Goal: Task Accomplishment & Management: Use online tool/utility

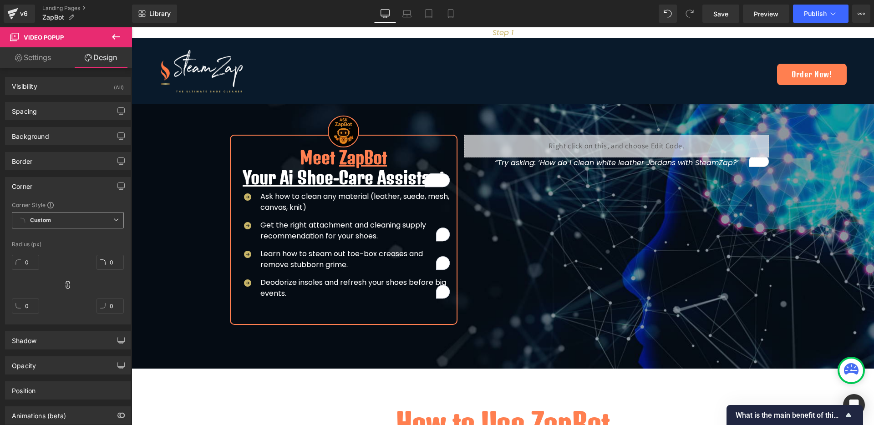
click at [62, 223] on span "Custom" at bounding box center [68, 220] width 112 height 16
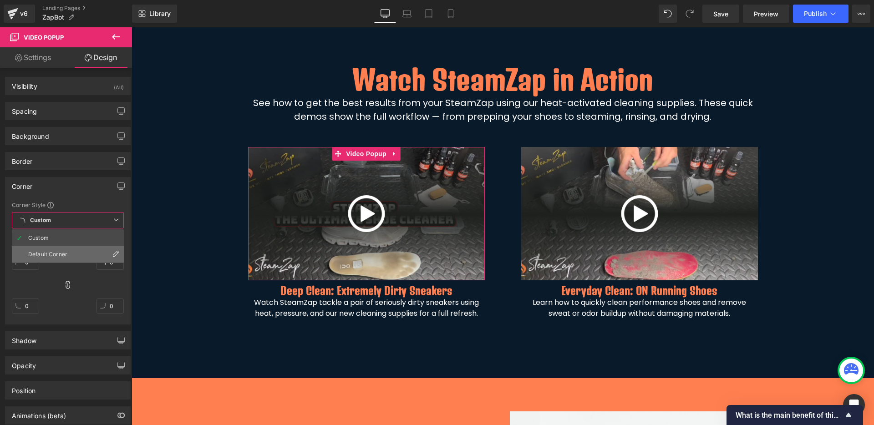
scroll to position [605, 0]
click at [52, 254] on div "Default Corner" at bounding box center [47, 254] width 39 height 6
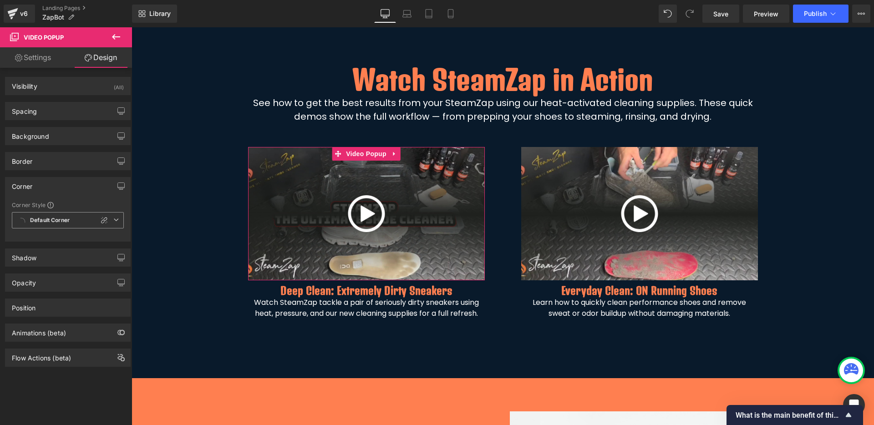
click at [46, 222] on b "Default Corner" at bounding box center [50, 221] width 40 height 8
click at [40, 243] on li "Custom" at bounding box center [68, 238] width 112 height 16
type input "8"
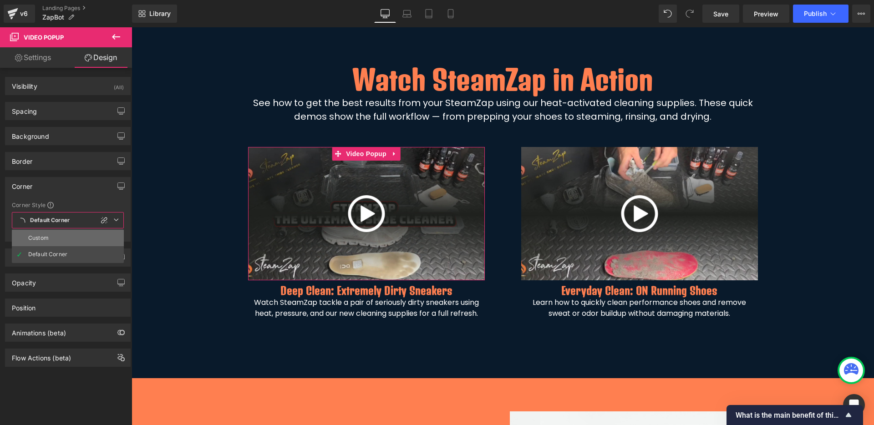
type input "8"
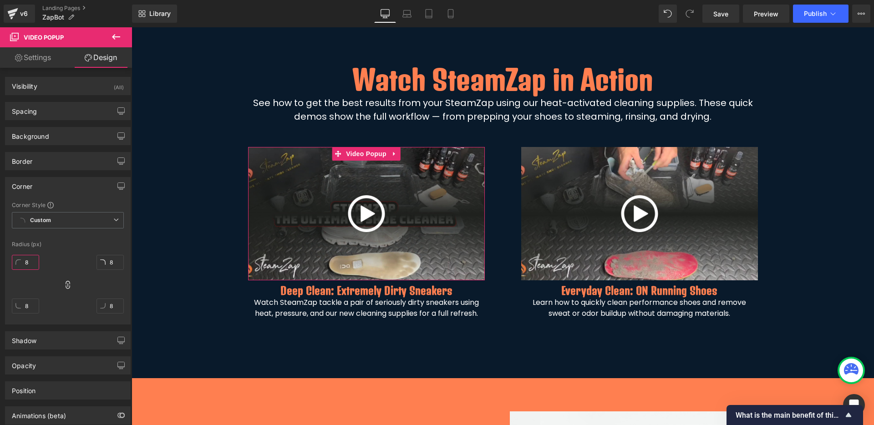
click at [25, 260] on input "8" at bounding box center [25, 262] width 27 height 15
type input "20"
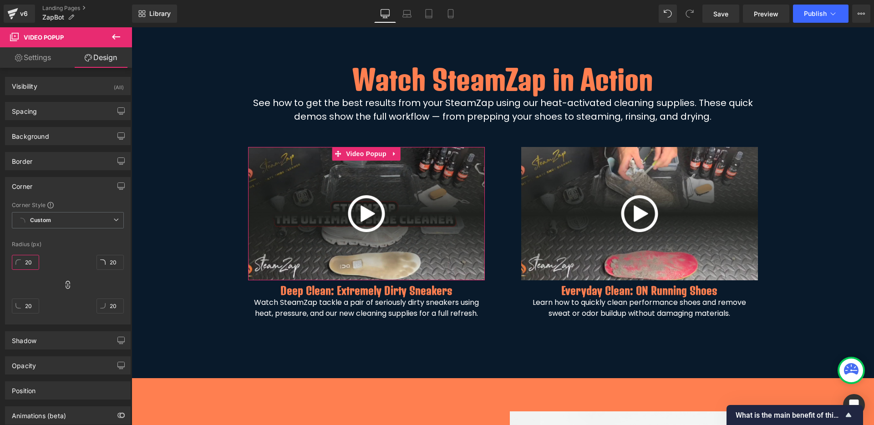
type input "20"
click at [59, 248] on div "Corner Style Custom Default Corner Custom Custom Default Corner Radius (px) 20p…" at bounding box center [67, 262] width 125 height 123
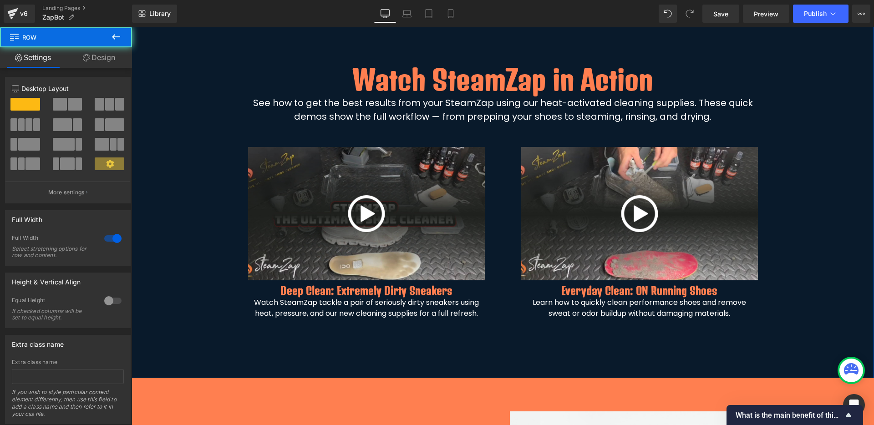
click at [197, 198] on div "Watch SteamZap in Action Heading See how to get the best results from your Stea…" at bounding box center [503, 194] width 742 height 278
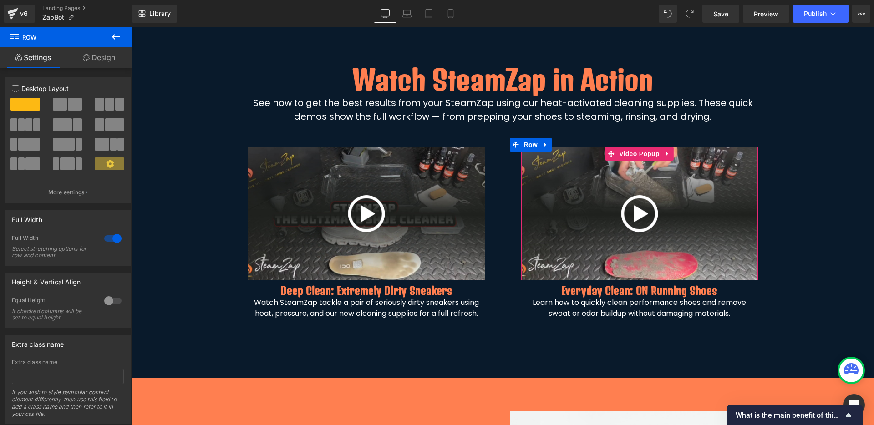
click at [561, 162] on img at bounding box center [639, 213] width 237 height 133
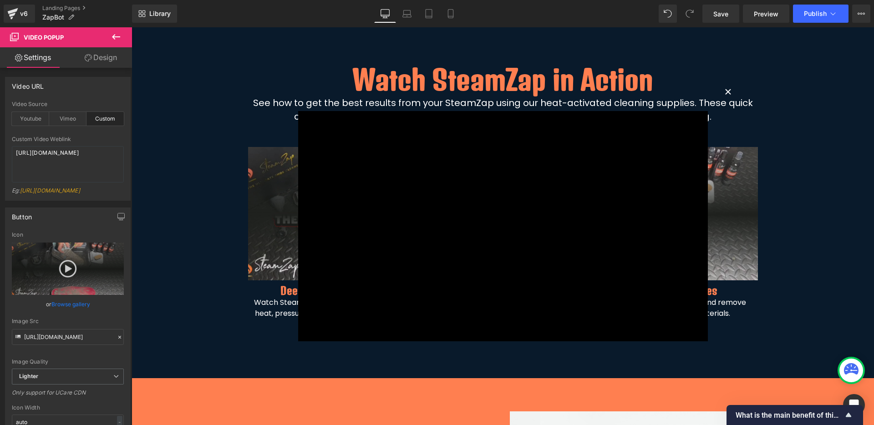
drag, startPoint x: 722, startPoint y: 89, endPoint x: 691, endPoint y: 123, distance: 45.4
click at [721, 89] on button "×" at bounding box center [728, 91] width 18 height 18
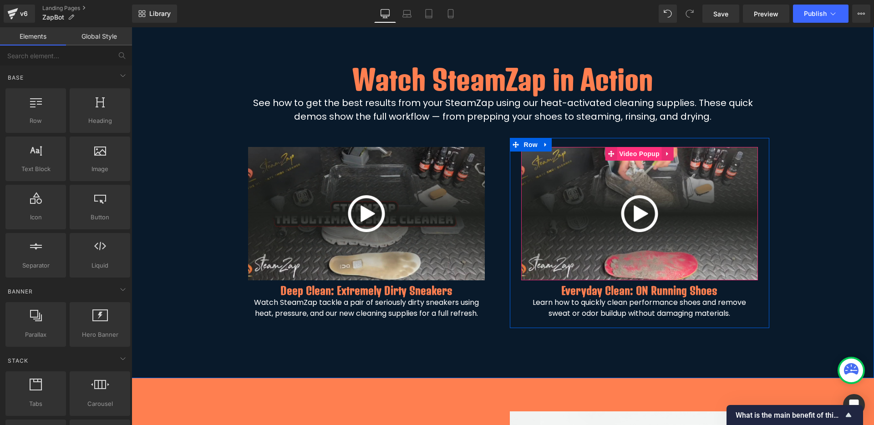
click at [635, 152] on span "Video Popup" at bounding box center [639, 154] width 45 height 14
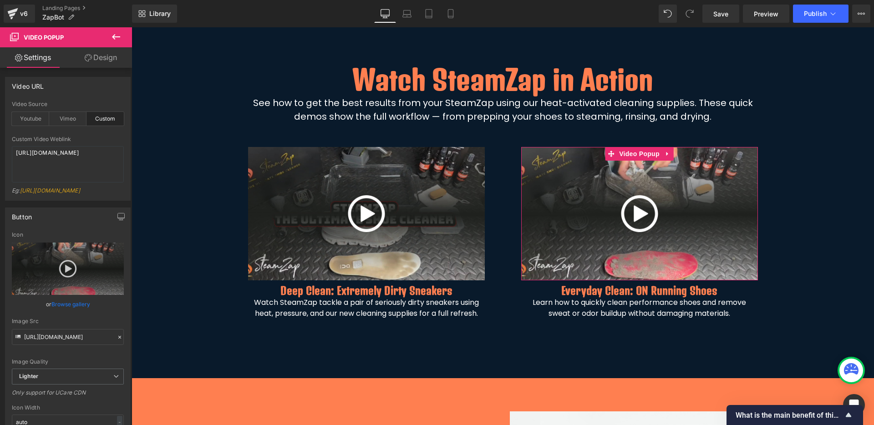
click at [103, 59] on link "Design" at bounding box center [101, 57] width 66 height 20
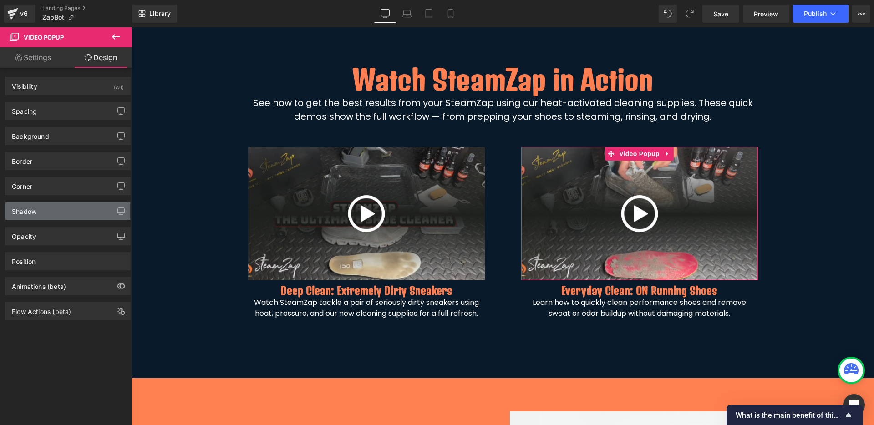
click at [69, 207] on div "Shadow" at bounding box center [67, 210] width 125 height 17
type input "#333333"
type input "100"
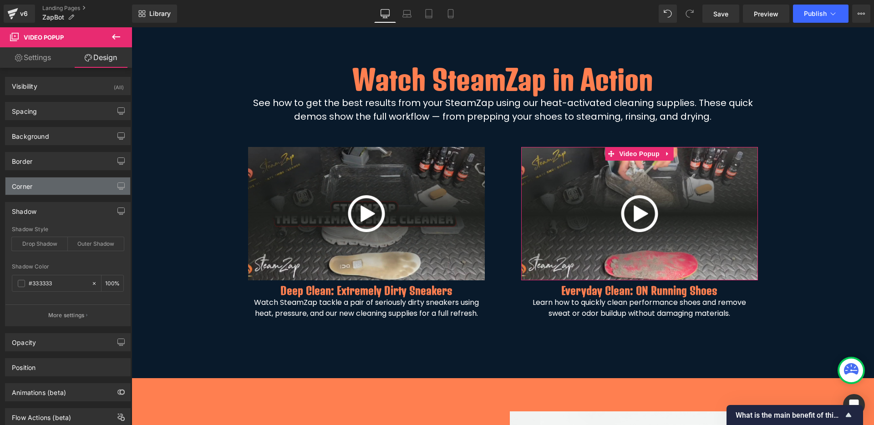
click at [69, 186] on div "Corner" at bounding box center [67, 185] width 125 height 17
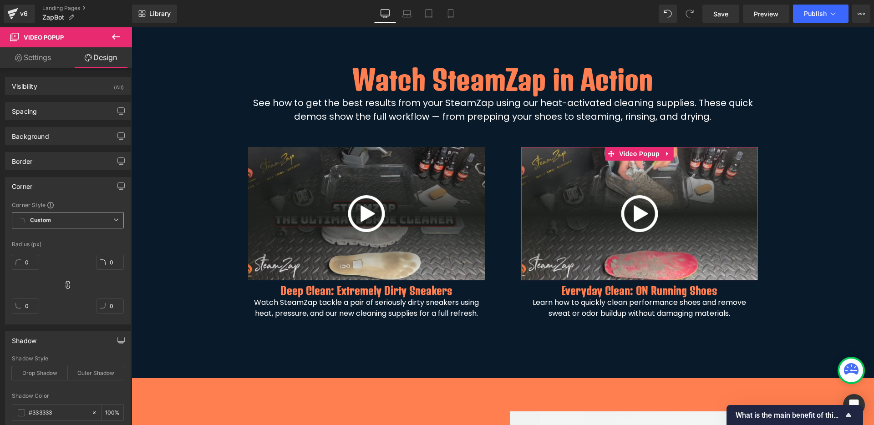
click at [56, 224] on span "Custom" at bounding box center [68, 220] width 112 height 16
click at [56, 251] on div "Default Corner" at bounding box center [47, 254] width 39 height 6
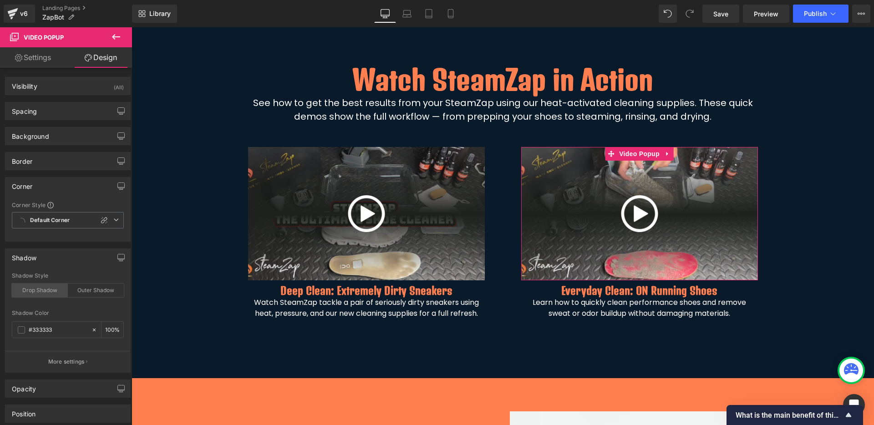
click at [47, 290] on div "Drop Shadow" at bounding box center [40, 290] width 56 height 14
click at [22, 331] on span at bounding box center [21, 329] width 7 height 7
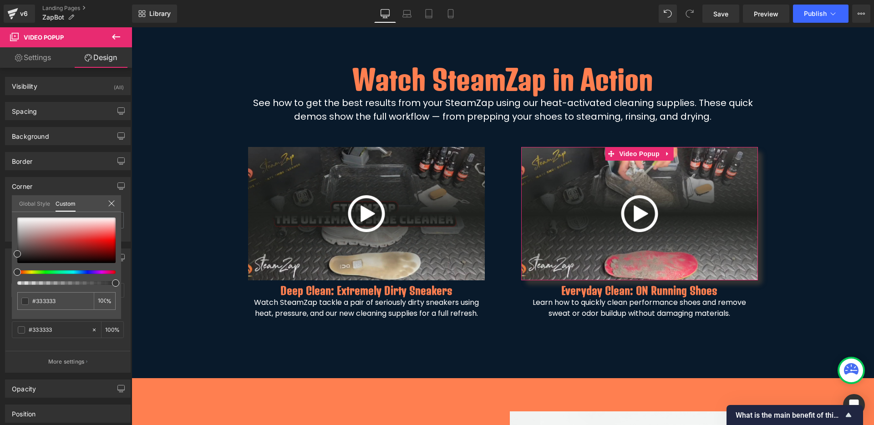
click at [35, 204] on link "Global Style" at bounding box center [34, 202] width 31 height 15
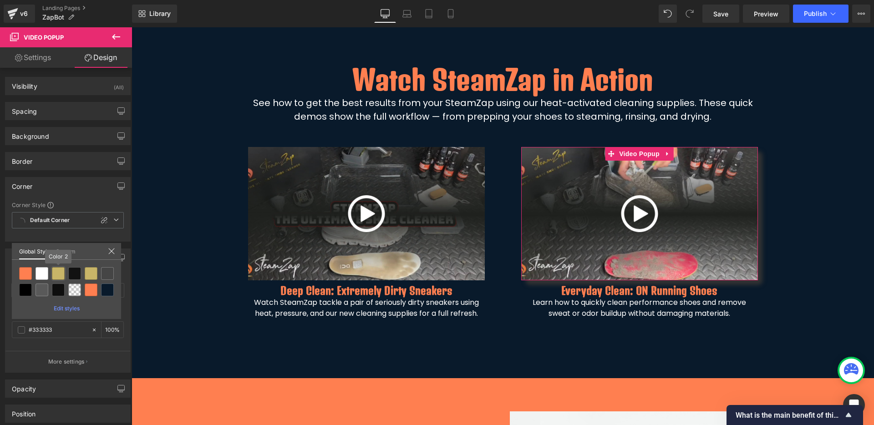
click at [56, 273] on div at bounding box center [58, 273] width 13 height 13
type input "Color 2"
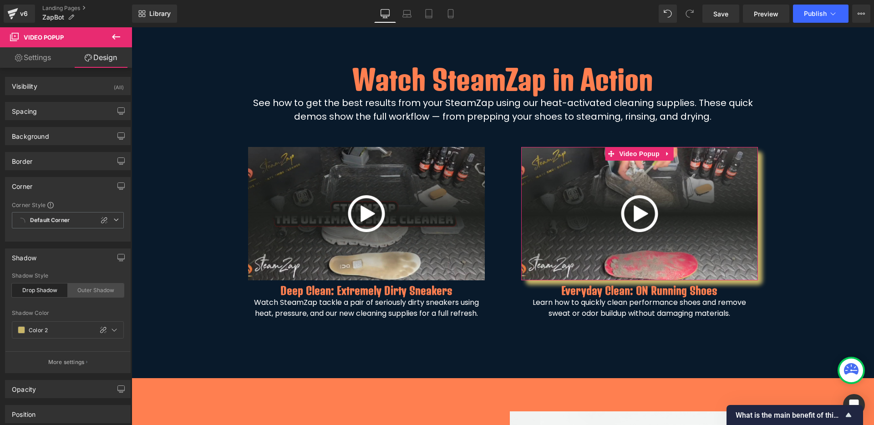
click at [90, 292] on div "Outer Shadow" at bounding box center [96, 290] width 56 height 14
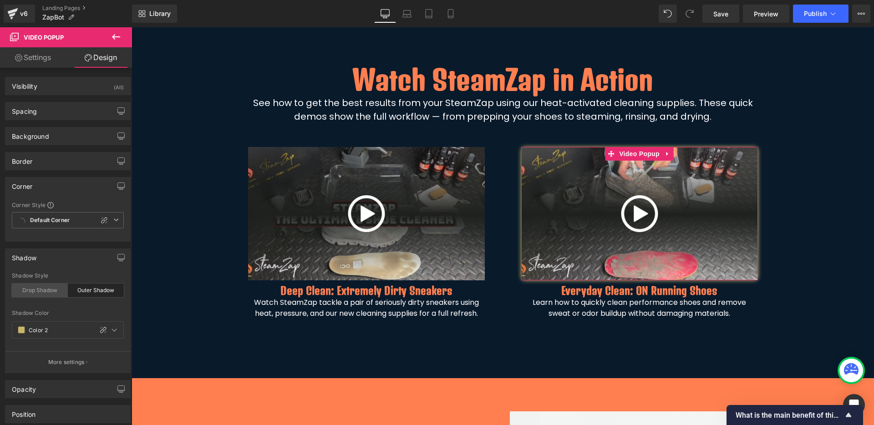
click at [61, 291] on div "Drop Shadow" at bounding box center [40, 290] width 56 height 14
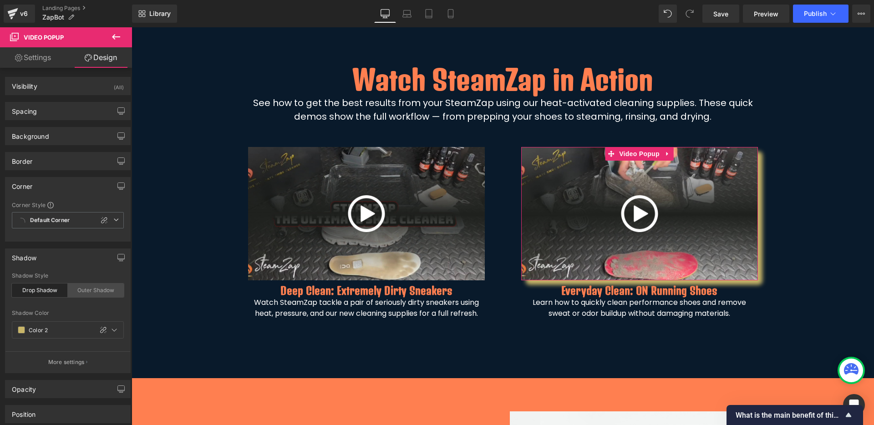
click at [85, 290] on div "Outer Shadow" at bounding box center [96, 290] width 56 height 14
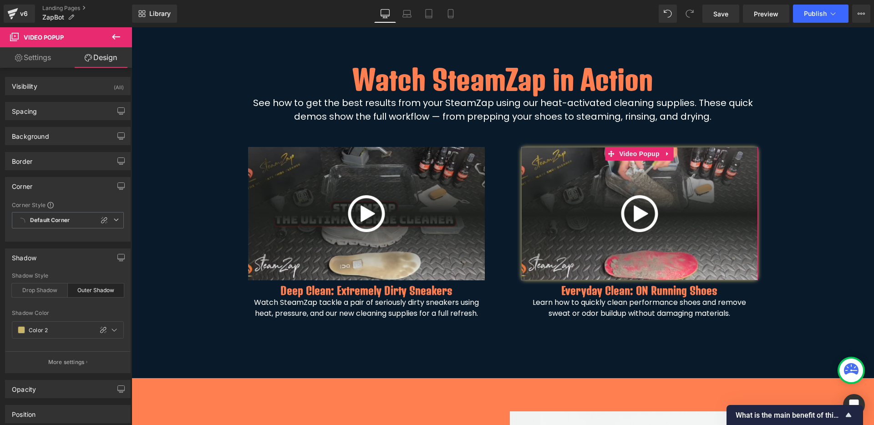
click at [72, 179] on div "Corner" at bounding box center [67, 185] width 125 height 17
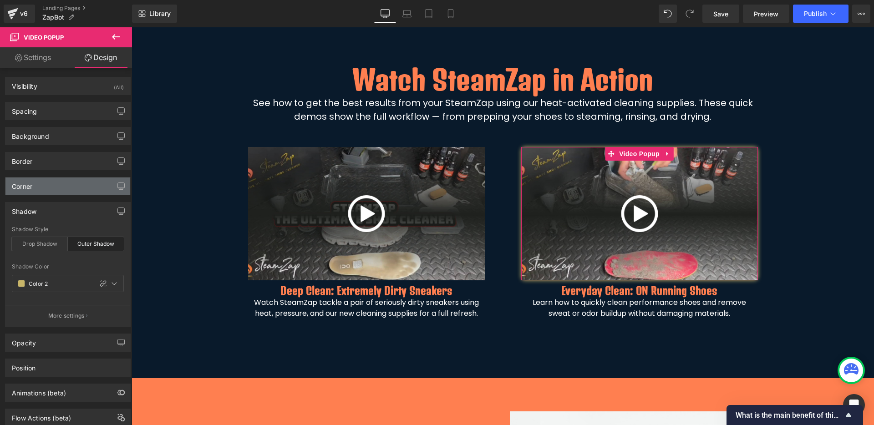
click at [72, 179] on div "Corner" at bounding box center [67, 185] width 125 height 17
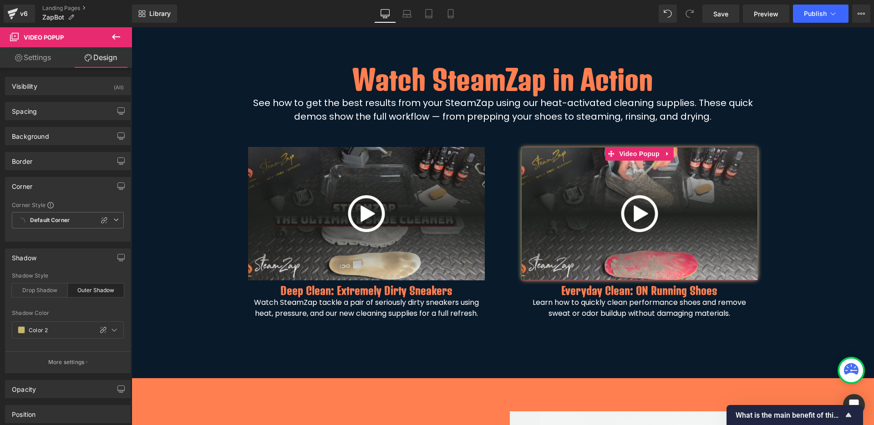
click at [72, 179] on div "Corner" at bounding box center [67, 185] width 125 height 17
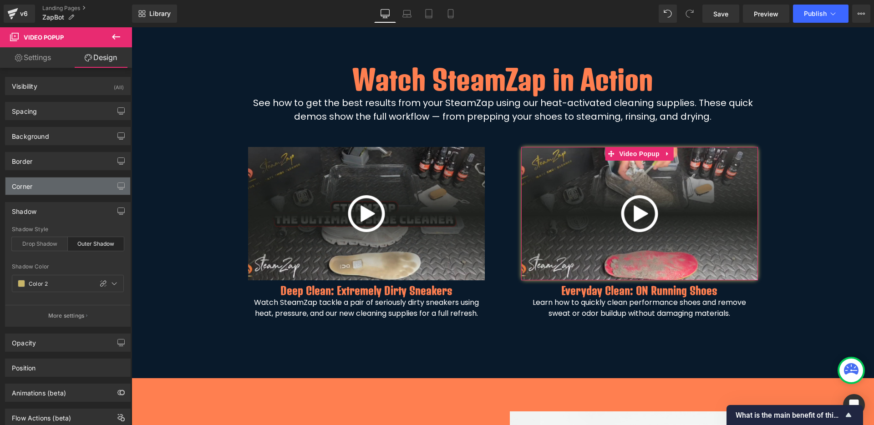
click at [62, 179] on div "Corner" at bounding box center [67, 185] width 125 height 17
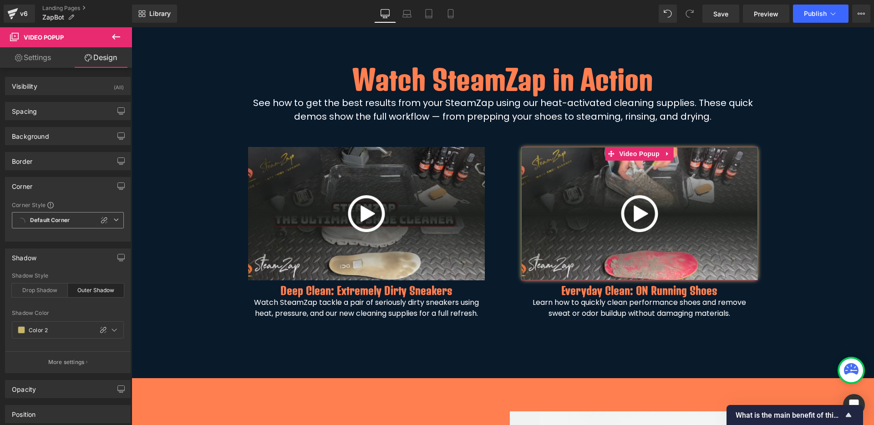
click at [60, 218] on b "Default Corner" at bounding box center [50, 221] width 40 height 8
click at [58, 248] on li "Default Corner" at bounding box center [68, 254] width 112 height 16
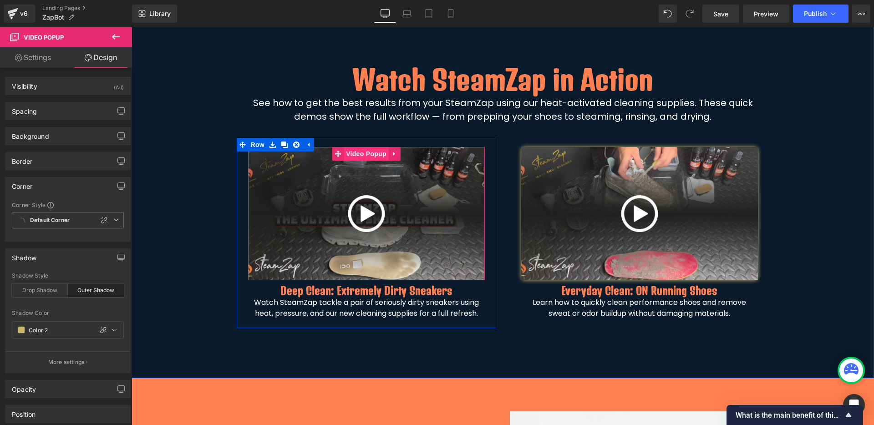
click at [359, 158] on span "Video Popup" at bounding box center [366, 154] width 45 height 14
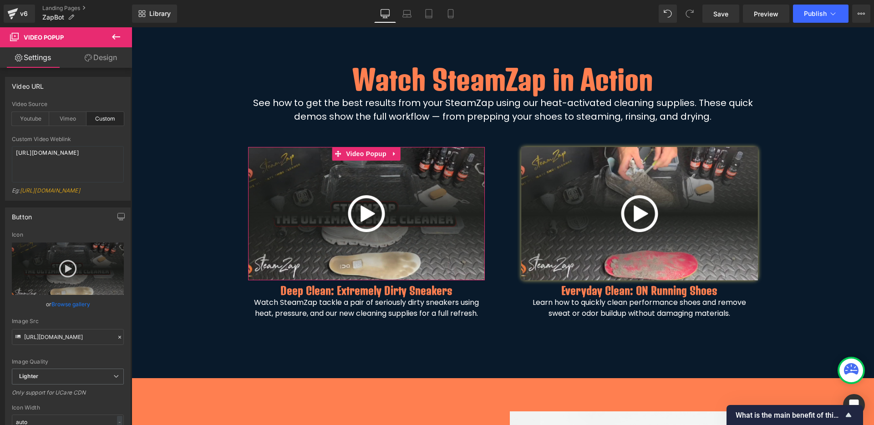
click at [103, 58] on link "Design" at bounding box center [101, 57] width 66 height 20
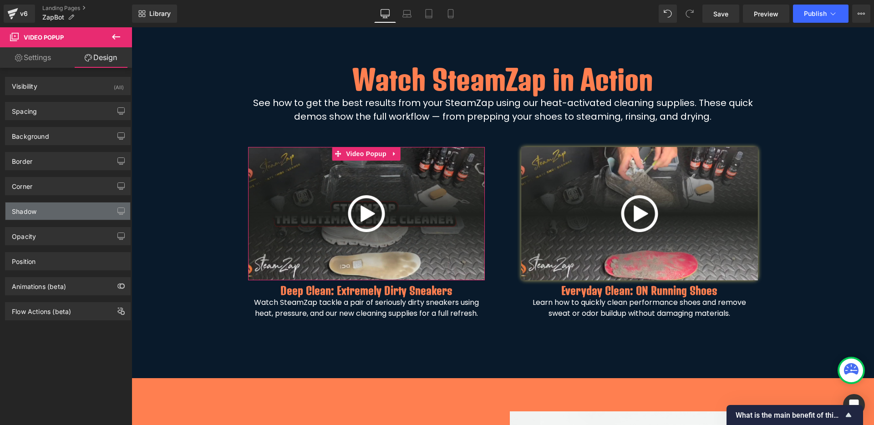
click at [61, 207] on div "Shadow" at bounding box center [67, 210] width 125 height 17
type input "#333333"
type input "100"
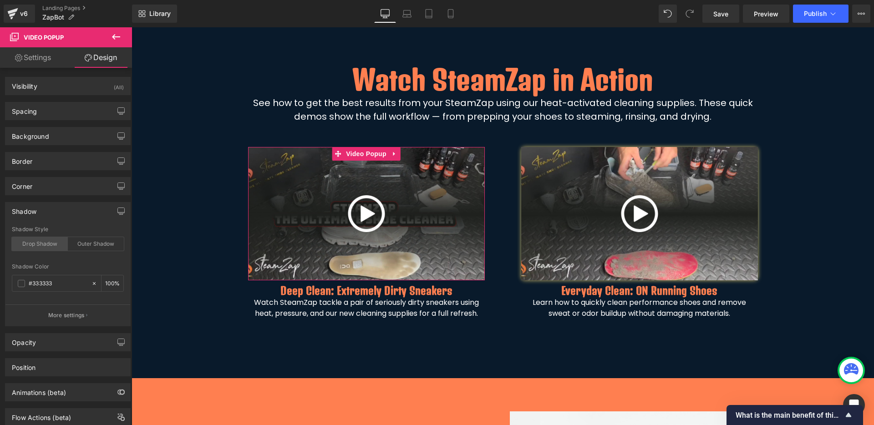
click at [49, 246] on div "Drop Shadow" at bounding box center [40, 244] width 56 height 14
click at [88, 241] on div "Outer Shadow" at bounding box center [96, 244] width 56 height 14
click at [49, 243] on div "Drop Shadow" at bounding box center [40, 244] width 56 height 14
click at [23, 285] on span at bounding box center [21, 283] width 7 height 7
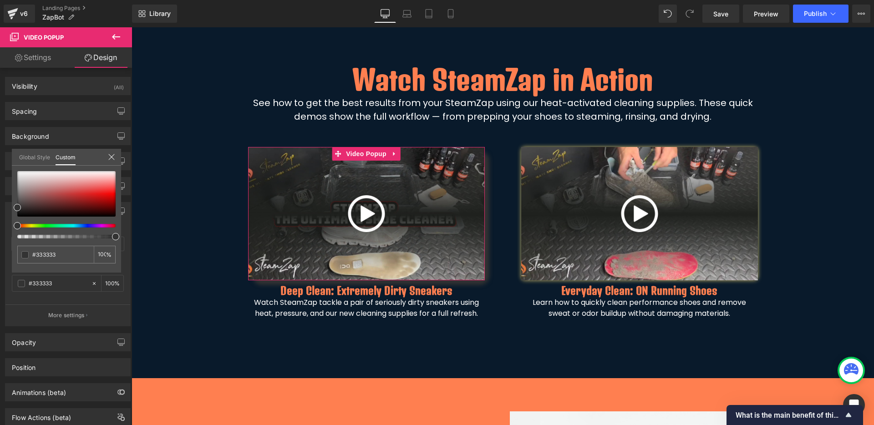
click at [41, 156] on link "Global Style" at bounding box center [34, 156] width 31 height 15
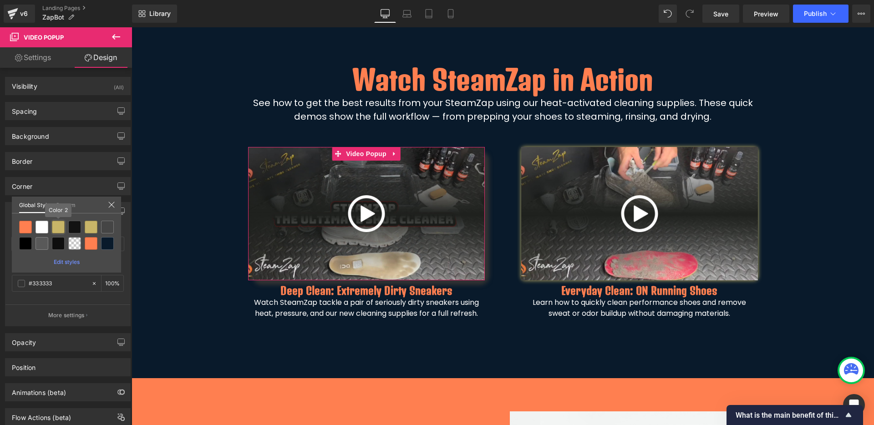
click at [57, 227] on div at bounding box center [58, 227] width 13 height 13
type input "Color 2"
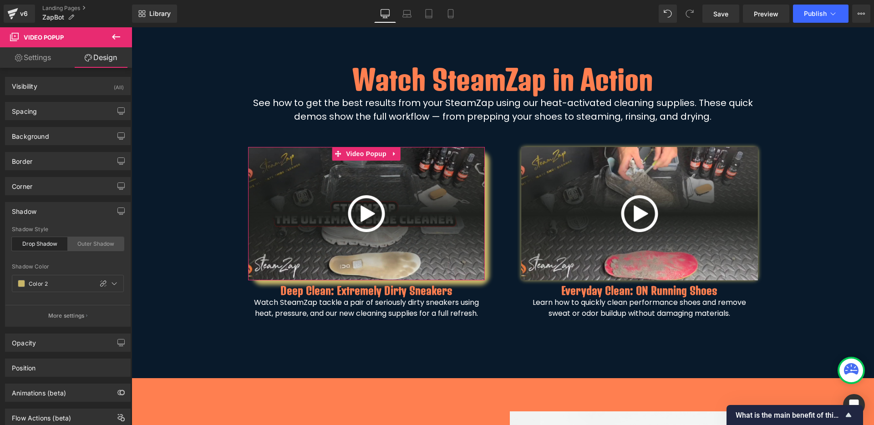
click at [90, 243] on div "Outer Shadow" at bounding box center [96, 244] width 56 height 14
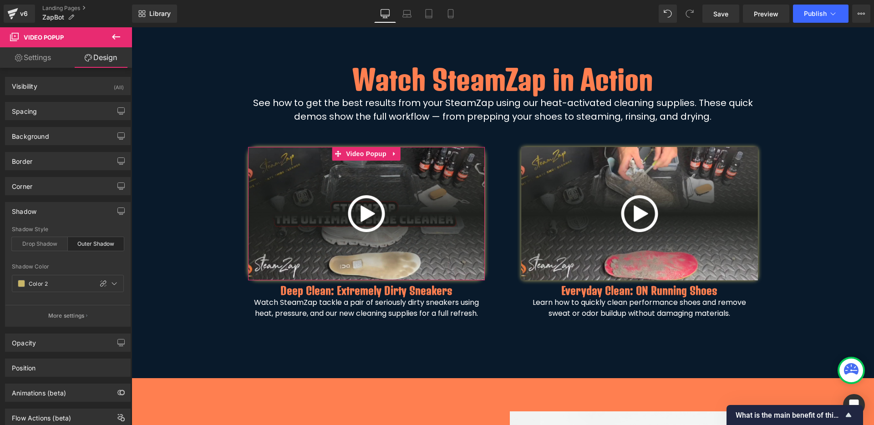
click at [60, 190] on div "Corner" at bounding box center [67, 185] width 125 height 17
click at [56, 220] on span "Custom" at bounding box center [68, 220] width 112 height 16
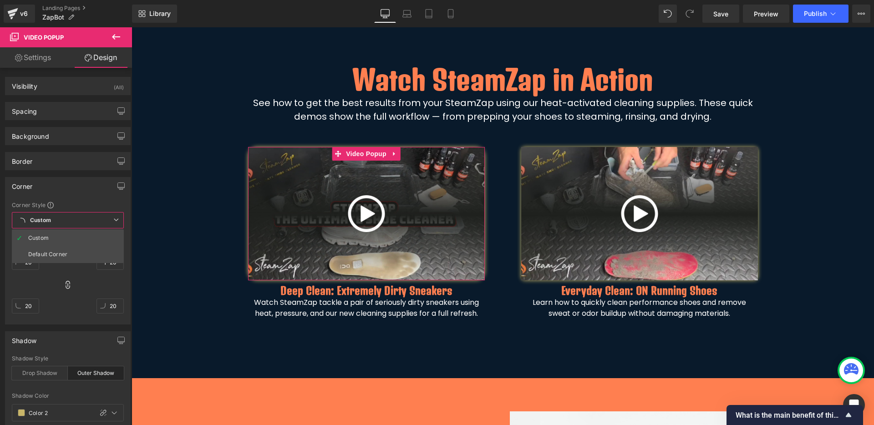
click at [52, 254] on div "Default Corner" at bounding box center [47, 254] width 39 height 6
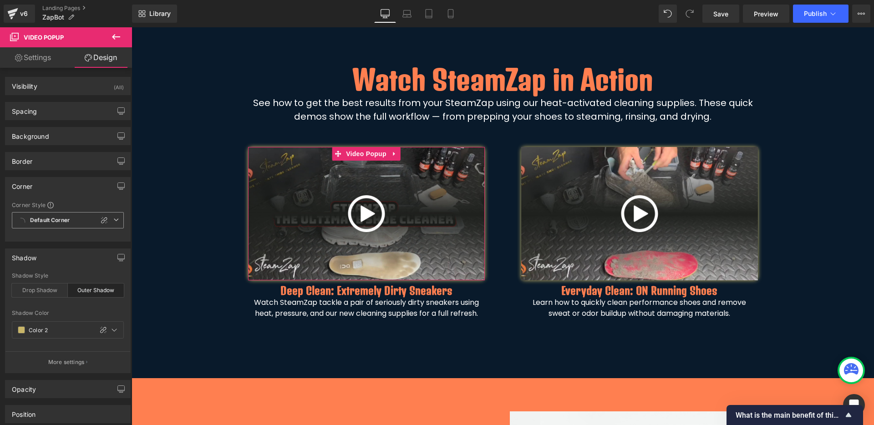
click at [64, 221] on b "Default Corner" at bounding box center [50, 221] width 40 height 8
click at [93, 238] on li "Custom" at bounding box center [68, 238] width 112 height 16
type input "8"
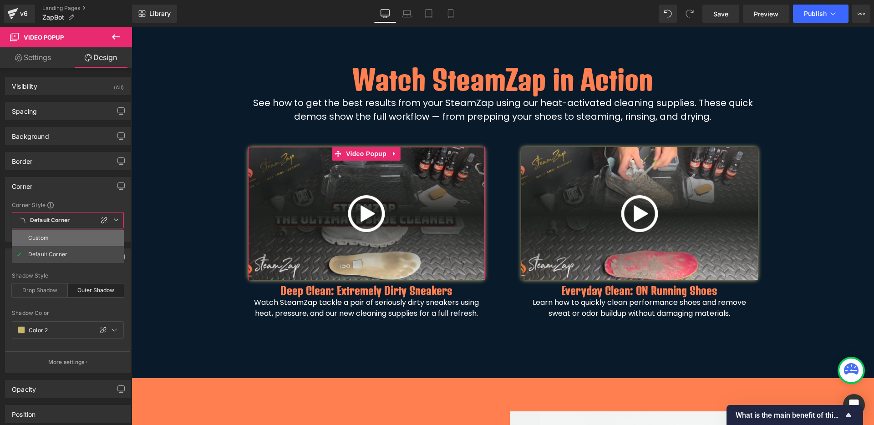
type input "8"
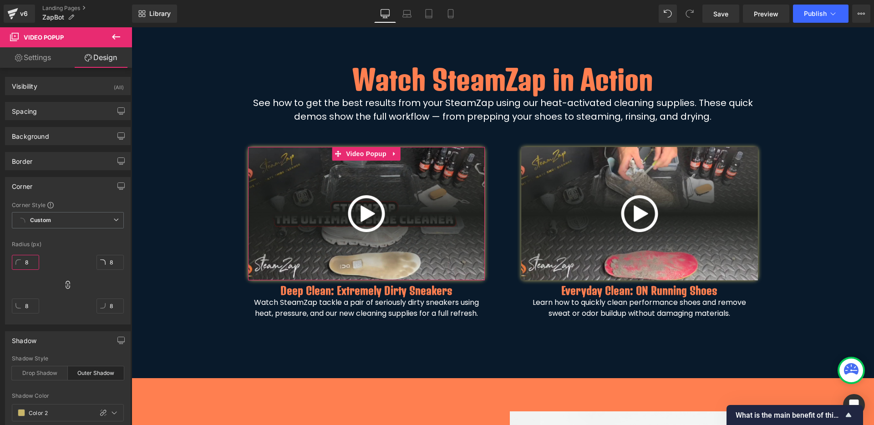
click at [32, 262] on input "8" at bounding box center [25, 262] width 27 height 15
type input "10"
type input "1"
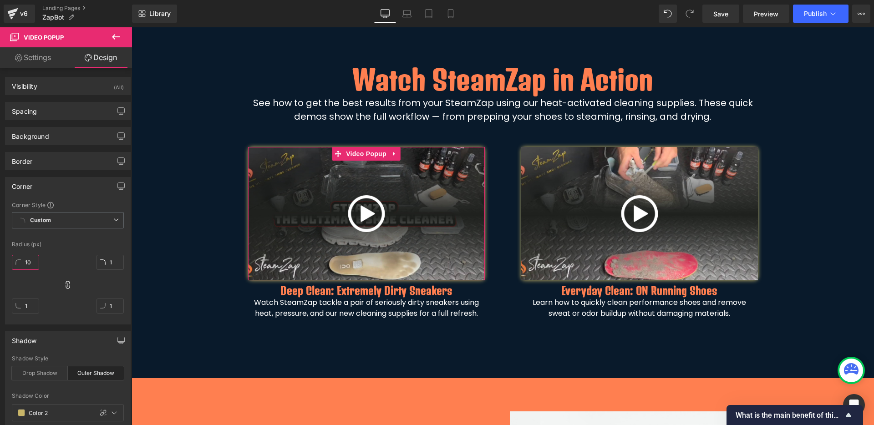
type input "10"
click at [66, 247] on div "Radius (px)" at bounding box center [68, 244] width 112 height 6
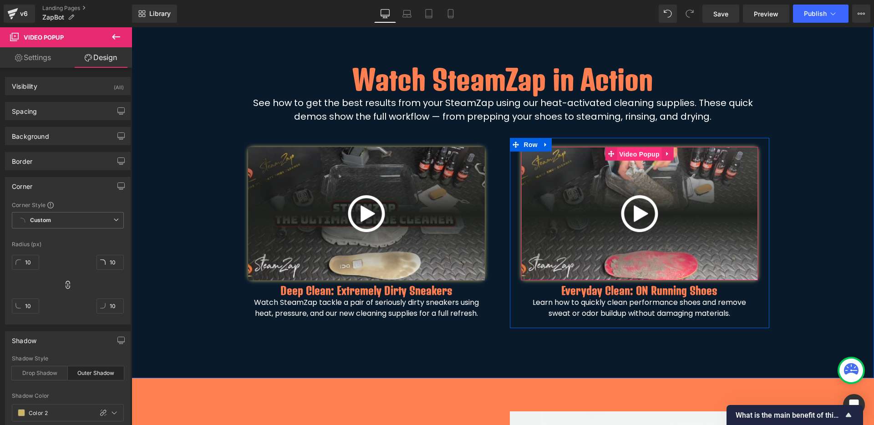
click at [635, 152] on span "Video Popup" at bounding box center [639, 154] width 45 height 14
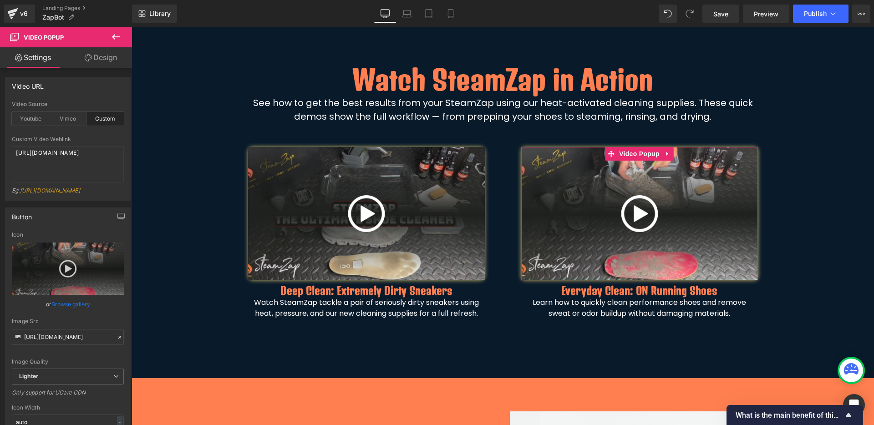
click at [105, 55] on link "Design" at bounding box center [101, 57] width 66 height 20
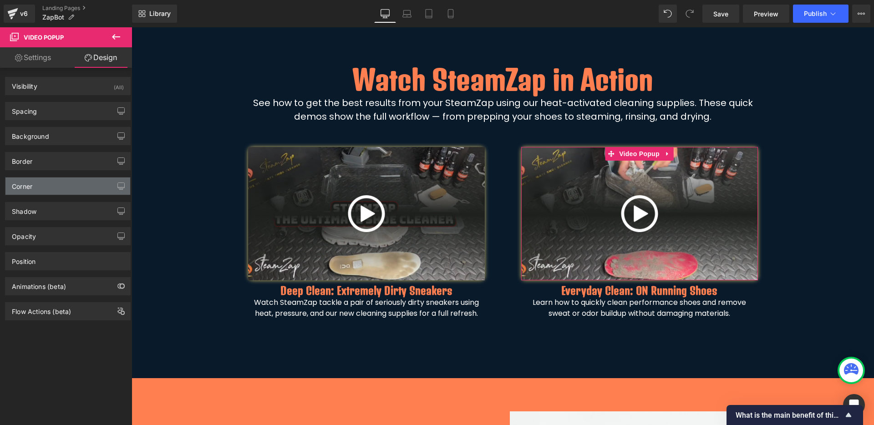
click at [65, 182] on div "Corner" at bounding box center [67, 185] width 125 height 17
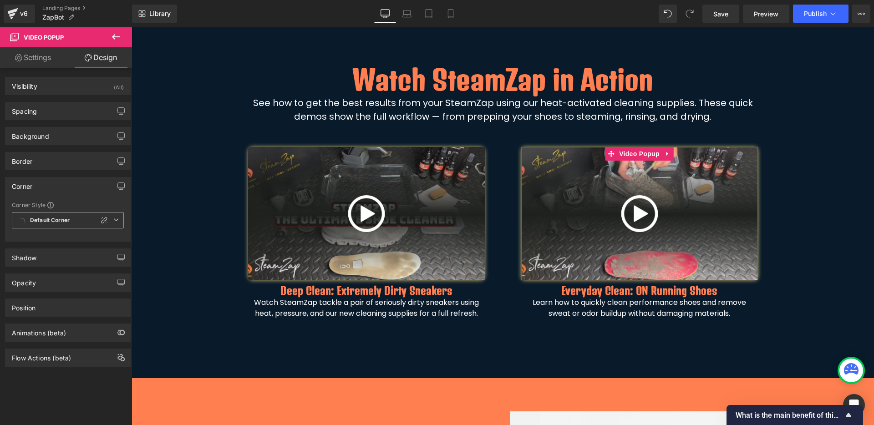
click at [52, 219] on b "Default Corner" at bounding box center [50, 221] width 40 height 8
click at [45, 243] on li "Custom" at bounding box center [68, 238] width 112 height 16
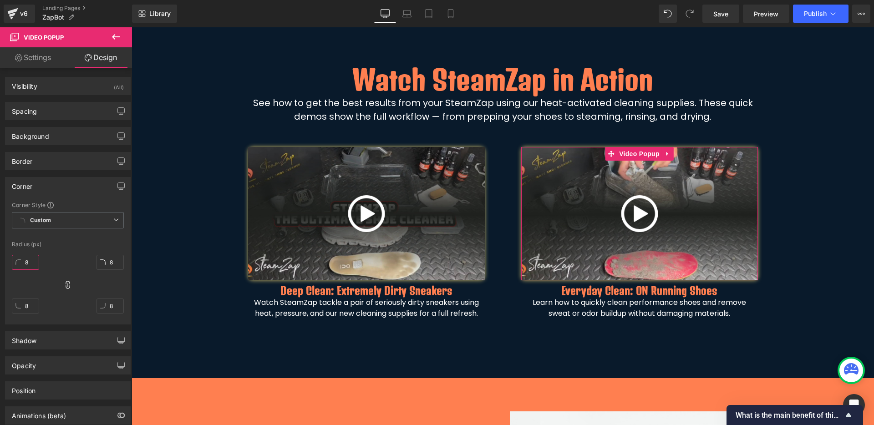
click at [30, 264] on input "8" at bounding box center [25, 262] width 27 height 15
type input "10"
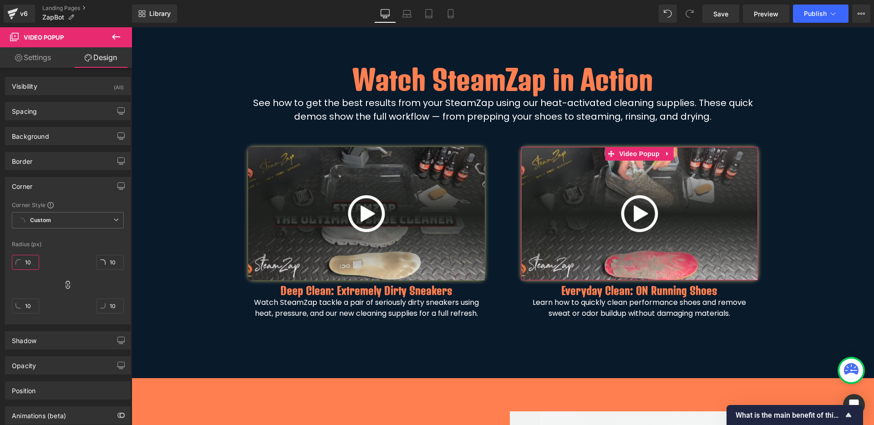
type input "10"
click at [67, 238] on div at bounding box center [68, 236] width 112 height 6
click at [84, 213] on span "Custom" at bounding box center [68, 220] width 112 height 16
click at [604, 349] on div "Watch SteamZap in Action Heading See how to get the best results from your Stea…" at bounding box center [503, 193] width 742 height 369
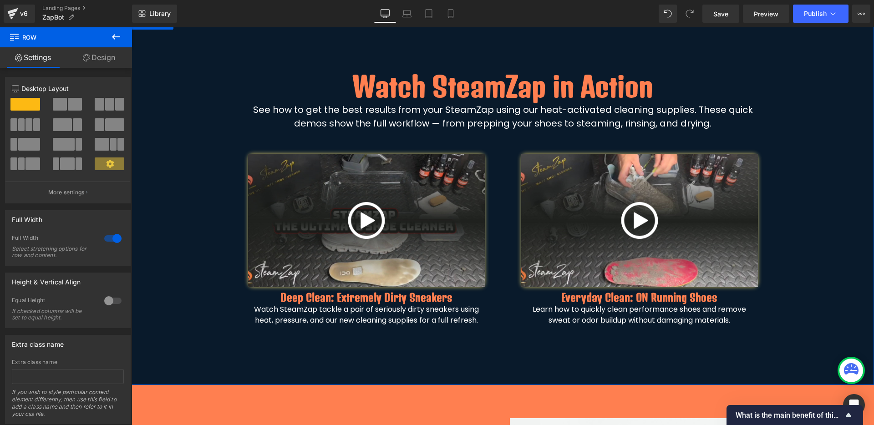
scroll to position [599, 0]
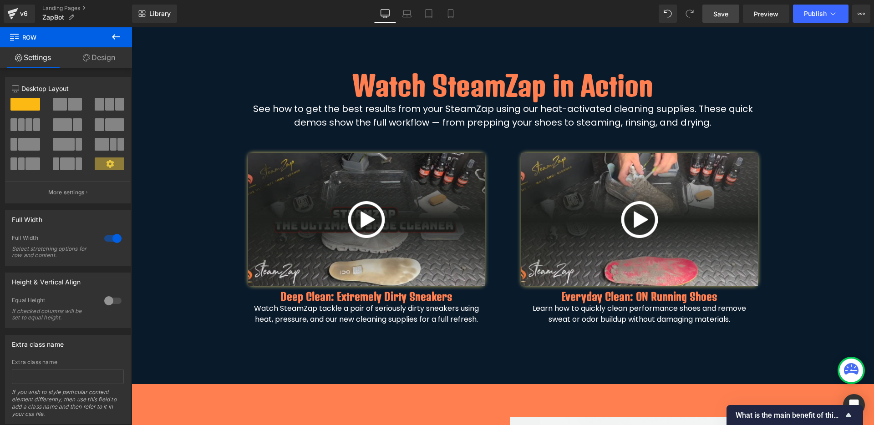
click at [713, 13] on link "Save" at bounding box center [720, 14] width 37 height 18
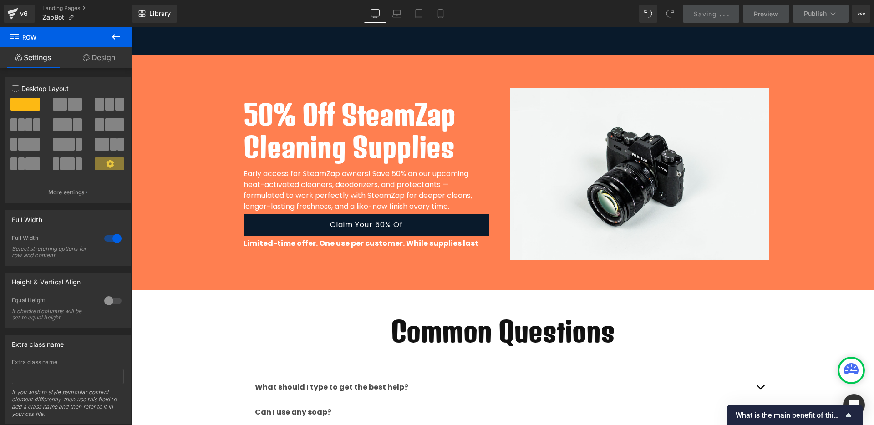
scroll to position [885, 0]
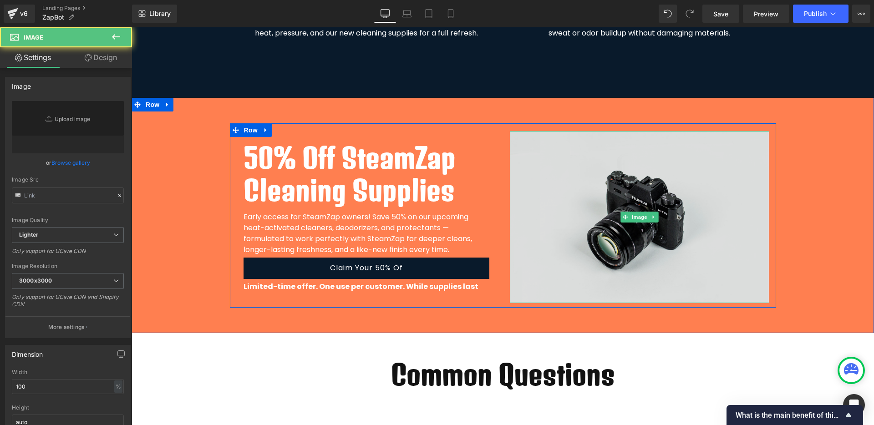
click at [602, 187] on img at bounding box center [639, 217] width 259 height 172
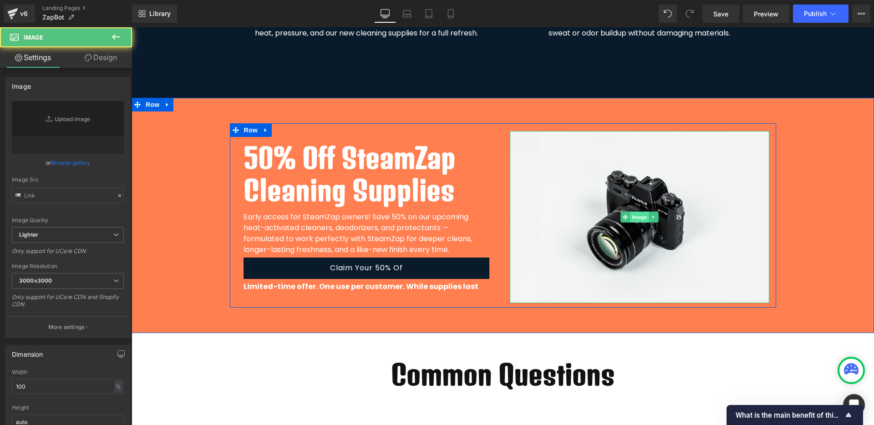
click at [633, 215] on span "Image" at bounding box center [639, 217] width 19 height 11
type input "//d1um8515vdn9kb.cloudfront.net/images/parallax.jpg"
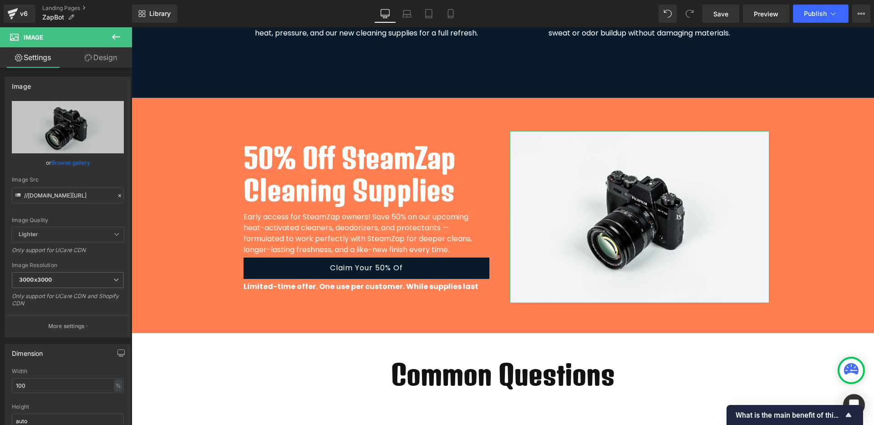
click at [81, 162] on link "Browse gallery" at bounding box center [70, 163] width 39 height 16
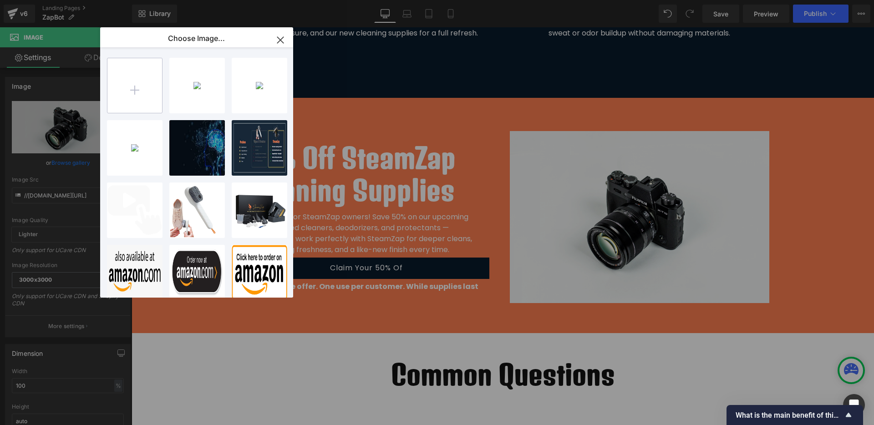
click at [149, 96] on input "file" at bounding box center [134, 85] width 55 height 55
type input "C:\fakepath\6137ozvBKML._AC_SY575_.jpg"
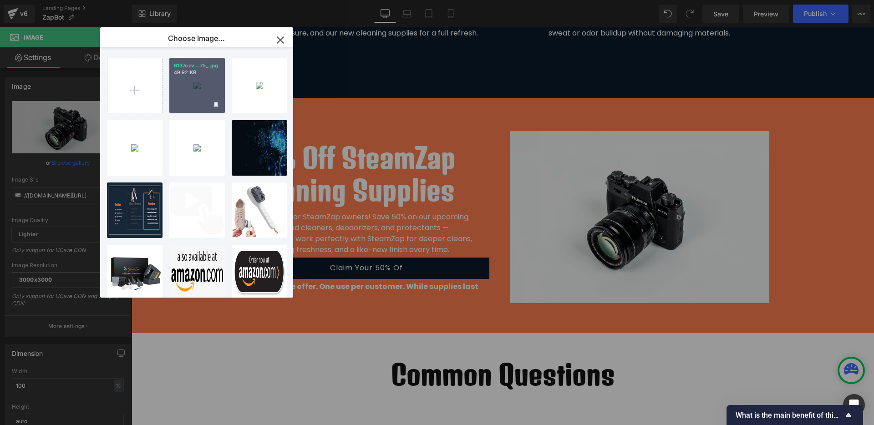
click at [204, 88] on div "6137ozv...75_.jpg 49.92 KB" at bounding box center [197, 86] width 56 height 56
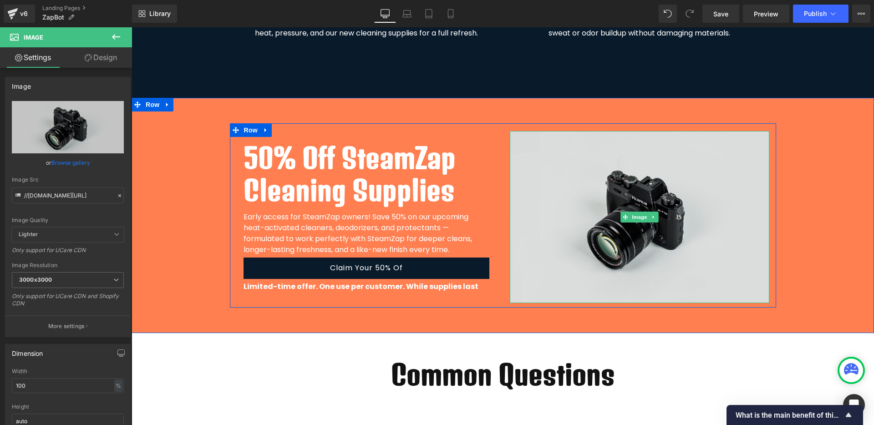
click at [559, 216] on img at bounding box center [639, 217] width 259 height 172
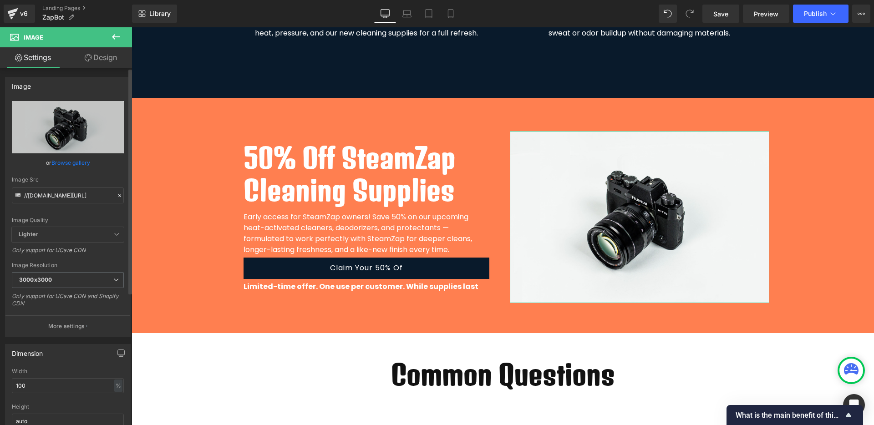
click at [70, 163] on link "Browse gallery" at bounding box center [70, 163] width 39 height 16
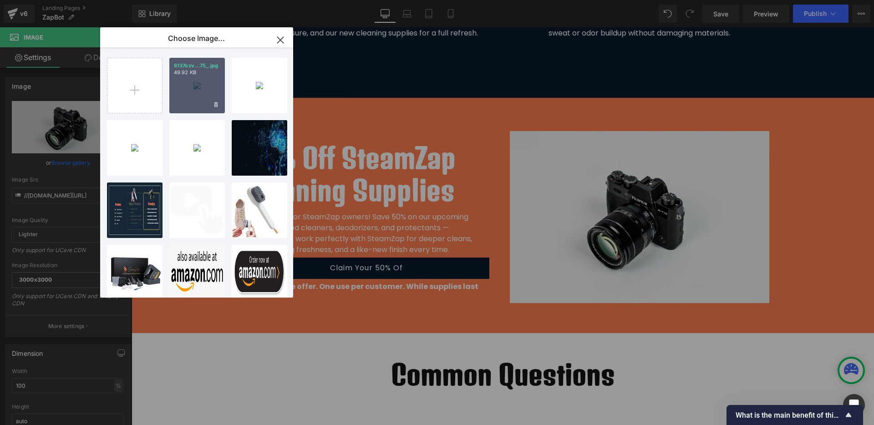
click at [197, 98] on div "6137ozv...75_.jpg 49.92 KB" at bounding box center [197, 86] width 56 height 56
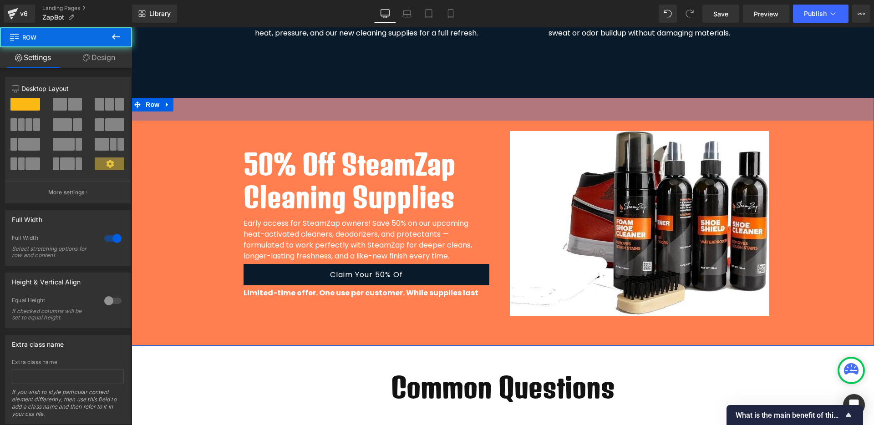
click at [197, 98] on div "50% Off SteamZap Cleaning Supplies Heading Early access for SteamZap owners! Sa…" at bounding box center [503, 222] width 742 height 248
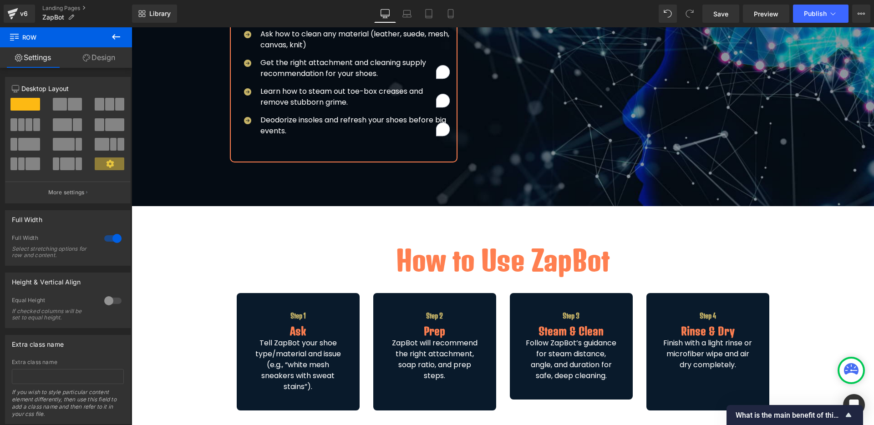
scroll to position [0, 0]
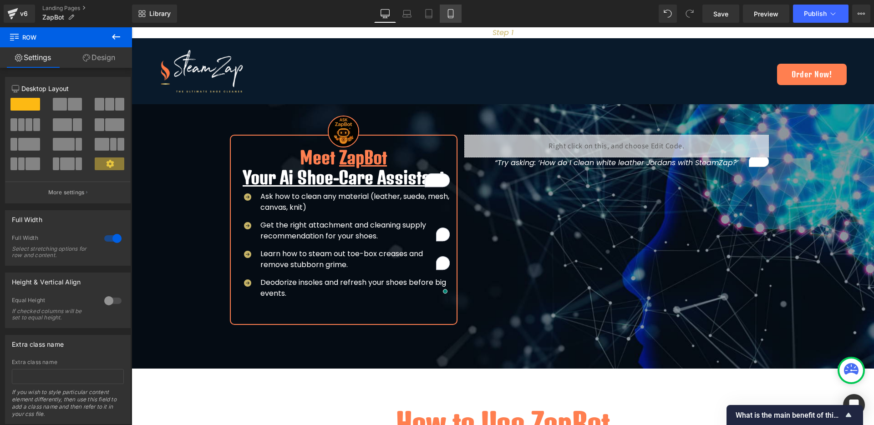
click at [448, 13] on icon at bounding box center [450, 14] width 5 height 9
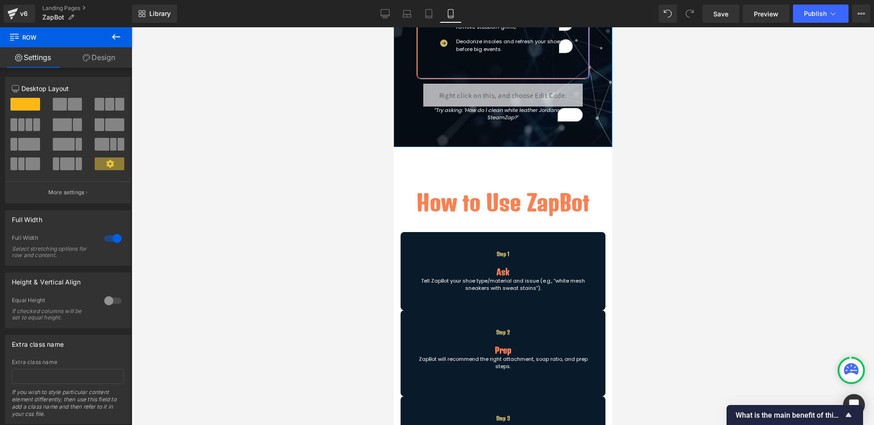
scroll to position [202, 0]
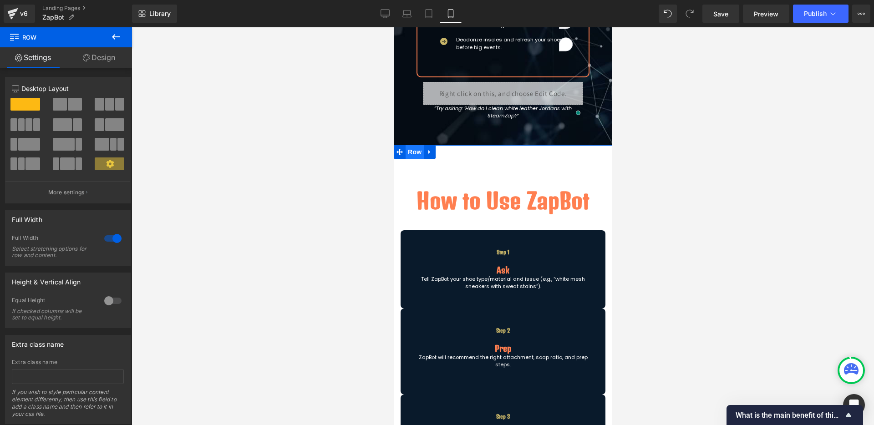
click at [412, 152] on span "Row" at bounding box center [414, 152] width 18 height 14
click at [103, 56] on link "Design" at bounding box center [99, 57] width 66 height 20
click at [0, 0] on div "Spacing" at bounding box center [0, 0] width 0 height 0
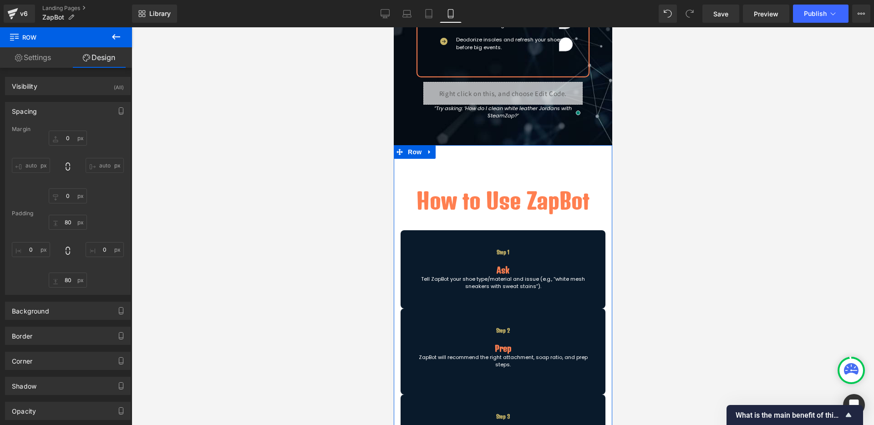
type input "0"
type input "80"
type input "0"
type input "80"
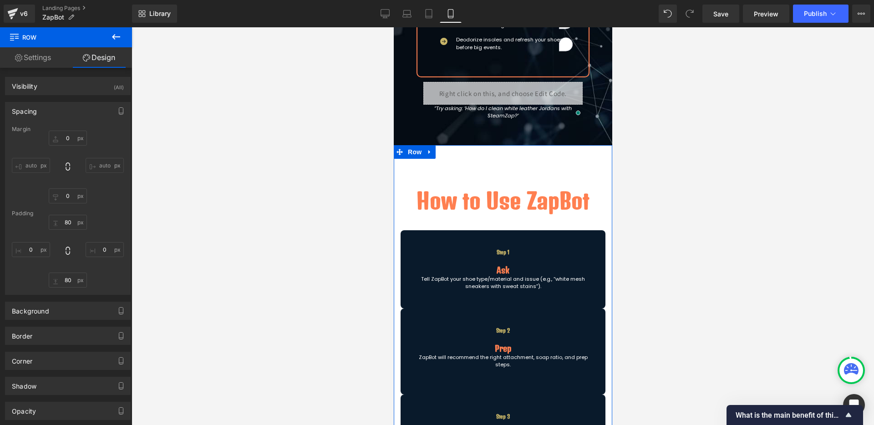
type input "0"
click at [69, 221] on input "80" at bounding box center [68, 222] width 38 height 15
type input "S"
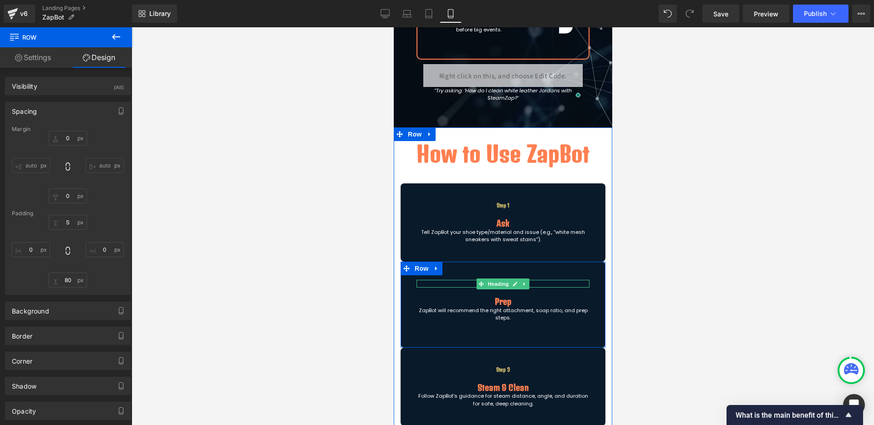
scroll to position [203, 0]
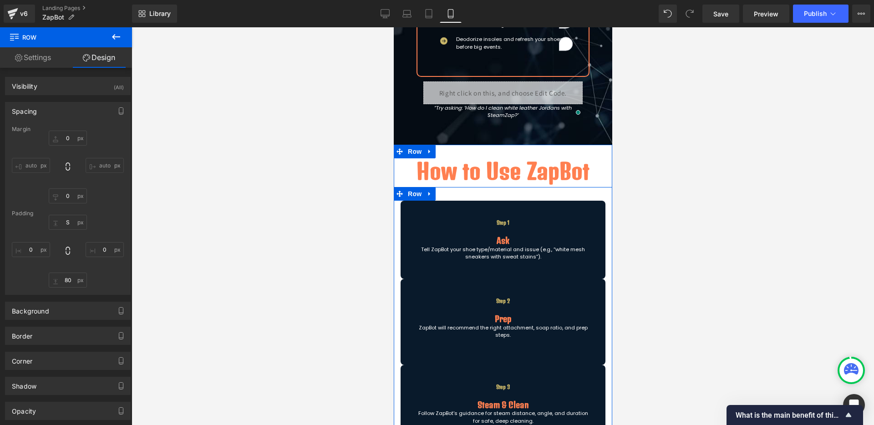
click at [406, 197] on span "Row" at bounding box center [414, 194] width 18 height 14
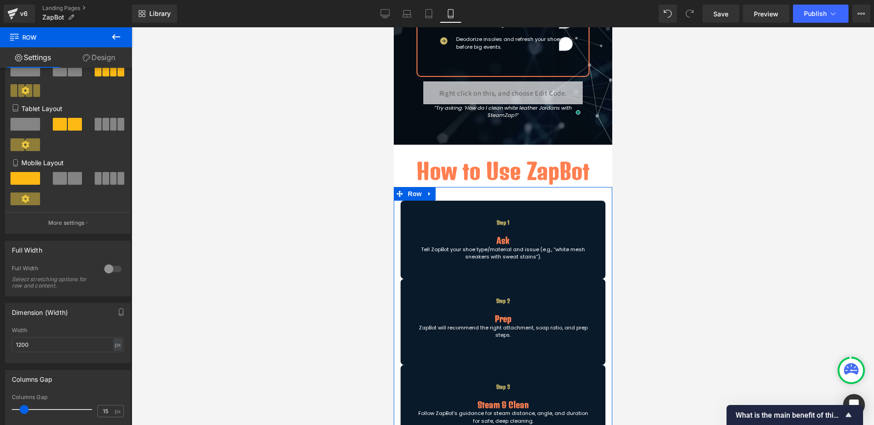
scroll to position [211, 0]
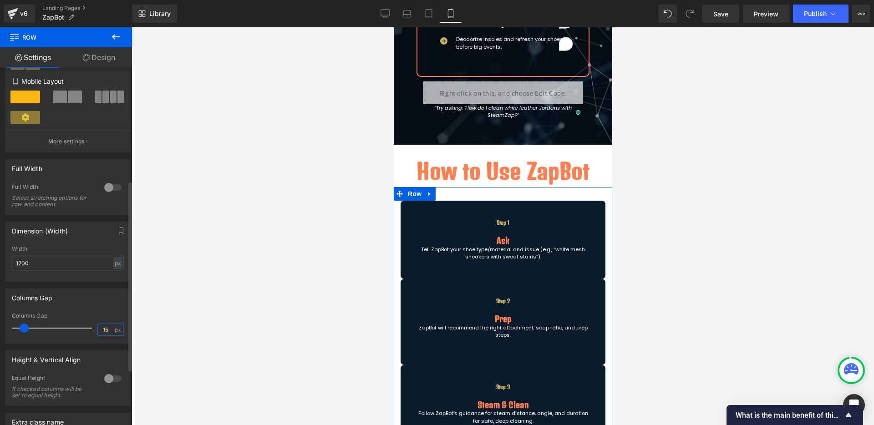
click at [104, 327] on input "15" at bounding box center [106, 329] width 16 height 11
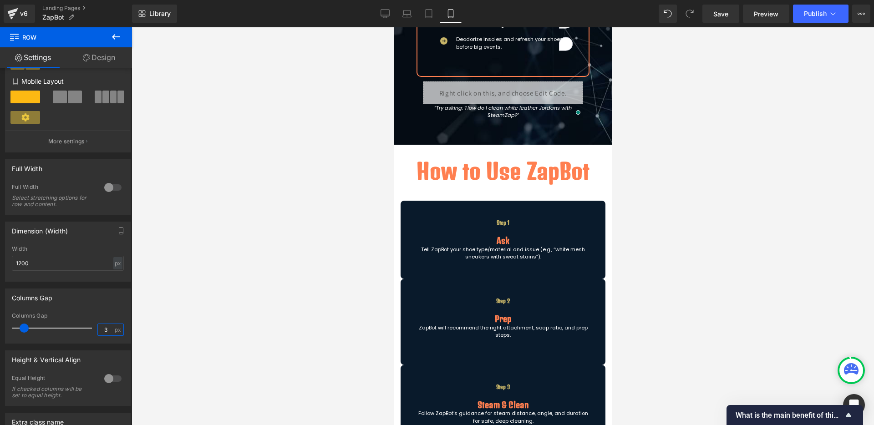
type input "30"
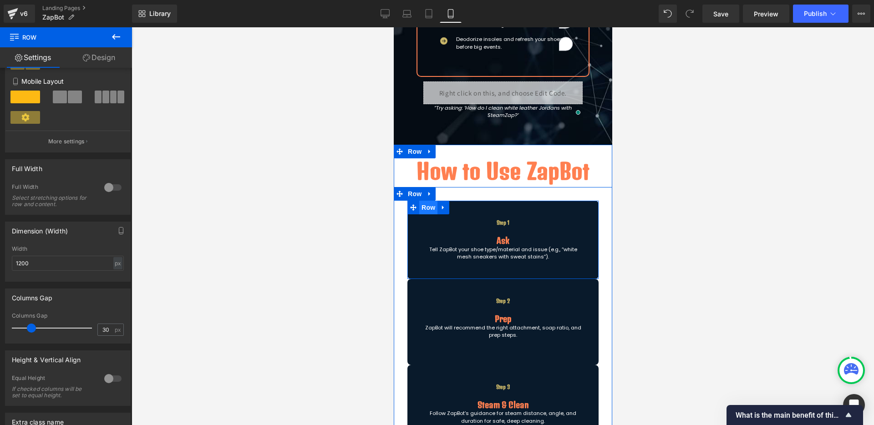
click at [425, 207] on span "Row" at bounding box center [428, 208] width 18 height 14
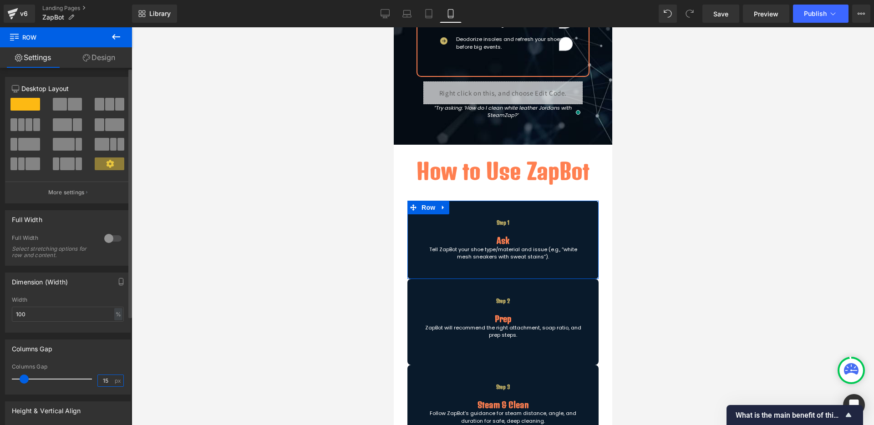
click at [108, 382] on input "15" at bounding box center [106, 380] width 16 height 11
type input "15"
click at [96, 359] on div "Columns Gap 15px Columns Gap 15 px" at bounding box center [68, 366] width 126 height 55
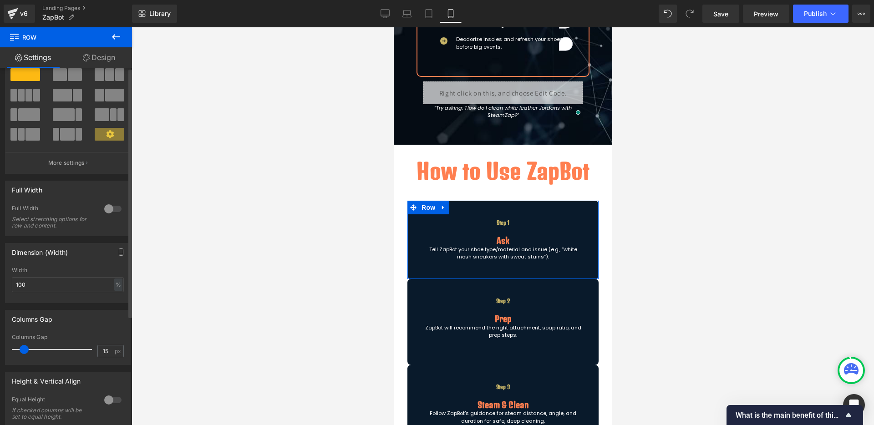
scroll to position [0, 0]
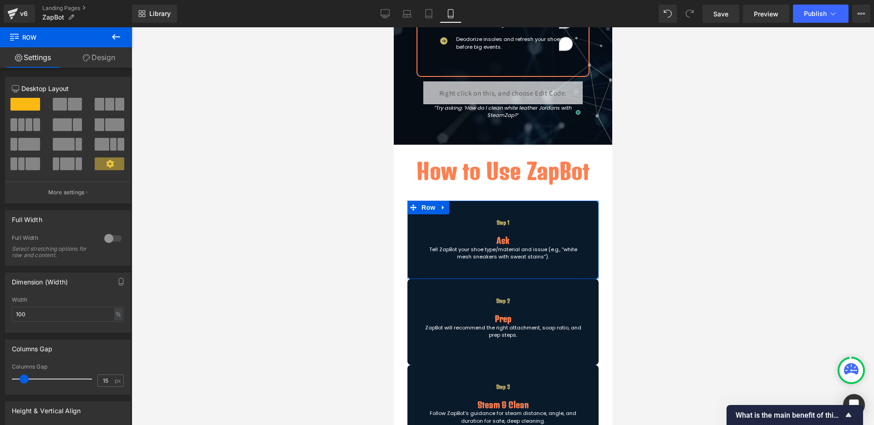
click at [98, 57] on link "Design" at bounding box center [99, 57] width 66 height 20
click at [0, 0] on div "Spacing" at bounding box center [0, 0] width 0 height 0
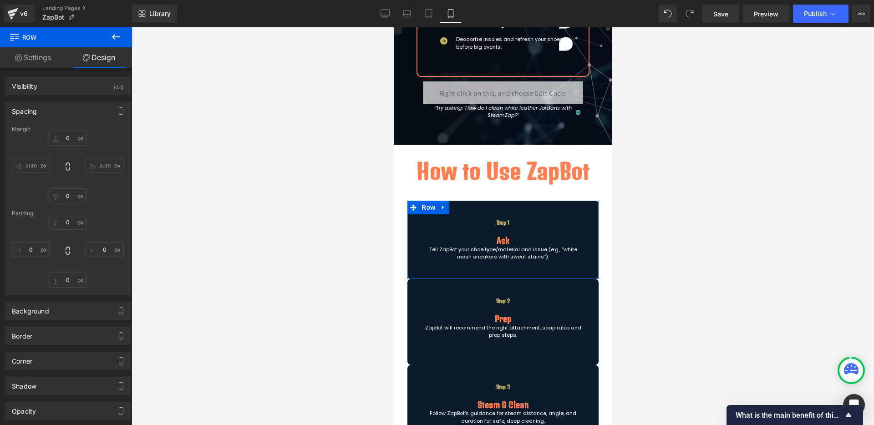
type input "0"
type input "40"
type input "20"
type input "40"
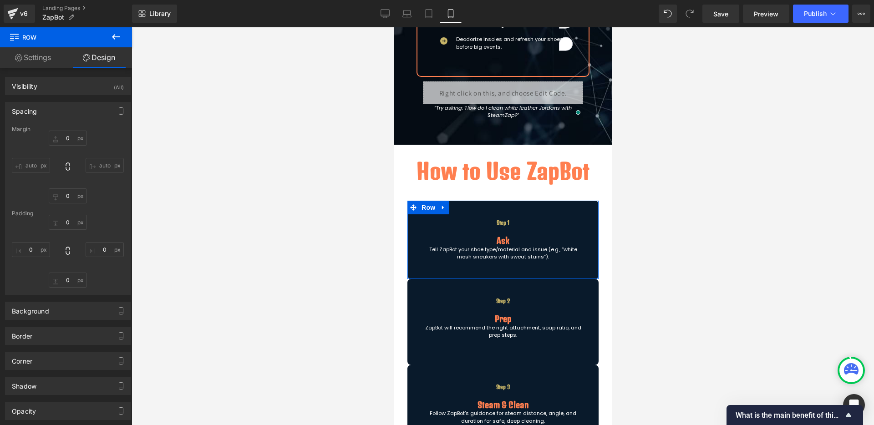
type input "20"
click at [72, 198] on input "0" at bounding box center [68, 195] width 38 height 15
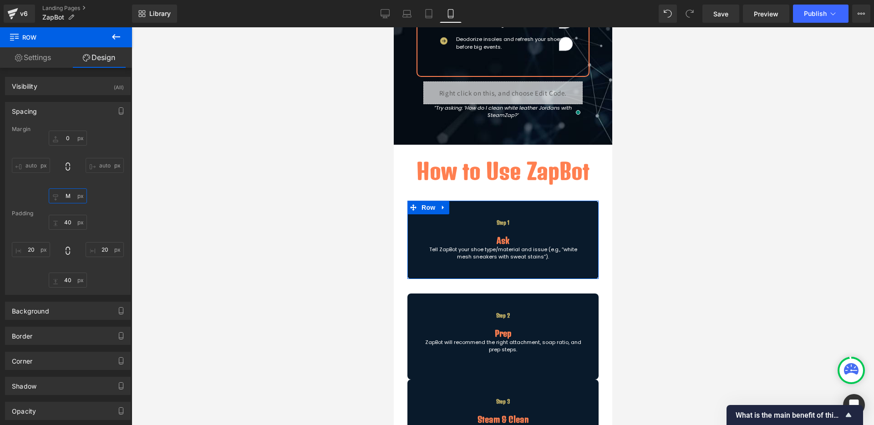
click at [71, 191] on input "M" at bounding box center [68, 195] width 38 height 15
type input "XS"
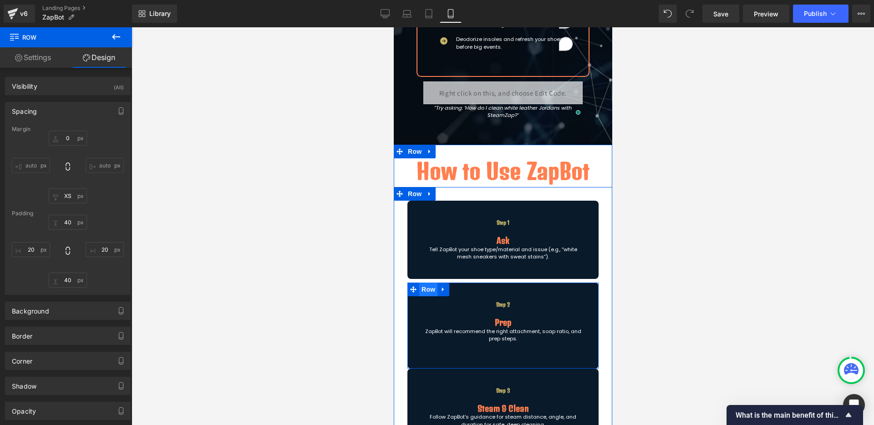
click at [425, 293] on span "Row" at bounding box center [428, 290] width 18 height 14
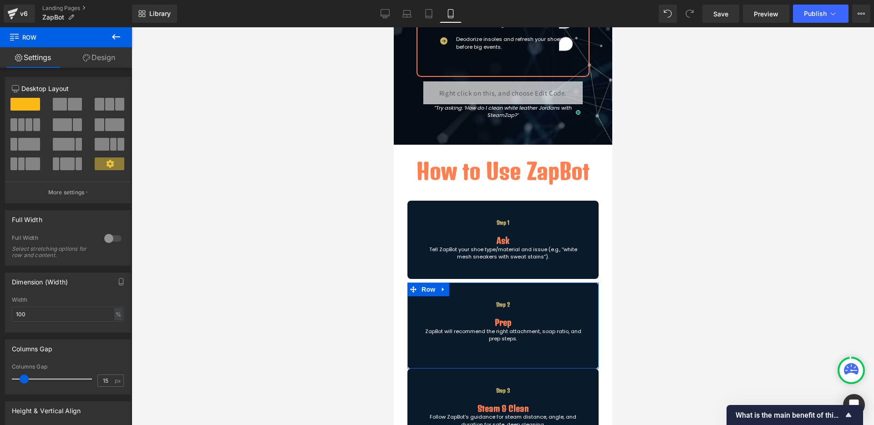
click at [94, 57] on link "Design" at bounding box center [99, 57] width 66 height 20
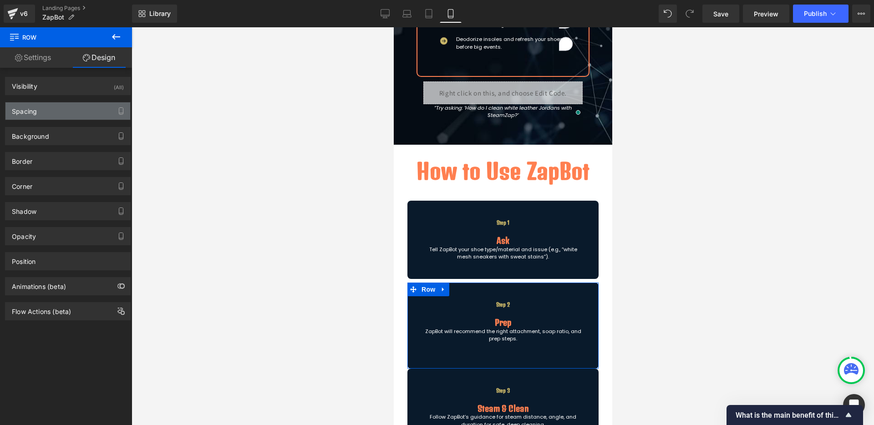
click at [65, 111] on div "Spacing" at bounding box center [67, 110] width 125 height 17
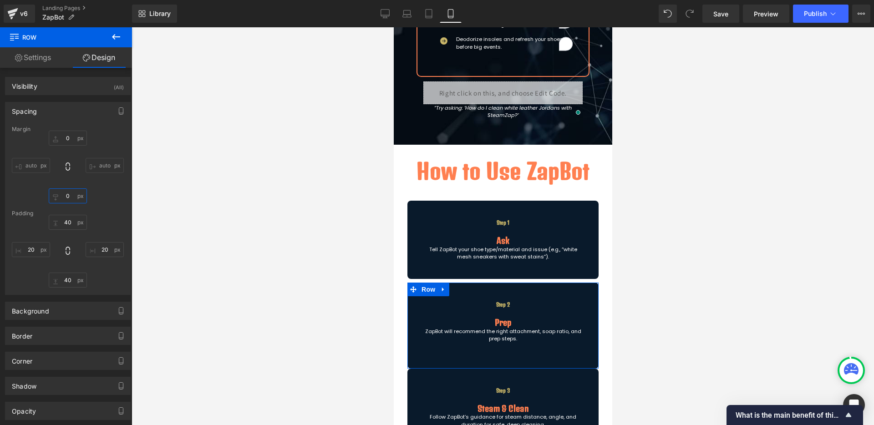
click at [66, 199] on input "0" at bounding box center [68, 195] width 38 height 15
type input "XS"
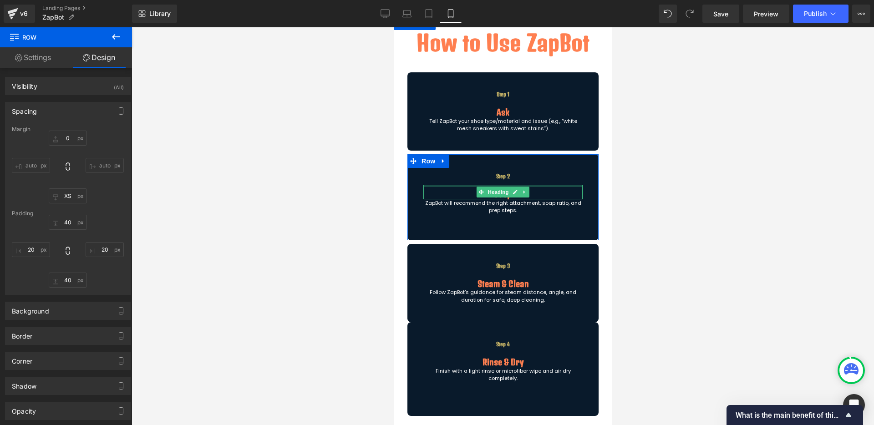
scroll to position [333, 0]
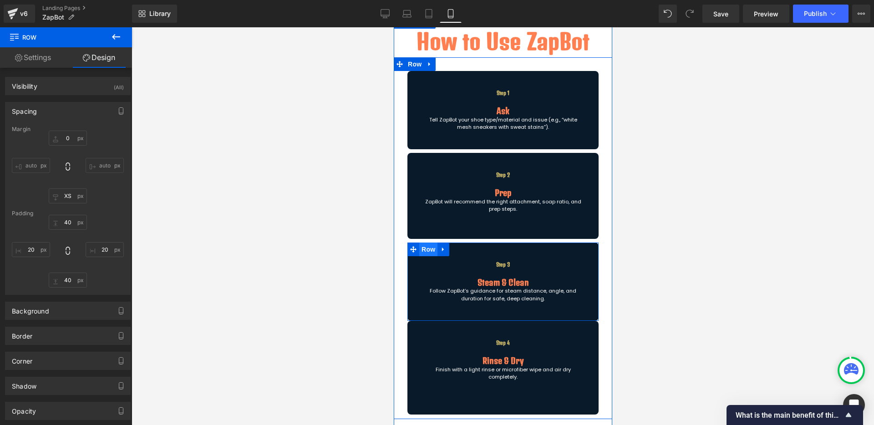
drag, startPoint x: 429, startPoint y: 245, endPoint x: 541, endPoint y: 130, distance: 160.6
click at [429, 245] on span "Row" at bounding box center [428, 250] width 18 height 14
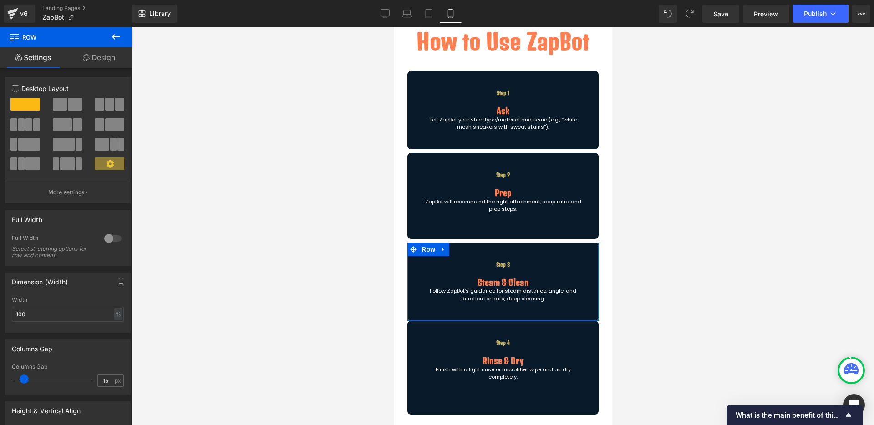
click at [105, 62] on link "Design" at bounding box center [99, 57] width 66 height 20
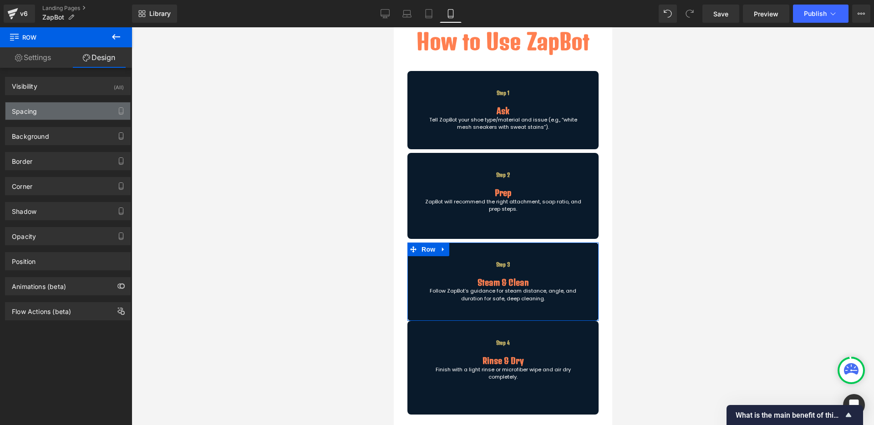
click at [62, 110] on div "Spacing" at bounding box center [67, 110] width 125 height 17
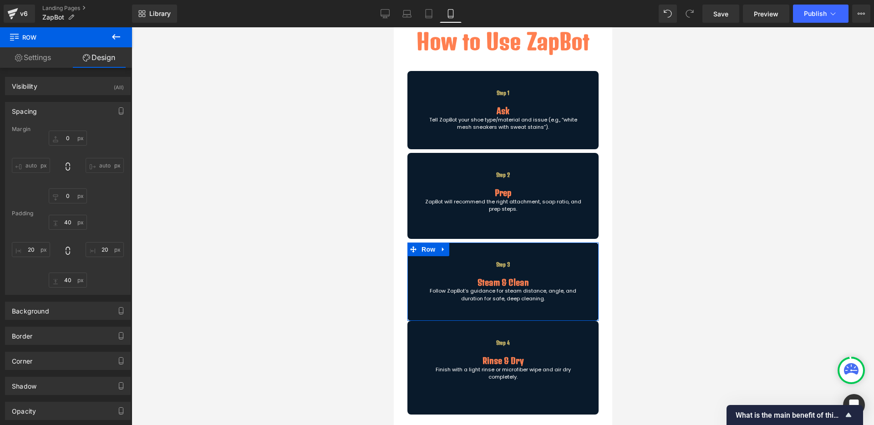
type input "0"
type input "40"
type input "20"
type input "40"
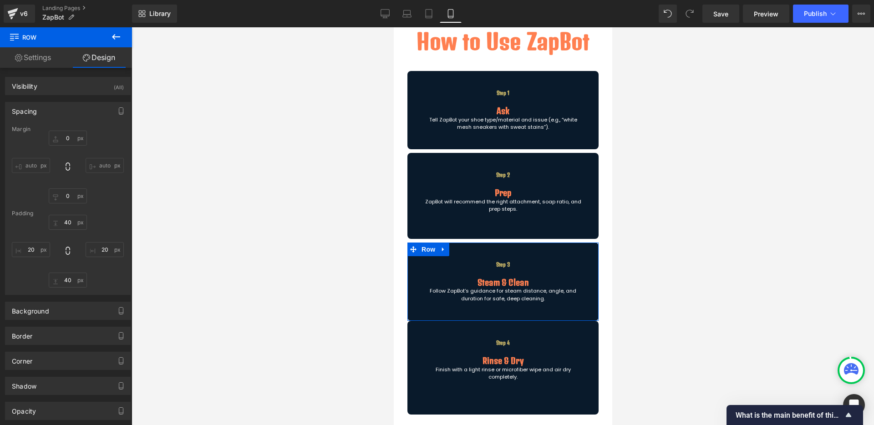
type input "20"
click at [68, 192] on input "0" at bounding box center [68, 195] width 38 height 15
type input "XS"
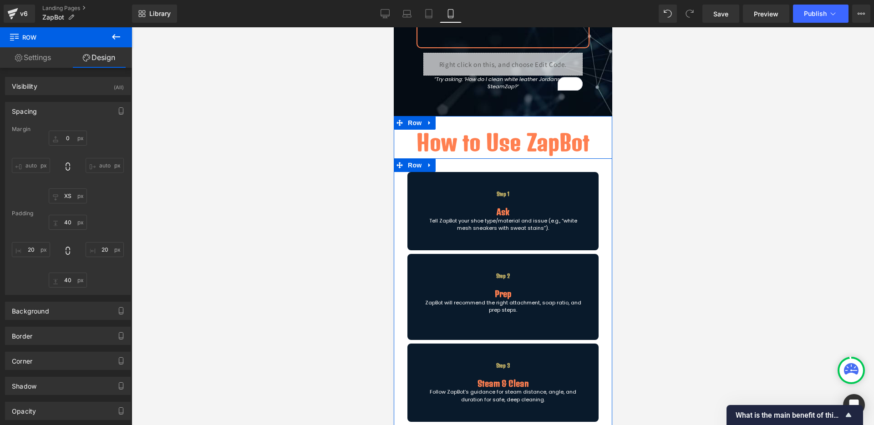
scroll to position [228, 0]
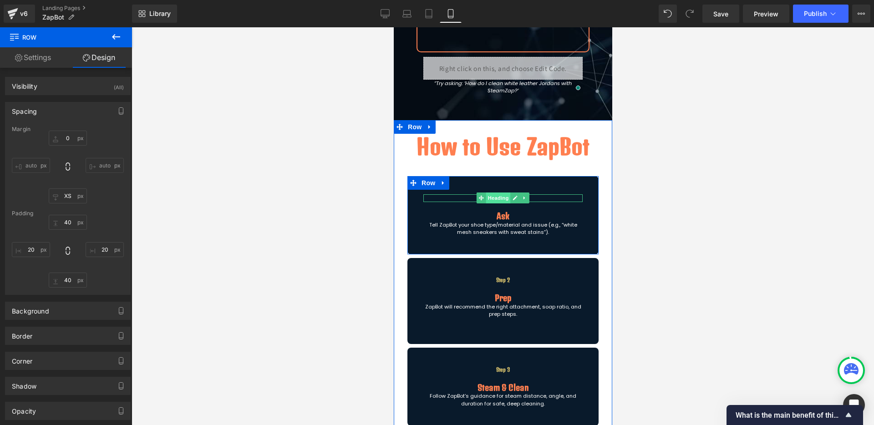
click at [496, 197] on span "Heading" at bounding box center [498, 197] width 25 height 11
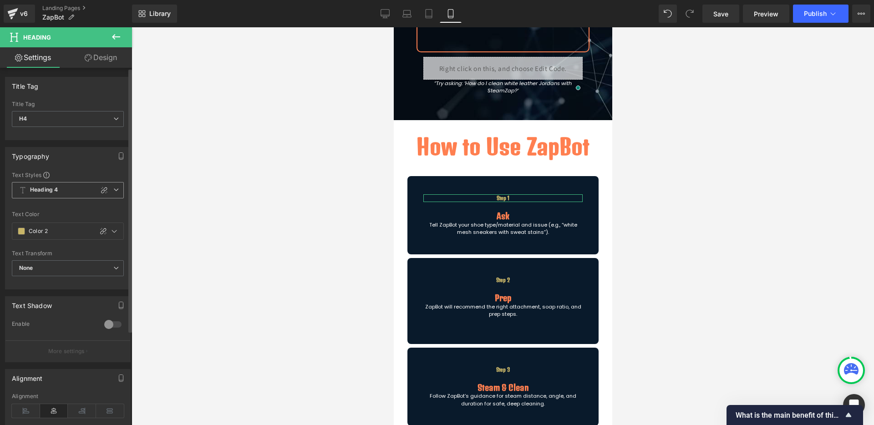
click at [112, 192] on span "Heading 4" at bounding box center [68, 190] width 112 height 16
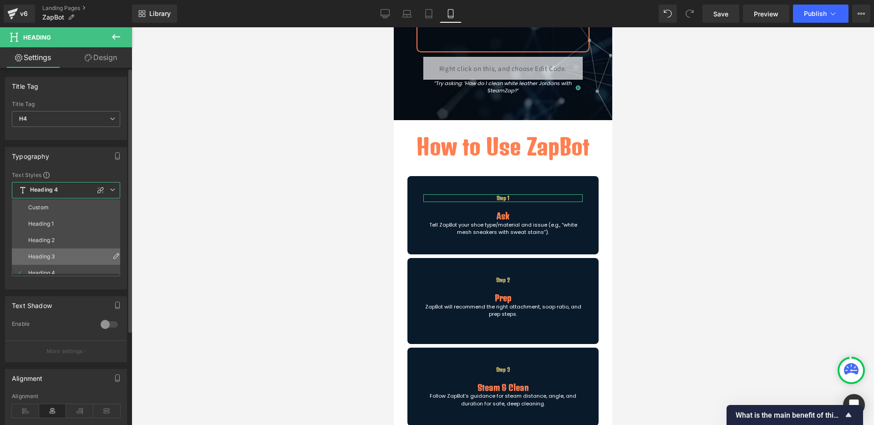
click at [66, 251] on li "Heading 3" at bounding box center [68, 256] width 112 height 16
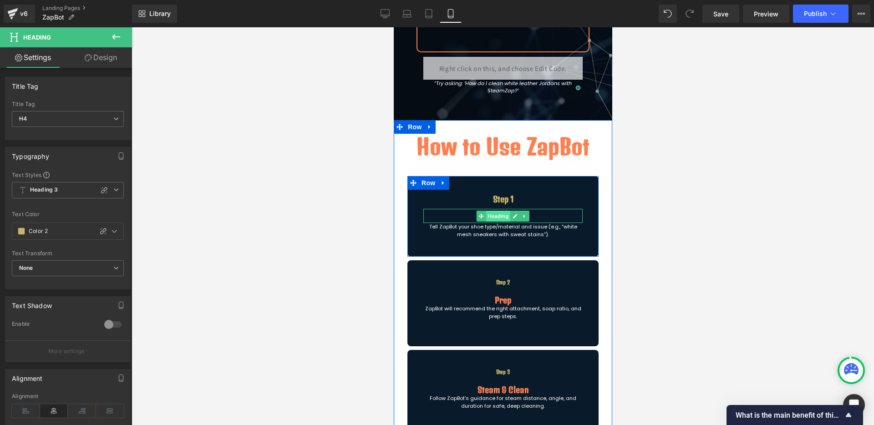
click at [499, 218] on span "Heading" at bounding box center [498, 216] width 25 height 11
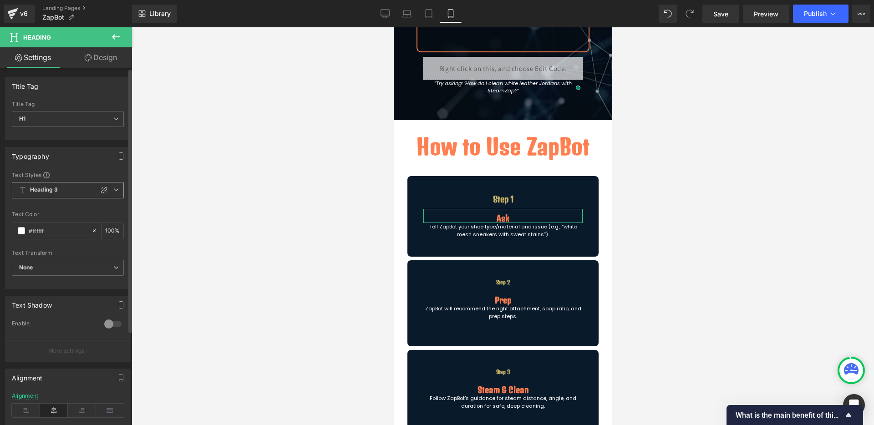
click at [117, 186] on span "Heading 3" at bounding box center [68, 190] width 112 height 16
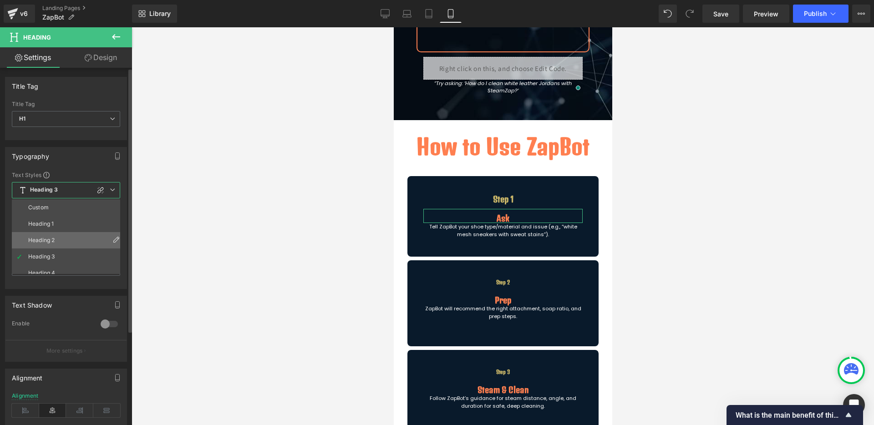
click at [70, 238] on li "Heading 2" at bounding box center [68, 240] width 112 height 16
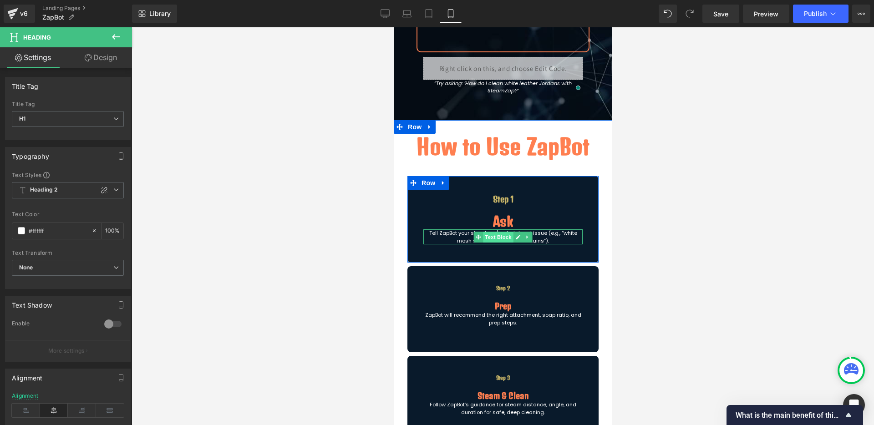
click at [490, 237] on span "Text Block" at bounding box center [497, 237] width 30 height 11
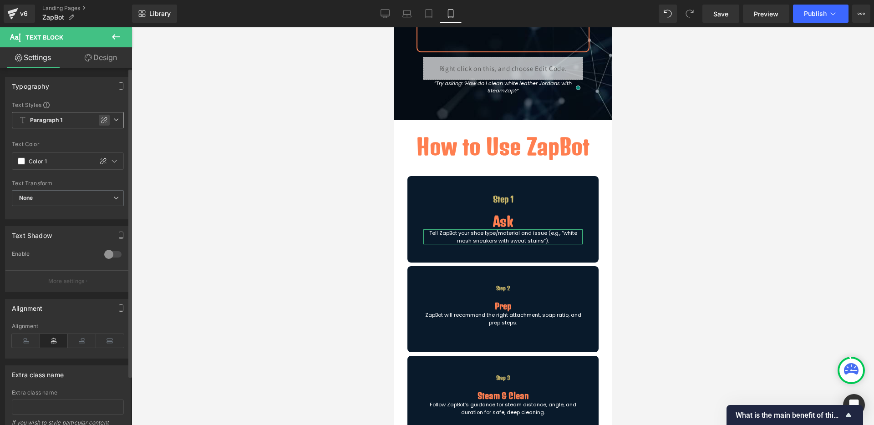
click at [101, 121] on icon at bounding box center [104, 119] width 7 height 7
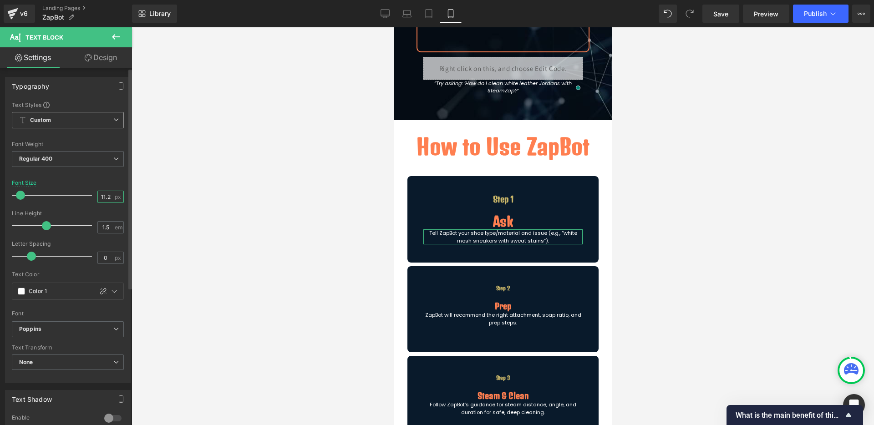
click at [105, 200] on input "11.2" at bounding box center [106, 196] width 16 height 11
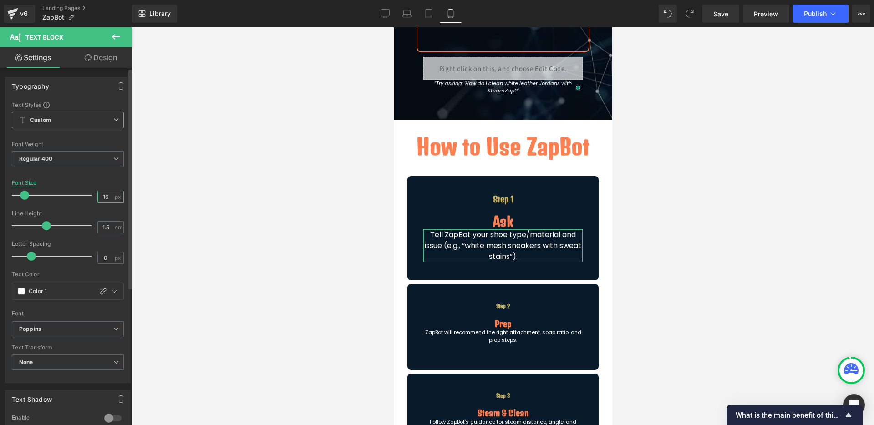
type input "16"
click at [101, 217] on div "Line Height 1.5 em" at bounding box center [68, 225] width 112 height 30
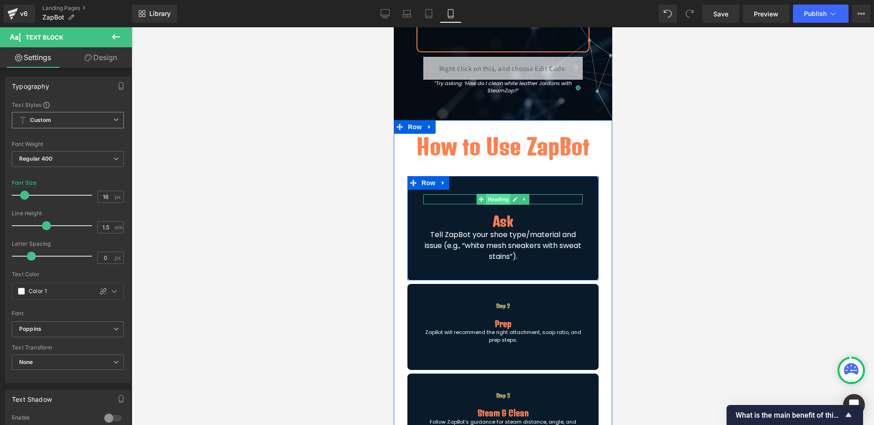
click at [495, 199] on span "Heading" at bounding box center [498, 199] width 25 height 11
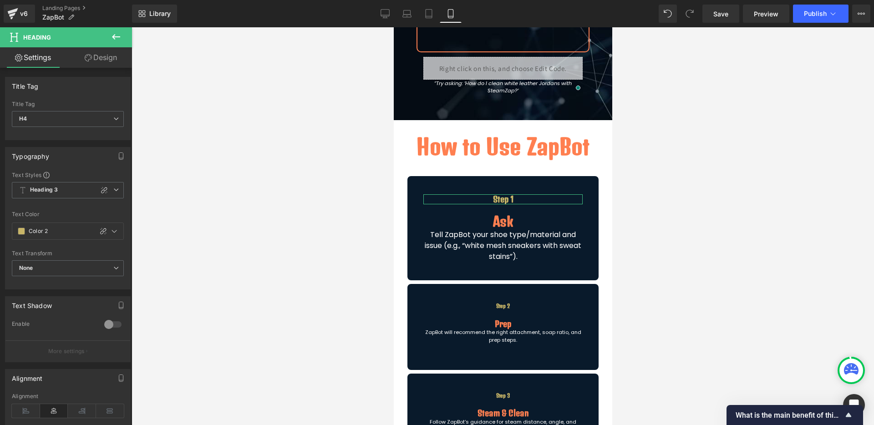
click at [104, 61] on link "Design" at bounding box center [101, 57] width 66 height 20
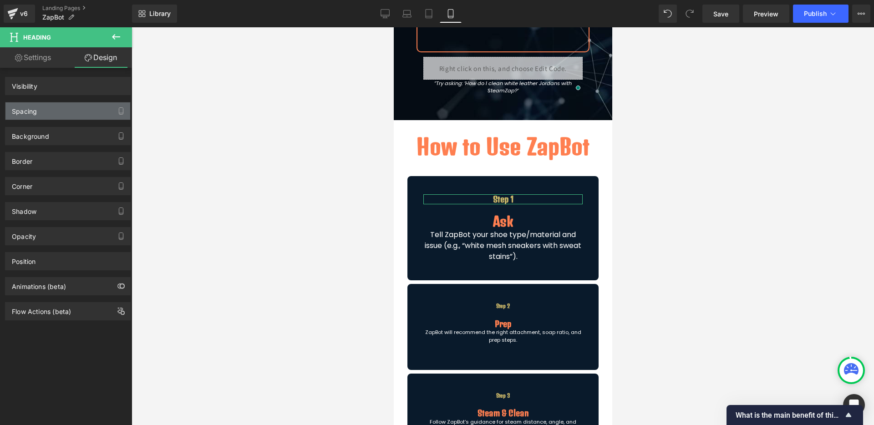
click at [78, 107] on div "Spacing" at bounding box center [67, 110] width 125 height 17
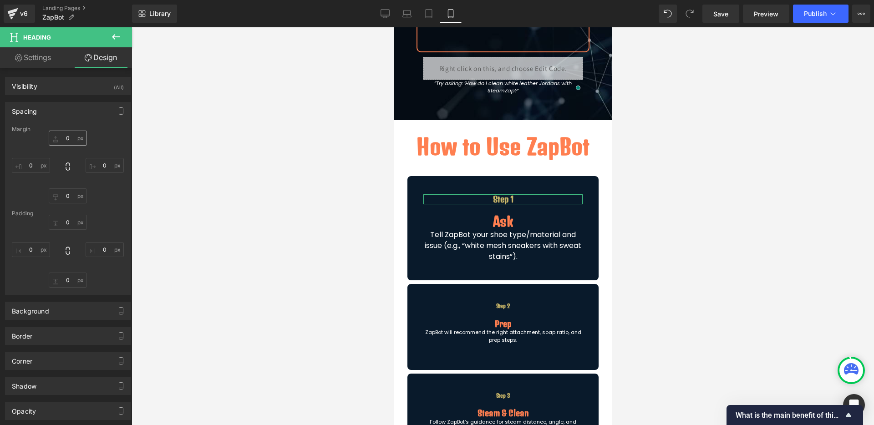
type input "0"
type input "10"
type input "0"
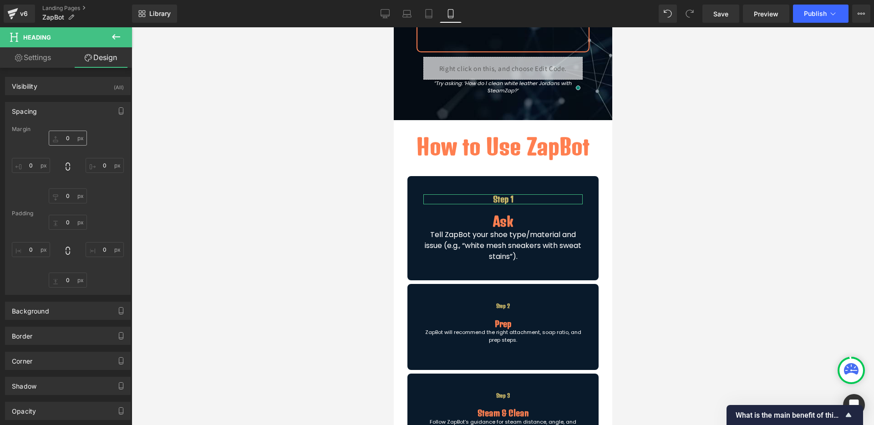
type input "0"
click at [74, 202] on input "10" at bounding box center [68, 195] width 38 height 15
type input "S"
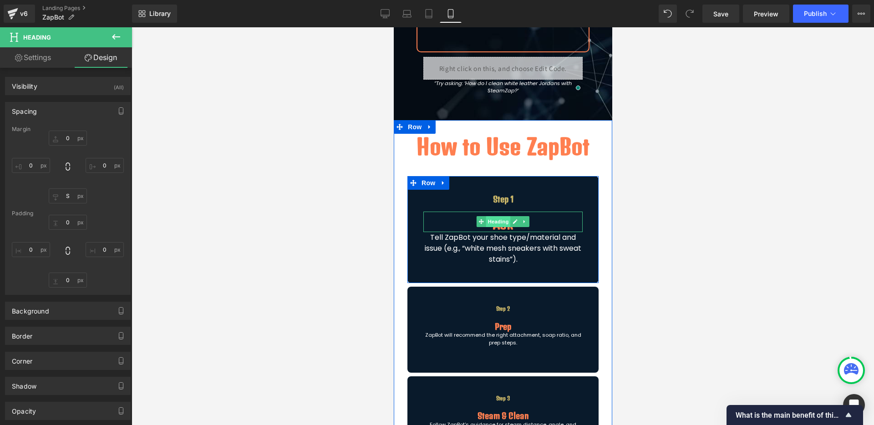
click at [497, 226] on span "Heading" at bounding box center [498, 221] width 25 height 11
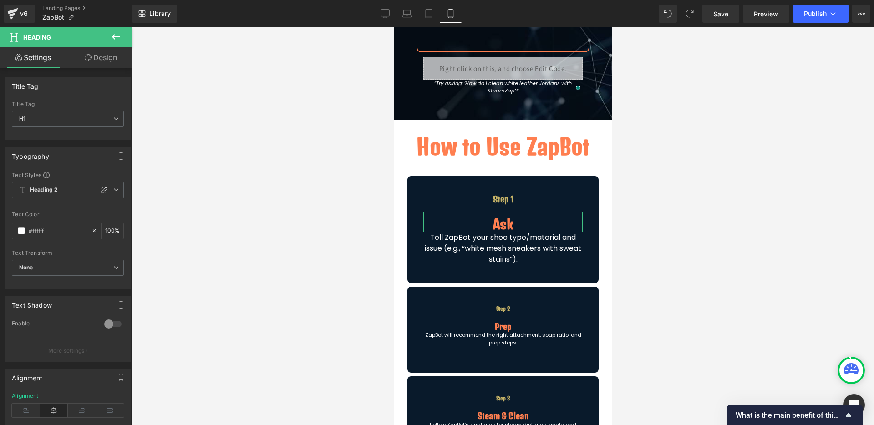
click at [108, 62] on link "Design" at bounding box center [101, 57] width 66 height 20
click at [0, 0] on div "Spacing" at bounding box center [0, 0] width 0 height 0
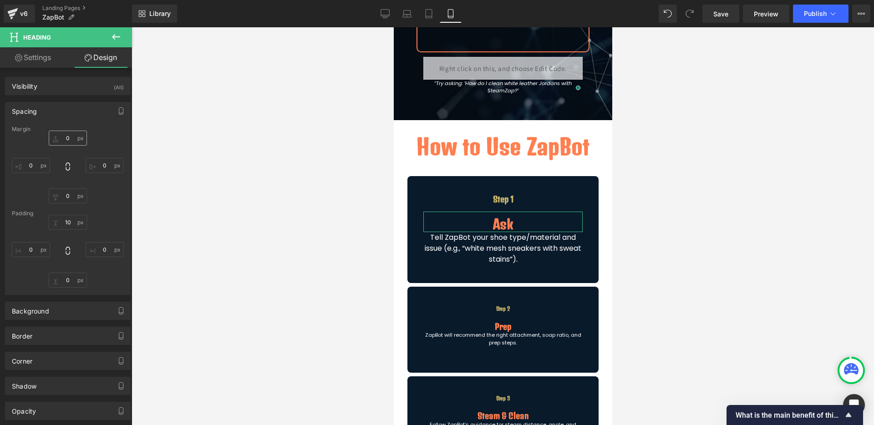
type input "0"
type input "10"
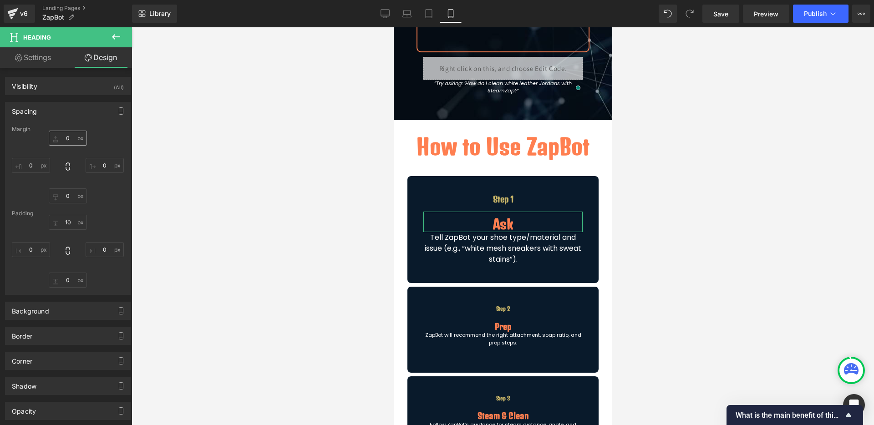
type input "0"
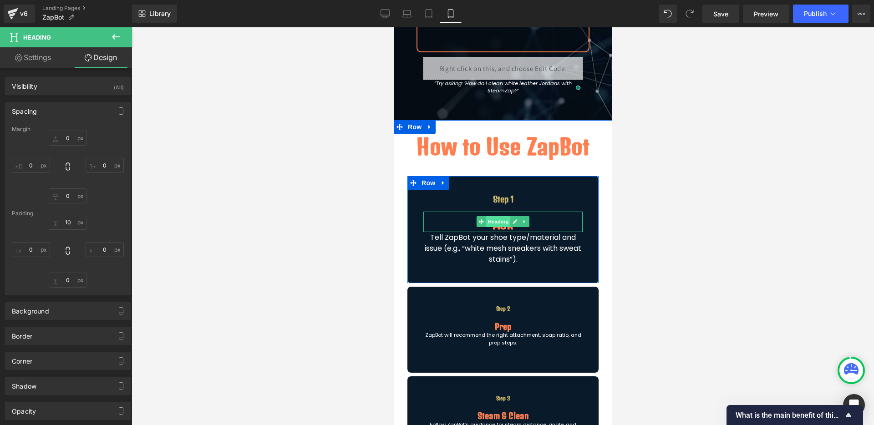
click at [490, 218] on span "Heading" at bounding box center [498, 221] width 25 height 11
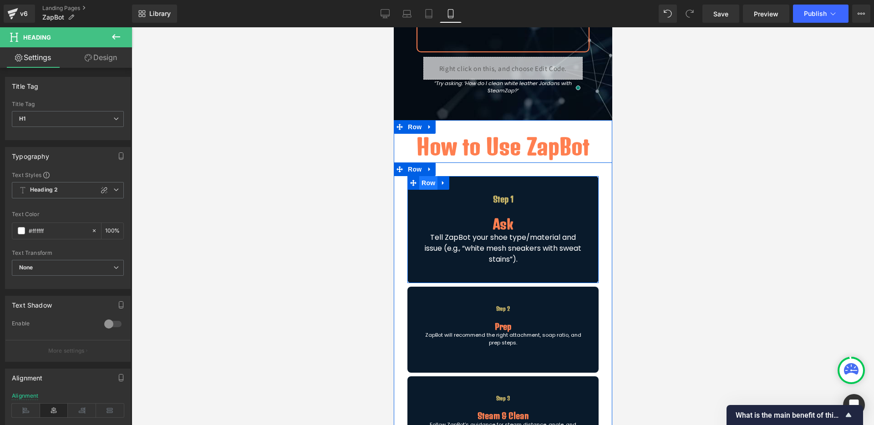
click at [422, 184] on span "Row" at bounding box center [428, 183] width 18 height 14
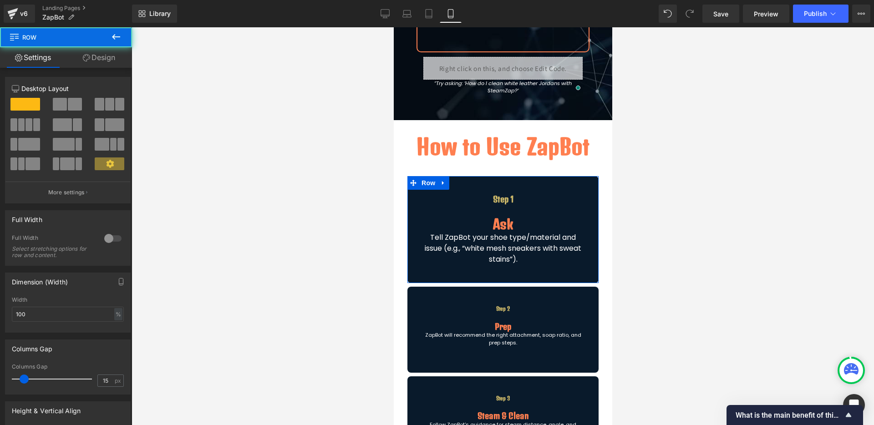
click at [86, 54] on icon at bounding box center [86, 57] width 7 height 7
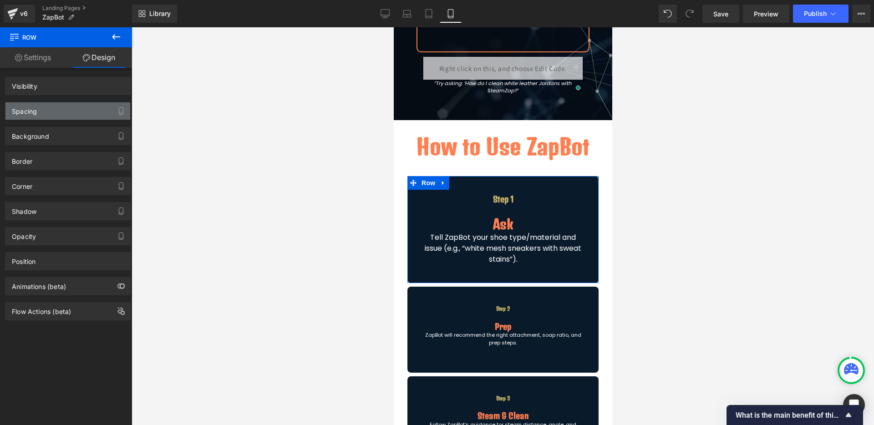
click at [55, 113] on div "Spacing" at bounding box center [67, 110] width 125 height 17
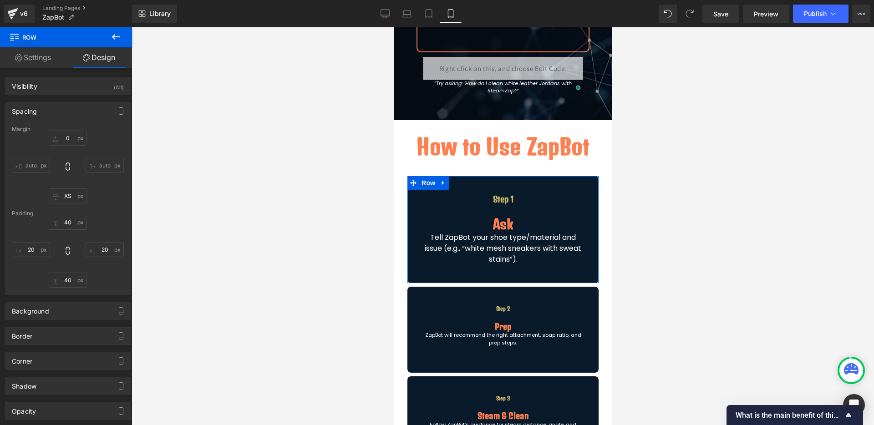
type input "0"
type input "XS"
type input "40"
type input "20"
type input "40"
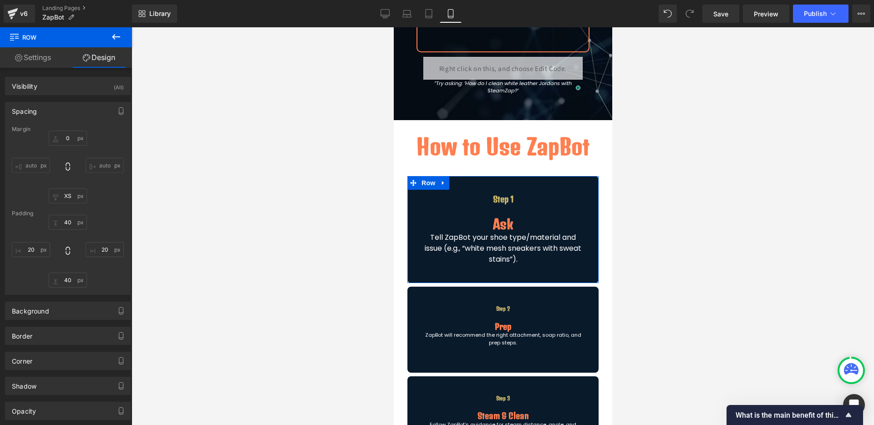
type input "20"
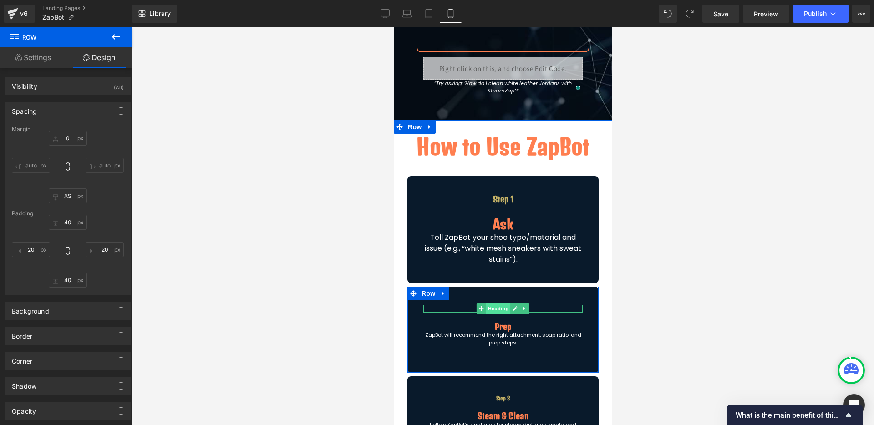
click at [496, 308] on span "Heading" at bounding box center [498, 308] width 25 height 11
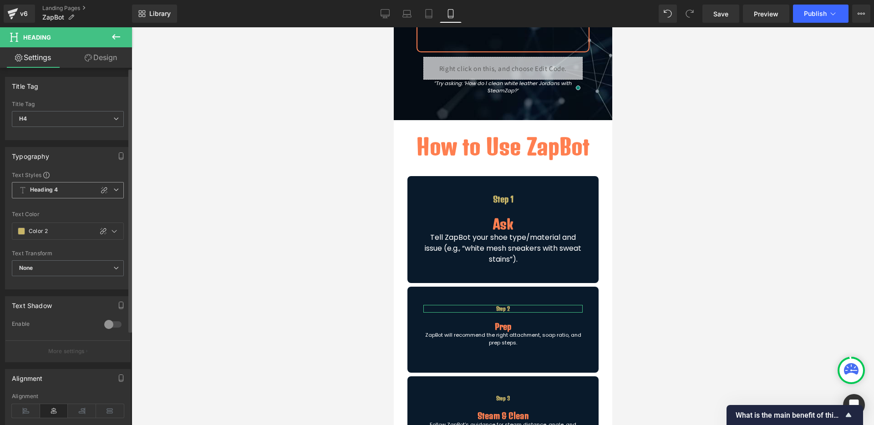
click at [111, 192] on span "Heading 4" at bounding box center [68, 190] width 112 height 16
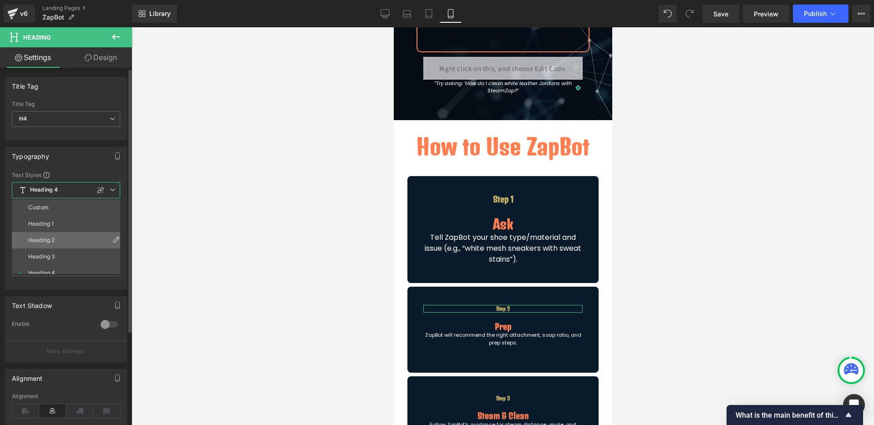
click at [73, 238] on li "Heading 2" at bounding box center [68, 240] width 112 height 16
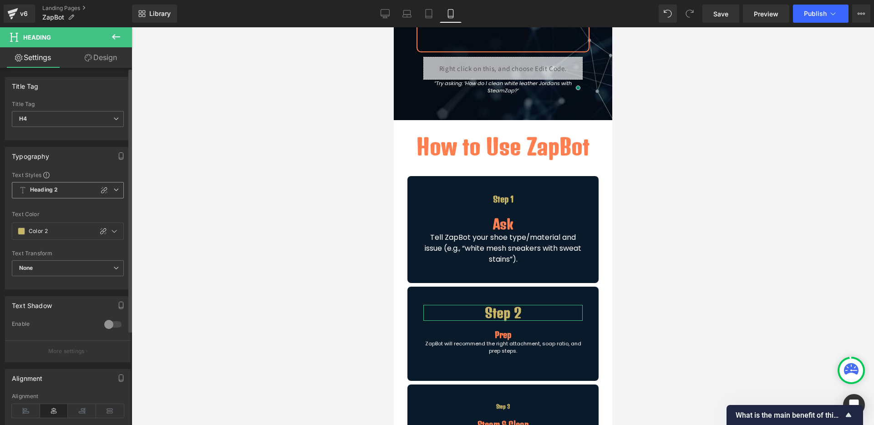
click at [64, 192] on span "Heading 2" at bounding box center [68, 190] width 112 height 16
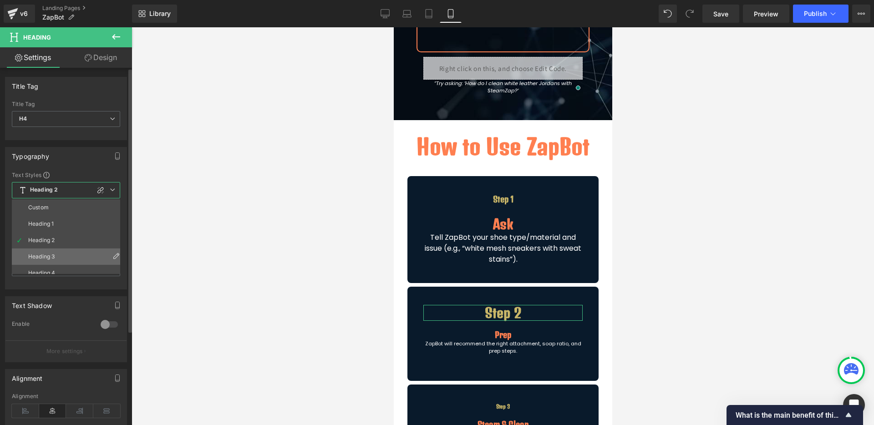
click at [66, 253] on li "Heading 3" at bounding box center [68, 256] width 112 height 16
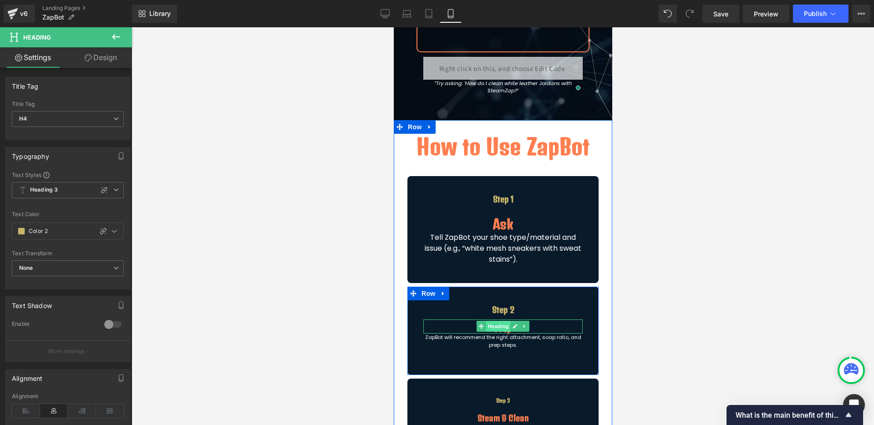
click at [491, 328] on span "Heading" at bounding box center [498, 326] width 25 height 11
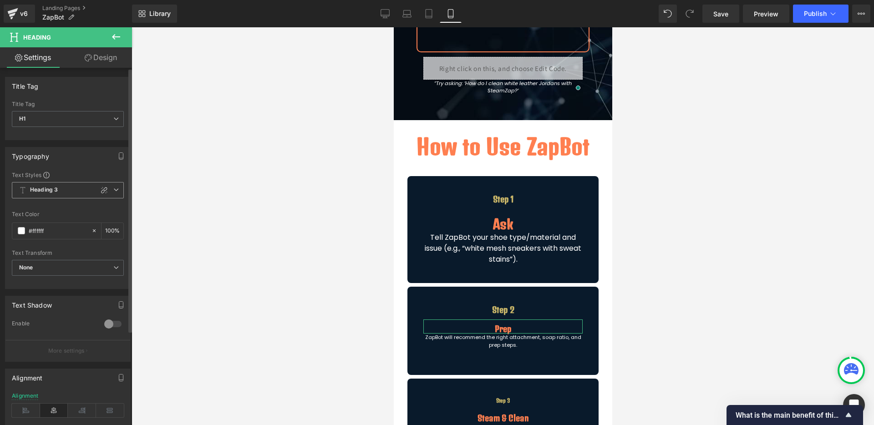
click at [108, 192] on span "Heading 3" at bounding box center [68, 190] width 112 height 16
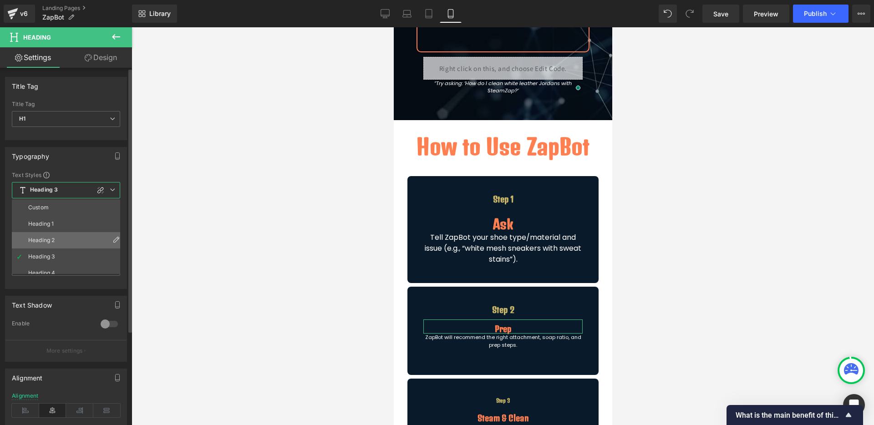
click at [66, 238] on li "Heading 2" at bounding box center [68, 240] width 112 height 16
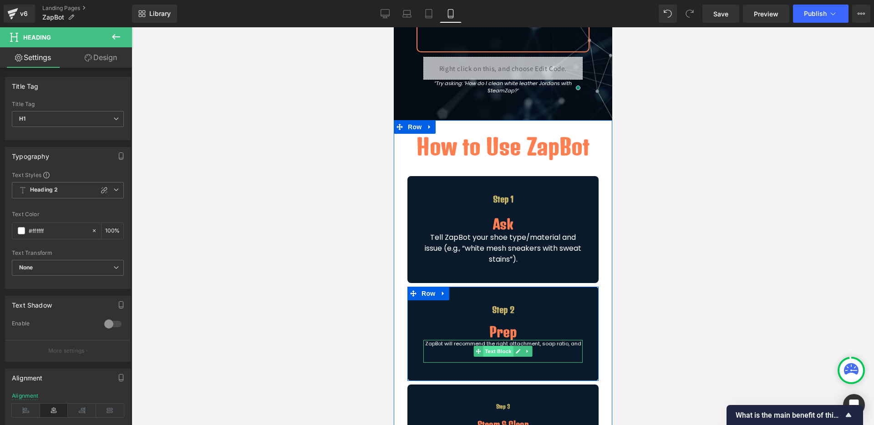
click at [497, 348] on span "Text Block" at bounding box center [497, 351] width 30 height 11
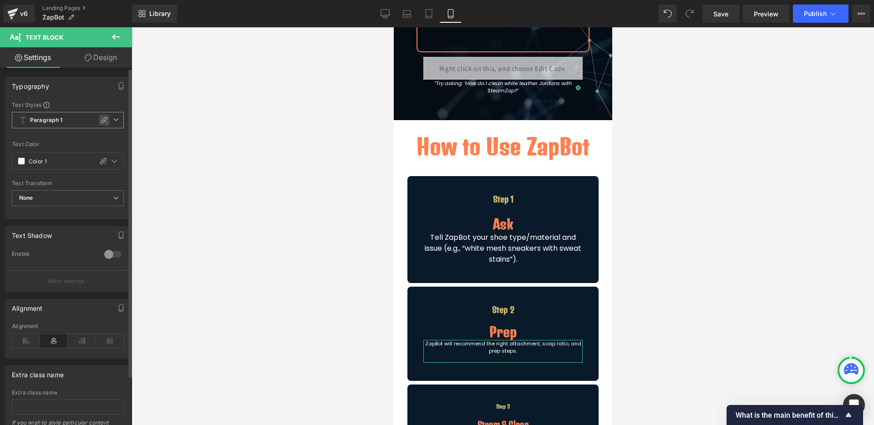
click at [103, 122] on icon at bounding box center [104, 119] width 7 height 7
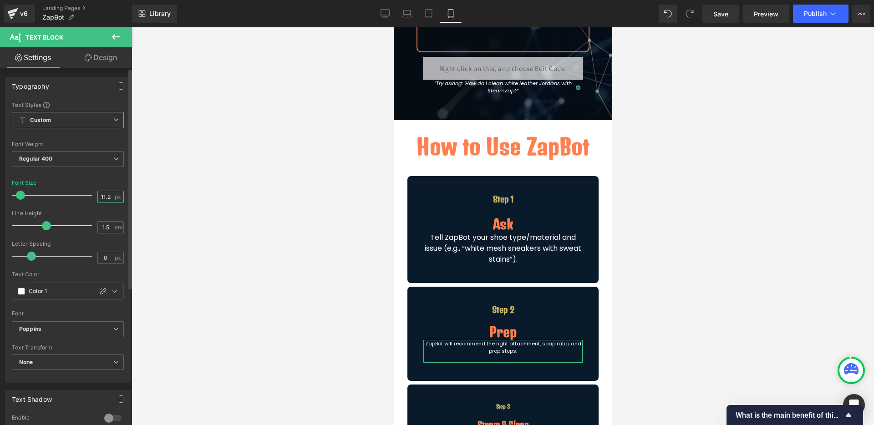
click at [109, 197] on input "11.2" at bounding box center [106, 196] width 16 height 11
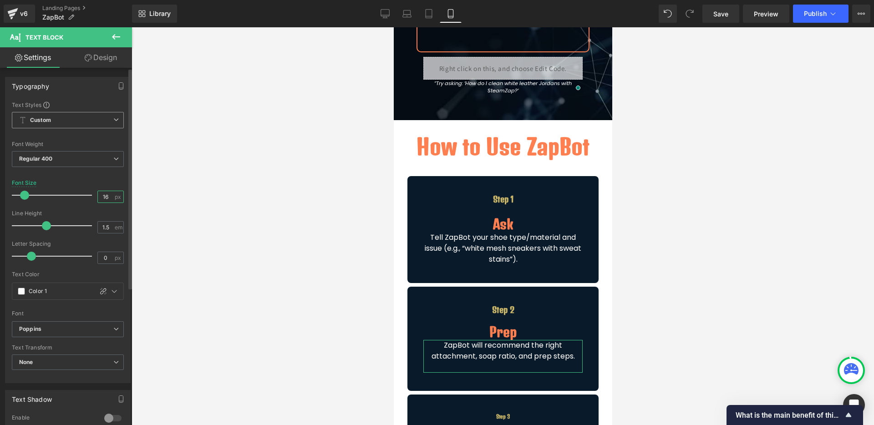
type input "16"
click at [108, 211] on div "Line Height" at bounding box center [68, 213] width 112 height 6
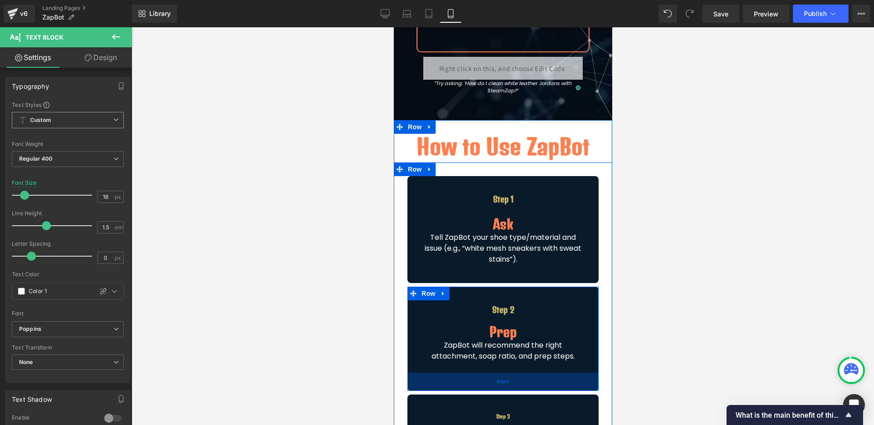
scroll to position [297, 0]
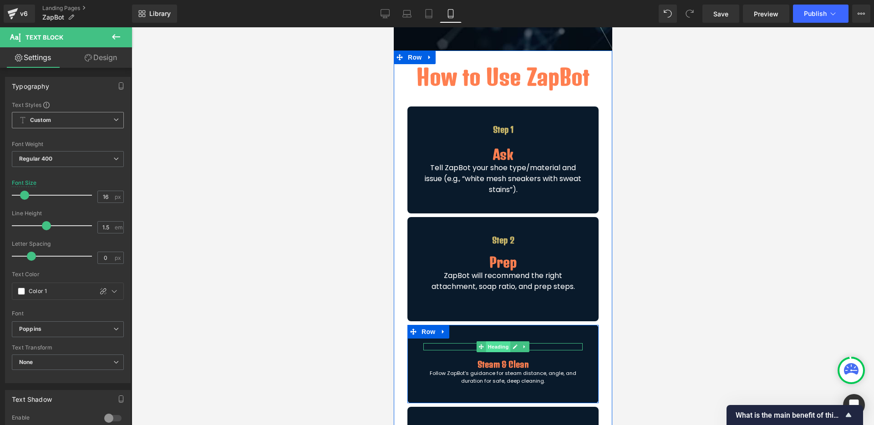
click at [498, 346] on span "Heading" at bounding box center [498, 346] width 25 height 11
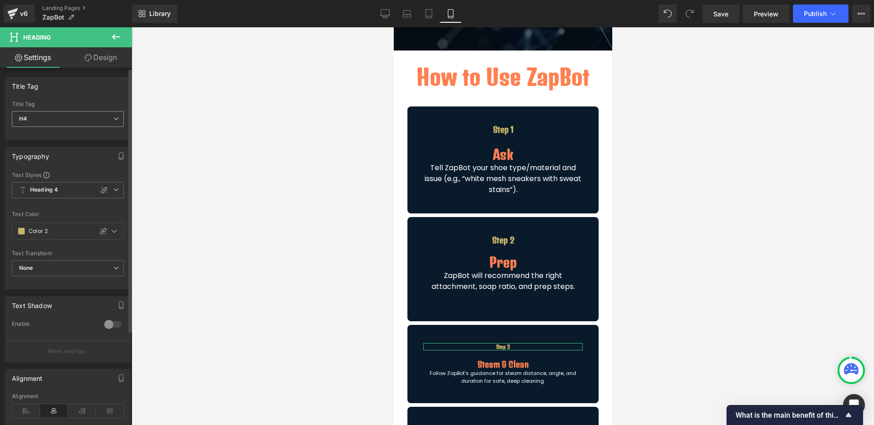
click at [86, 121] on span "H4" at bounding box center [68, 119] width 112 height 16
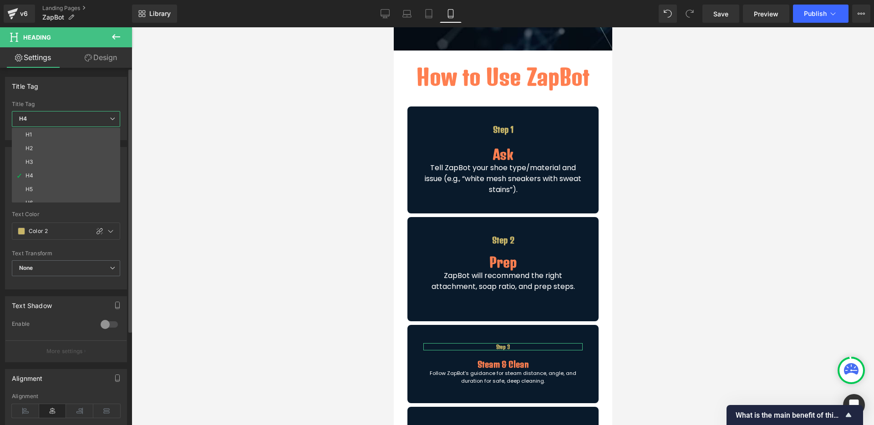
click at [86, 121] on span "H4" at bounding box center [66, 119] width 108 height 16
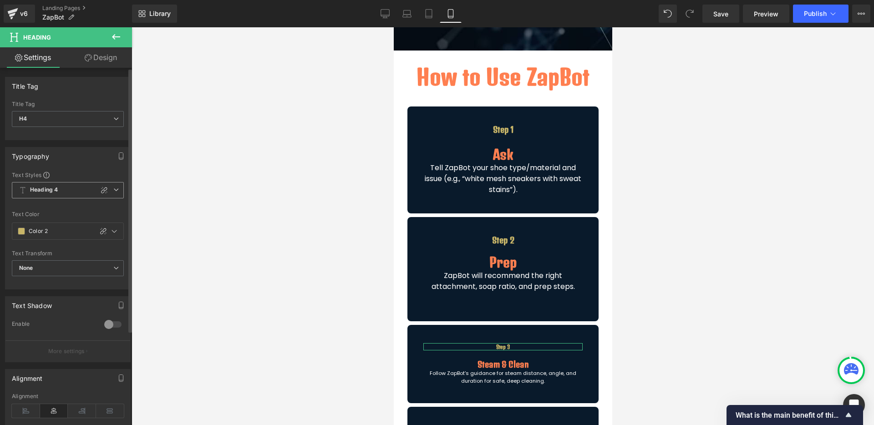
click at [83, 193] on span "Heading 4" at bounding box center [68, 190] width 112 height 16
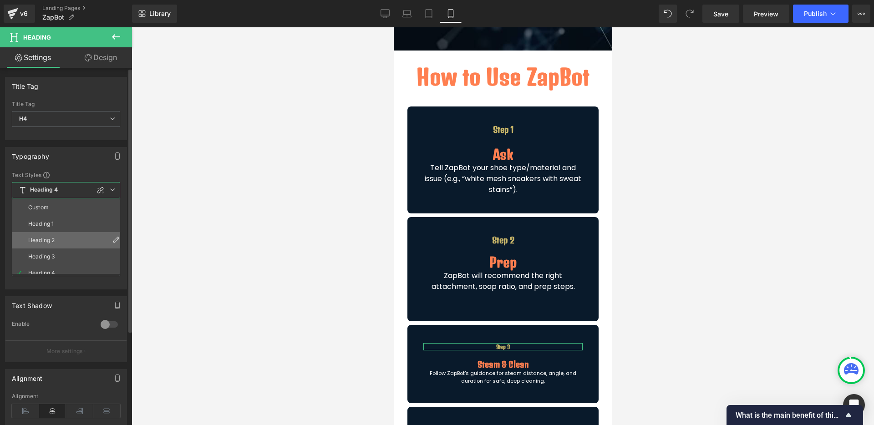
click at [71, 236] on li "Heading 2" at bounding box center [68, 240] width 112 height 16
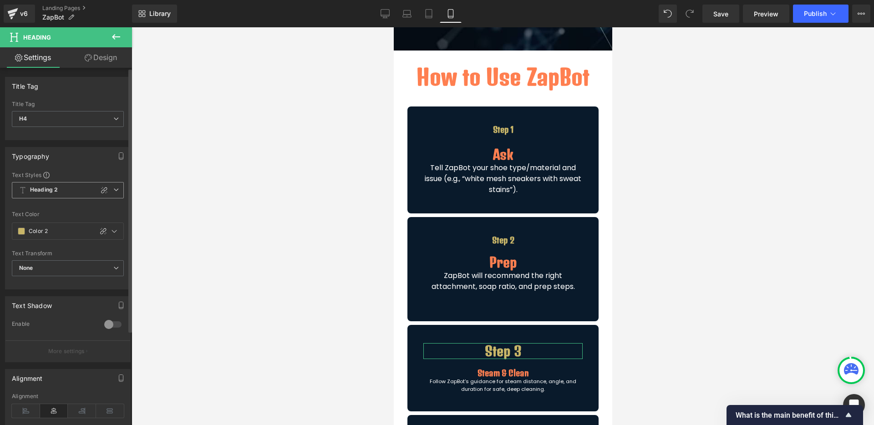
click at [63, 197] on span "Heading 2" at bounding box center [68, 190] width 112 height 16
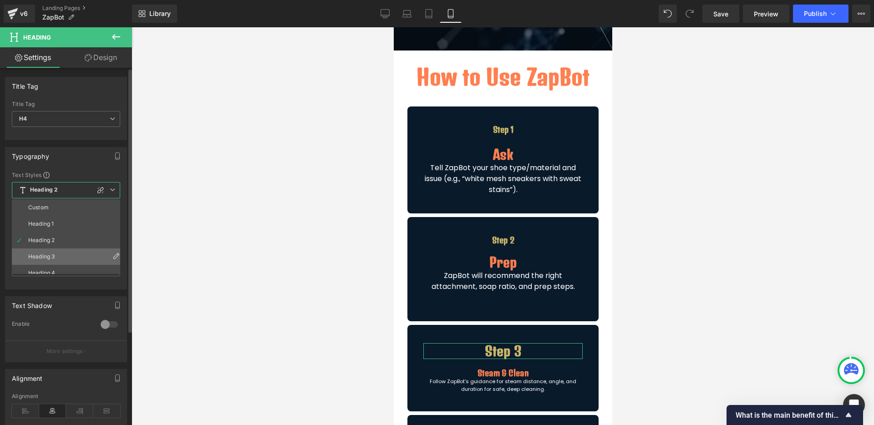
click at [59, 257] on li "Heading 3" at bounding box center [68, 256] width 112 height 16
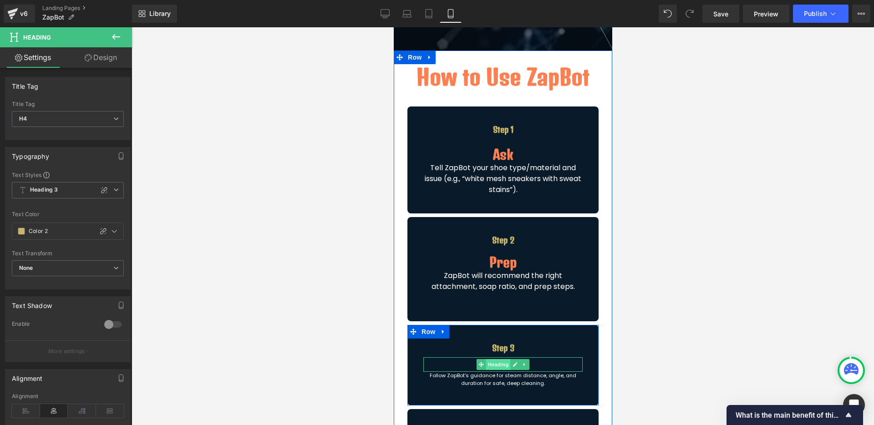
click at [493, 365] on span "Heading" at bounding box center [498, 364] width 25 height 11
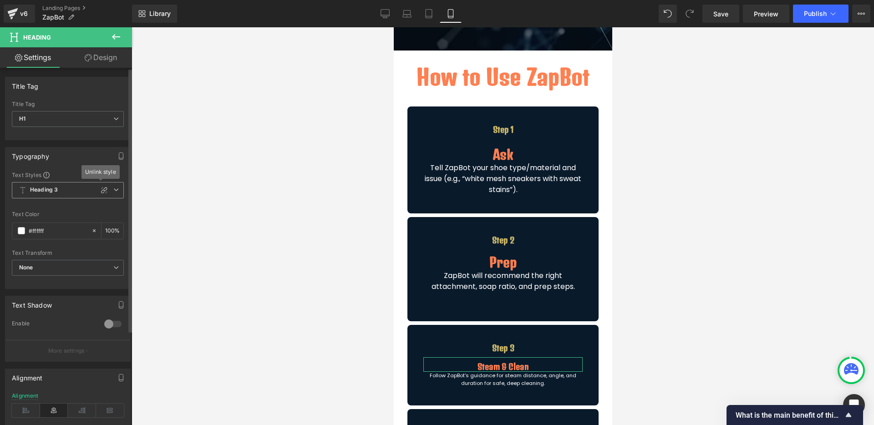
click at [113, 188] on icon at bounding box center [115, 189] width 5 height 5
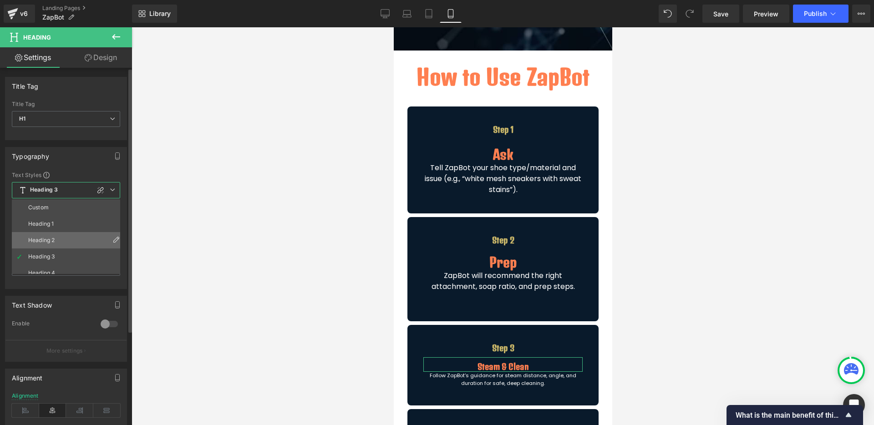
click at [70, 243] on li "Heading 2" at bounding box center [68, 240] width 112 height 16
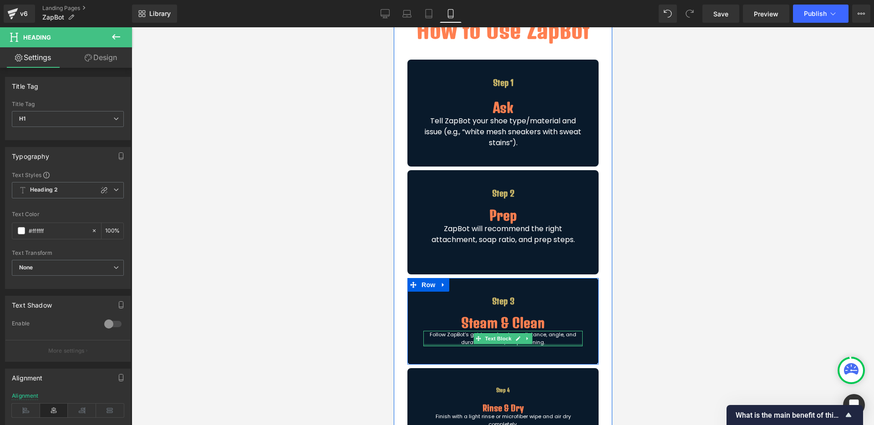
scroll to position [345, 0]
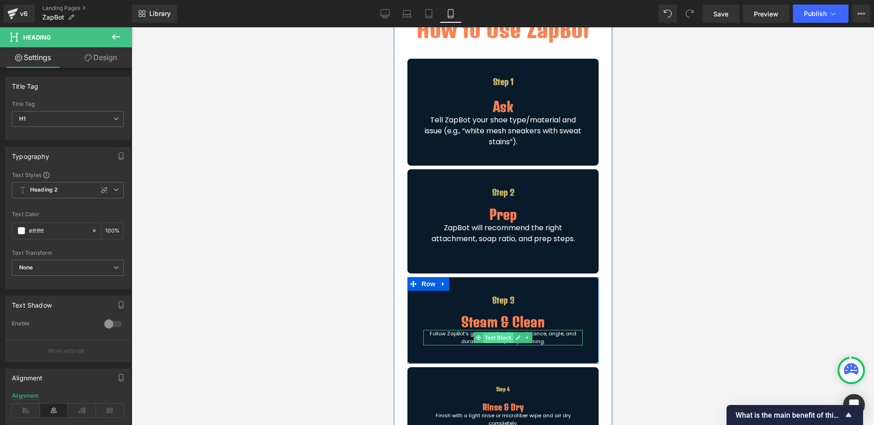
drag, startPoint x: 646, startPoint y: 285, endPoint x: 493, endPoint y: 340, distance: 162.4
click at [493, 340] on span "Text Block" at bounding box center [497, 337] width 30 height 11
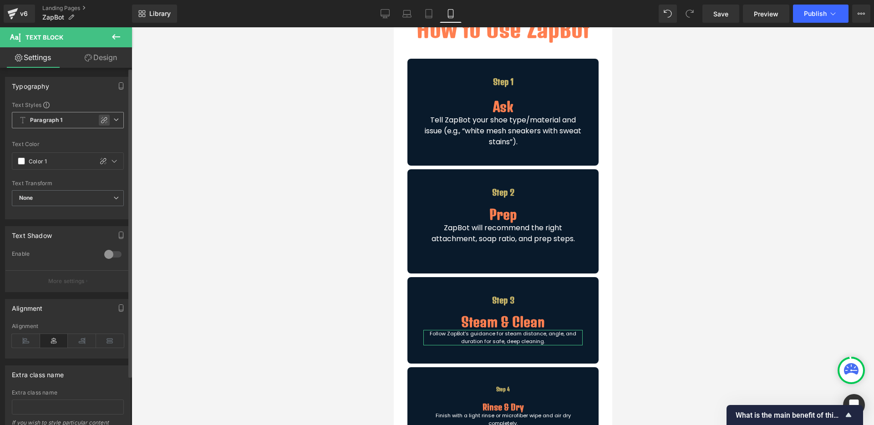
click at [102, 118] on icon at bounding box center [104, 119] width 7 height 7
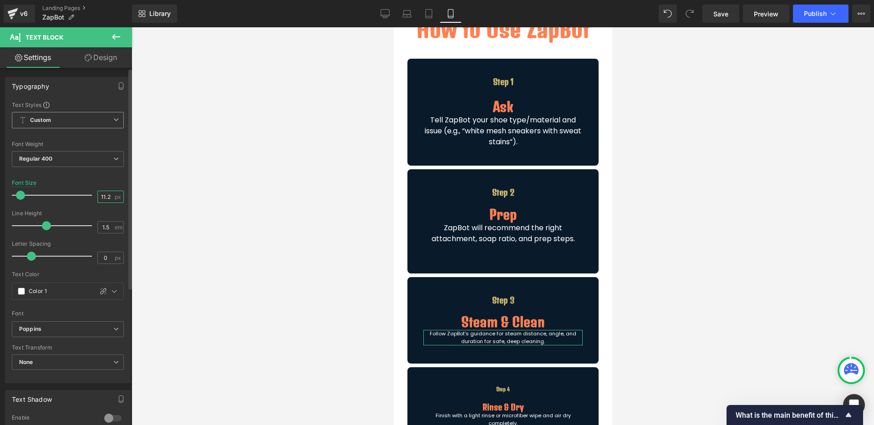
click at [101, 192] on input "11.2" at bounding box center [106, 196] width 16 height 11
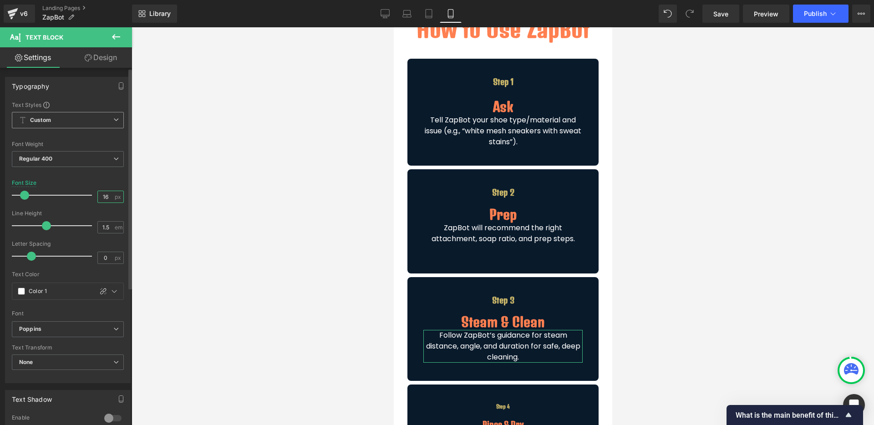
type input "16"
click at [96, 213] on div "Line Height" at bounding box center [68, 213] width 112 height 6
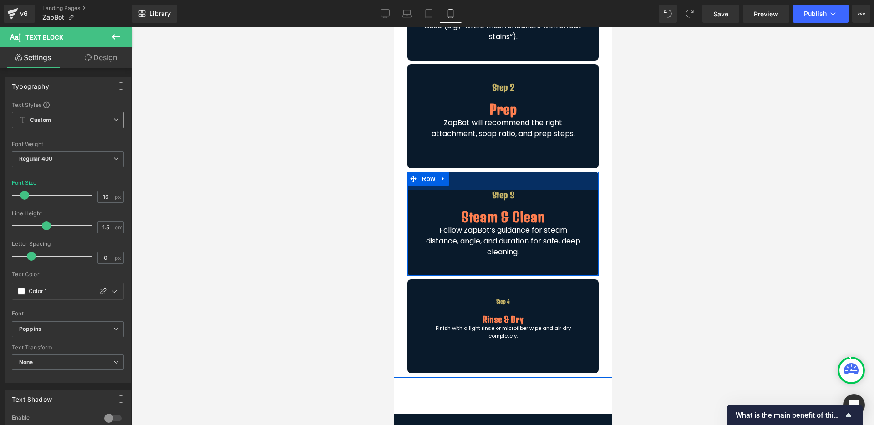
scroll to position [452, 0]
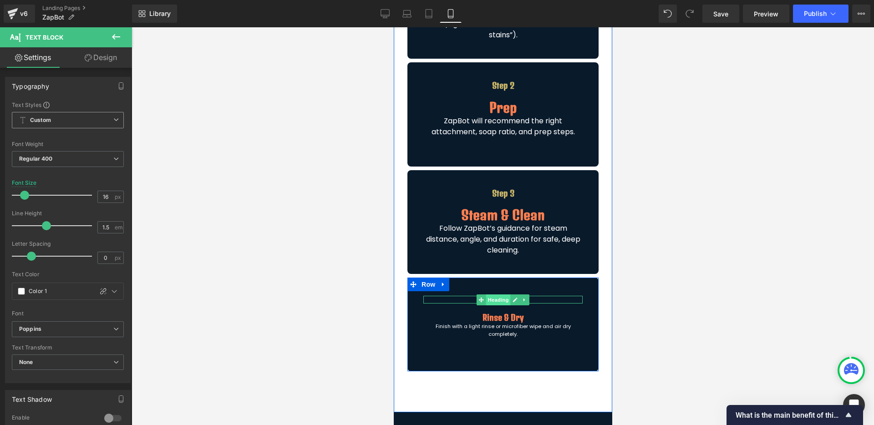
click at [499, 299] on span "Heading" at bounding box center [498, 299] width 25 height 11
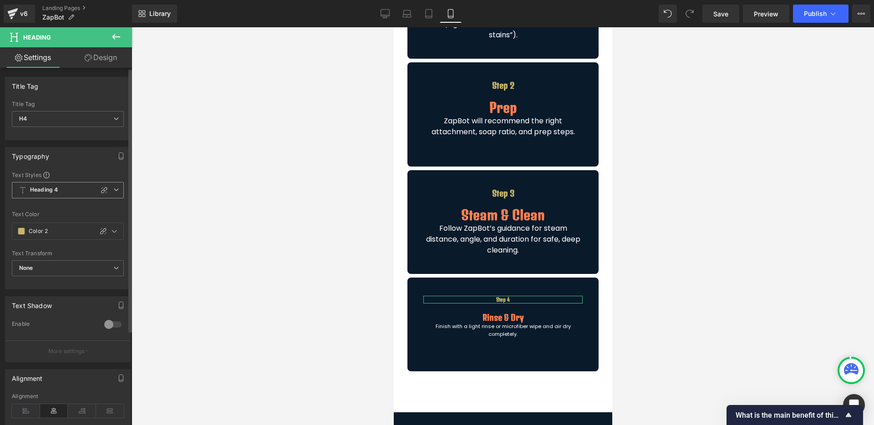
click at [106, 192] on span "Heading 4" at bounding box center [68, 190] width 112 height 16
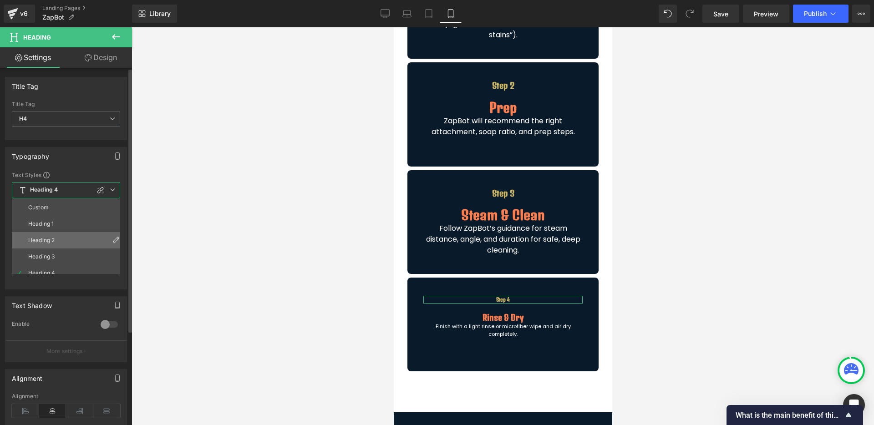
click at [74, 243] on li "Heading 2" at bounding box center [68, 240] width 112 height 16
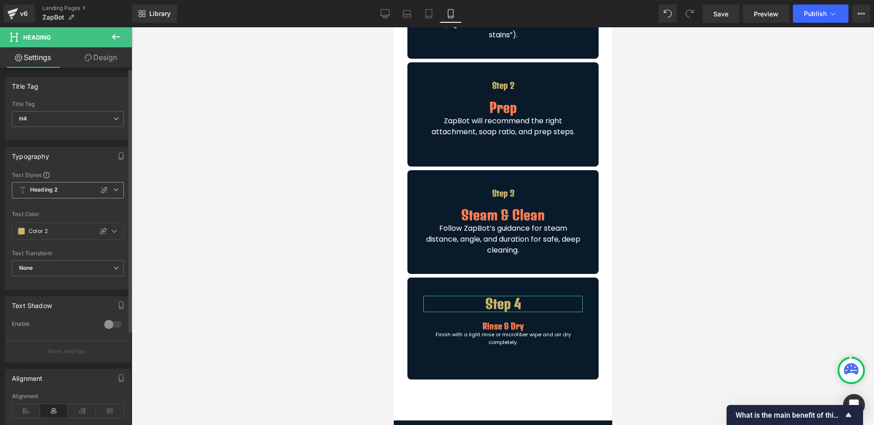
click at [70, 188] on span "Heading 2" at bounding box center [68, 190] width 112 height 16
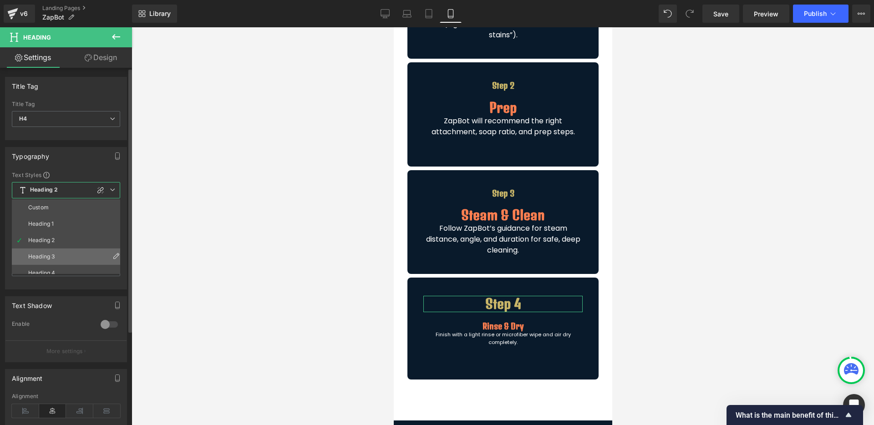
click at [57, 253] on li "Heading 3" at bounding box center [68, 256] width 112 height 16
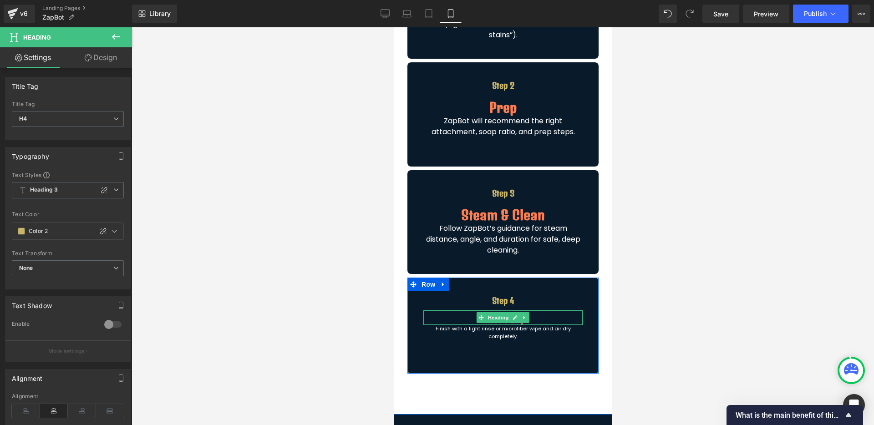
click at [496, 319] on span "Heading" at bounding box center [498, 317] width 25 height 11
click at [393, 27] on div at bounding box center [393, 27] width 0 height 0
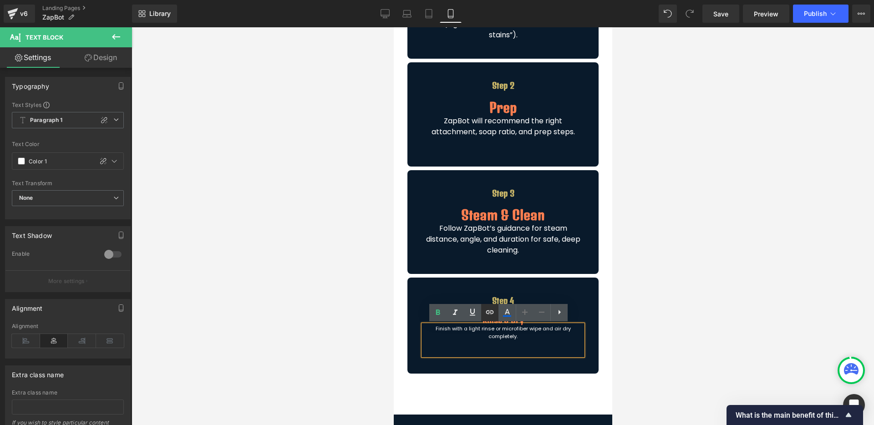
click at [493, 317] on icon at bounding box center [489, 312] width 11 height 11
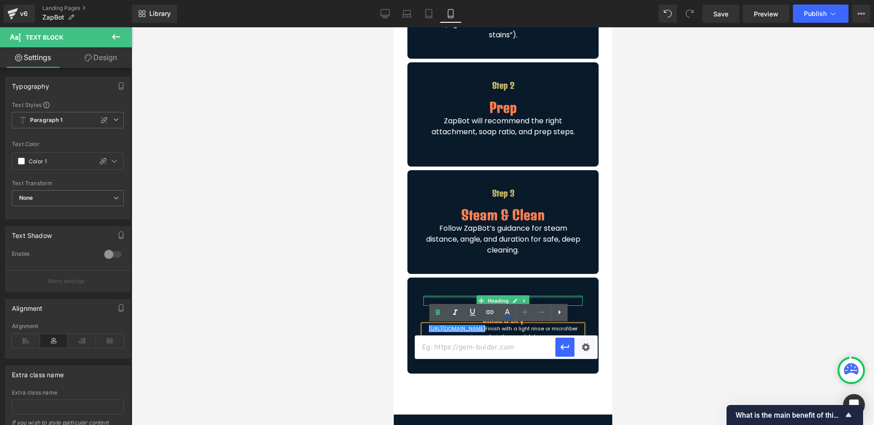
click at [548, 297] on div at bounding box center [502, 297] width 159 height 2
click at [535, 304] on link at bounding box center [541, 312] width 17 height 17
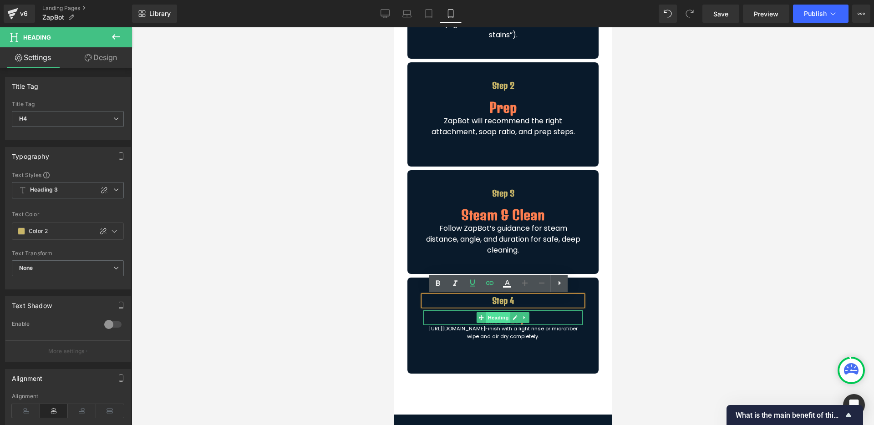
click at [494, 322] on span "Heading" at bounding box center [498, 317] width 25 height 11
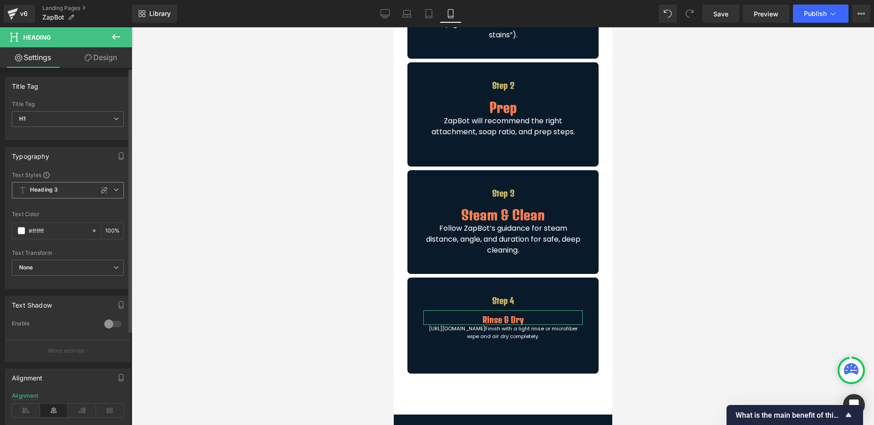
click at [113, 188] on icon at bounding box center [115, 189] width 5 height 5
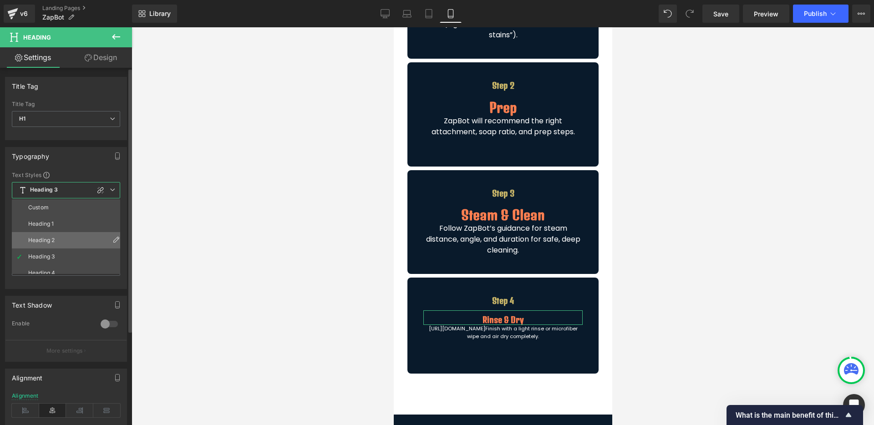
click at [66, 241] on li "Heading 2" at bounding box center [68, 240] width 112 height 16
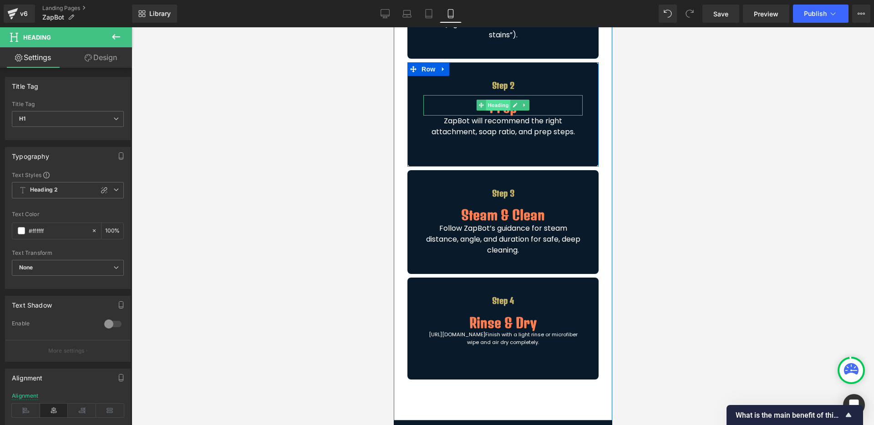
click at [496, 105] on span "Heading" at bounding box center [498, 105] width 25 height 11
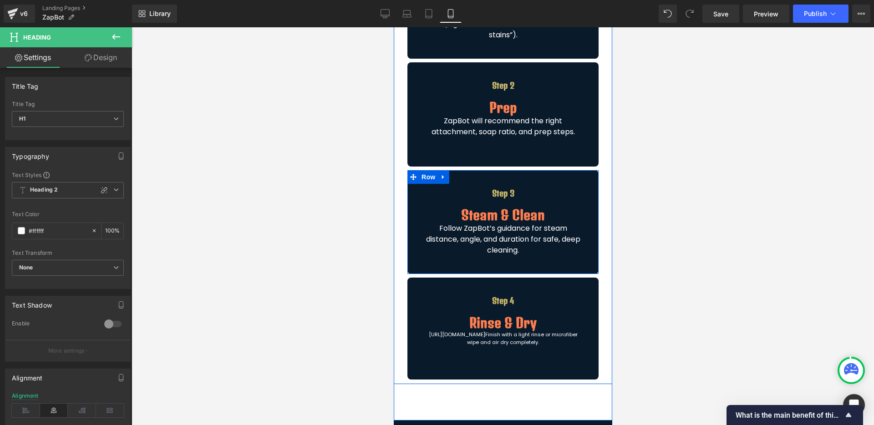
scroll to position [496, 0]
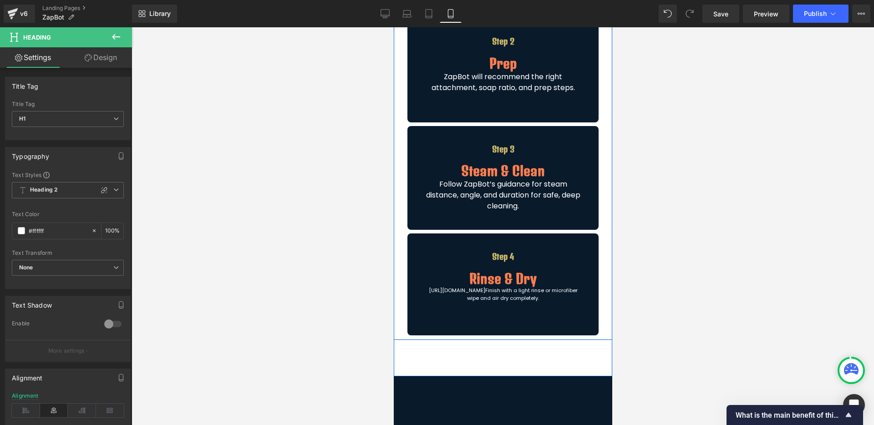
click at [497, 299] on div "https://gem-3910432.net Finish with a light rinse or microfiber wipe and air dr…" at bounding box center [502, 302] width 159 height 30
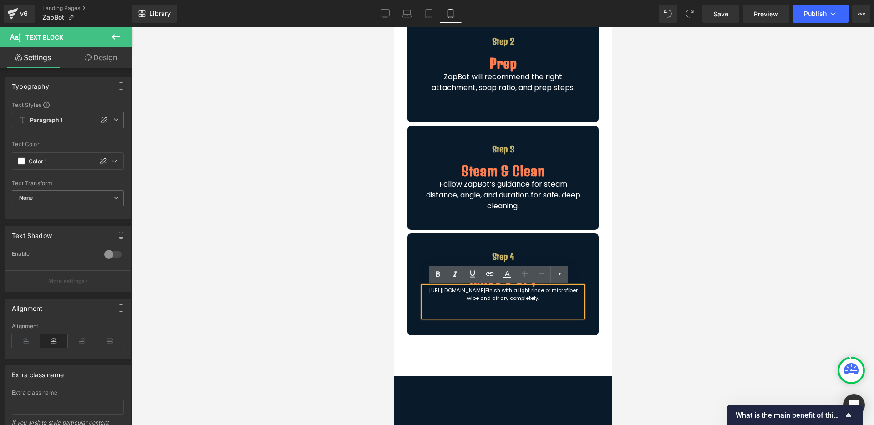
click at [497, 294] on p "[URL][DOMAIN_NAME] Finish with a light rinse or microfiber wipe and air dry com…" at bounding box center [502, 294] width 159 height 15
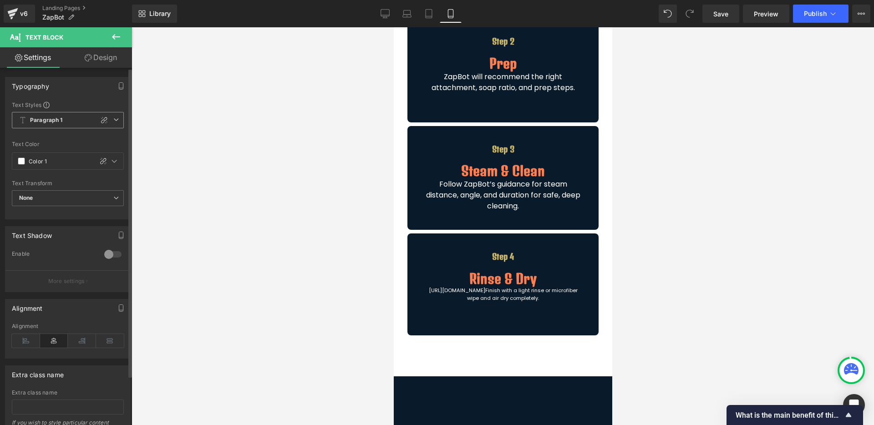
click at [71, 121] on span "Paragraph 1" at bounding box center [68, 120] width 112 height 16
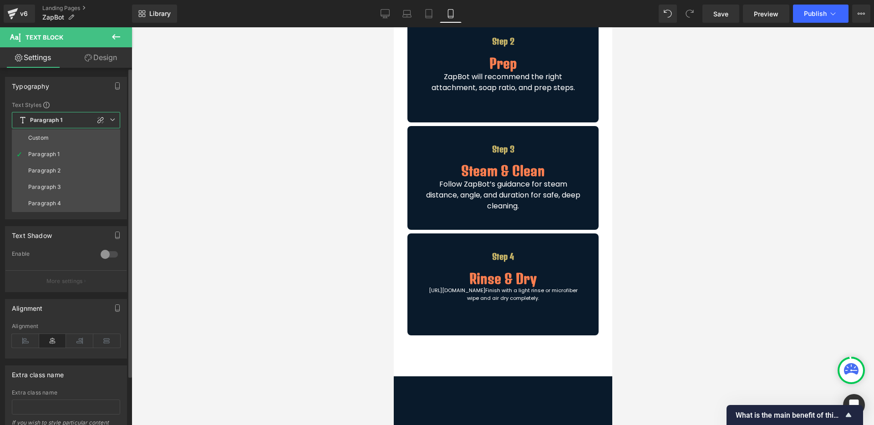
click at [95, 121] on div at bounding box center [100, 120] width 11 height 11
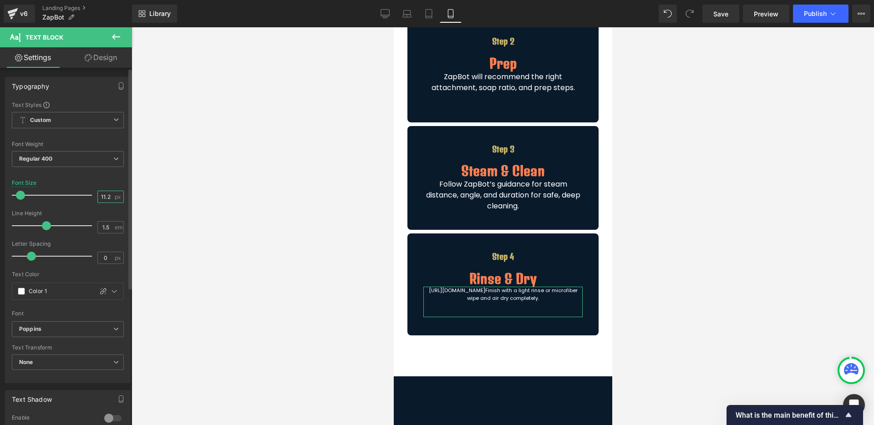
click at [101, 201] on input "11.2" at bounding box center [106, 196] width 16 height 11
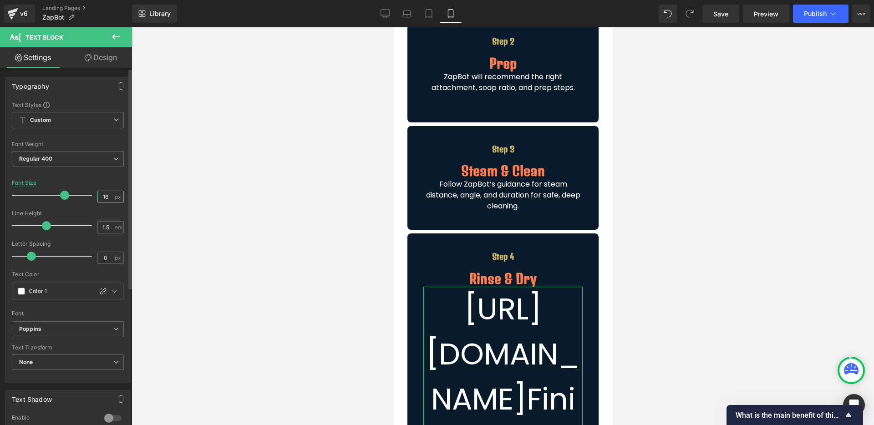
type input "16"
click at [107, 208] on div at bounding box center [68, 207] width 112 height 6
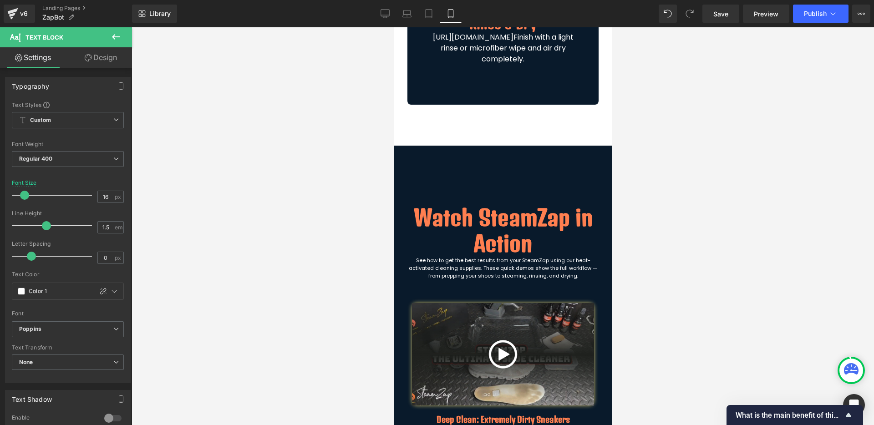
scroll to position [750, 0]
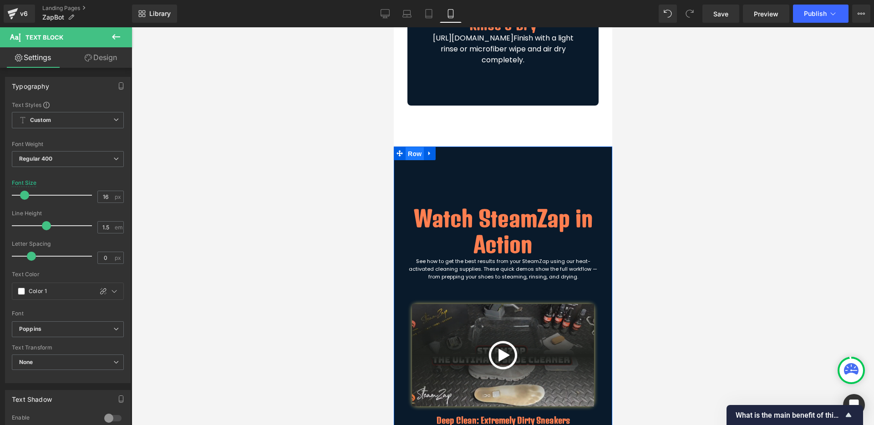
click at [414, 152] on span "Row" at bounding box center [414, 154] width 18 height 14
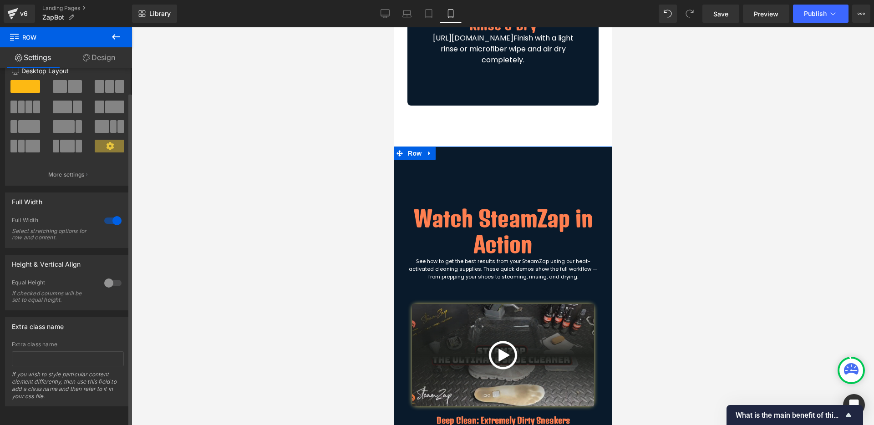
scroll to position [0, 0]
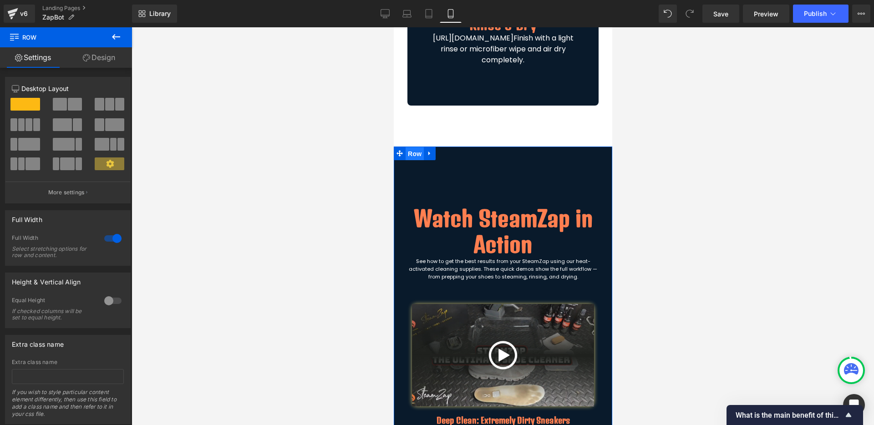
click at [410, 153] on span "Row" at bounding box center [414, 154] width 18 height 14
click at [106, 60] on link "Design" at bounding box center [99, 57] width 66 height 20
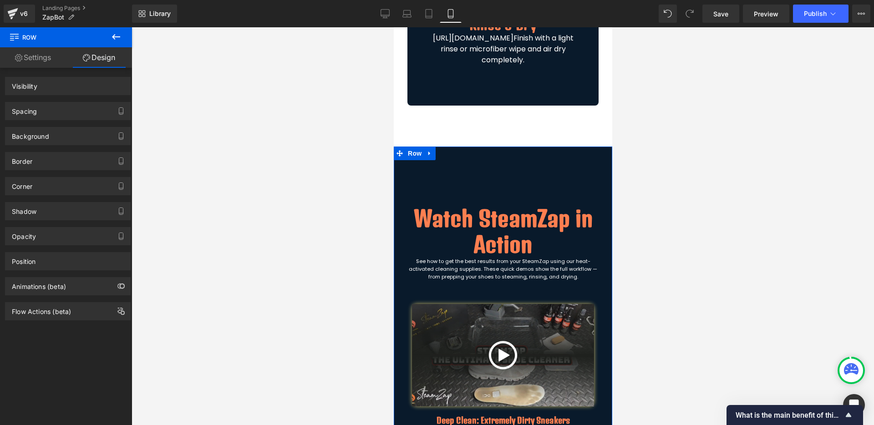
click at [56, 111] on div "Spacing" at bounding box center [67, 110] width 125 height 17
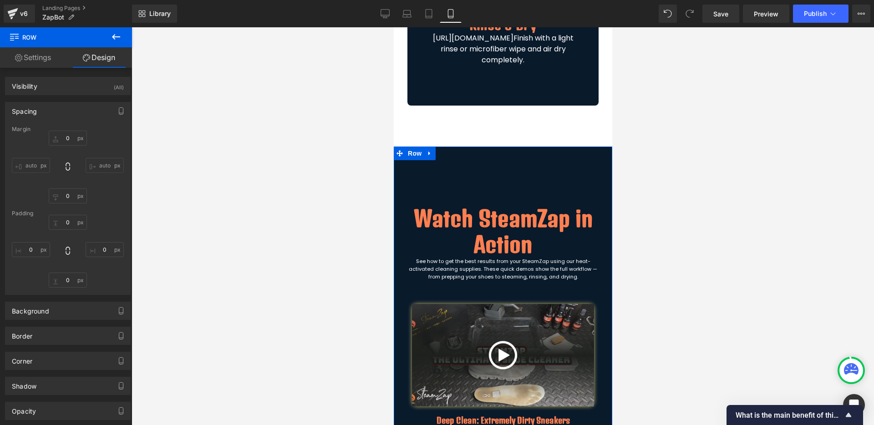
type input "0"
type input "XL"
type input "0"
type input "XL"
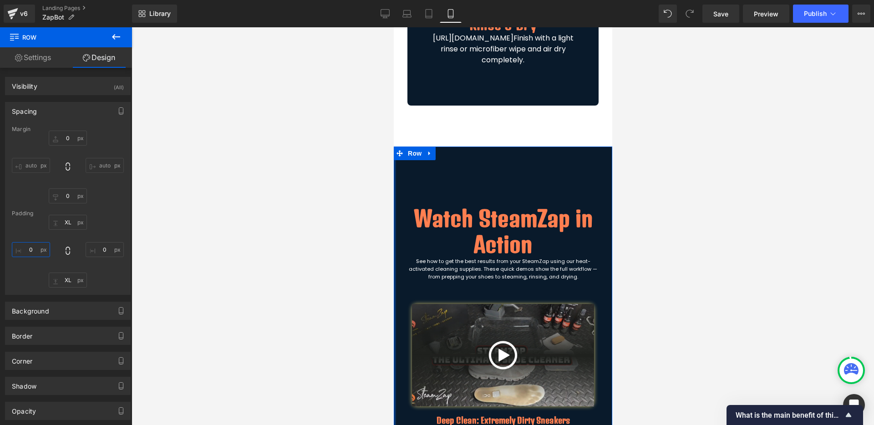
click at [27, 247] on input "0" at bounding box center [31, 249] width 38 height 15
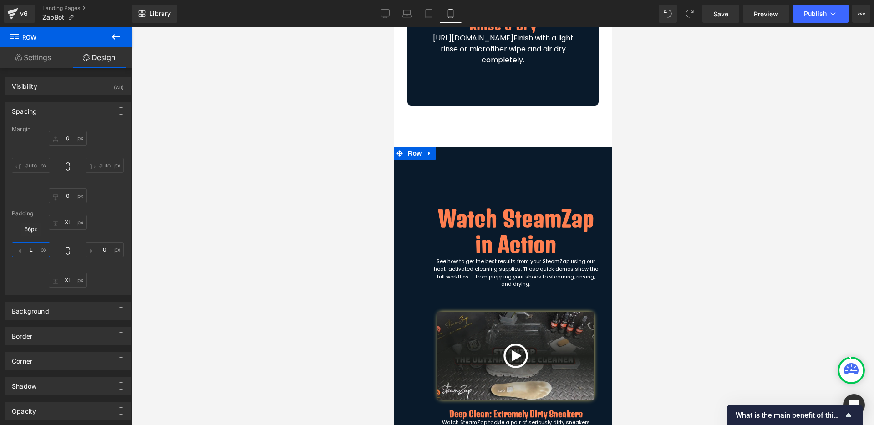
click at [30, 252] on input "L" at bounding box center [31, 249] width 38 height 15
click at [32, 251] on input "L" at bounding box center [31, 249] width 38 height 15
type input "M"
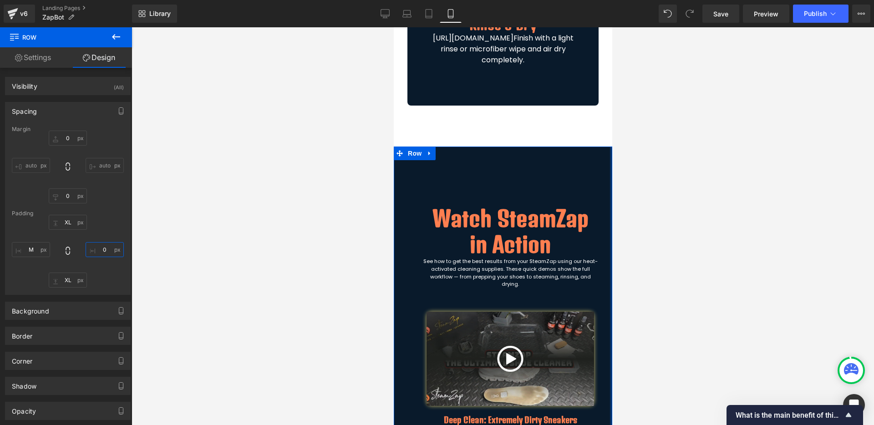
click at [101, 252] on input "0" at bounding box center [105, 249] width 38 height 15
type input "M"
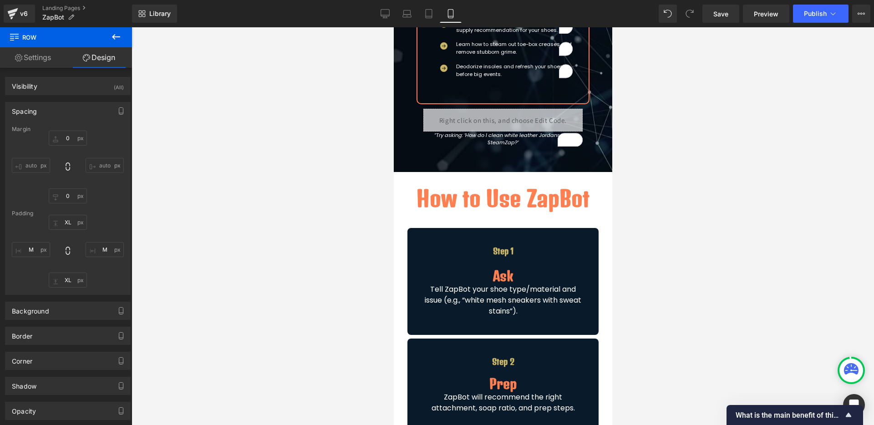
scroll to position [173, 0]
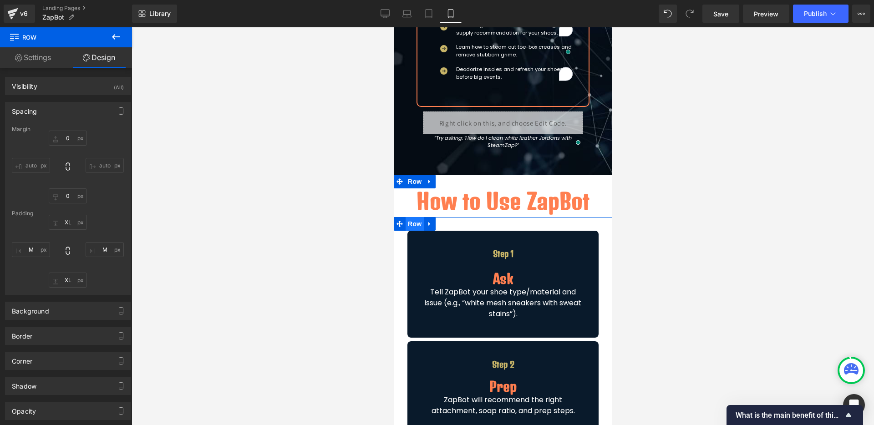
click at [414, 221] on span "Row" at bounding box center [414, 224] width 18 height 14
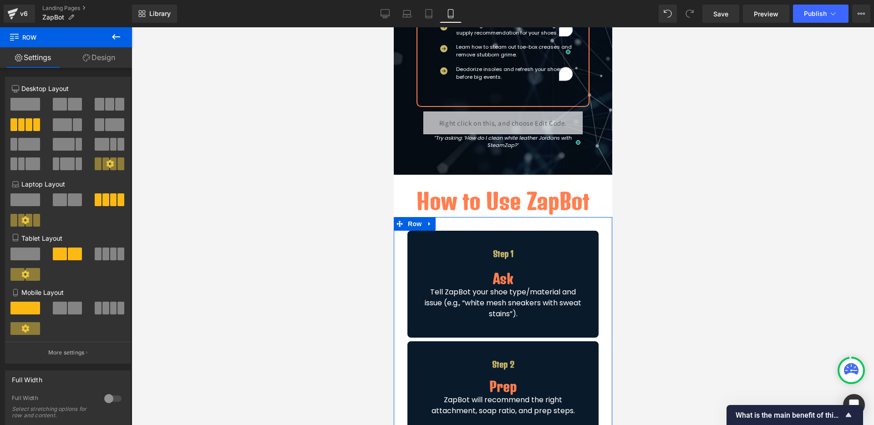
click at [105, 64] on link "Design" at bounding box center [99, 57] width 66 height 20
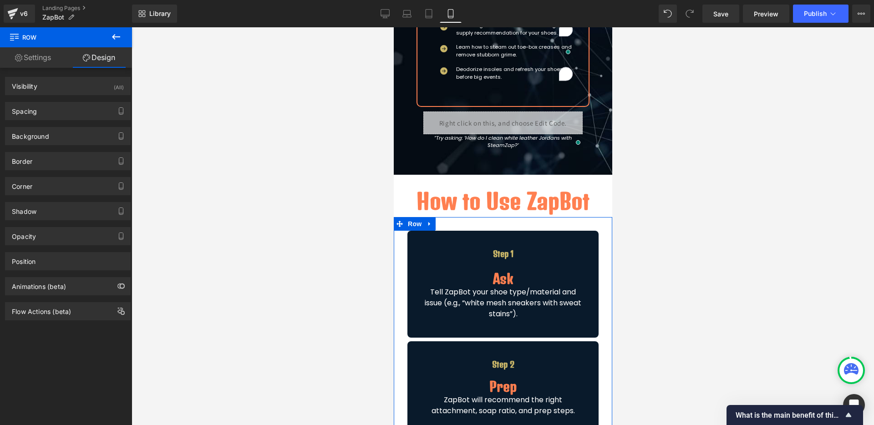
click at [31, 100] on div "Spacing Margin auto auto auto auto Padding" at bounding box center [68, 107] width 136 height 25
click at [31, 111] on div "Spacing" at bounding box center [24, 108] width 25 height 13
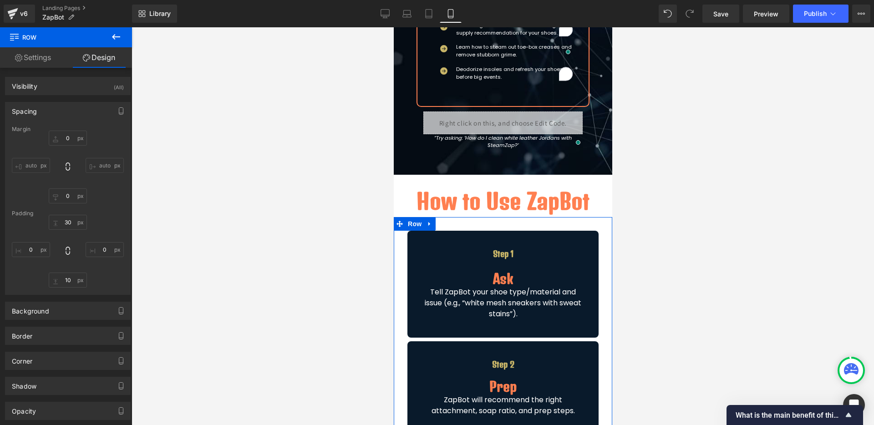
type input "0"
type input "30"
type input "0"
type input "10"
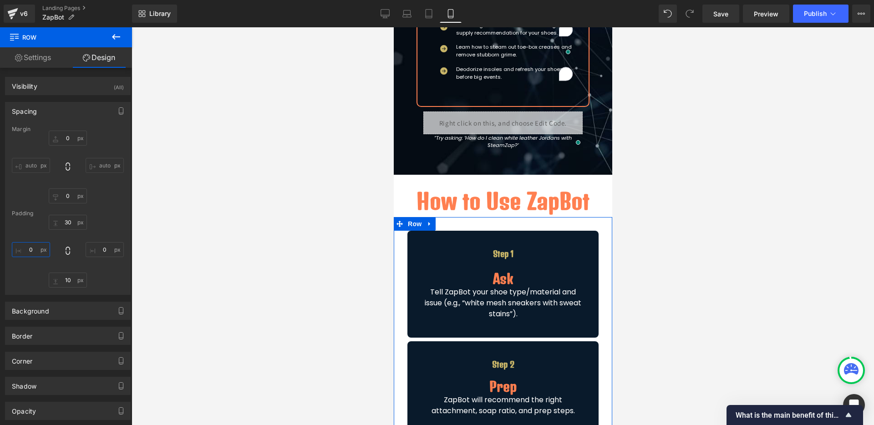
click at [30, 248] on input "0" at bounding box center [31, 249] width 38 height 15
type input "M"
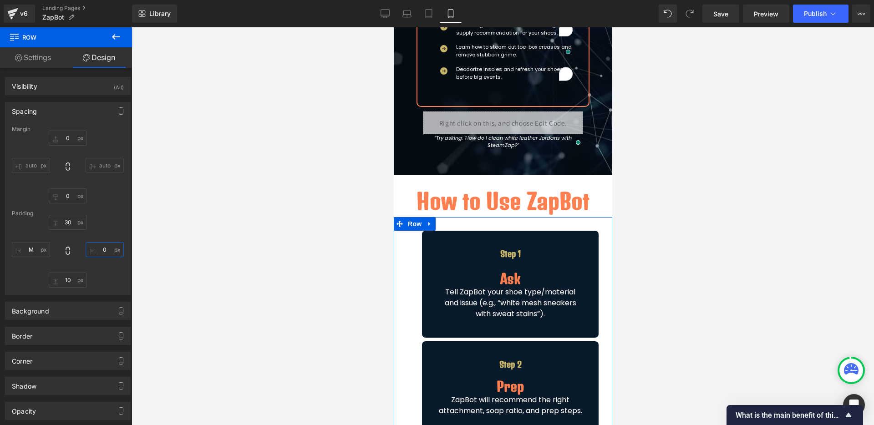
click at [97, 242] on input "0" at bounding box center [105, 249] width 38 height 15
type input "M"
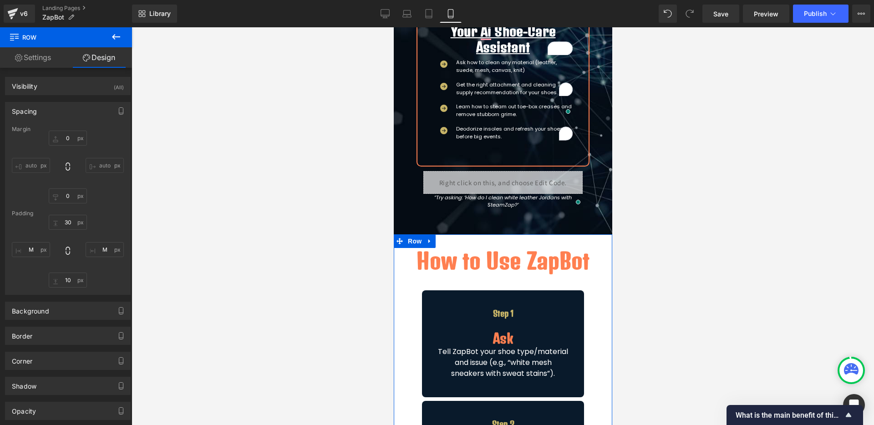
scroll to position [111, 0]
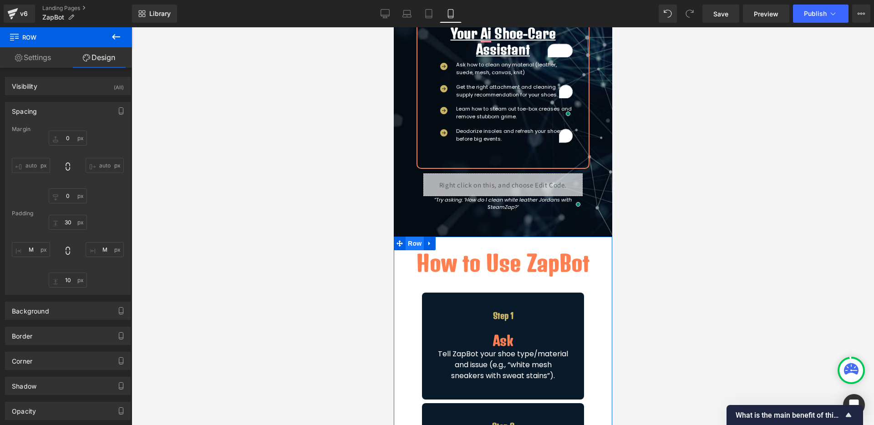
click at [412, 244] on span "Row" at bounding box center [414, 244] width 18 height 14
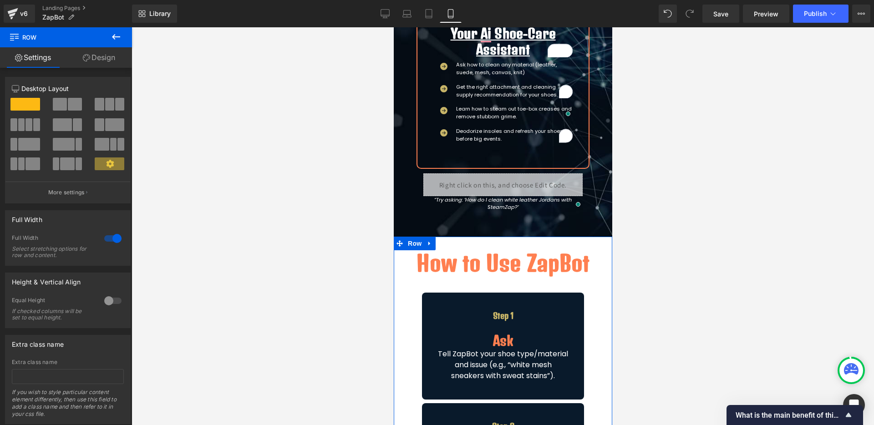
click at [101, 61] on link "Design" at bounding box center [99, 57] width 66 height 20
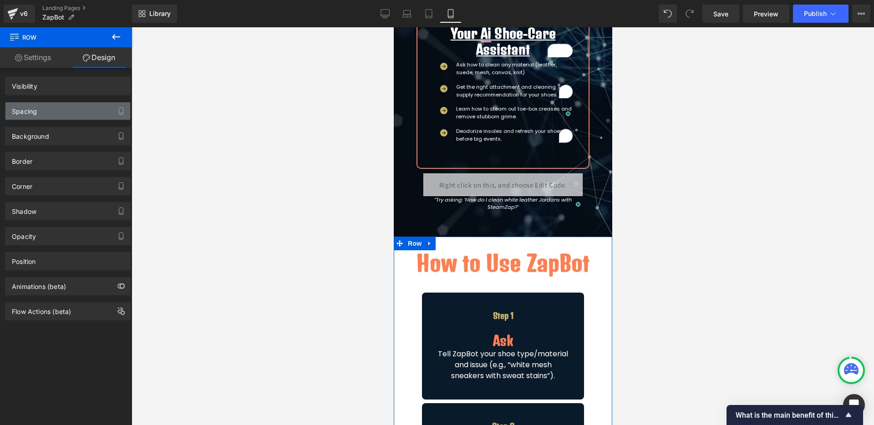
click at [63, 103] on div "Spacing" at bounding box center [67, 110] width 125 height 17
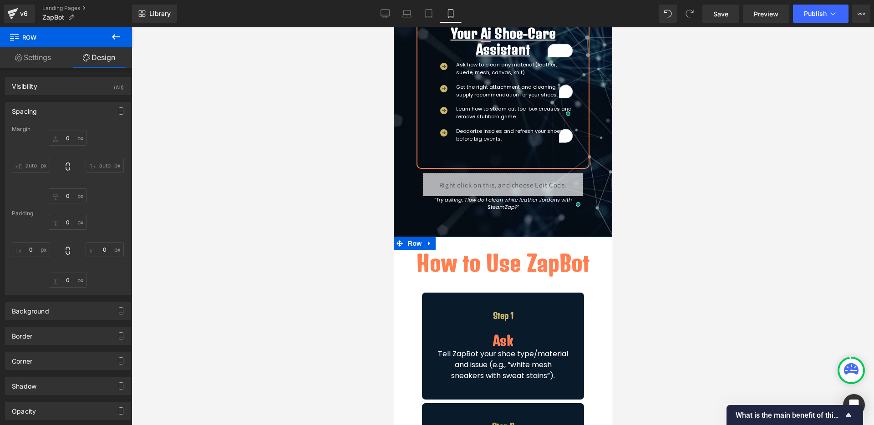
type input "0"
type input "S"
type input "0"
type input "80"
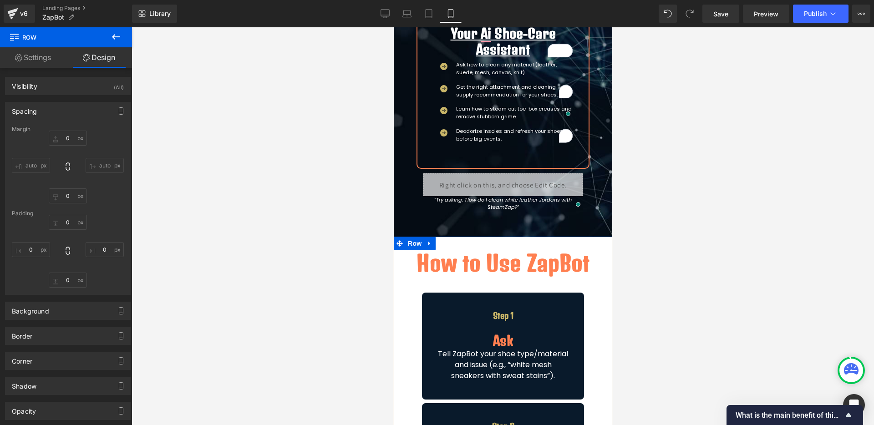
type input "0"
click at [66, 218] on input "S" at bounding box center [68, 222] width 38 height 15
type input "M"
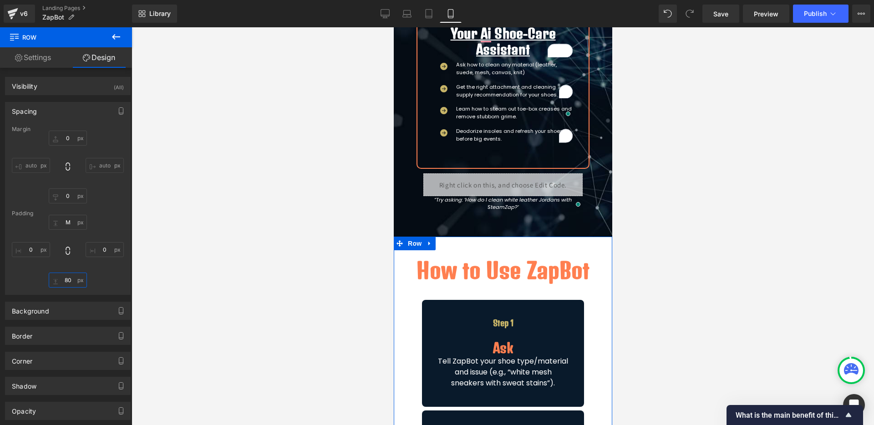
click at [70, 283] on input "80" at bounding box center [68, 280] width 38 height 15
type input "M"
click at [586, 307] on div "Step 1 Heading Ask Heading Tell ZapBot your shoe type/material and issue (e.g.,…" at bounding box center [502, 355] width 189 height 111
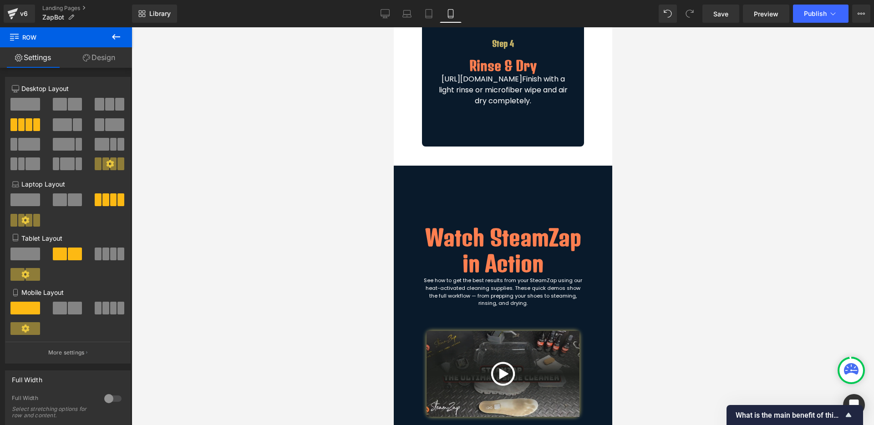
scroll to position [725, 0]
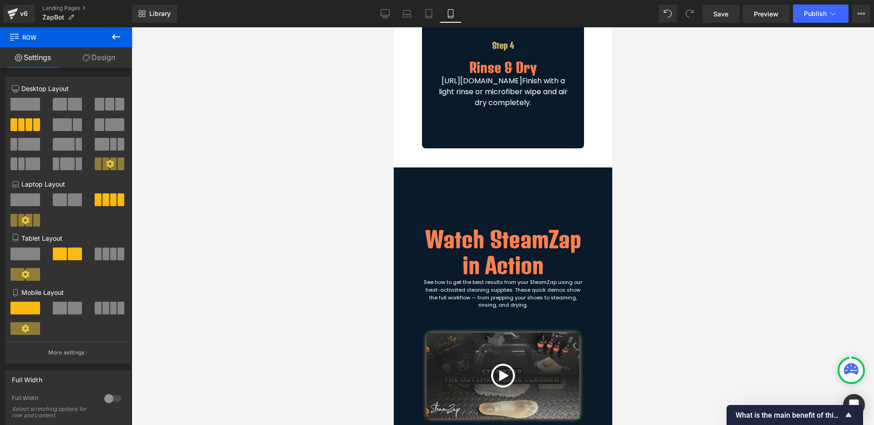
click at [459, 198] on div "Watch SteamZap in Action Heading See how to get the best results from your Stea…" at bounding box center [502, 412] width 218 height 491
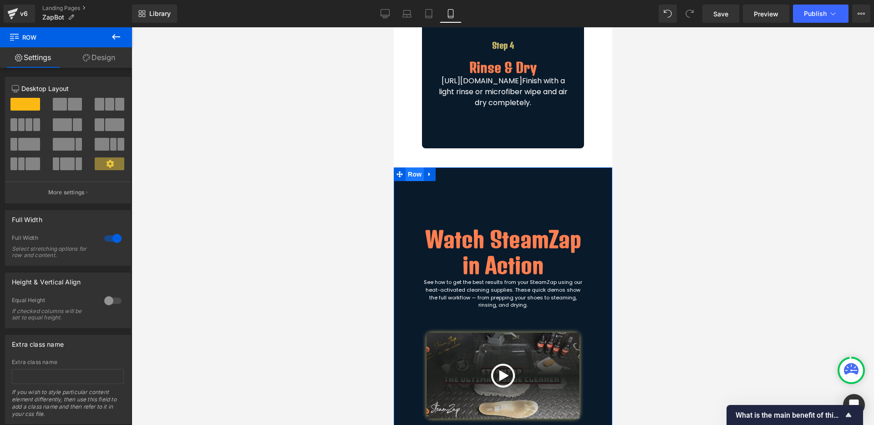
click at [408, 177] on span "Row" at bounding box center [414, 174] width 18 height 14
click at [108, 59] on link "Design" at bounding box center [99, 57] width 66 height 20
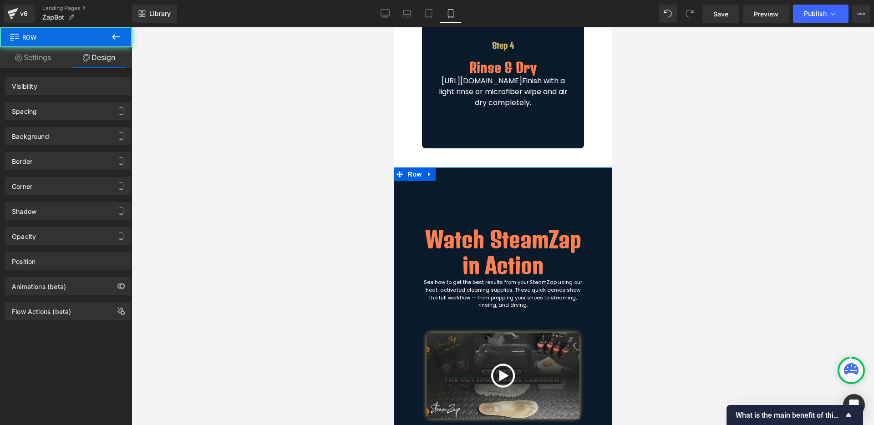
click at [64, 110] on div "Spacing" at bounding box center [67, 110] width 125 height 17
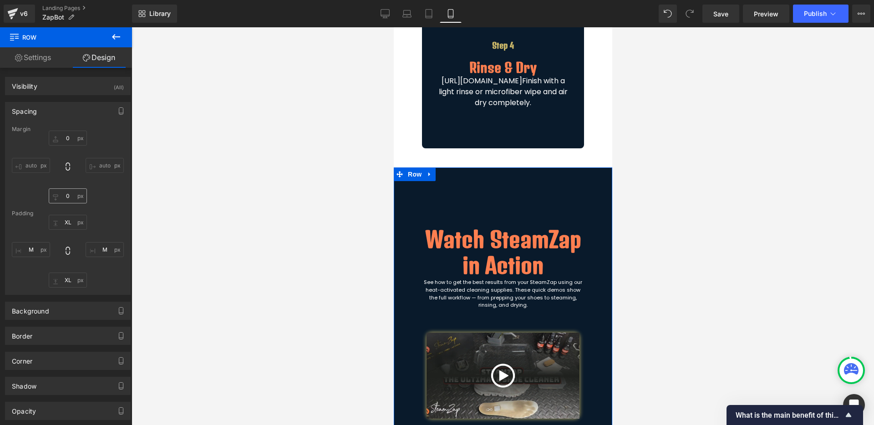
type input "0"
type input "XL"
type input "M"
type input "XL"
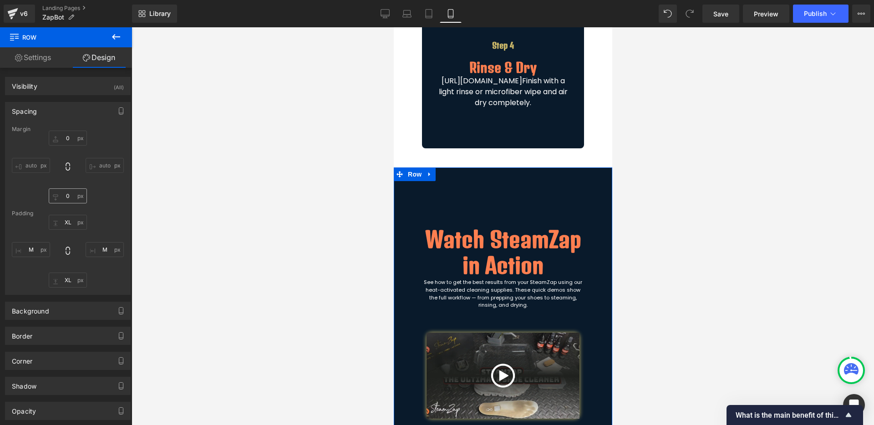
type input "M"
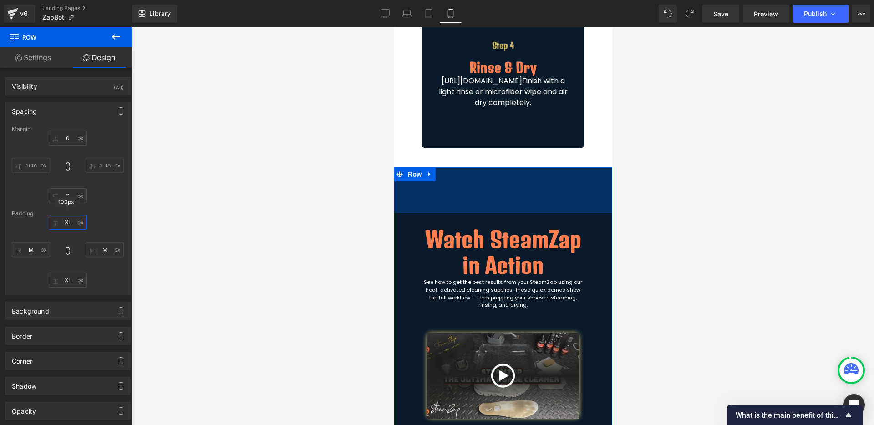
click at [65, 222] on input "XL" at bounding box center [68, 222] width 38 height 15
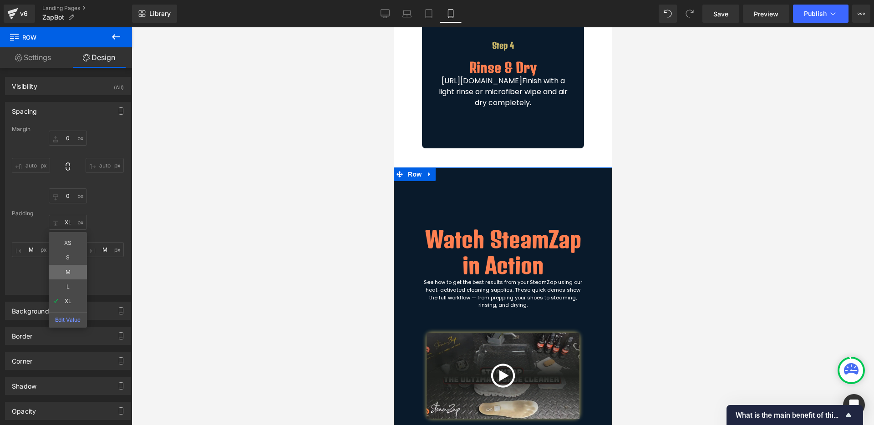
type input "M"
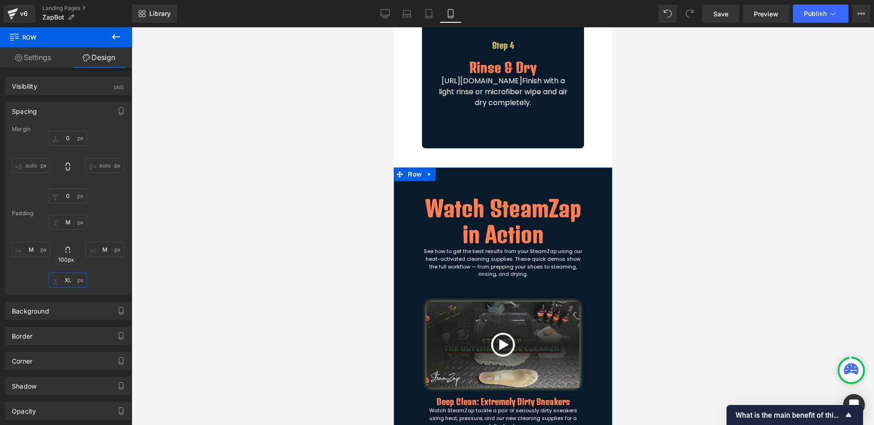
click at [68, 287] on input "XL" at bounding box center [68, 280] width 38 height 15
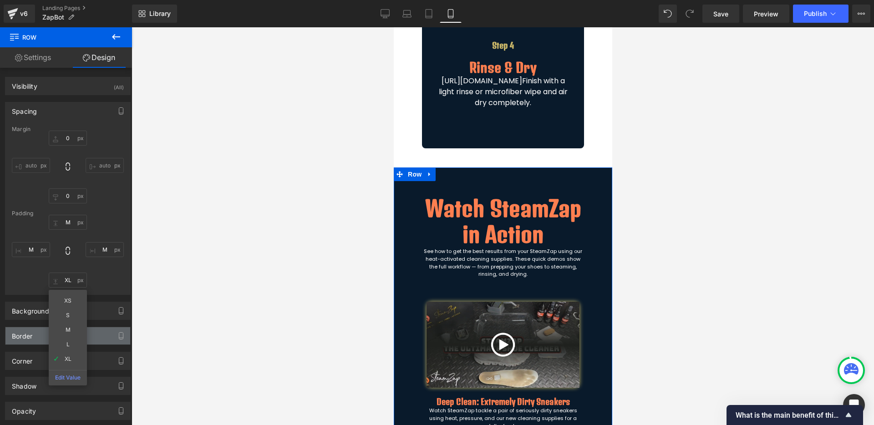
type input "M"
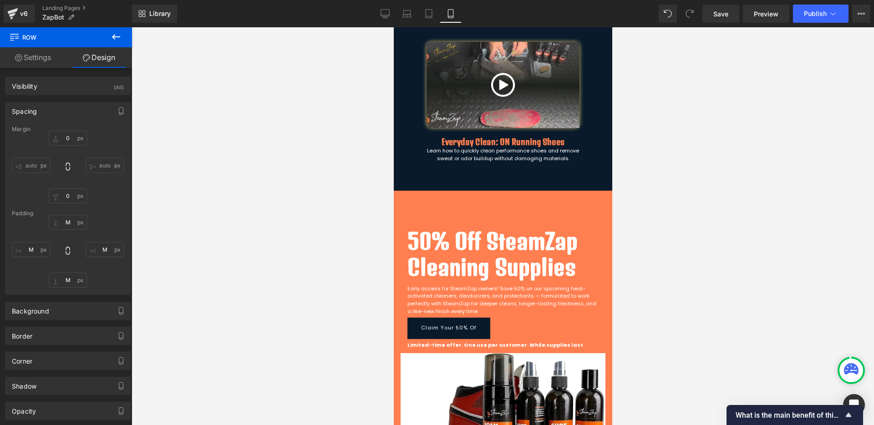
scroll to position [1130, 0]
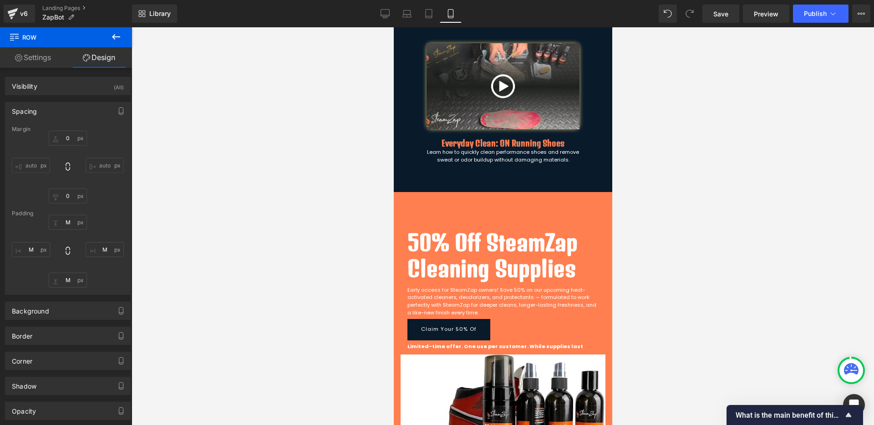
click at [473, 198] on div "50% Off SteamZap Cleaning Supplies Heading Early access for SteamZap owners! Sa…" at bounding box center [502, 361] width 218 height 339
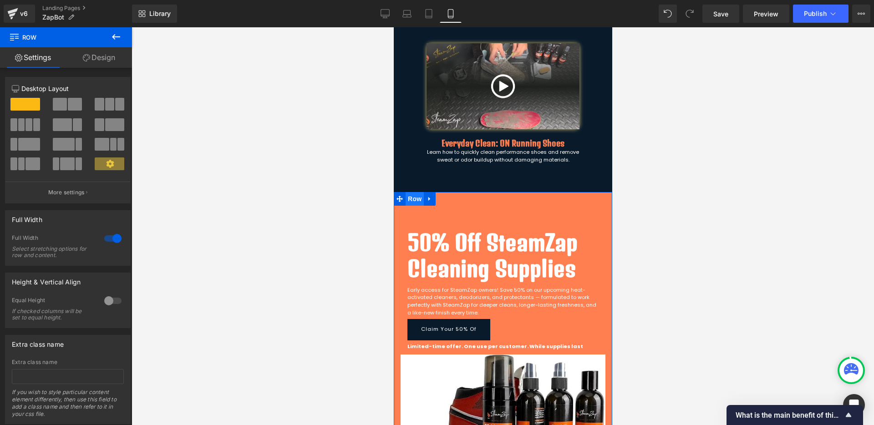
click at [407, 201] on span "Row" at bounding box center [414, 199] width 18 height 14
click at [104, 58] on link "Design" at bounding box center [99, 57] width 66 height 20
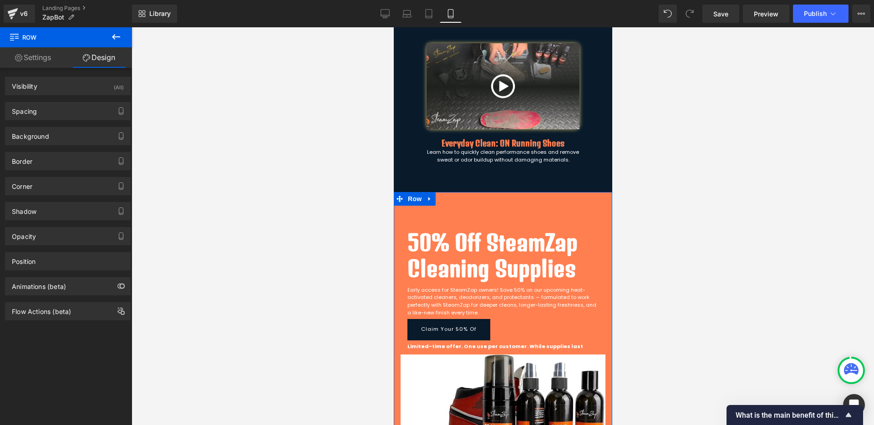
drag, startPoint x: 70, startPoint y: 112, endPoint x: 65, endPoint y: 134, distance: 22.0
click at [70, 112] on div "Spacing" at bounding box center [67, 110] width 125 height 17
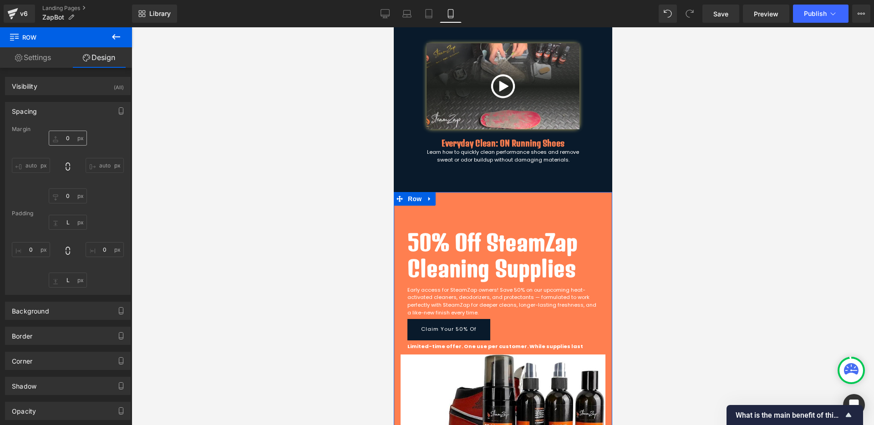
type input "0"
type input "L"
type input "0"
type input "L"
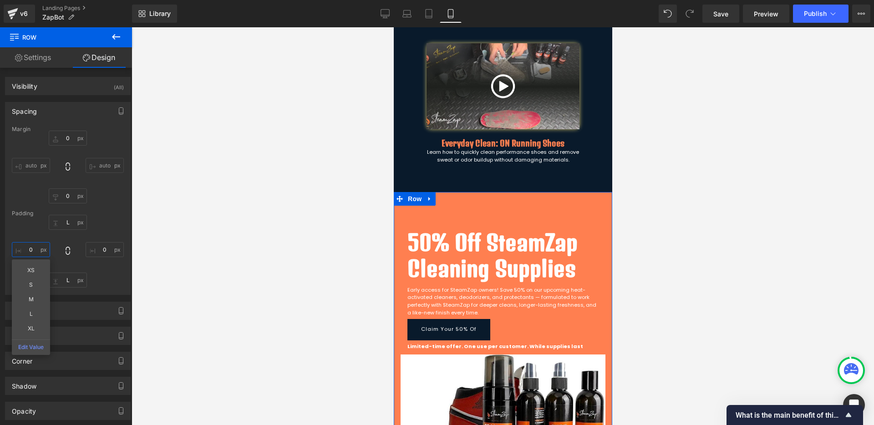
click at [36, 248] on input "0" at bounding box center [31, 249] width 38 height 15
type input "M"
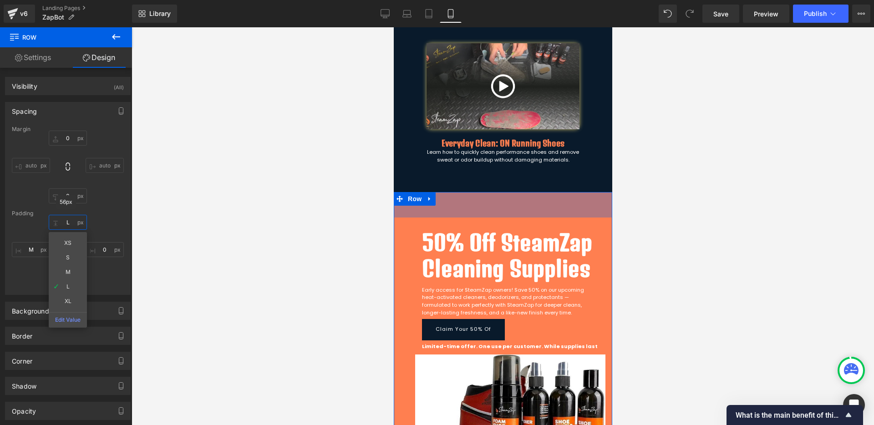
click at [67, 226] on input "L" at bounding box center [68, 222] width 38 height 15
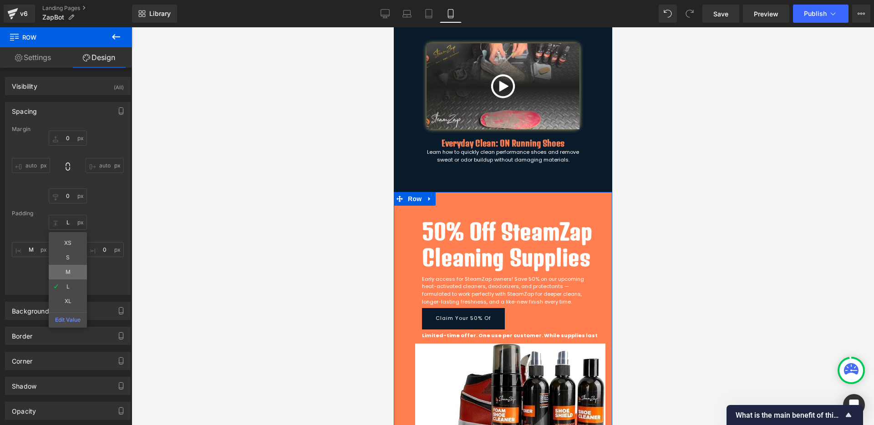
type input "M"
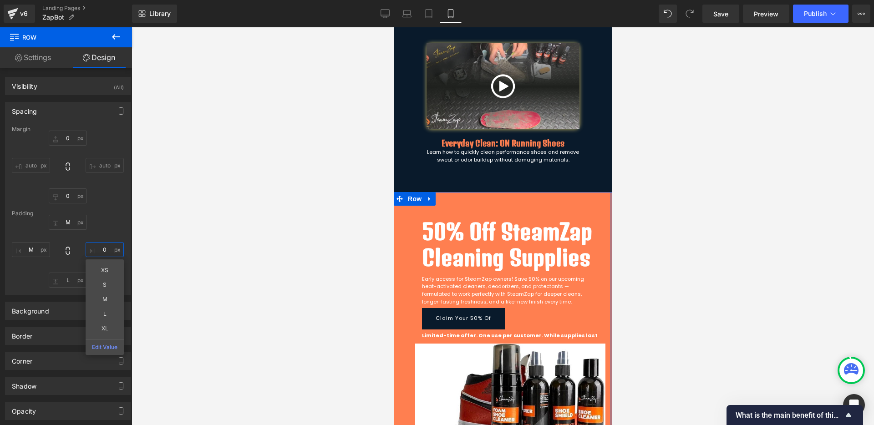
click at [96, 253] on input "0" at bounding box center [105, 249] width 38 height 15
type input "M"
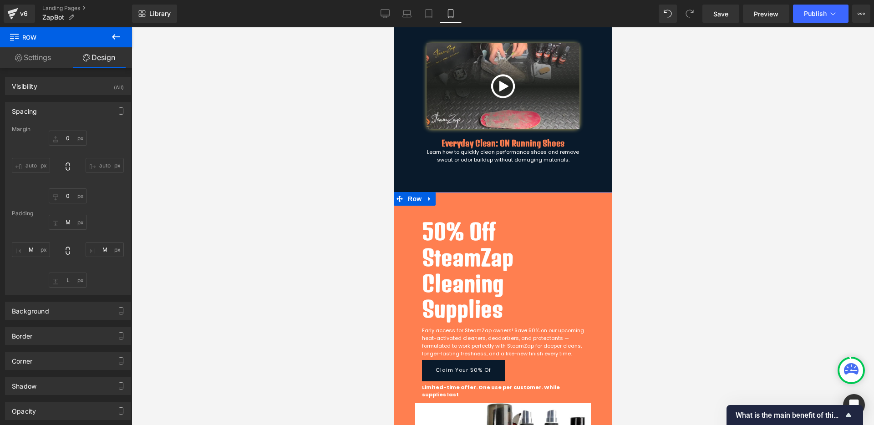
click at [103, 293] on div "Margin 0px 0 auto auto 0px 0 auto auto Padding 32px M 32px M 56px L 32px M" at bounding box center [67, 210] width 125 height 168
click at [72, 281] on input "L" at bounding box center [68, 280] width 38 height 15
type input "M"
click at [103, 278] on div "32px M 32px M 32px M 32px M" at bounding box center [68, 251] width 112 height 73
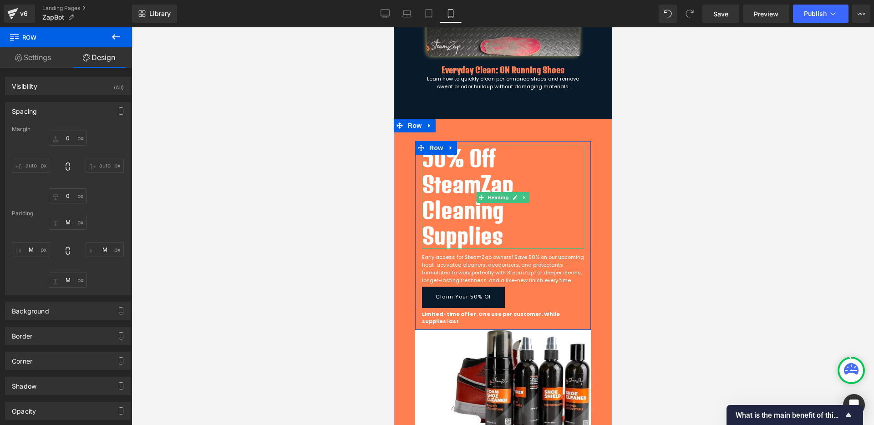
scroll to position [1206, 0]
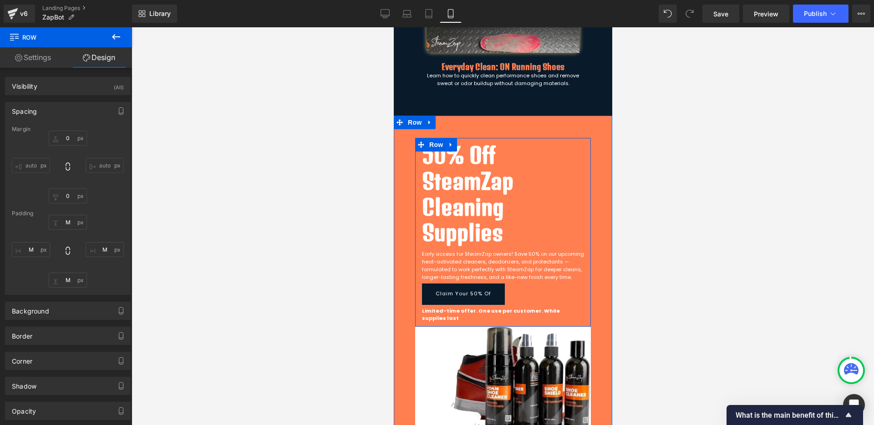
click at [486, 262] on div "Early access for SteamZap owners! Save 50% on our upcoming heat-activated clean…" at bounding box center [502, 265] width 162 height 30
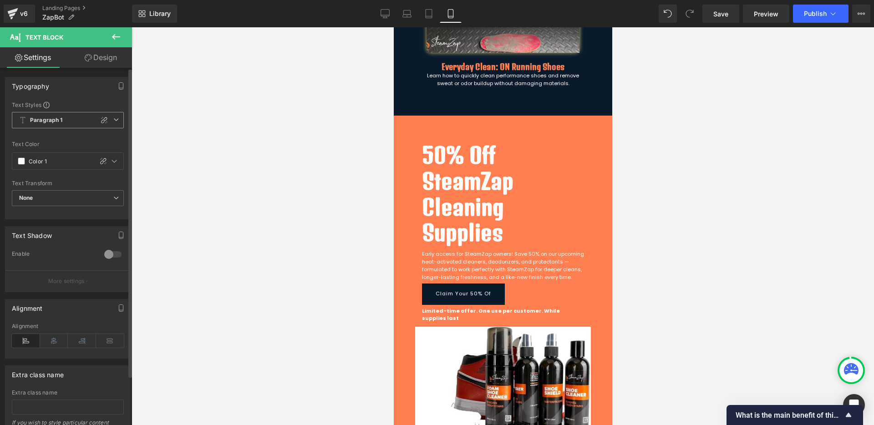
click at [107, 120] on span "Paragraph 1" at bounding box center [68, 120] width 112 height 16
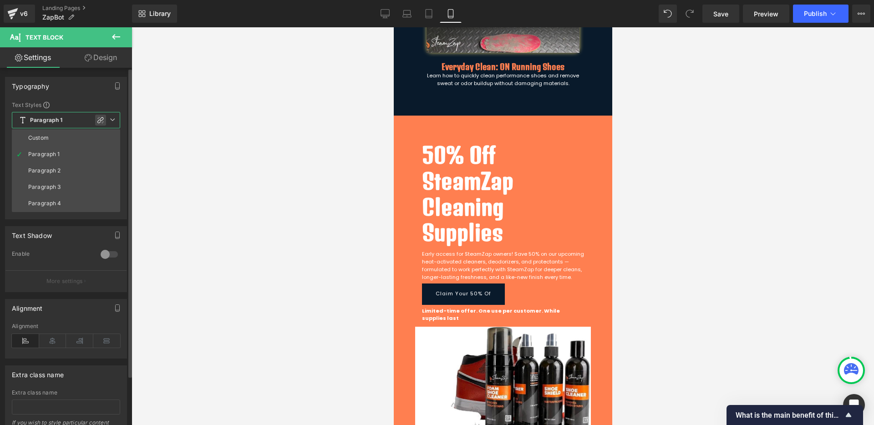
click at [101, 117] on icon at bounding box center [100, 120] width 6 height 6
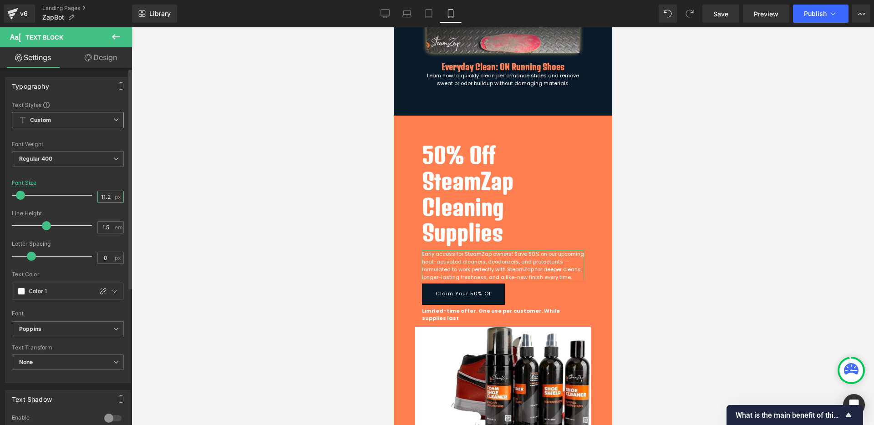
click at [107, 198] on input "11.2" at bounding box center [106, 196] width 16 height 11
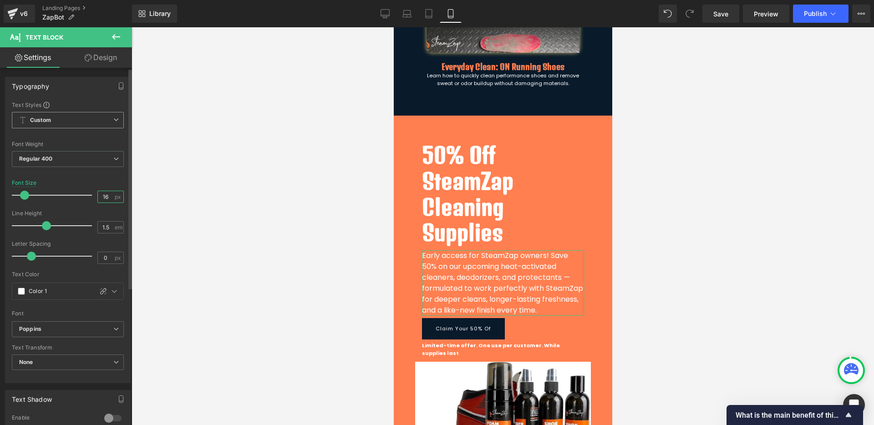
type input "16"
click at [94, 209] on div at bounding box center [68, 207] width 112 height 6
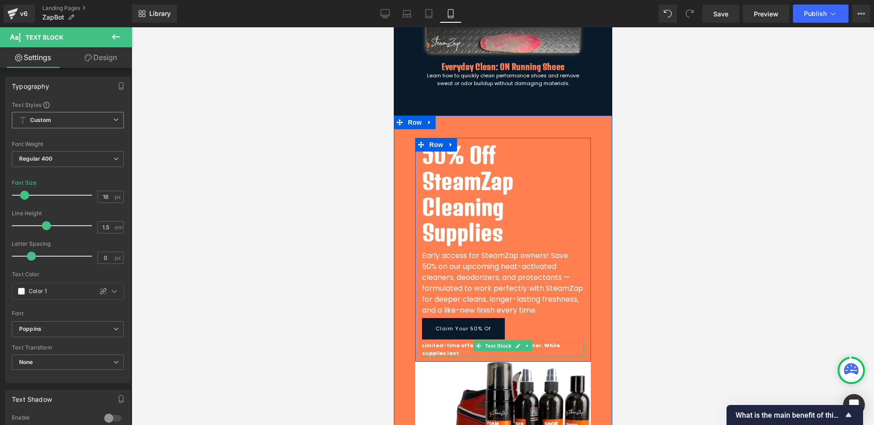
click at [475, 343] on icon at bounding box center [477, 345] width 5 height 5
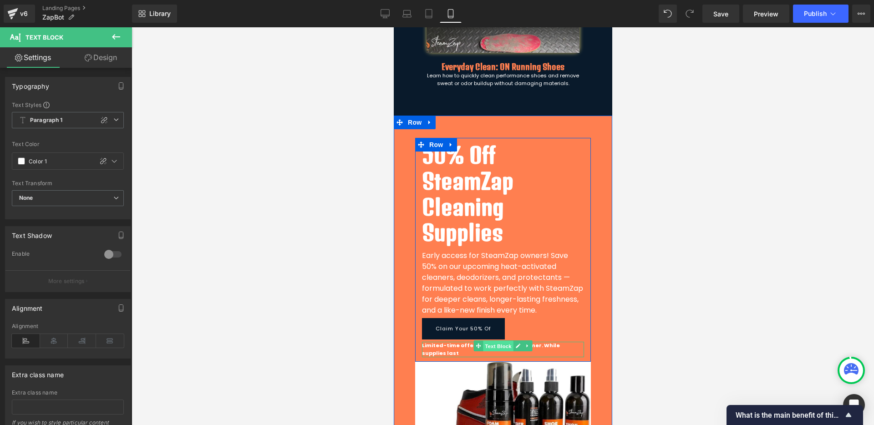
click at [507, 346] on span "Text Block" at bounding box center [497, 346] width 30 height 11
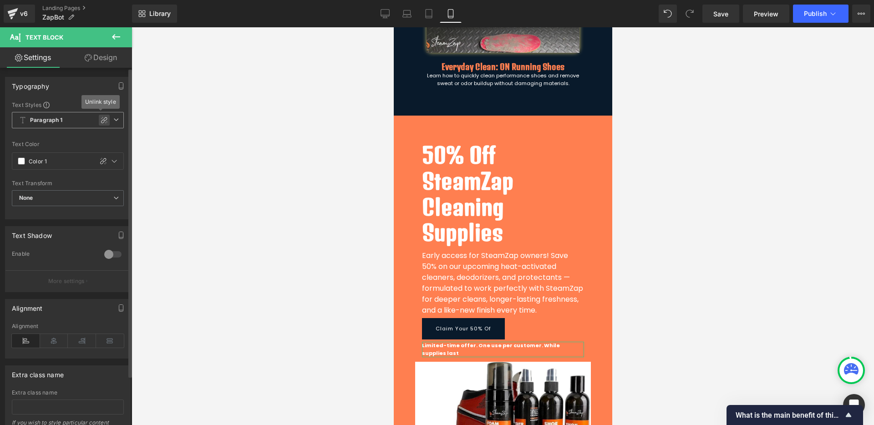
click at [101, 123] on icon at bounding box center [104, 119] width 7 height 7
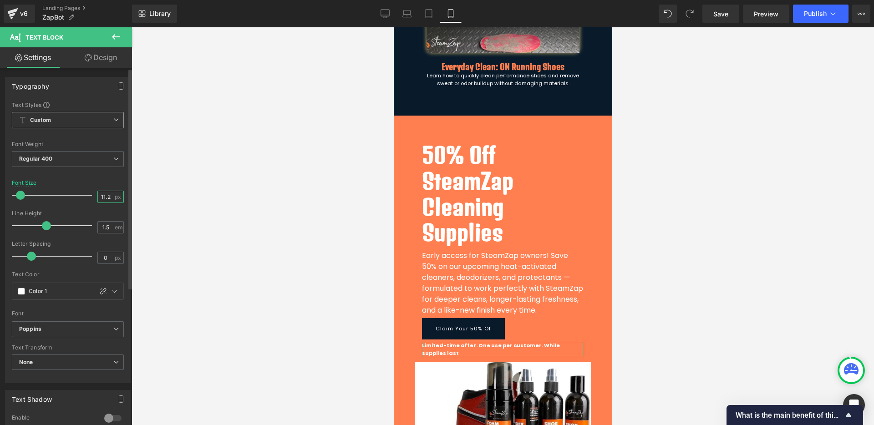
click at [104, 197] on input "11.2" at bounding box center [106, 196] width 16 height 11
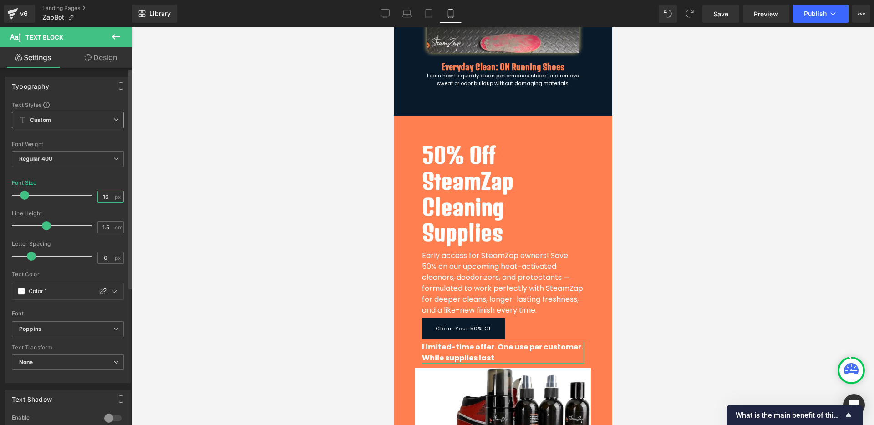
type input "16"
click at [101, 213] on div "Line Height" at bounding box center [68, 213] width 112 height 6
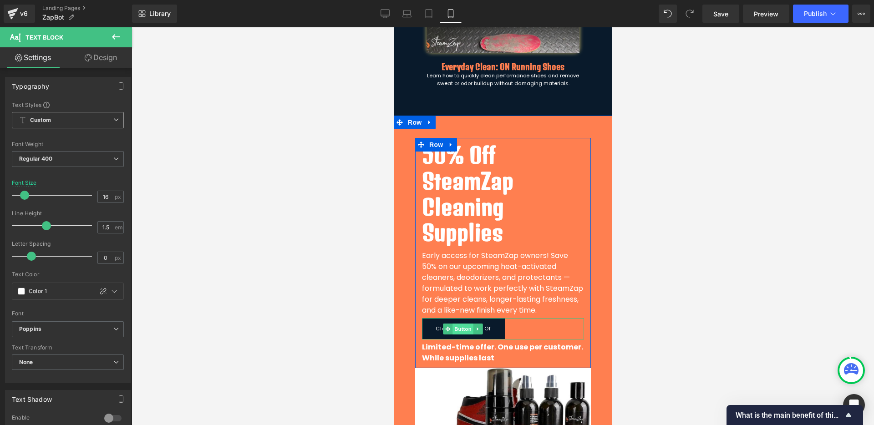
click at [455, 327] on span "Button" at bounding box center [462, 329] width 21 height 11
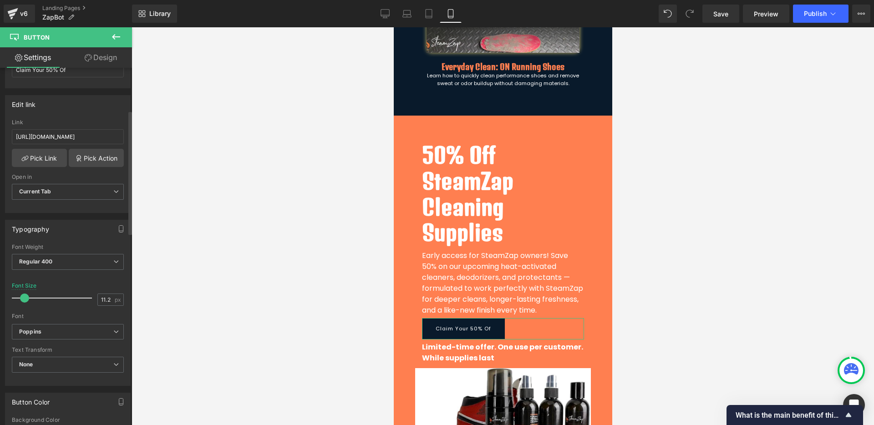
scroll to position [122, 0]
click at [106, 298] on input "11.2" at bounding box center [106, 297] width 16 height 11
type input "16"
click at [101, 279] on div "Font Default Denk One Aboreto Alata Alatsi Poppins Poppins Default Denk One Abo…" at bounding box center [68, 282] width 112 height 80
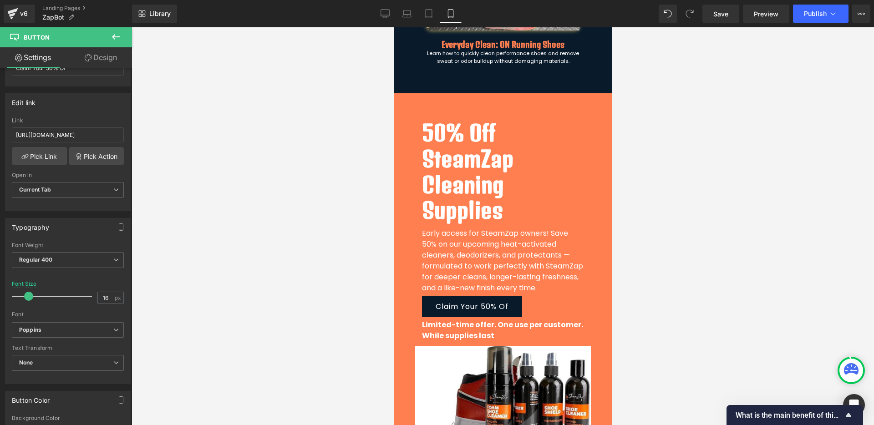
scroll to position [1209, 0]
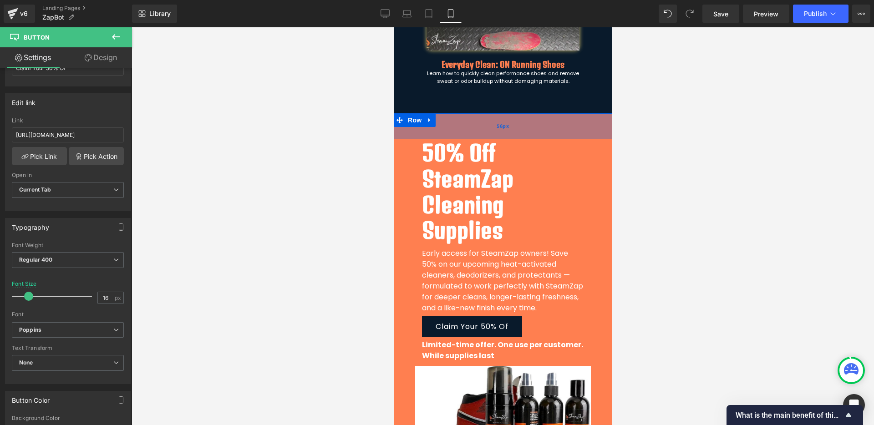
click at [467, 132] on div "56px" at bounding box center [502, 125] width 218 height 25
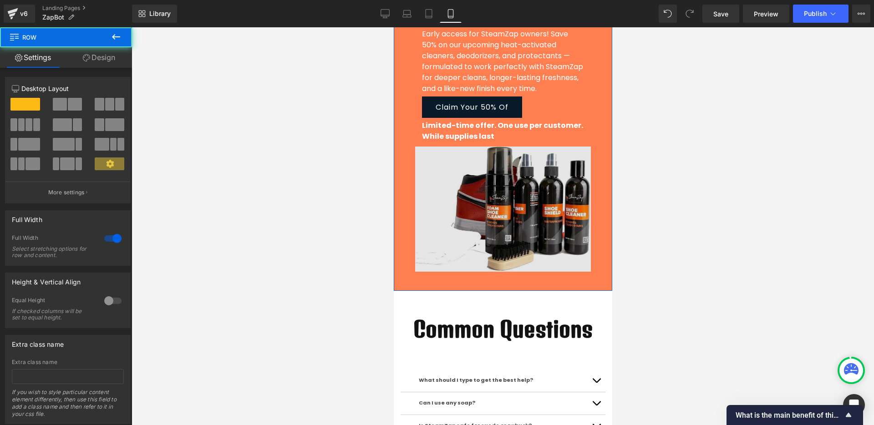
scroll to position [1428, 0]
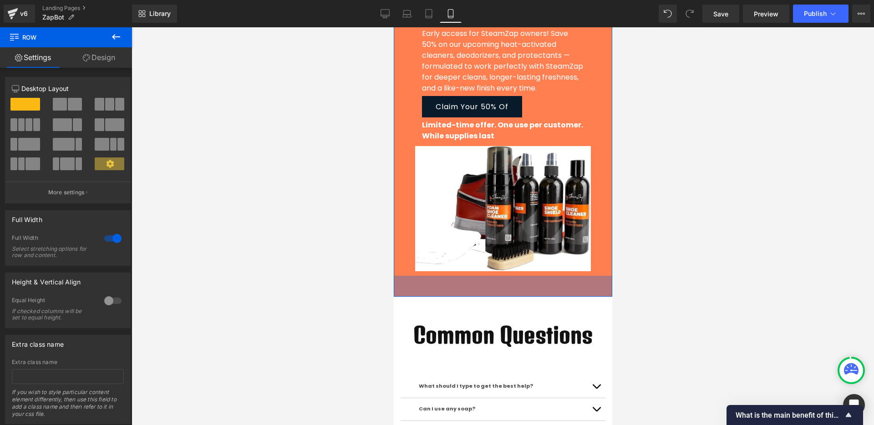
drag, startPoint x: 478, startPoint y: 280, endPoint x: 485, endPoint y: 327, distance: 47.4
click at [477, 288] on div "46px" at bounding box center [502, 286] width 218 height 21
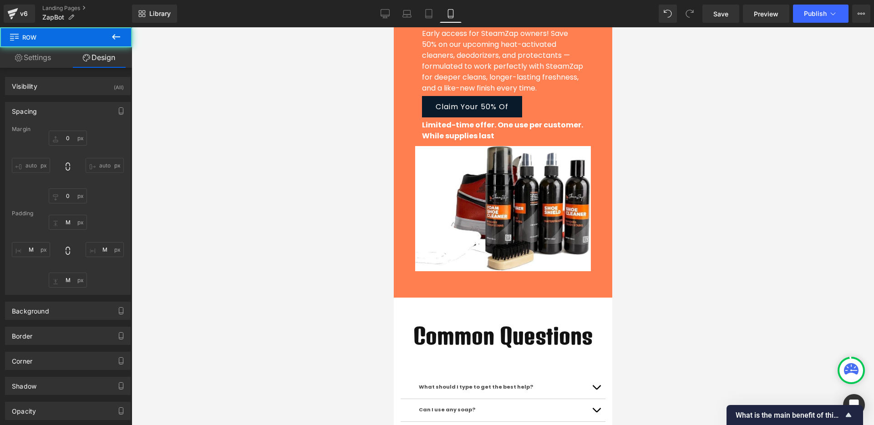
scroll to position [1574, 0]
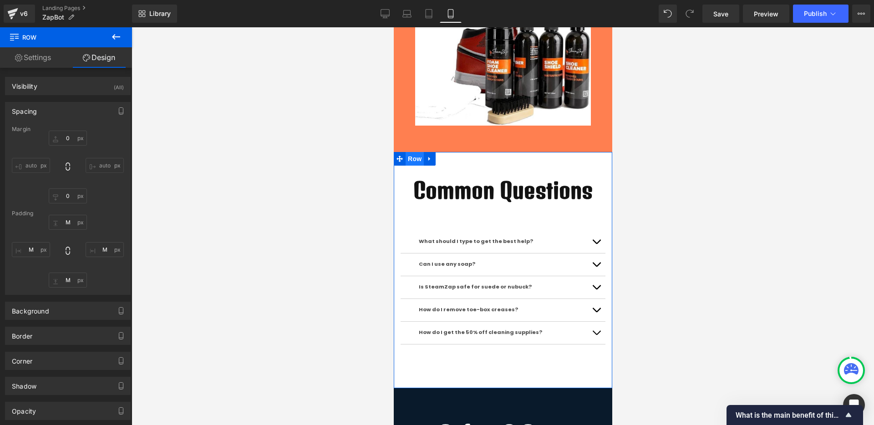
click at [414, 163] on span "Row" at bounding box center [414, 159] width 18 height 14
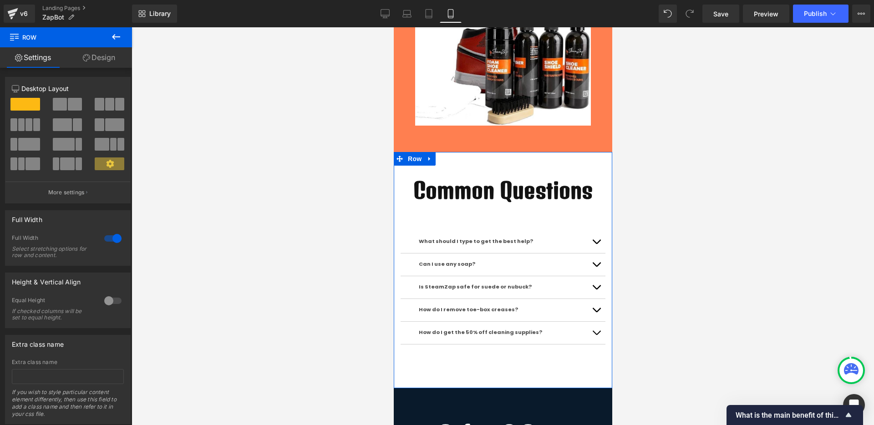
click at [95, 57] on link "Design" at bounding box center [99, 57] width 66 height 20
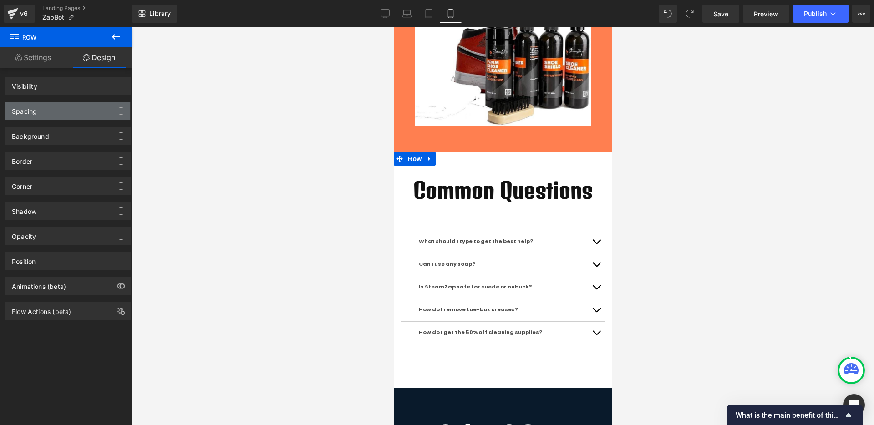
click at [38, 109] on div "Spacing" at bounding box center [67, 110] width 125 height 17
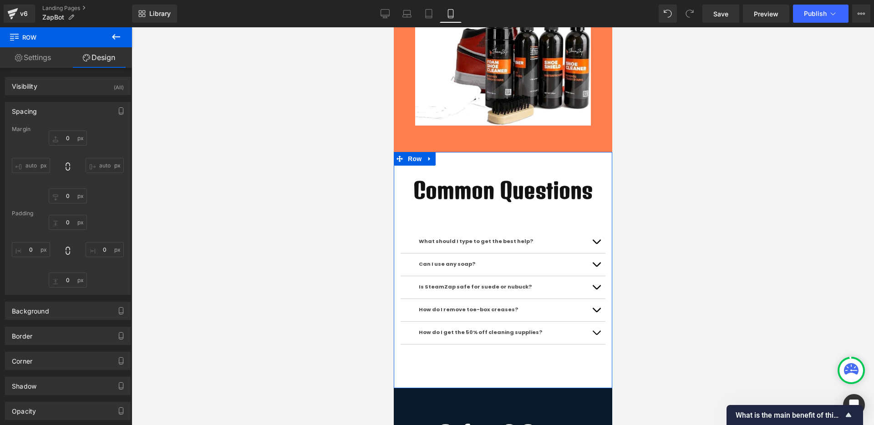
type input "0"
type input "L"
type input "0"
type input "L"
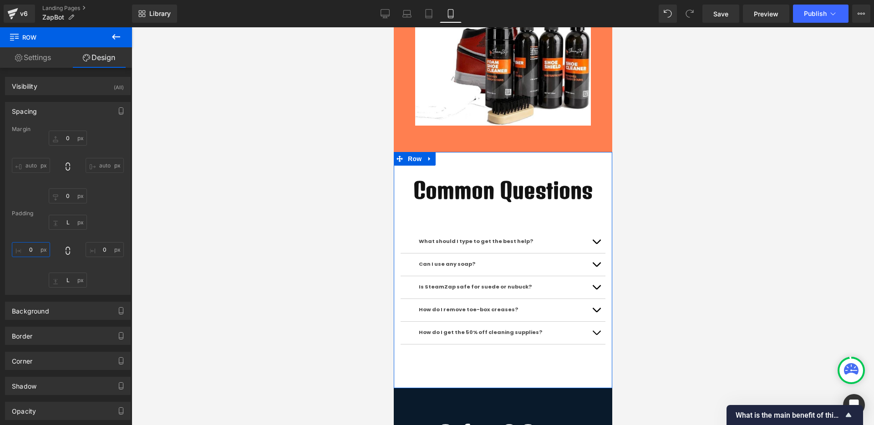
click at [29, 252] on input "0" at bounding box center [31, 249] width 38 height 15
type input "M"
click at [96, 246] on input "0" at bounding box center [105, 249] width 38 height 15
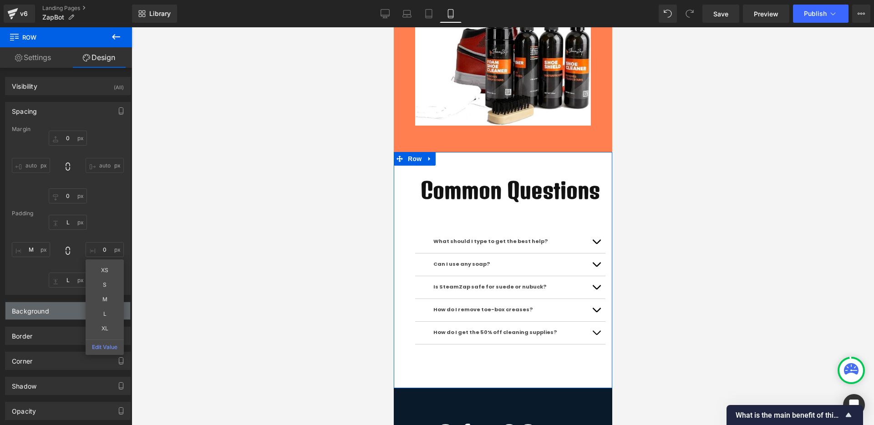
type input "M"
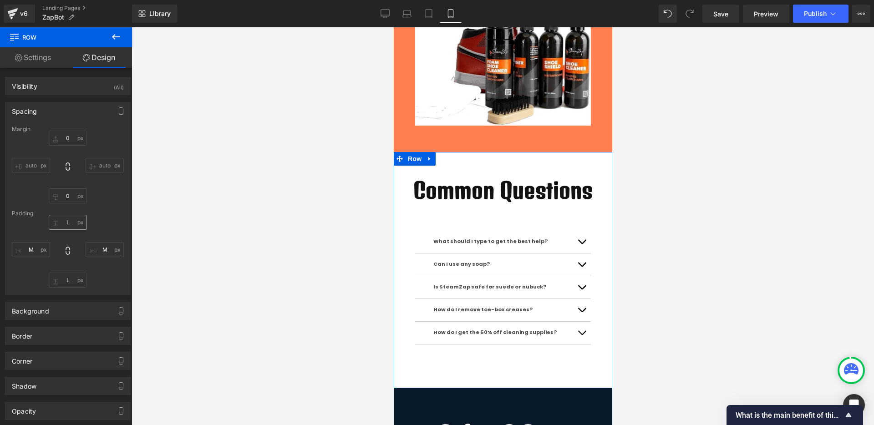
click at [63, 217] on div "Margin 0px 0 auto auto 0px 0 auto auto Padding 56px L 32px M 56px L 32px M" at bounding box center [67, 210] width 125 height 168
click at [65, 232] on div "56px L 32px M 56px L 32px M" at bounding box center [68, 251] width 112 height 73
click at [65, 229] on div "56px L 32px M 56px L 32px M" at bounding box center [68, 251] width 112 height 73
click at [65, 225] on input "L" at bounding box center [68, 222] width 38 height 15
type input "M"
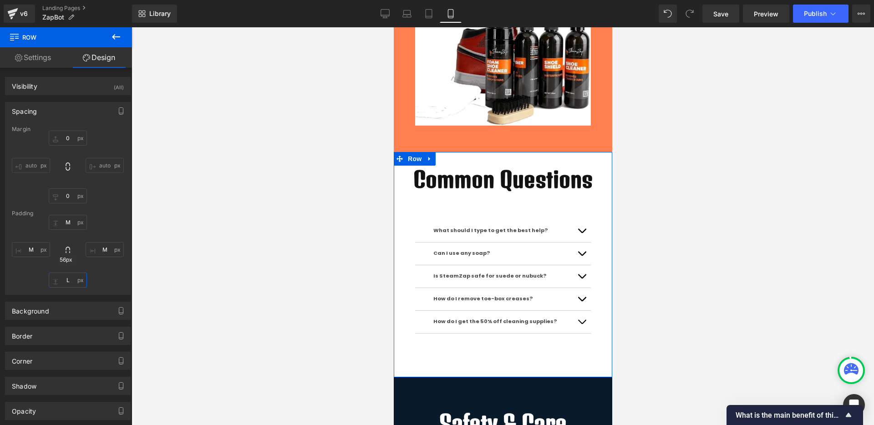
click at [69, 283] on input "L" at bounding box center [68, 280] width 38 height 15
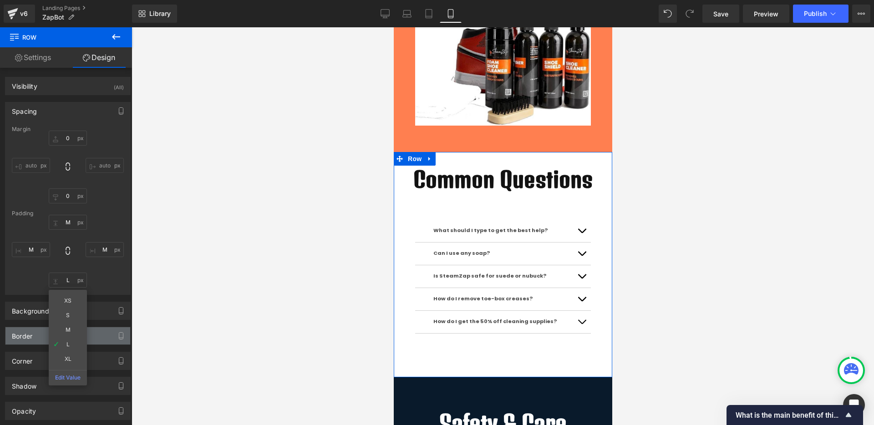
type input "M"
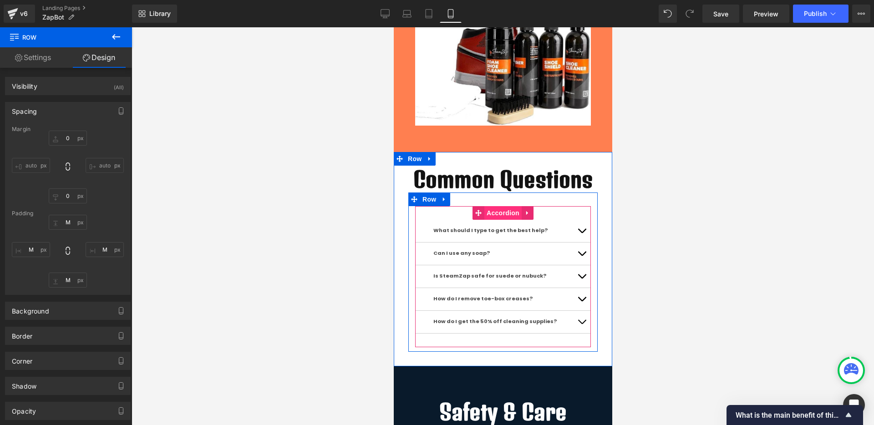
click at [491, 213] on span "Accordion" at bounding box center [502, 213] width 37 height 14
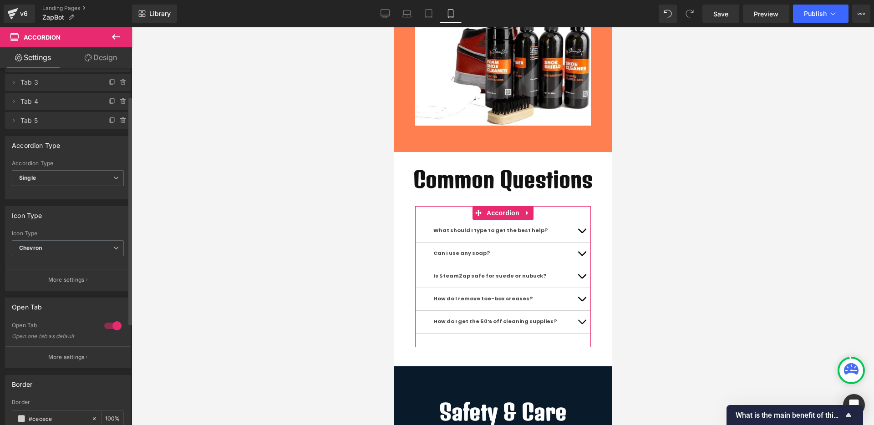
scroll to position [0, 0]
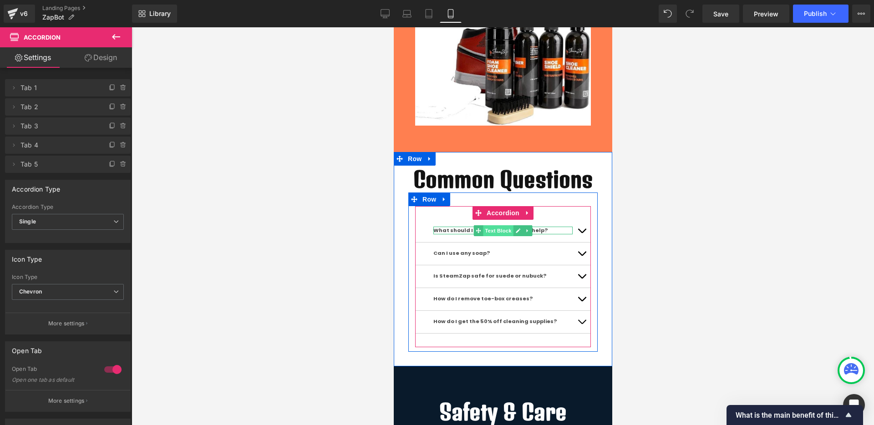
click at [488, 232] on span "Text Block" at bounding box center [497, 230] width 30 height 11
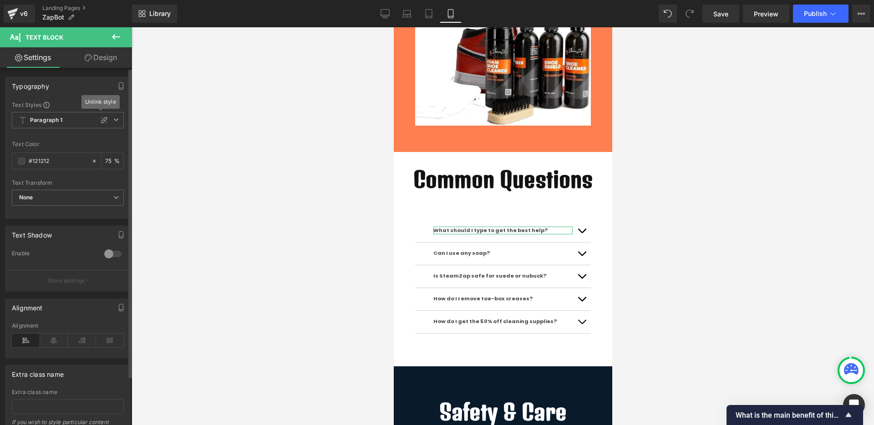
click at [101, 120] on icon at bounding box center [104, 119] width 7 height 7
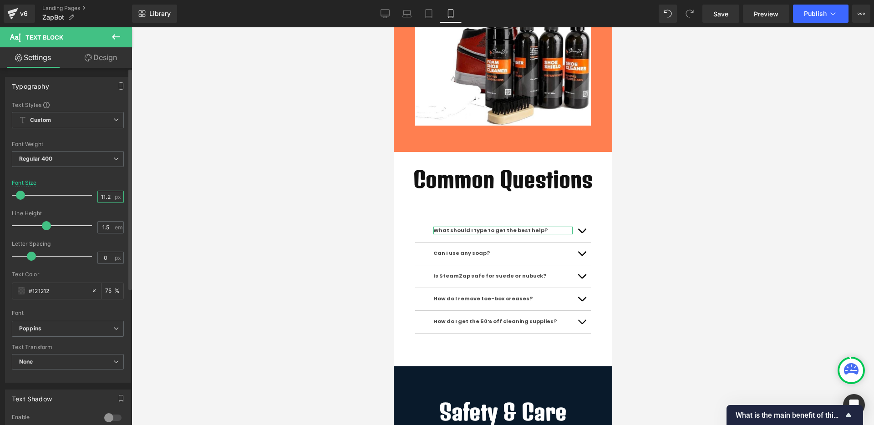
click at [100, 199] on input "11.2" at bounding box center [106, 196] width 16 height 11
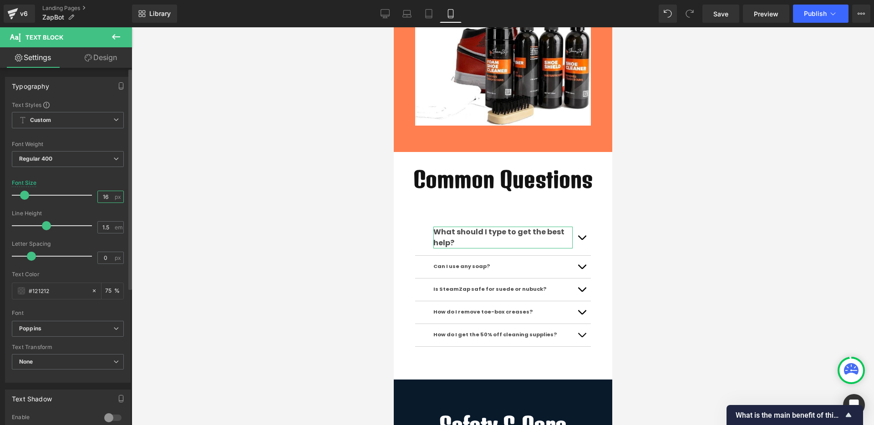
type input "16"
click at [103, 178] on div "Font Default Denk One Aboreto Alata Alatsi Poppins Poppins Default Denk One Abo…" at bounding box center [68, 211] width 112 height 220
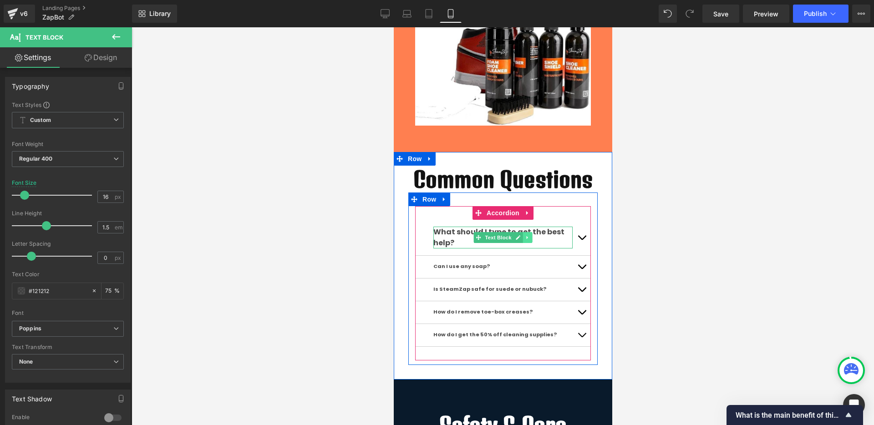
click at [524, 236] on icon at bounding box center [526, 237] width 5 height 5
click at [499, 267] on span "Text Block" at bounding box center [497, 266] width 30 height 11
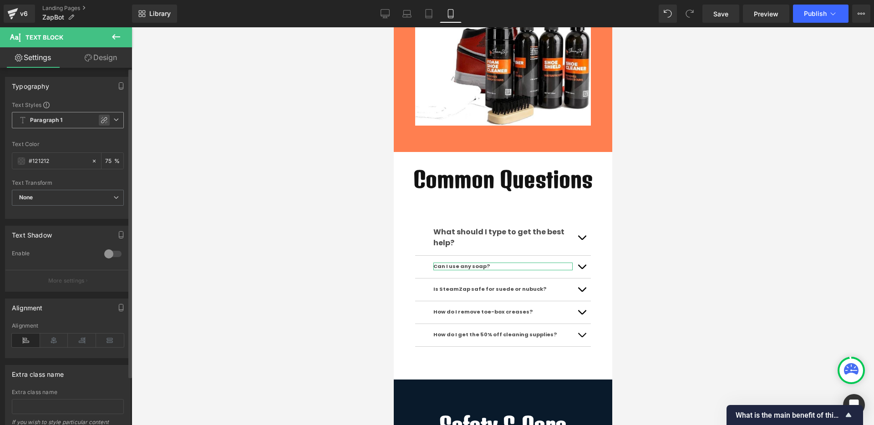
click at [101, 123] on icon at bounding box center [104, 120] width 6 height 6
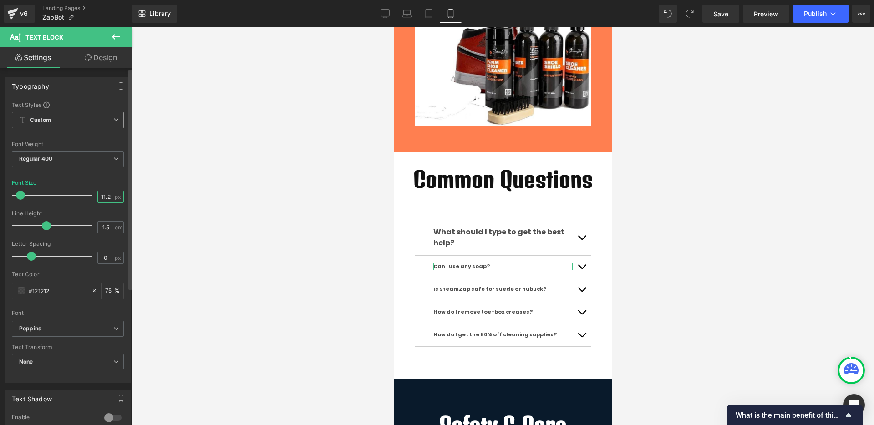
click at [106, 197] on input "11.2" at bounding box center [106, 196] width 16 height 11
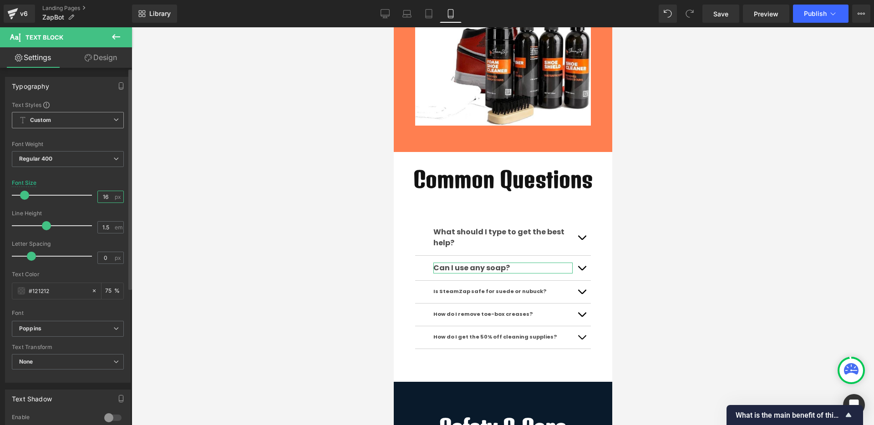
type input "16"
click at [96, 180] on div "Font Size 16 px" at bounding box center [68, 195] width 112 height 30
click at [115, 37] on icon at bounding box center [116, 36] width 11 height 11
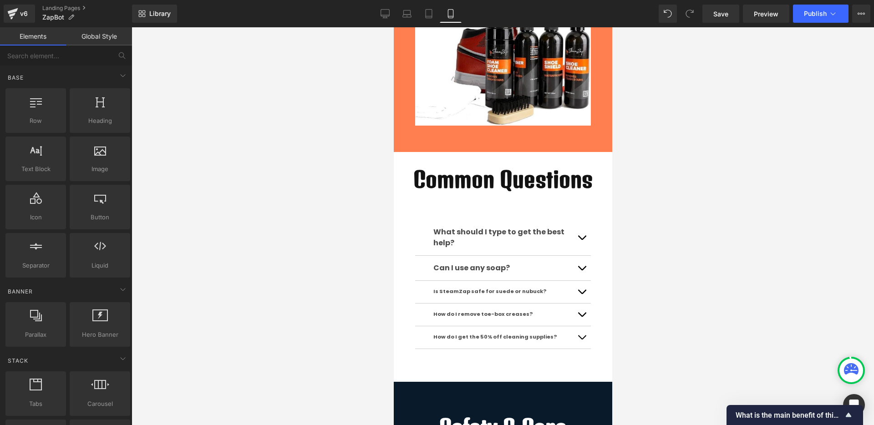
click at [103, 33] on link "Global Style" at bounding box center [99, 36] width 66 height 18
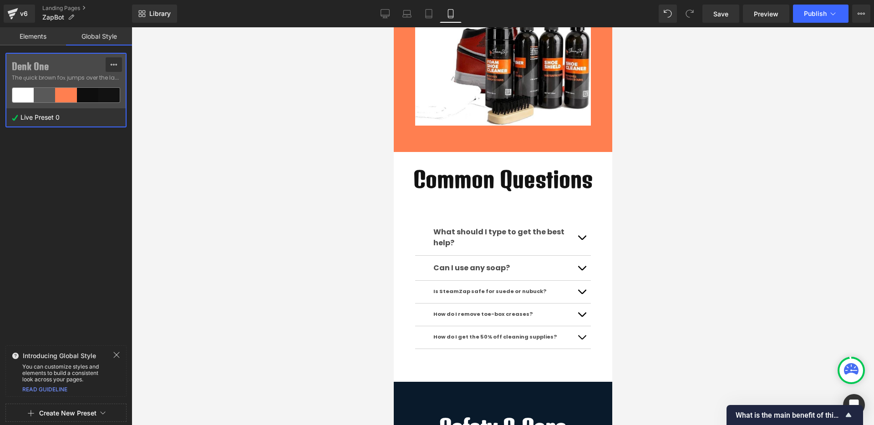
click at [111, 61] on icon at bounding box center [113, 64] width 7 height 7
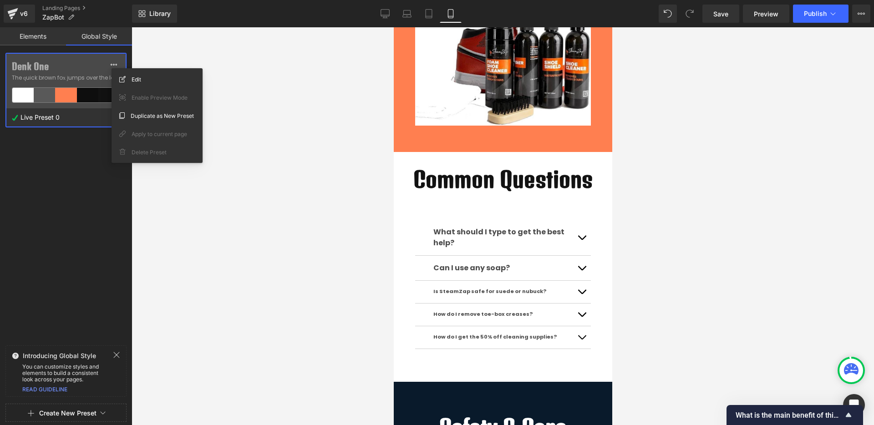
click at [143, 79] on div "Edit" at bounding box center [157, 79] width 84 height 15
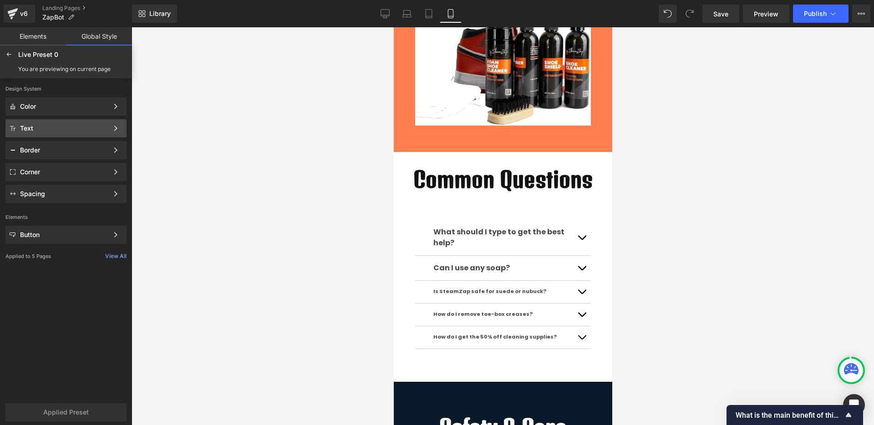
click at [76, 132] on div "Text Color Style Define a color palette and apply it to your pages 1 of 3 Next" at bounding box center [65, 128] width 121 height 18
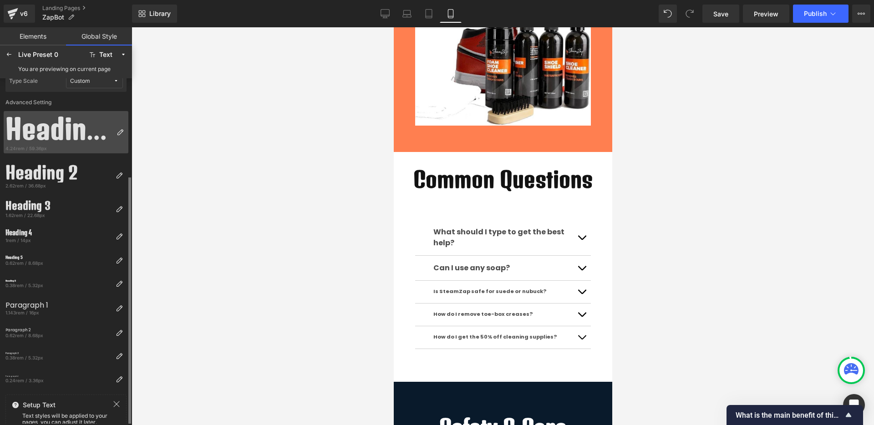
scroll to position [103, 0]
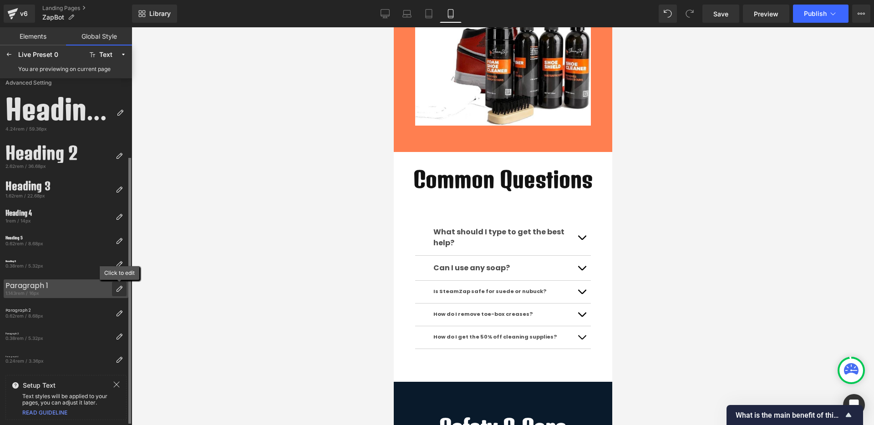
click at [120, 287] on icon at bounding box center [119, 288] width 7 height 7
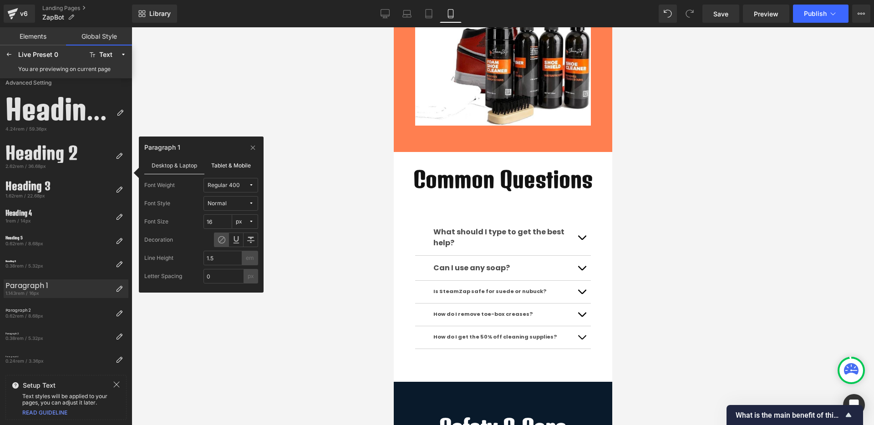
click at [231, 171] on label "Tablet & Mobile" at bounding box center [231, 165] width 54 height 17
click at [244, 225] on div "rem" at bounding box center [241, 221] width 10 height 7
click at [245, 242] on label "px" at bounding box center [243, 240] width 6 height 6
click at [215, 218] on input "11.2" at bounding box center [217, 221] width 29 height 15
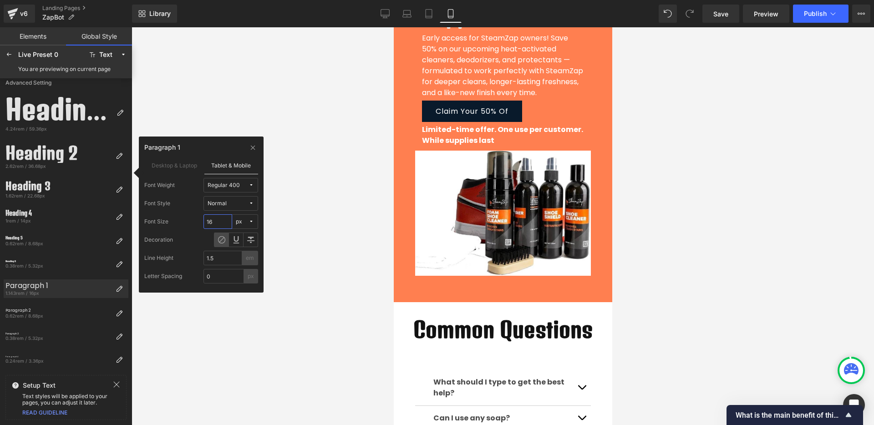
scroll to position [1654, 0]
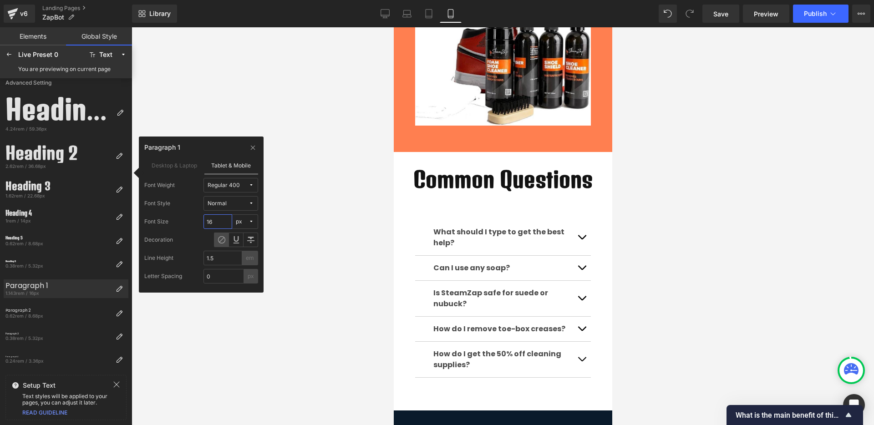
type input "16"
click at [195, 245] on div "Decoration" at bounding box center [201, 240] width 114 height 15
click at [9, 54] on icon at bounding box center [8, 54] width 7 height 7
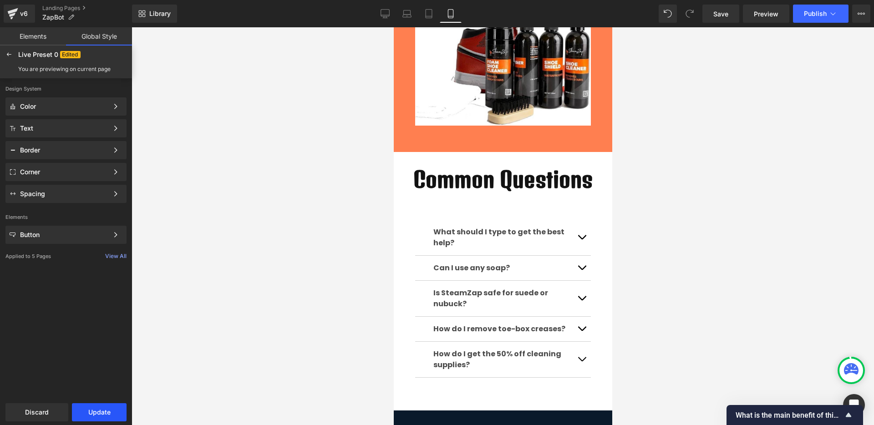
click at [100, 413] on button "Update" at bounding box center [99, 412] width 55 height 18
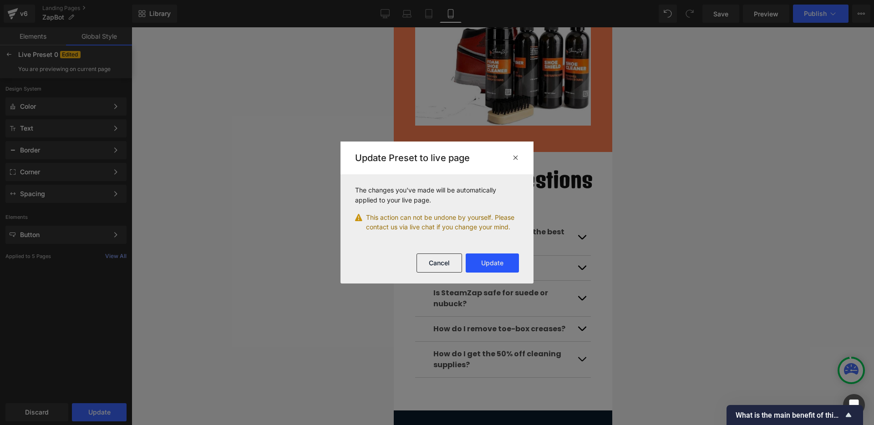
click at [490, 261] on button "Update" at bounding box center [492, 262] width 53 height 19
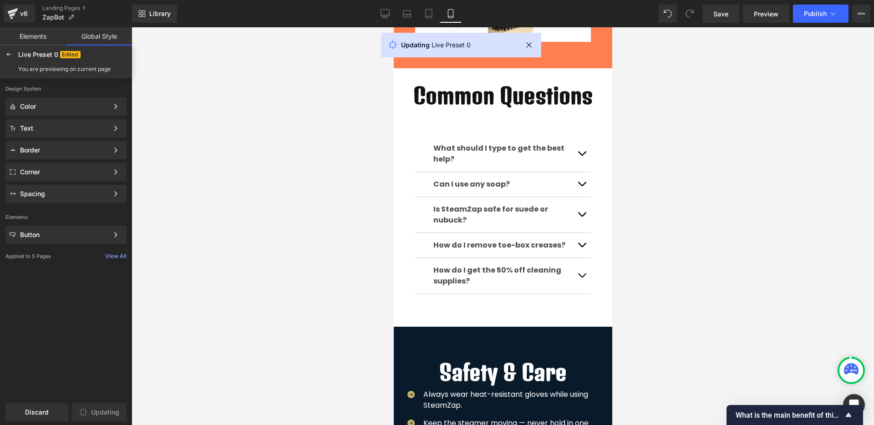
scroll to position [1737, 0]
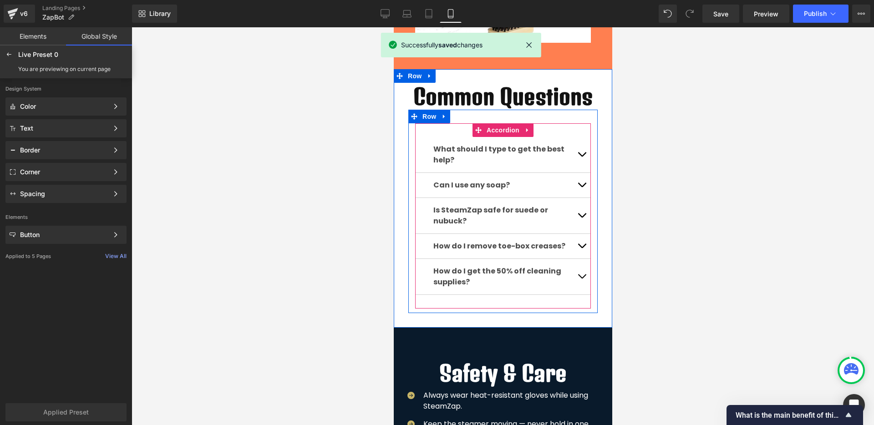
click at [577, 152] on button "button" at bounding box center [581, 154] width 18 height 35
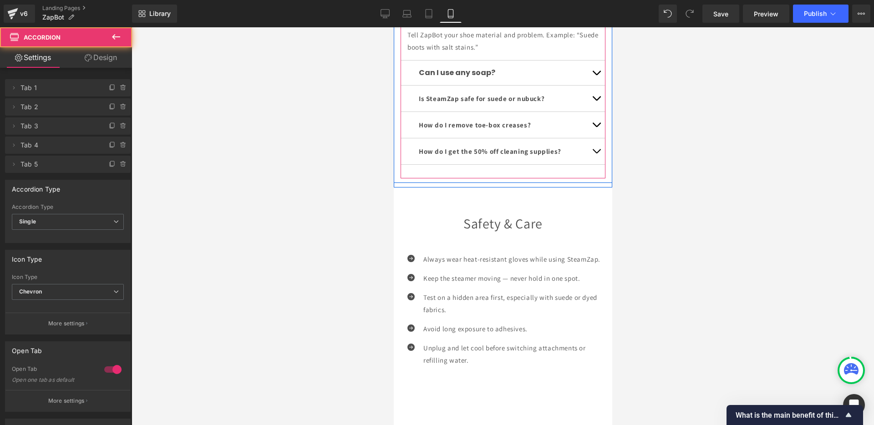
click at [587, 21] on button "button" at bounding box center [596, 9] width 18 height 25
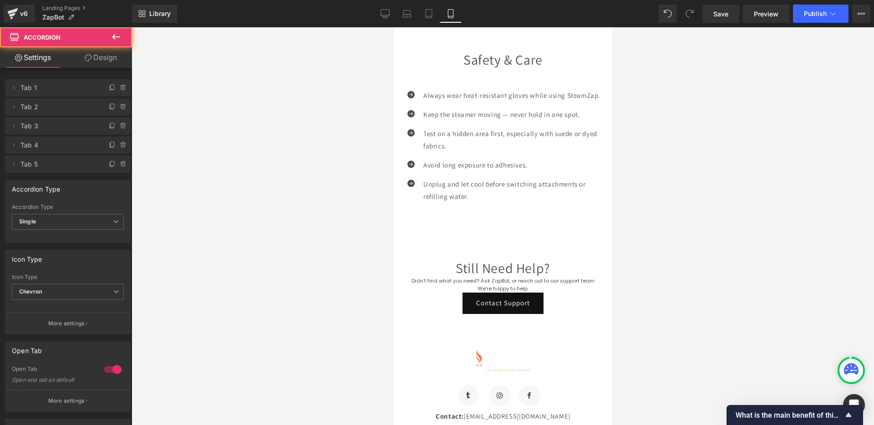
scroll to position [1884, 0]
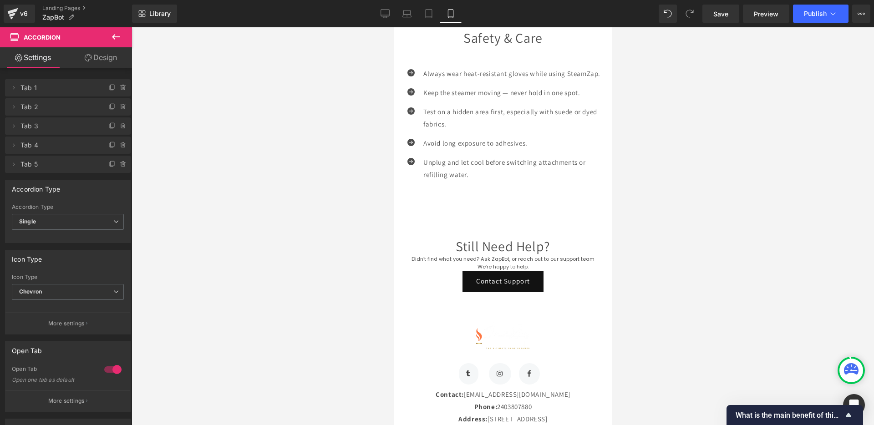
drag, startPoint x: 409, startPoint y: 190, endPoint x: 594, endPoint y: 135, distance: 193.6
click at [409, 15] on span "Row" at bounding box center [414, 9] width 18 height 14
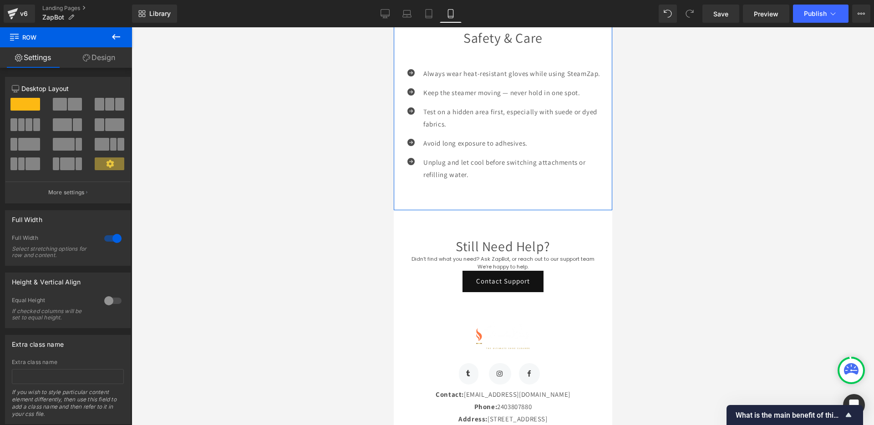
click at [110, 57] on link "Design" at bounding box center [99, 57] width 66 height 20
click at [0, 0] on div "Spacing" at bounding box center [0, 0] width 0 height 0
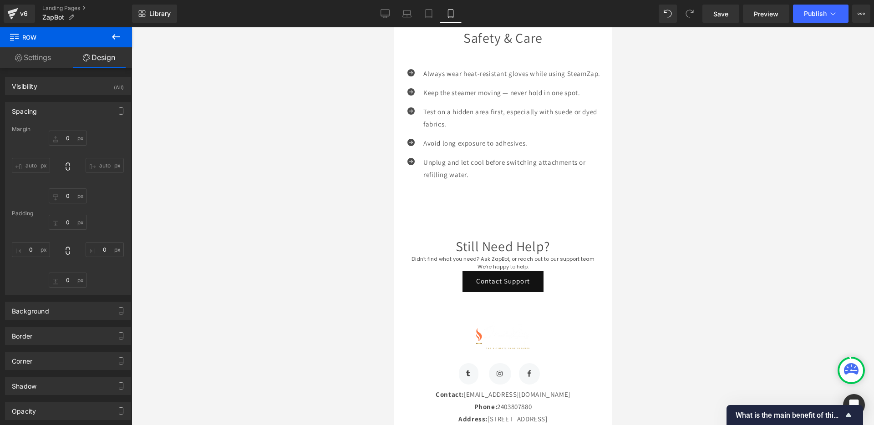
type input "0"
type input "L"
type input "0"
type input "L"
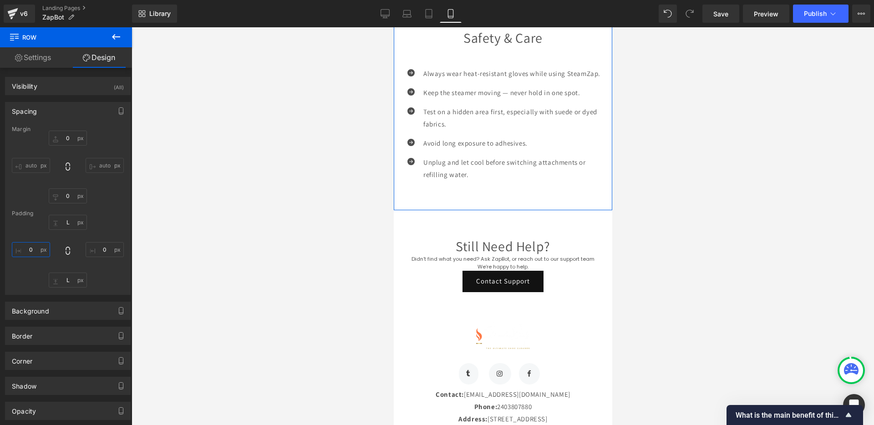
click at [30, 250] on input "0" at bounding box center [31, 249] width 38 height 15
type input "M"
click at [99, 245] on input "0" at bounding box center [105, 249] width 38 height 15
type input "M"
click at [64, 221] on input "L" at bounding box center [68, 222] width 38 height 15
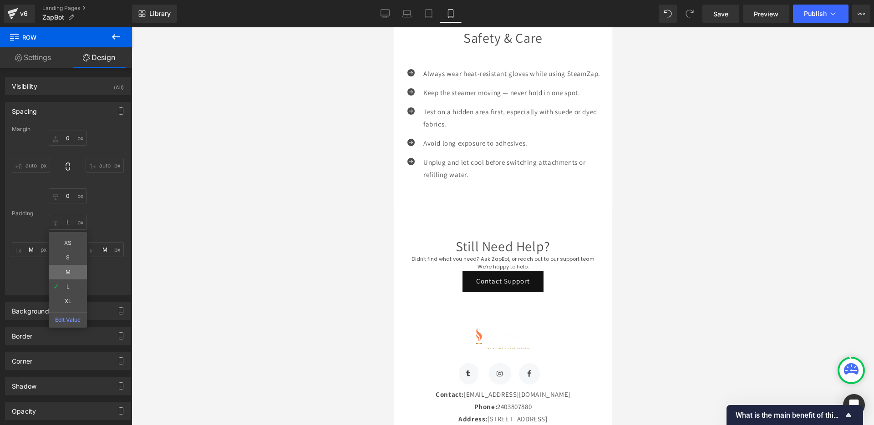
type input "M"
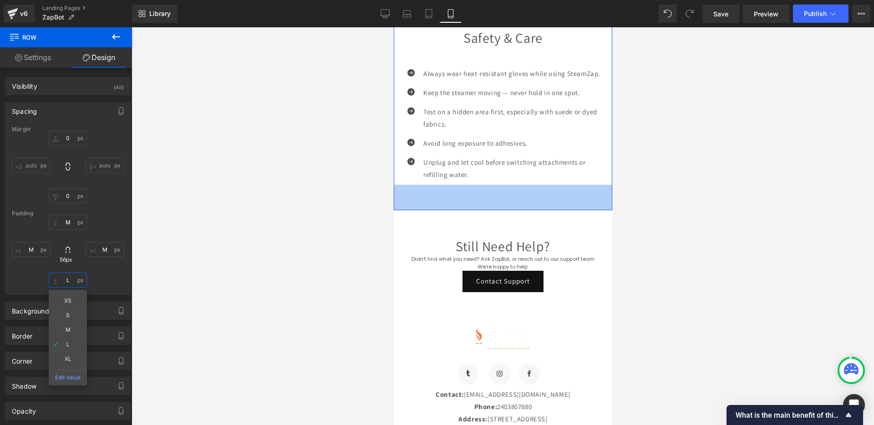
click at [67, 284] on input "L" at bounding box center [68, 280] width 38 height 15
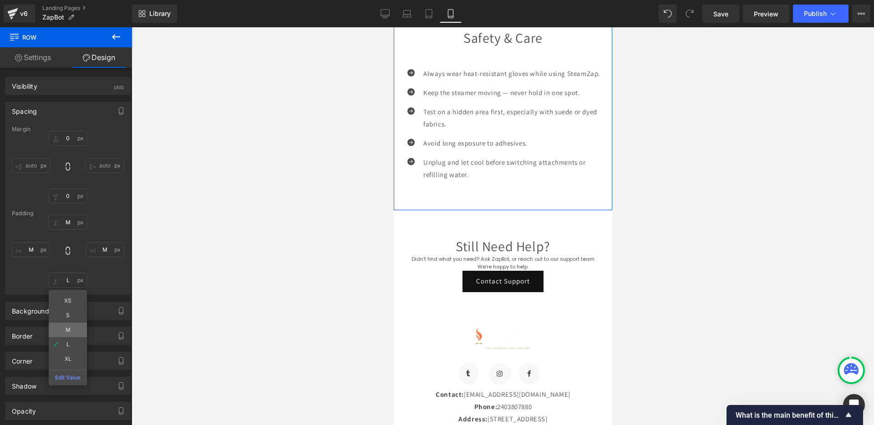
type input "M"
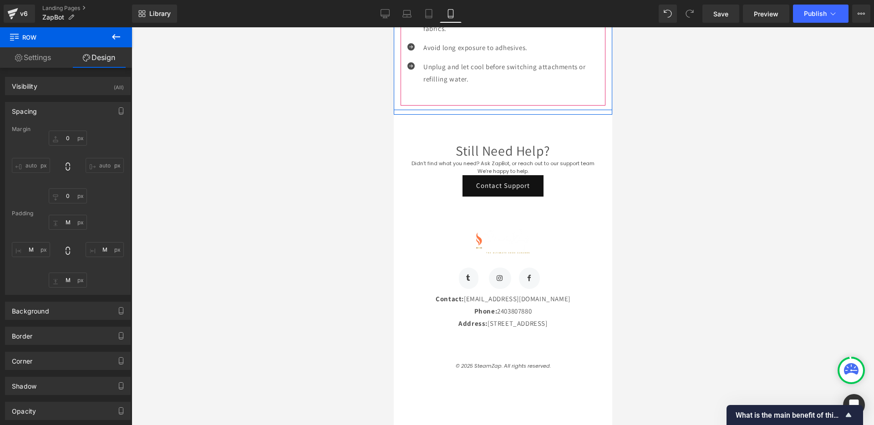
scroll to position [1986, 0]
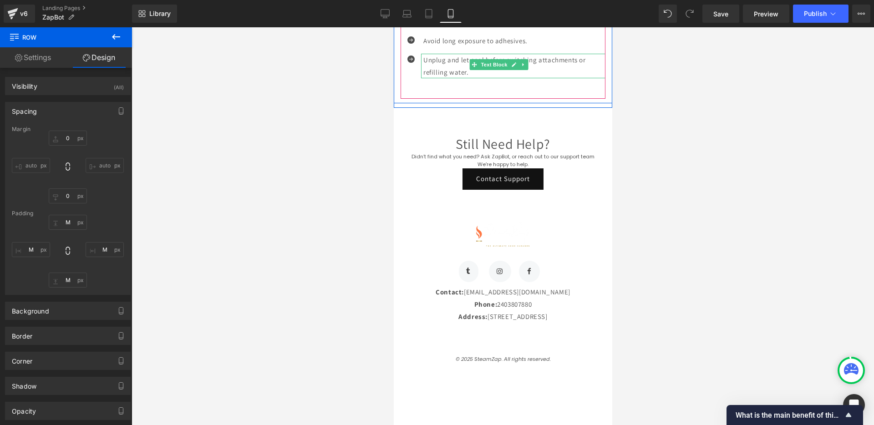
click at [552, 78] on div "Unplug and let cool before switching attachments or refilling water." at bounding box center [512, 66] width 184 height 25
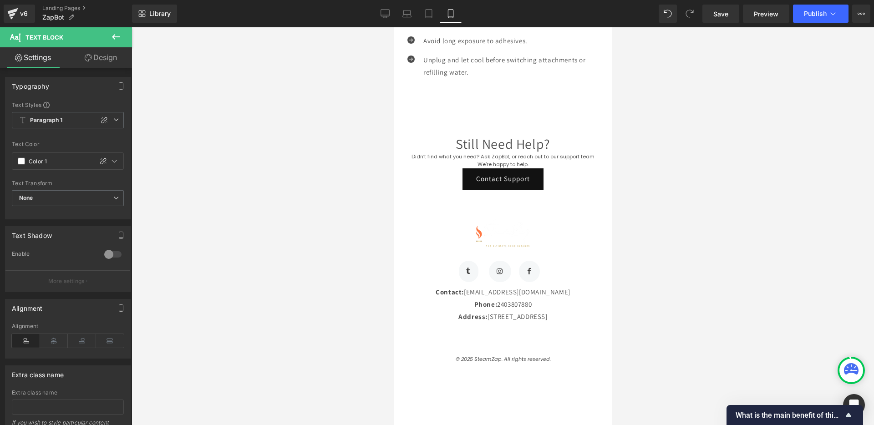
click at [106, 58] on link "Design" at bounding box center [101, 57] width 66 height 20
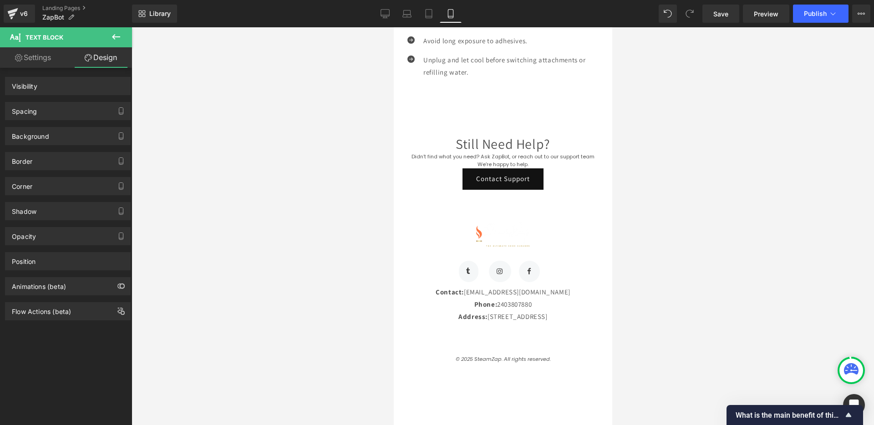
click at [76, 112] on div "Spacing" at bounding box center [67, 110] width 125 height 17
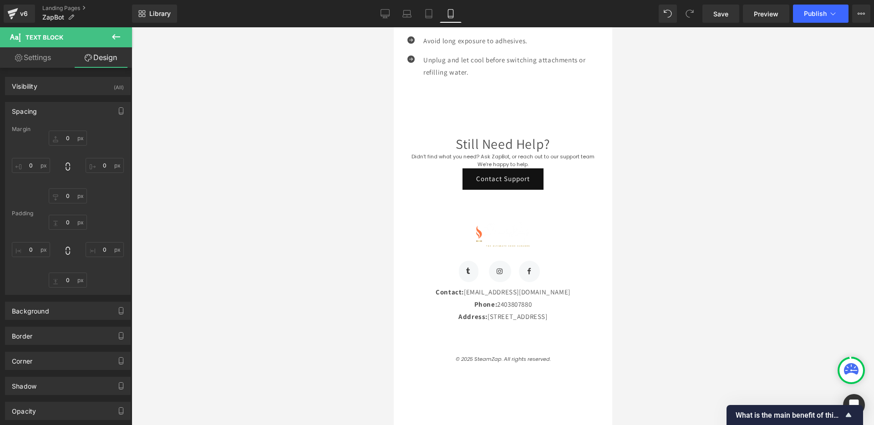
type input "0"
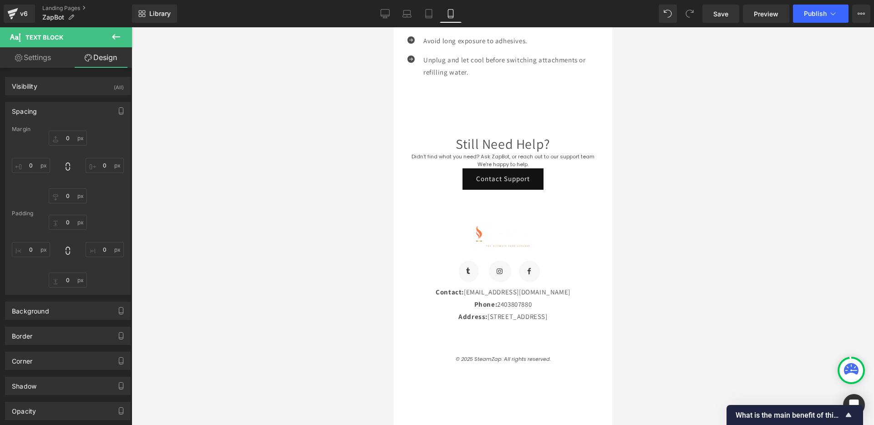
type input "0"
type input "5"
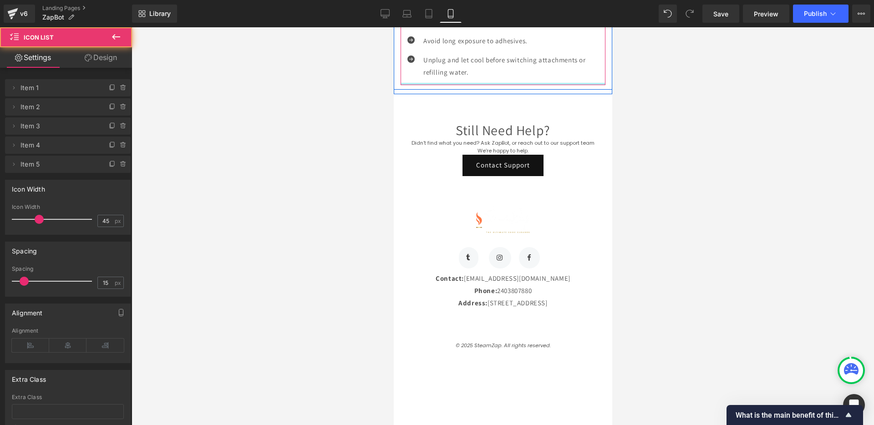
drag, startPoint x: 471, startPoint y: 269, endPoint x: 477, endPoint y: 251, distance: 18.9
click at [477, 85] on div "Icon Always wear heat-resistant gloves while using SteamZap. Text Block Icon Ke…" at bounding box center [502, 14] width 205 height 141
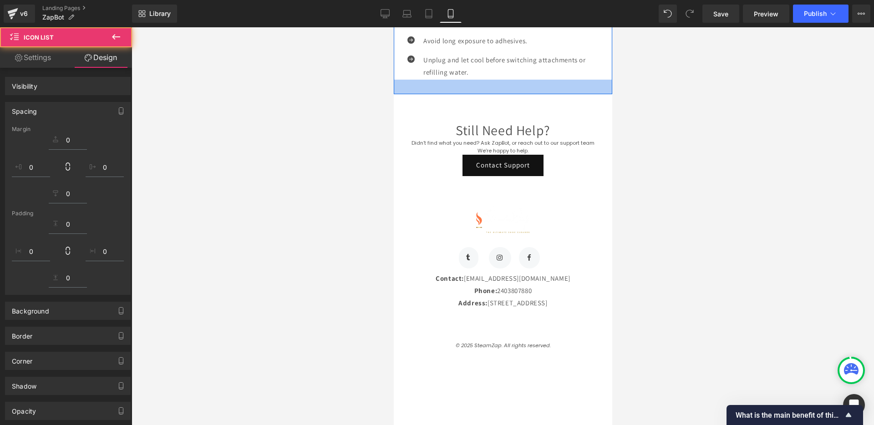
click at [529, 94] on div "32px" at bounding box center [502, 87] width 218 height 15
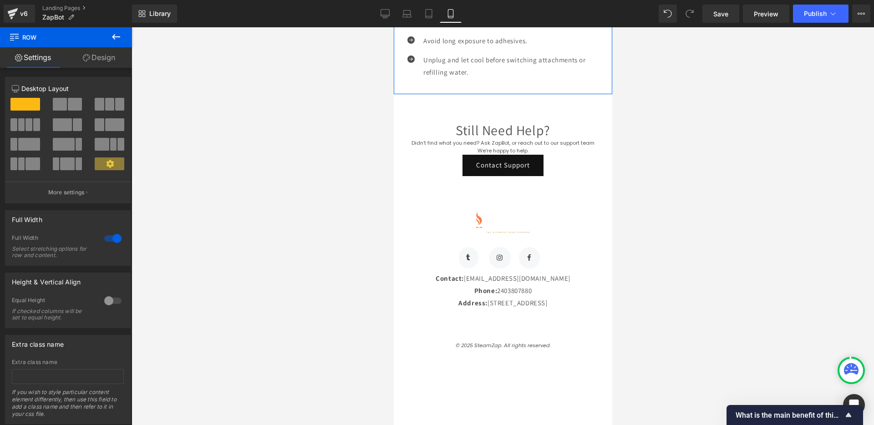
click at [108, 57] on link "Design" at bounding box center [99, 57] width 66 height 20
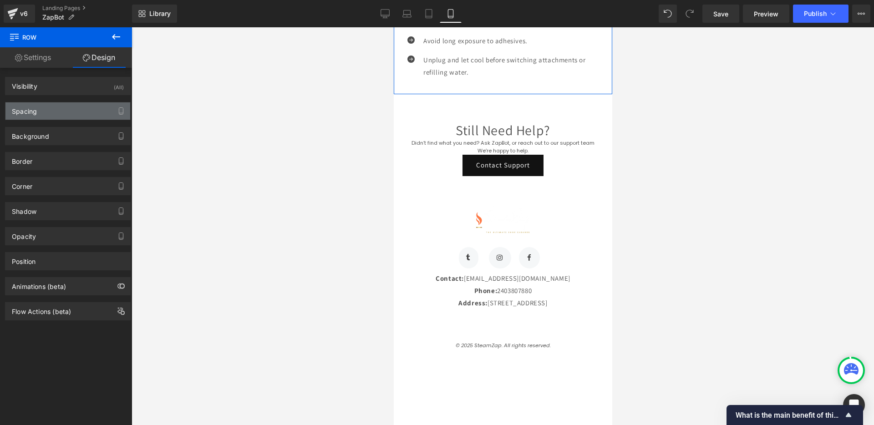
click at [47, 115] on div "Spacing" at bounding box center [67, 110] width 125 height 17
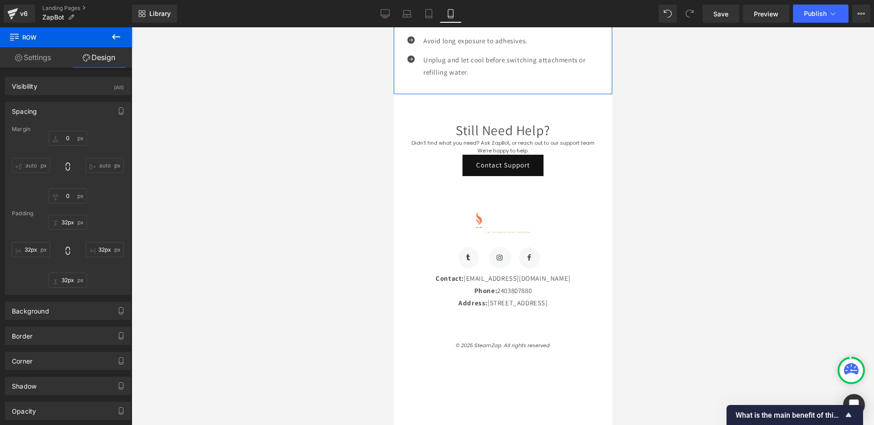
type input "0"
type input "M"
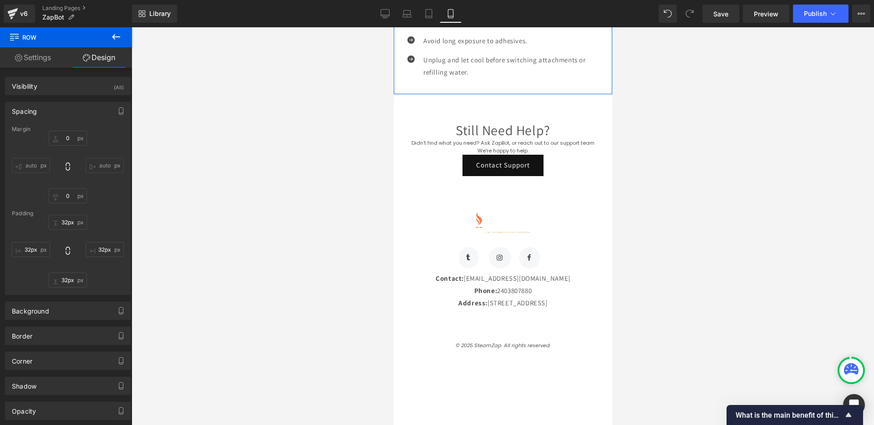
type input "M"
click at [70, 223] on input "M" at bounding box center [68, 222] width 38 height 15
click at [67, 225] on input "S" at bounding box center [68, 222] width 38 height 15
click at [70, 224] on input "XS" at bounding box center [68, 222] width 38 height 15
type input "L"
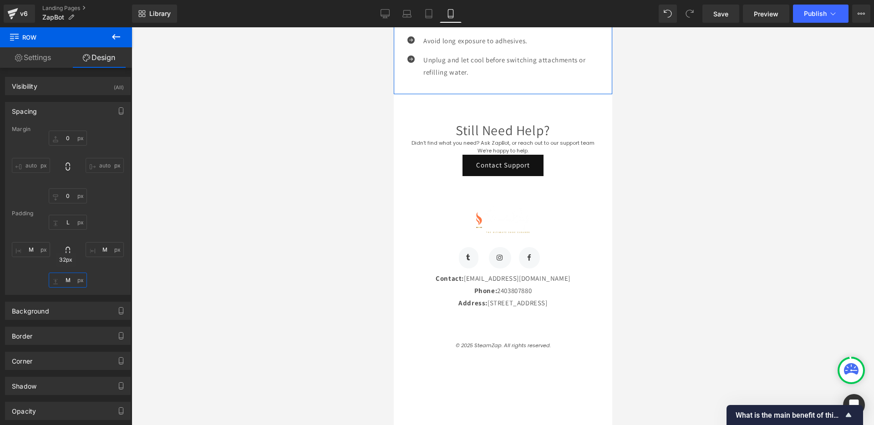
click at [69, 282] on input "M" at bounding box center [68, 280] width 38 height 15
type input "L"
click at [68, 224] on input "L" at bounding box center [68, 222] width 38 height 15
type input "XL"
click at [72, 285] on input "L" at bounding box center [68, 280] width 38 height 15
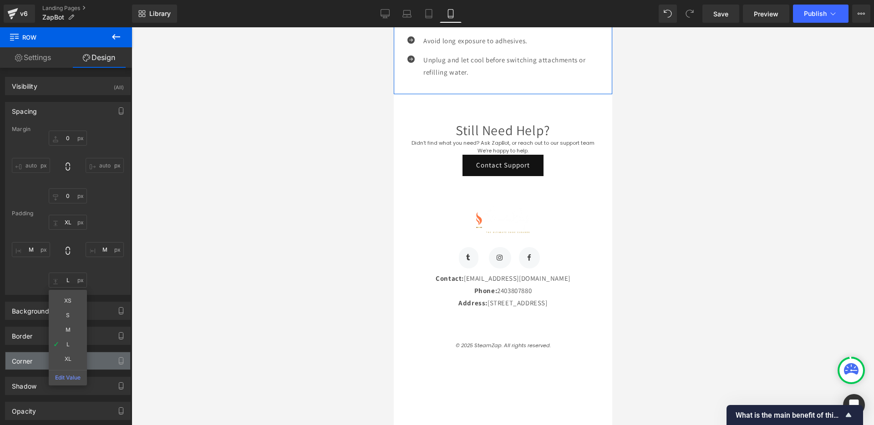
type input "XL"
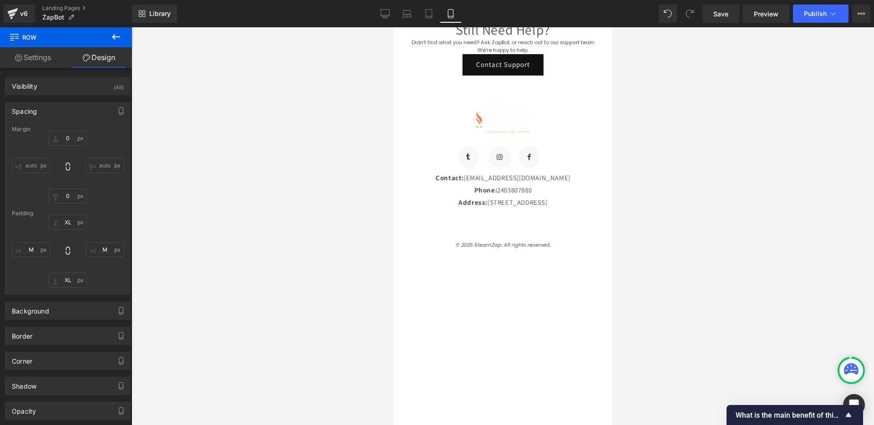
scroll to position [2091, 0]
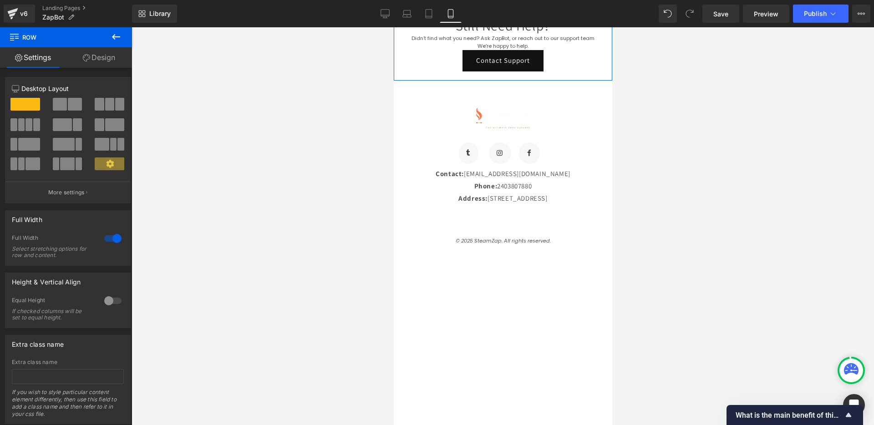
click at [113, 56] on link "Design" at bounding box center [99, 57] width 66 height 20
click at [0, 0] on div "Spacing" at bounding box center [0, 0] width 0 height 0
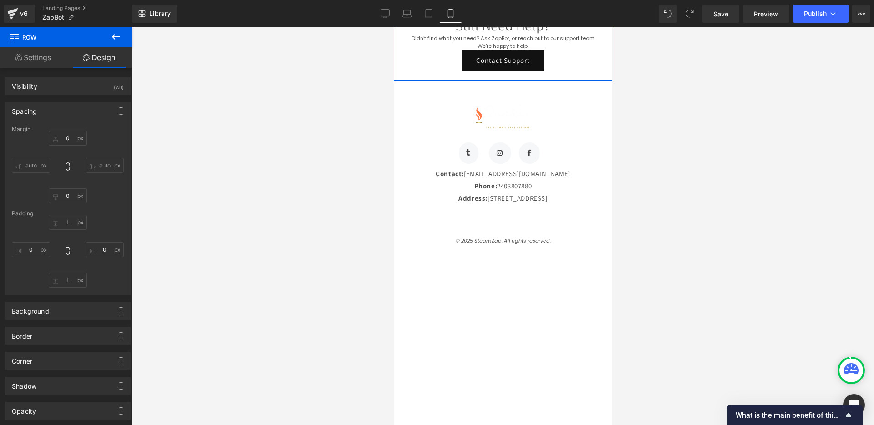
type input "0"
type input "L"
type input "0"
type input "L"
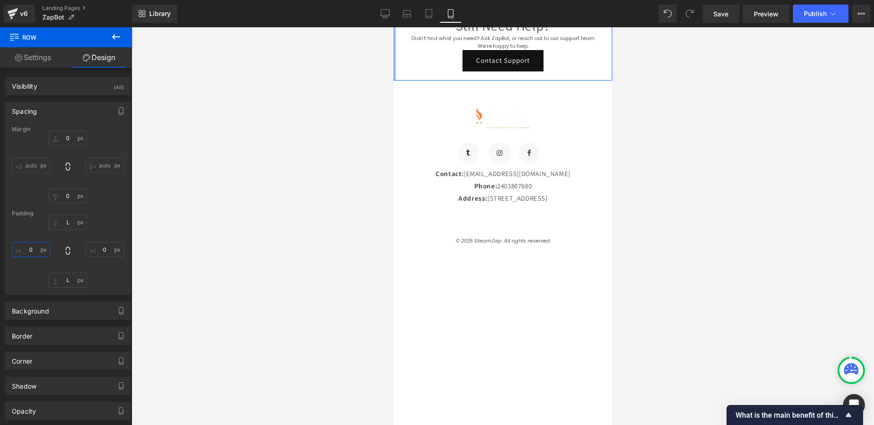
click at [33, 249] on input "0" at bounding box center [31, 249] width 38 height 15
type input "M"
click at [95, 264] on div "56px L 0px 0 56px L 32px M" at bounding box center [68, 251] width 112 height 73
click at [96, 254] on input "0" at bounding box center [105, 249] width 38 height 15
type input "M"
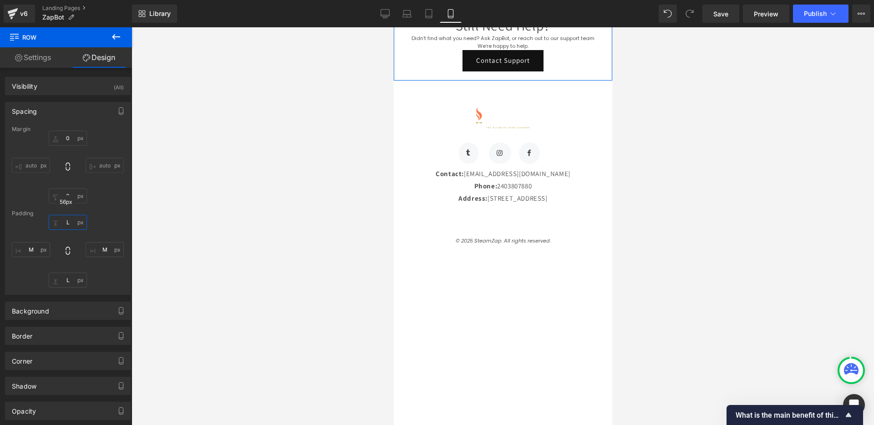
click at [69, 225] on input "L" at bounding box center [68, 222] width 38 height 15
click at [105, 223] on div "56px L XS S M L XL Edit Value 32px M 56px L 32px M" at bounding box center [68, 251] width 112 height 73
click at [492, 55] on span "Text Block" at bounding box center [483, 49] width 30 height 11
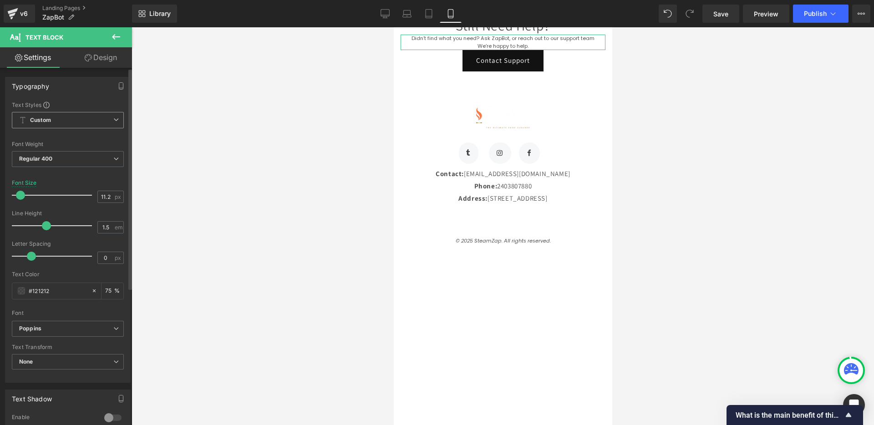
click at [108, 122] on span "Custom" at bounding box center [68, 120] width 112 height 16
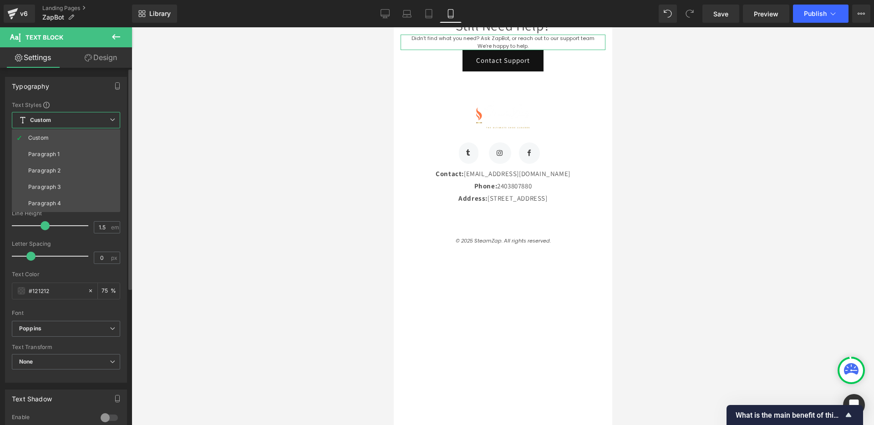
click at [65, 149] on li "Paragraph 1" at bounding box center [66, 154] width 108 height 16
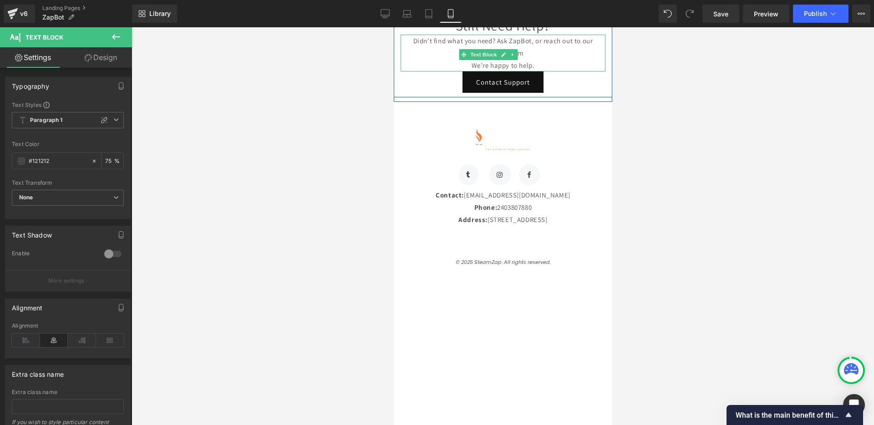
click at [553, 59] on p "Didn’t find what you need? Ask ZapBot, or reach out to our support team" at bounding box center [502, 47] width 205 height 25
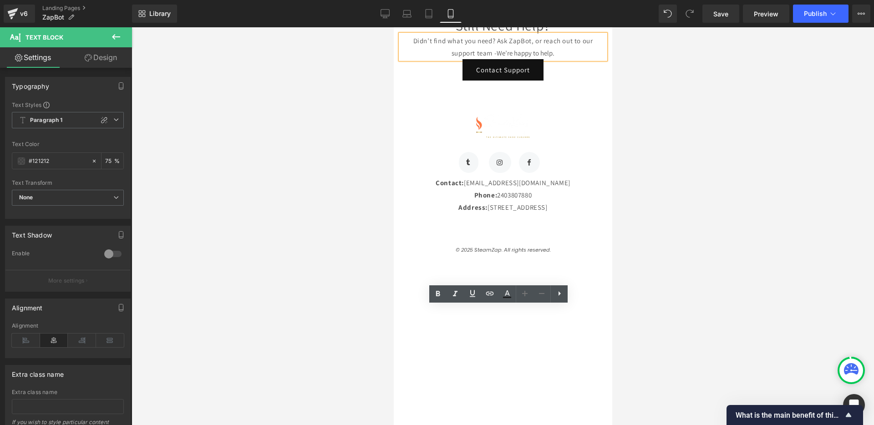
click at [551, 90] on div "Still Need Help? Heading Didn’t find what you need? Ask ZapBot, or reach out to…" at bounding box center [502, 40] width 218 height 100
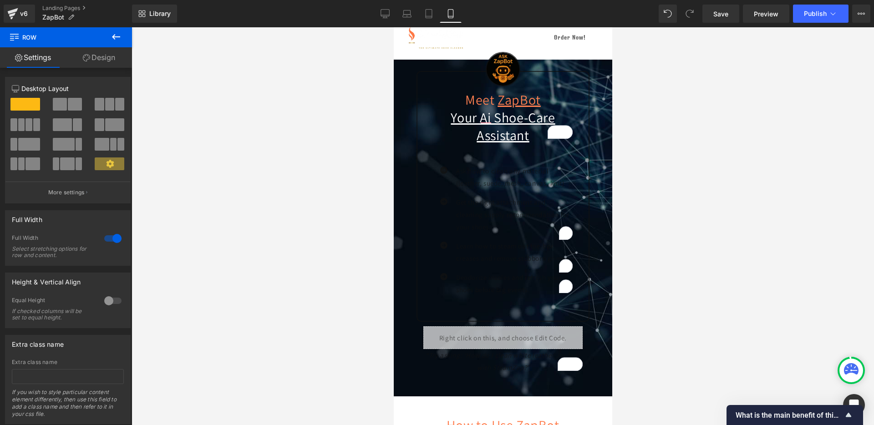
scroll to position [0, 0]
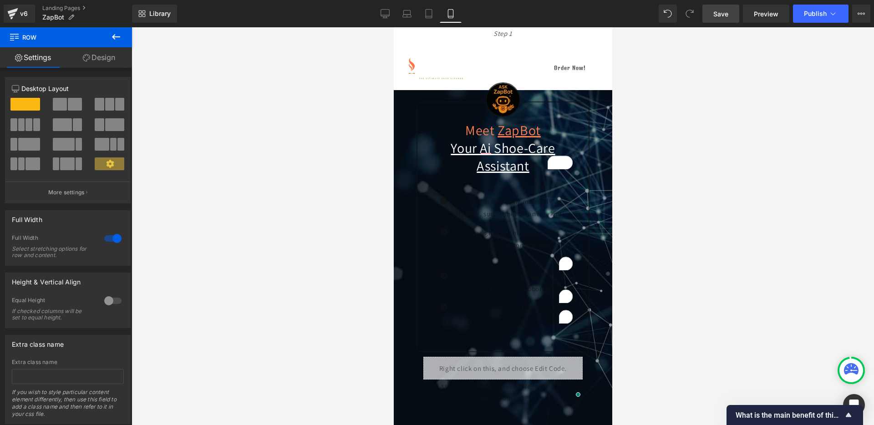
click at [717, 13] on span "Save" at bounding box center [720, 14] width 15 height 10
click at [802, 20] on button "Publish" at bounding box center [821, 14] width 56 height 18
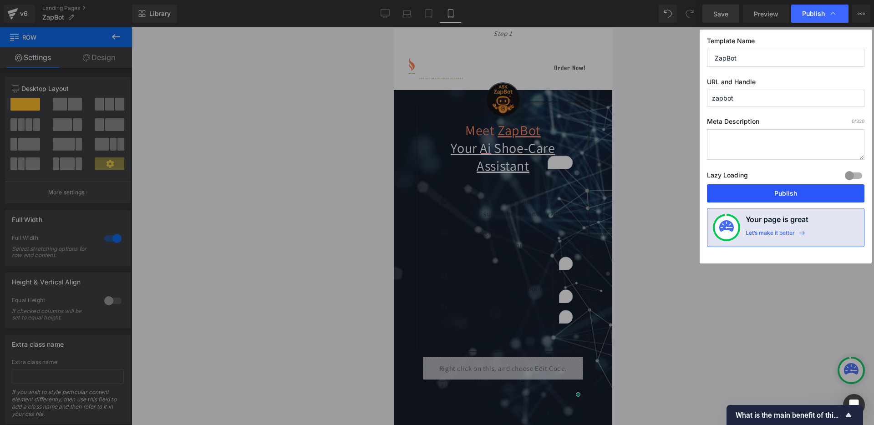
click at [751, 193] on button "Publish" at bounding box center [785, 193] width 157 height 18
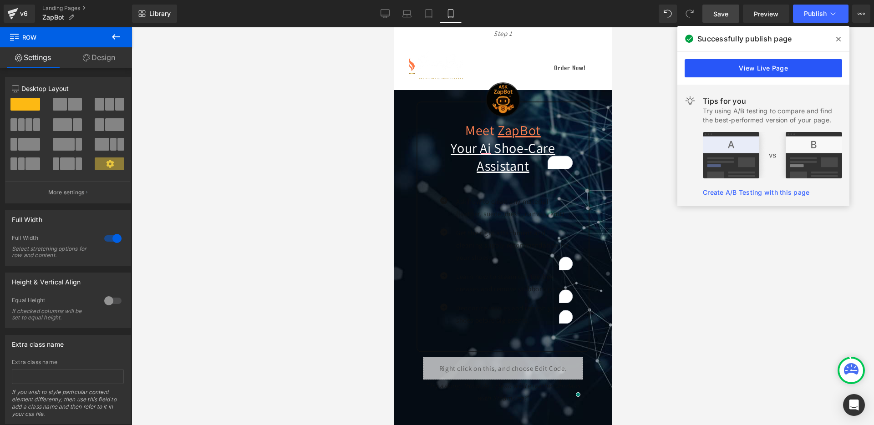
click at [791, 64] on link "View Live Page" at bounding box center [762, 68] width 157 height 18
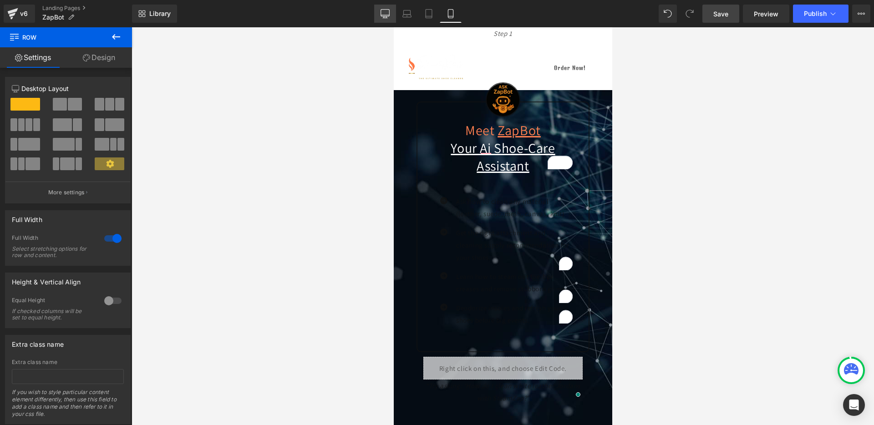
drag, startPoint x: 382, startPoint y: 15, endPoint x: 348, endPoint y: 196, distance: 184.3
click at [382, 14] on icon at bounding box center [384, 13] width 9 height 9
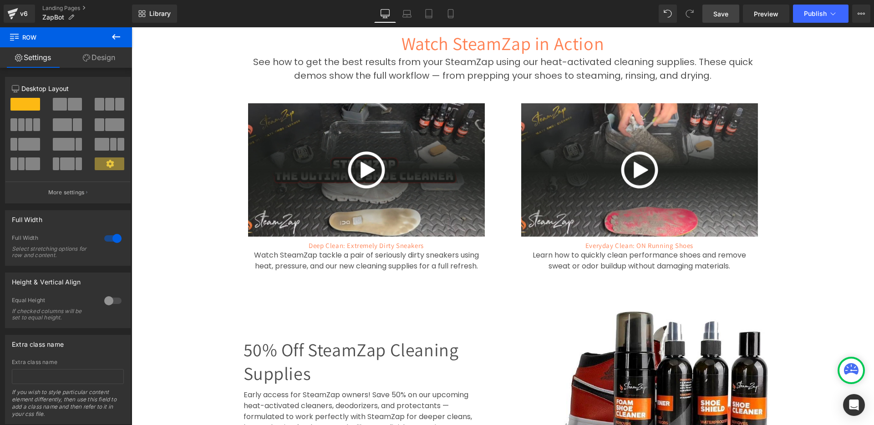
scroll to position [683, 0]
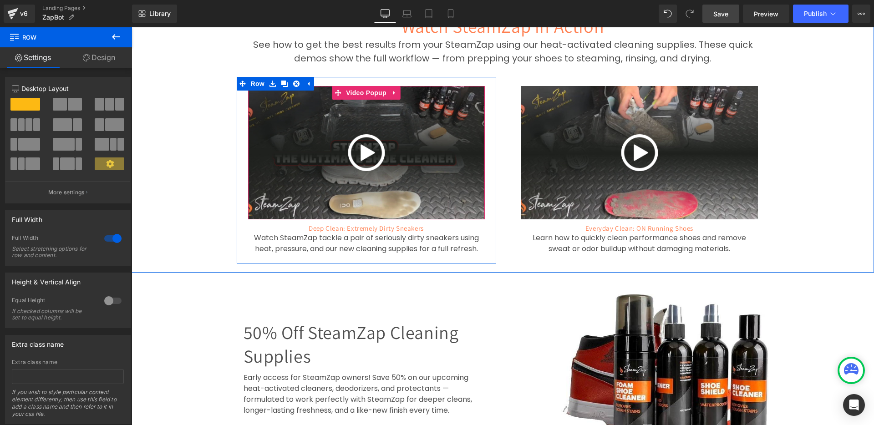
click at [363, 123] on img at bounding box center [366, 152] width 237 height 133
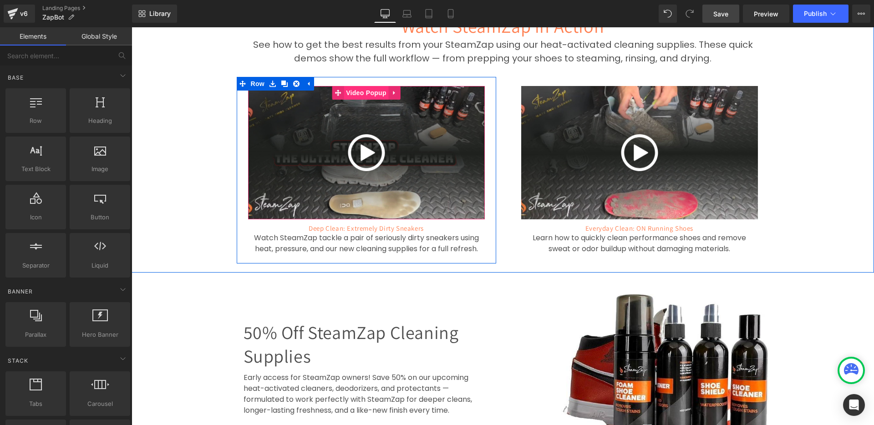
click at [368, 86] on span "Video Popup" at bounding box center [366, 93] width 45 height 14
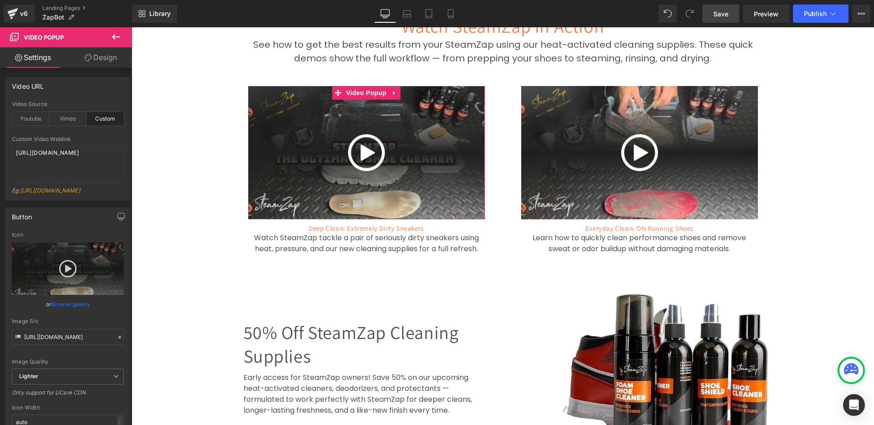
click at [100, 117] on div "Custom" at bounding box center [104, 119] width 37 height 14
click at [71, 161] on textarea "[URL][DOMAIN_NAME]" at bounding box center [68, 164] width 112 height 36
paste textarea "[URL][DOMAIN_NAME]"
type textarea "[URL][DOMAIN_NAME]"
click at [102, 134] on div at bounding box center [68, 133] width 112 height 6
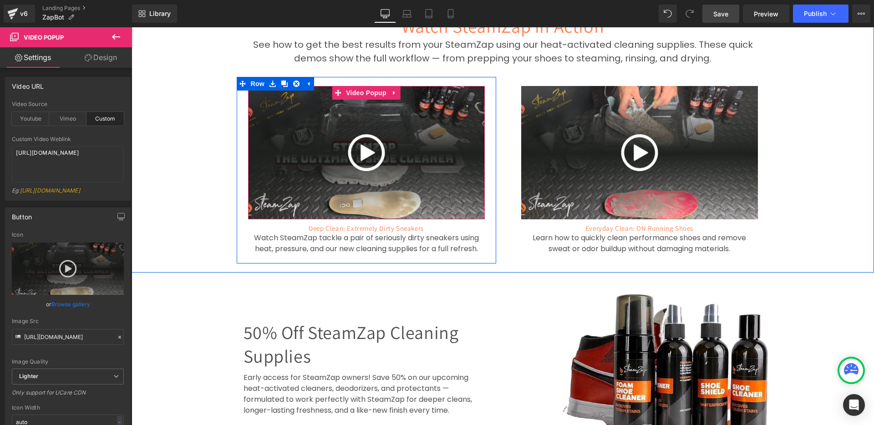
click at [359, 127] on img at bounding box center [366, 152] width 237 height 133
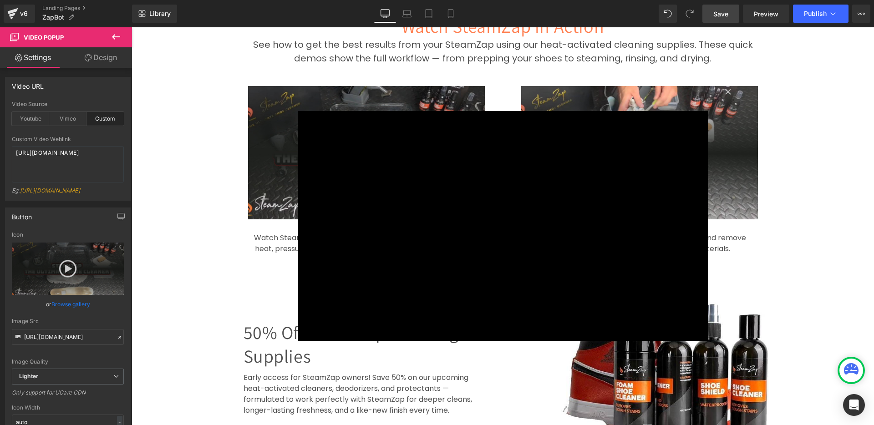
click at [244, 222] on div "× Loading..." at bounding box center [503, 226] width 742 height 398
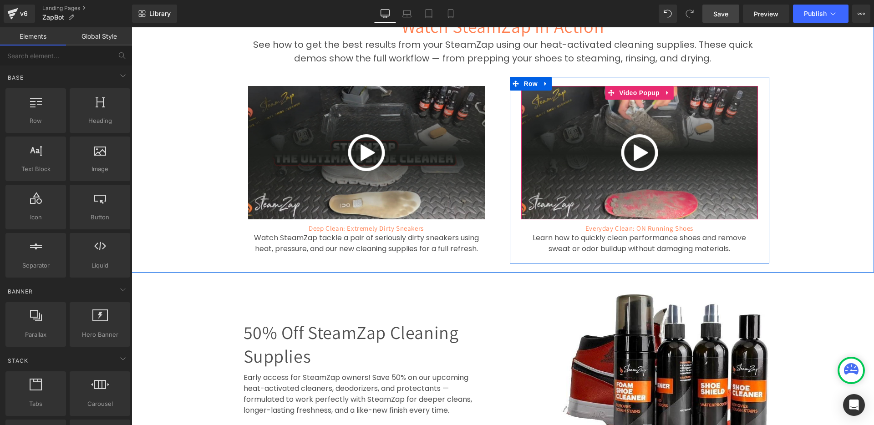
click at [632, 118] on img at bounding box center [639, 152] width 237 height 133
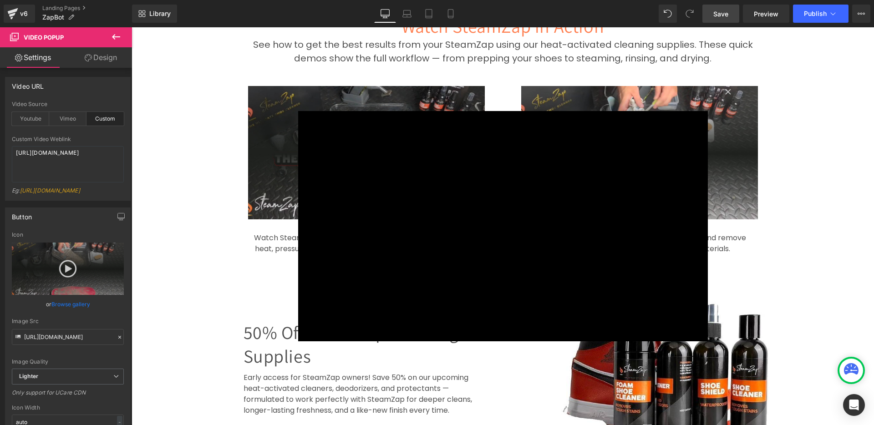
click at [641, 71] on div "× Loading..." at bounding box center [503, 226] width 742 height 398
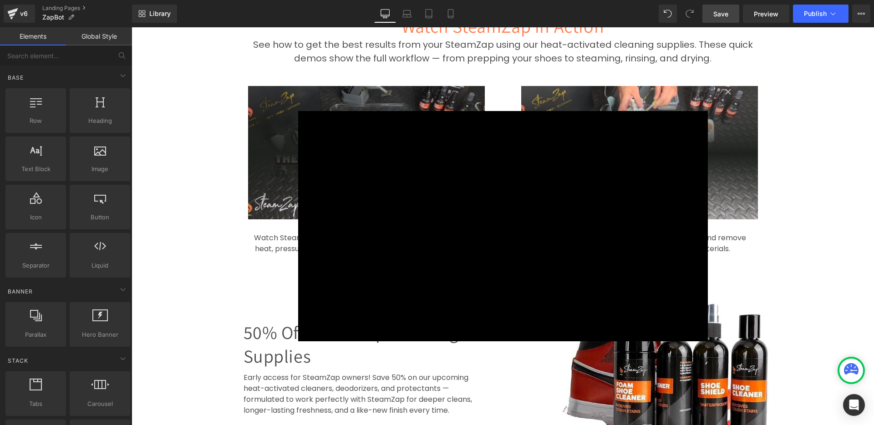
click at [724, 89] on img at bounding box center [639, 152] width 237 height 133
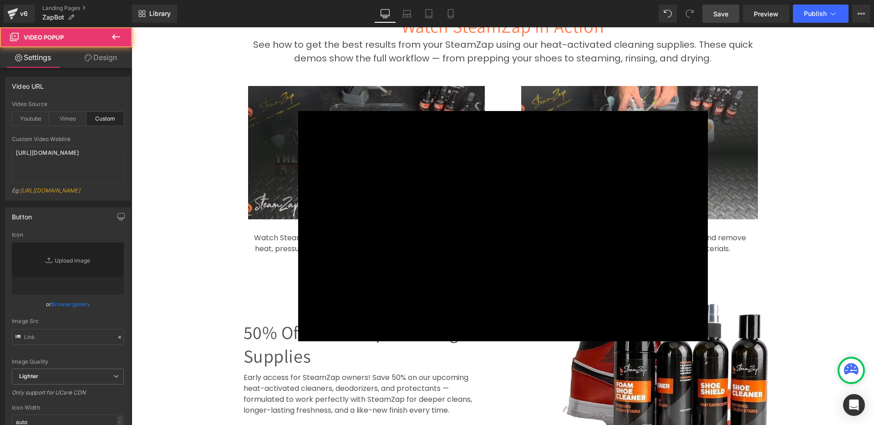
type input "[URL][DOMAIN_NAME]"
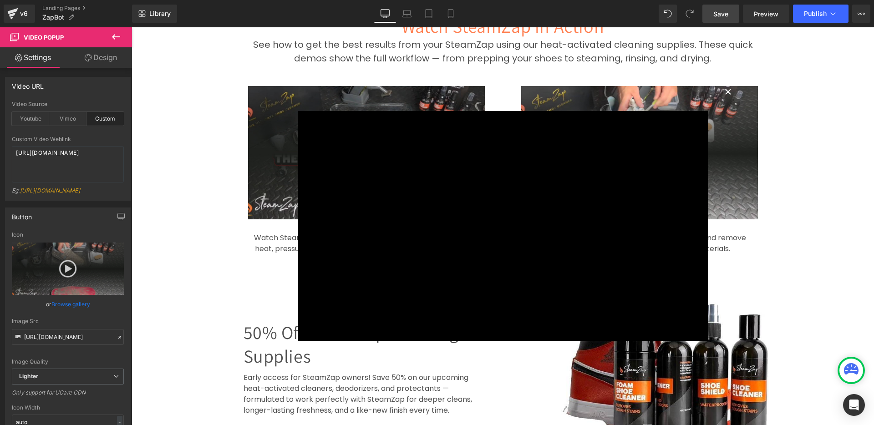
click at [721, 90] on button "×" at bounding box center [728, 91] width 18 height 18
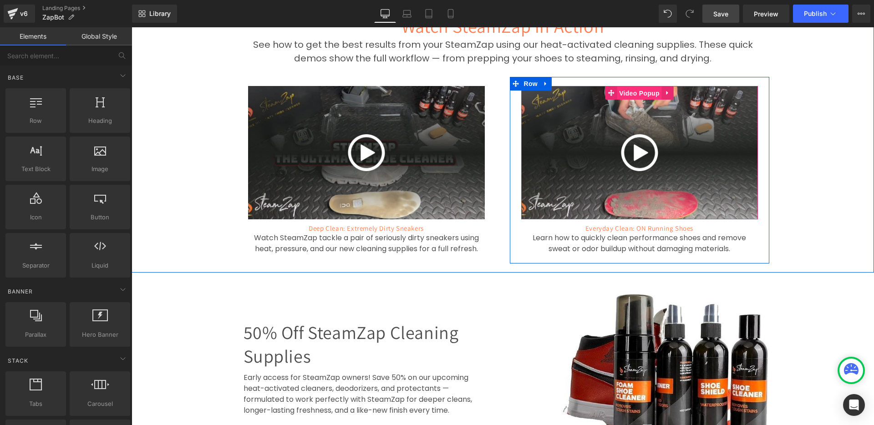
click at [634, 86] on span "Video Popup" at bounding box center [639, 93] width 45 height 14
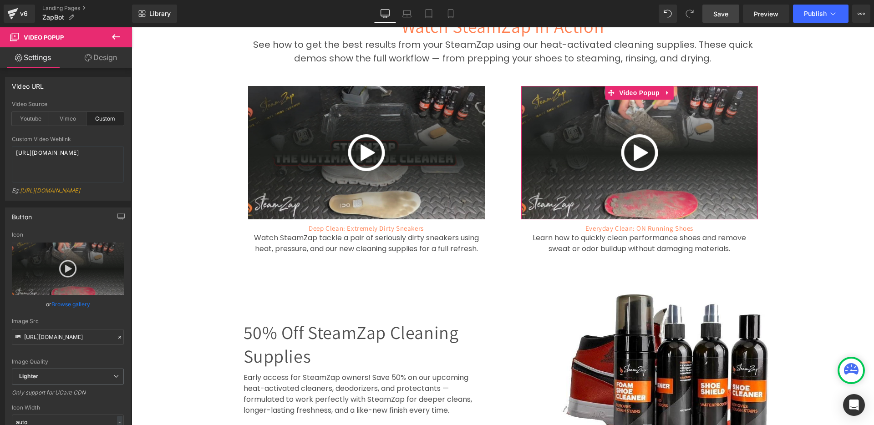
click at [102, 116] on div "Custom" at bounding box center [104, 119] width 37 height 14
click at [87, 160] on textarea "[URL][DOMAIN_NAME]" at bounding box center [68, 164] width 112 height 36
paste textarea "videos/c/o/v/a6ec1252f50d4785b312621d1222f3b2.mp4"
type textarea "[URL][DOMAIN_NAME]"
click at [108, 134] on div at bounding box center [68, 133] width 112 height 6
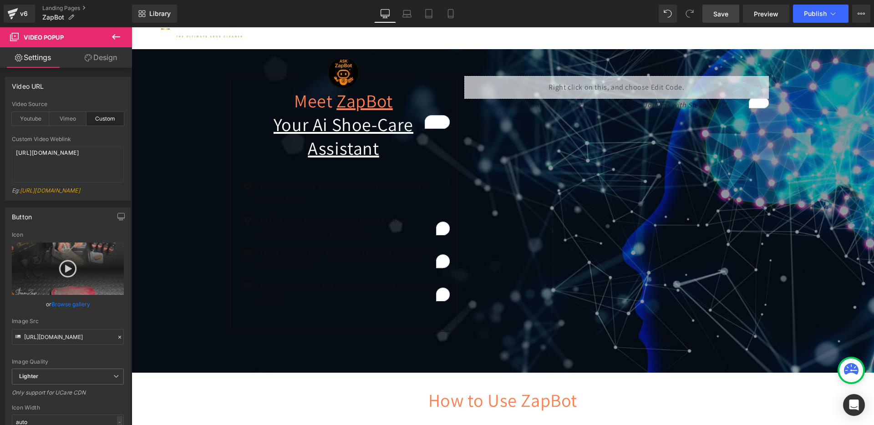
scroll to position [341, 0]
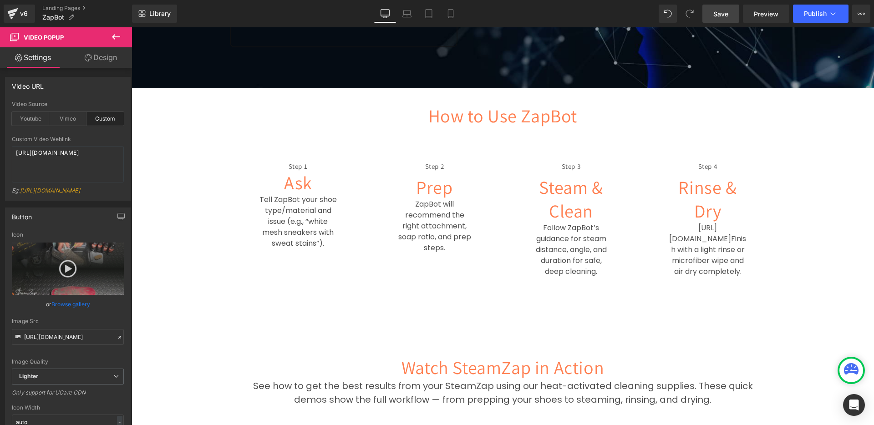
click at [493, 155] on div "Step 2 Heading Prep Heading ZapBot will recommend the right attachment, soap ra…" at bounding box center [434, 213] width 137 height 139
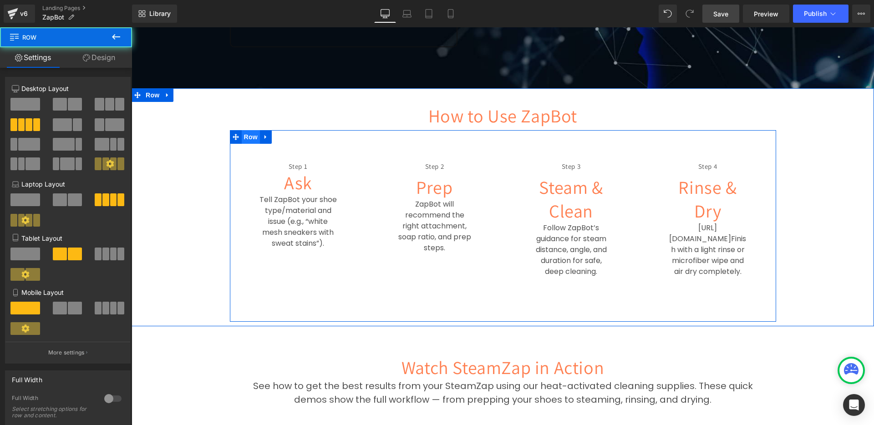
click at [248, 130] on span "Row" at bounding box center [251, 137] width 18 height 14
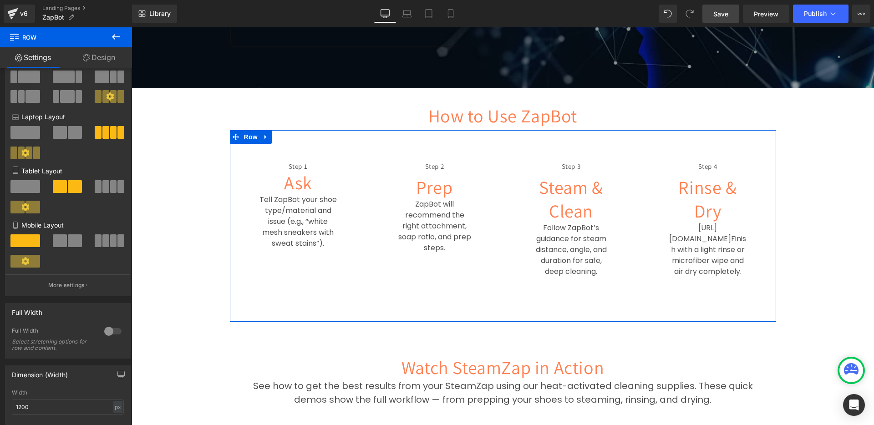
scroll to position [171, 0]
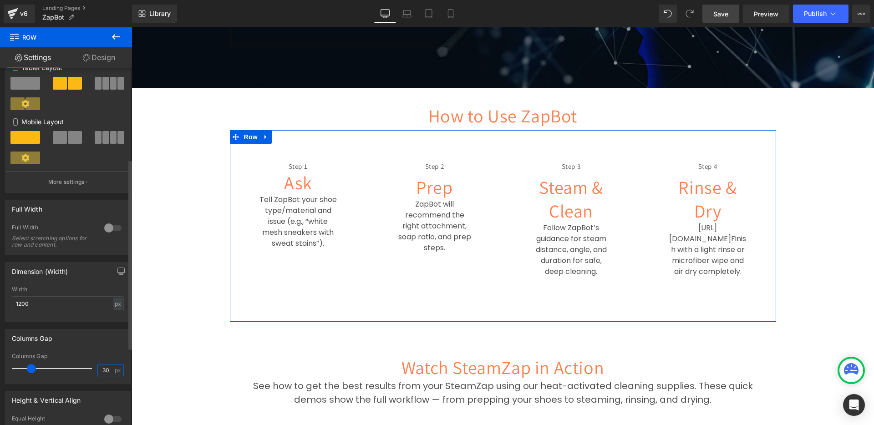
click at [106, 373] on input "30" at bounding box center [106, 369] width 16 height 11
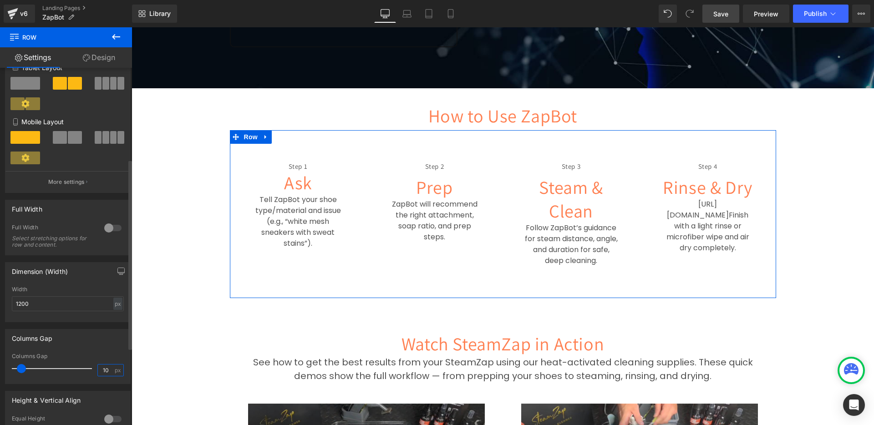
type input "10"
click at [97, 349] on div "Columns Gap 10px Columns Gap 10 px" at bounding box center [68, 356] width 126 height 55
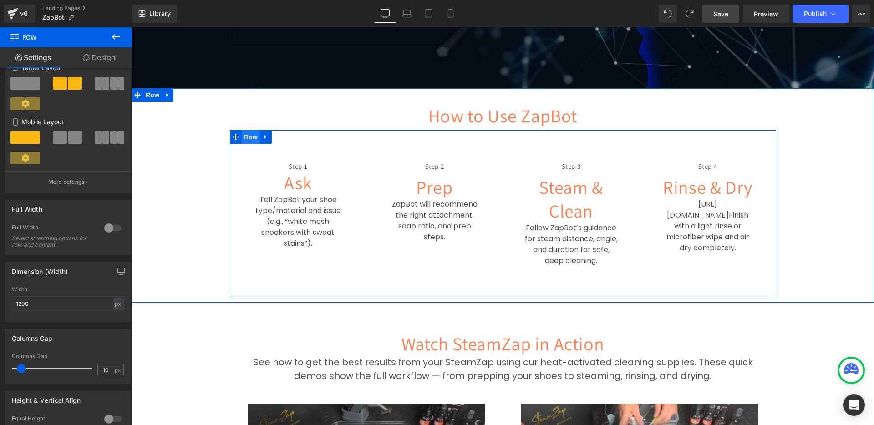
click at [242, 130] on span "Row" at bounding box center [251, 137] width 18 height 14
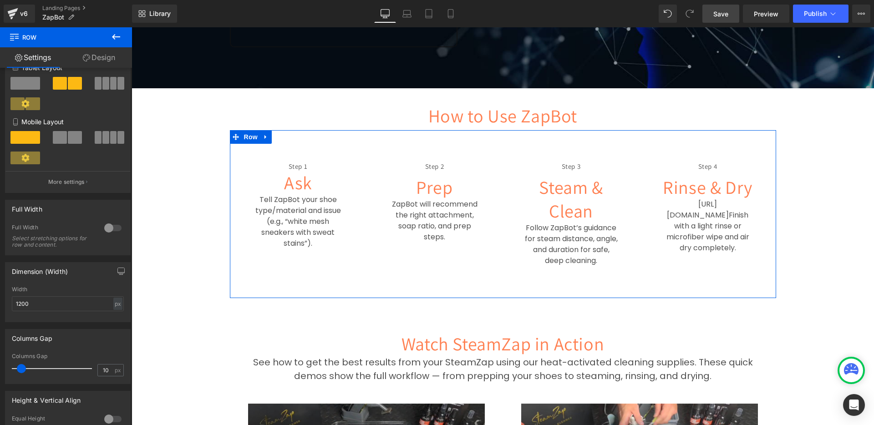
click at [95, 55] on link "Design" at bounding box center [99, 57] width 66 height 20
click at [0, 0] on div "Spacing" at bounding box center [0, 0] width 0 height 0
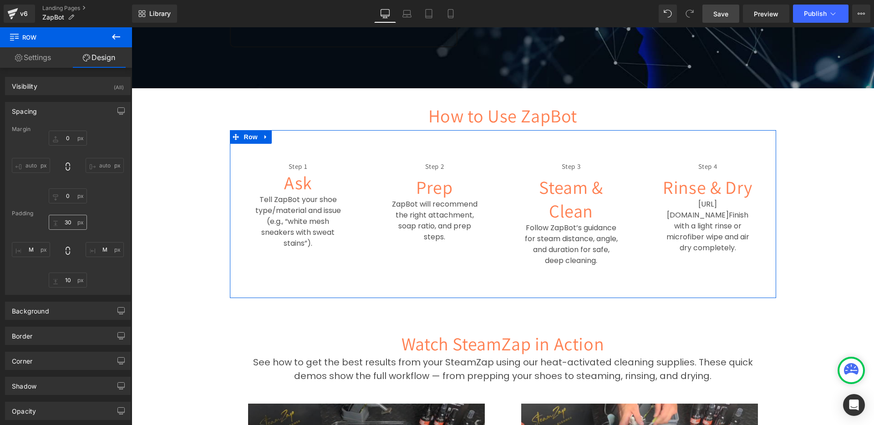
type input "0"
type input "30"
type input "M"
type input "10"
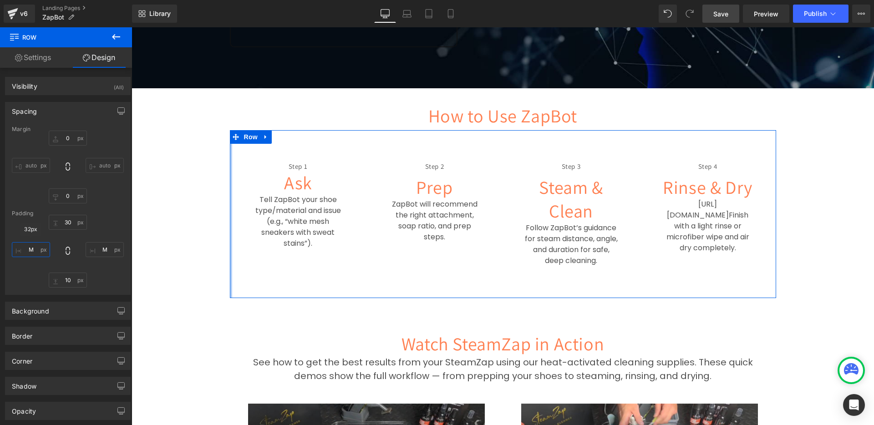
click at [31, 249] on input "M" at bounding box center [31, 249] width 38 height 15
type input "XS"
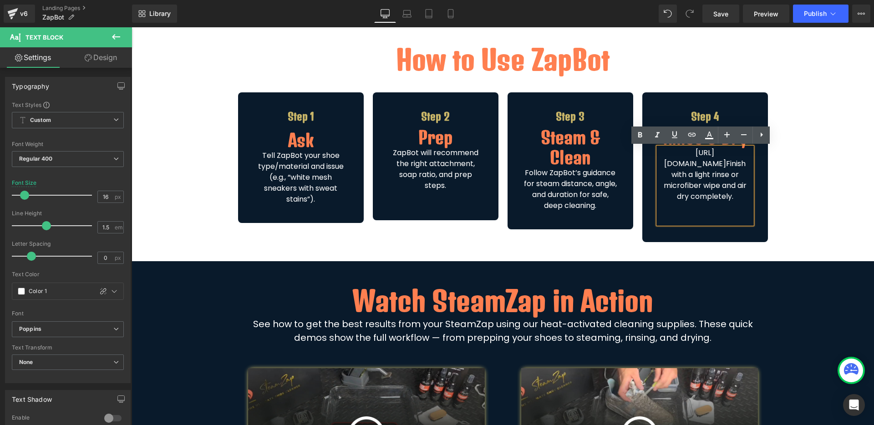
scroll to position [341, 0]
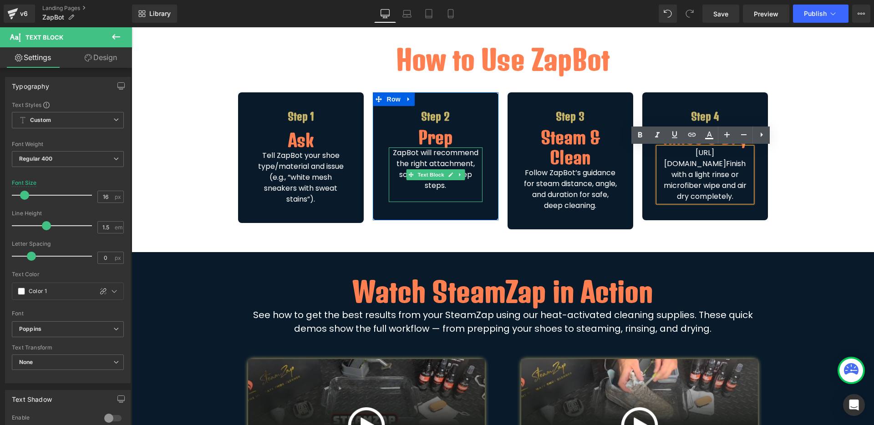
click at [453, 187] on p "ZapBot will recommend the right attachment, soap ratio, and prep steps." at bounding box center [436, 169] width 94 height 44
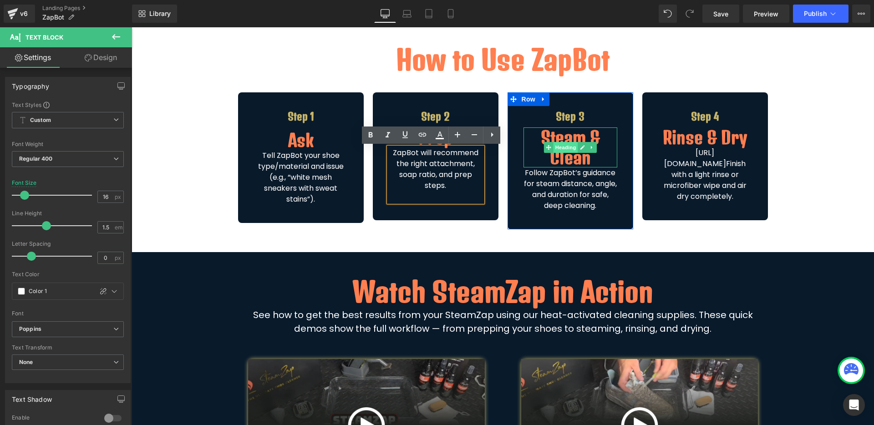
click at [560, 150] on span "Heading" at bounding box center [565, 147] width 25 height 11
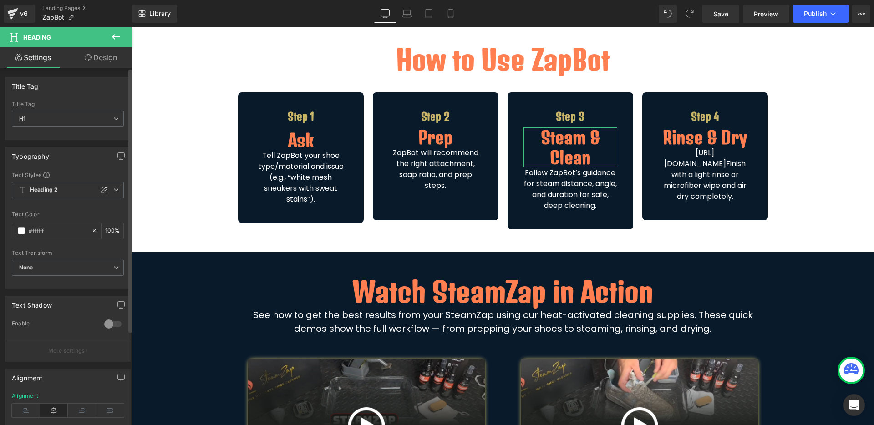
click at [101, 188] on icon at bounding box center [104, 190] width 7 height 7
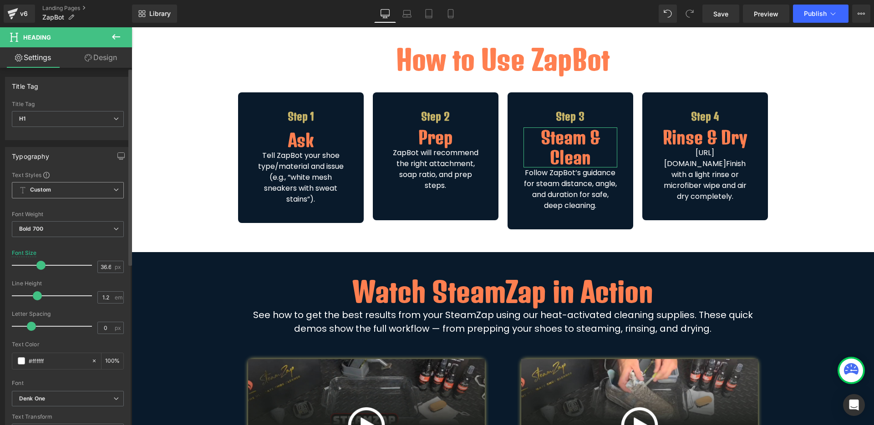
click at [114, 190] on icon at bounding box center [115, 189] width 5 height 5
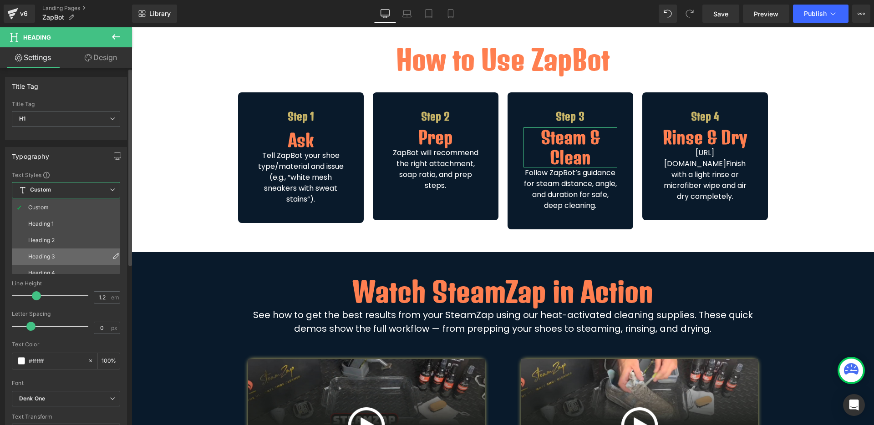
click at [70, 253] on li "Heading 3" at bounding box center [68, 256] width 112 height 16
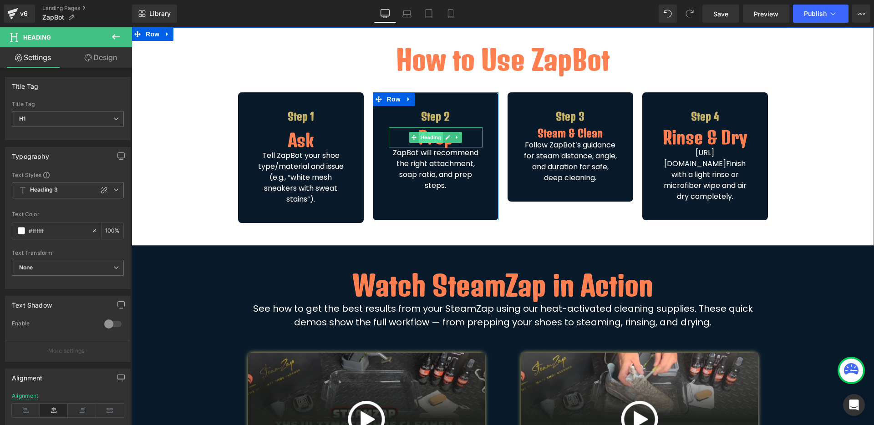
click at [429, 137] on span "Heading" at bounding box center [430, 137] width 25 height 11
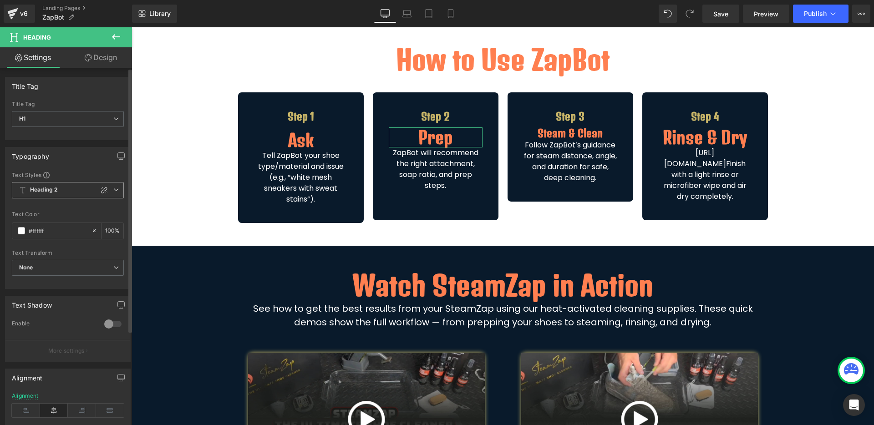
click at [114, 188] on icon at bounding box center [115, 189] width 5 height 5
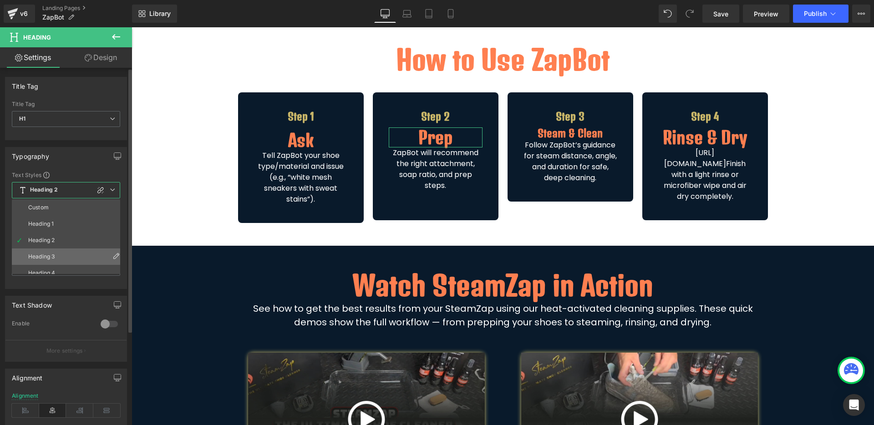
click at [73, 252] on li "Heading 3" at bounding box center [68, 256] width 112 height 16
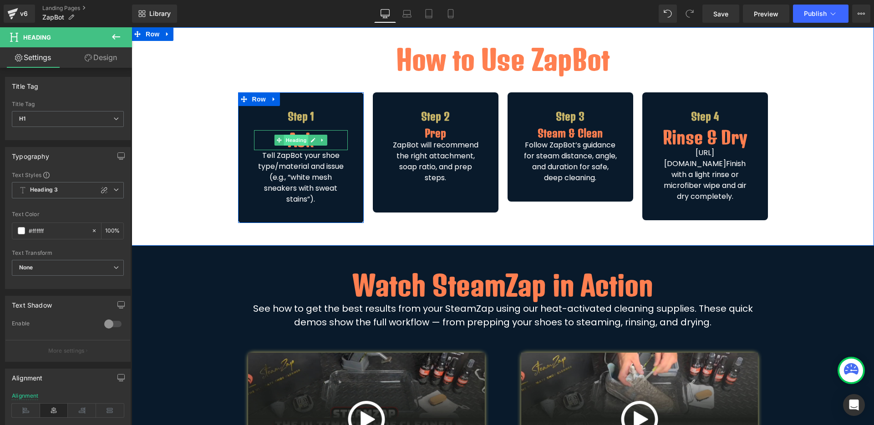
click at [293, 141] on span "Heading" at bounding box center [295, 140] width 25 height 11
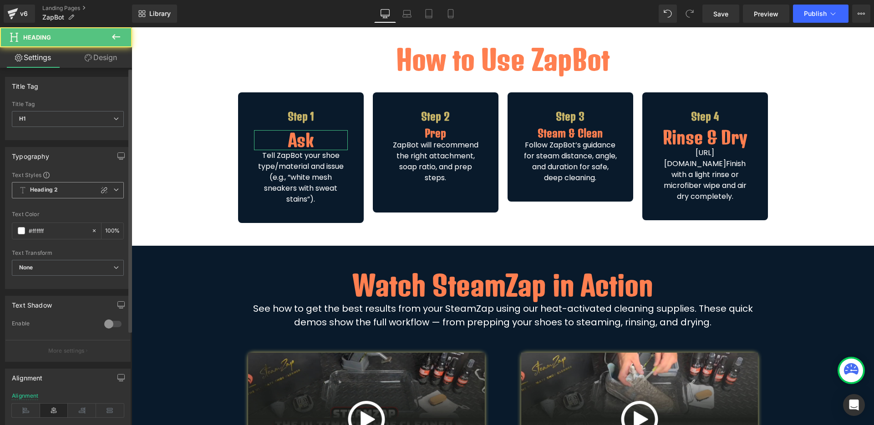
click at [115, 191] on icon at bounding box center [115, 189] width 5 height 5
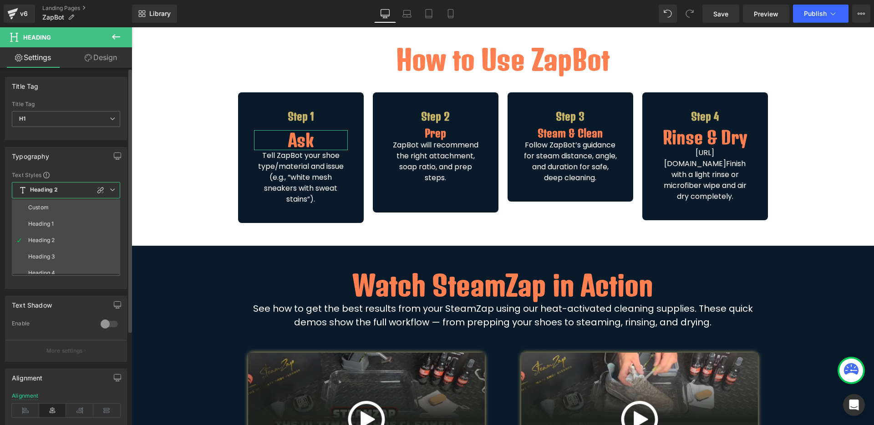
drag, startPoint x: 76, startPoint y: 248, endPoint x: 116, endPoint y: 243, distance: 40.9
click at [76, 250] on li "Heading 3" at bounding box center [68, 256] width 112 height 16
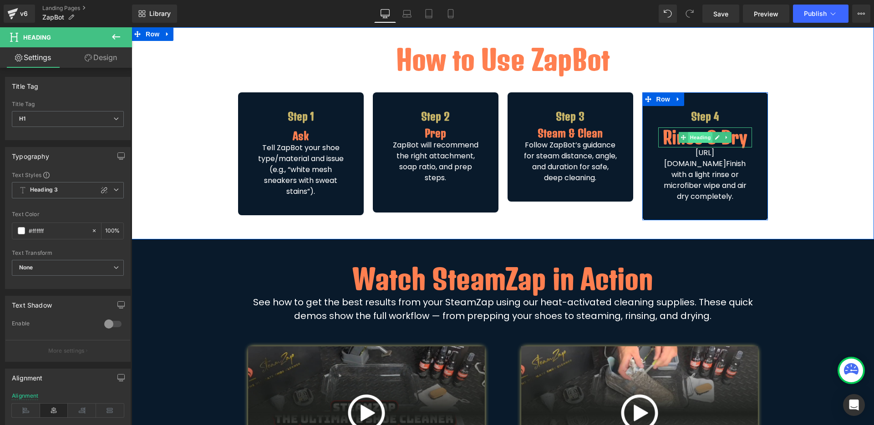
click at [697, 138] on span "Heading" at bounding box center [700, 137] width 25 height 11
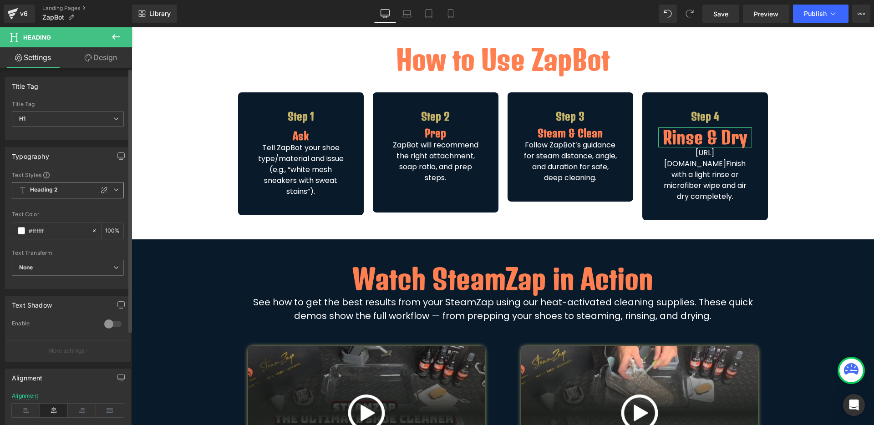
click at [74, 190] on span "Heading 2" at bounding box center [68, 190] width 112 height 16
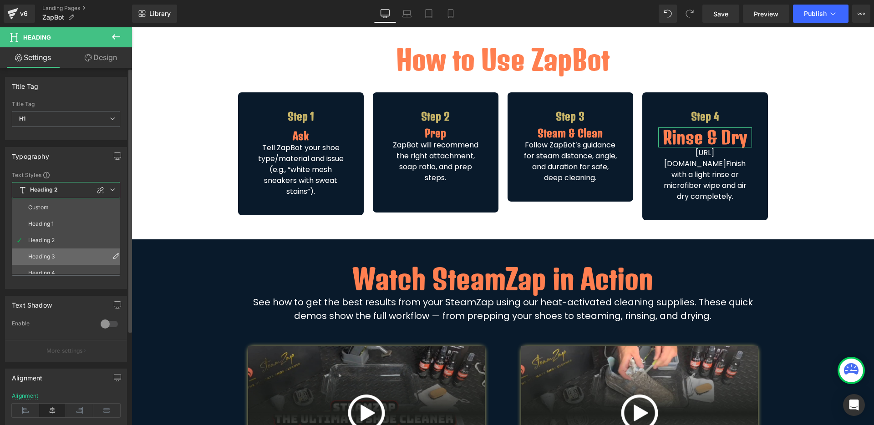
click at [62, 253] on li "Heading 3" at bounding box center [68, 256] width 112 height 16
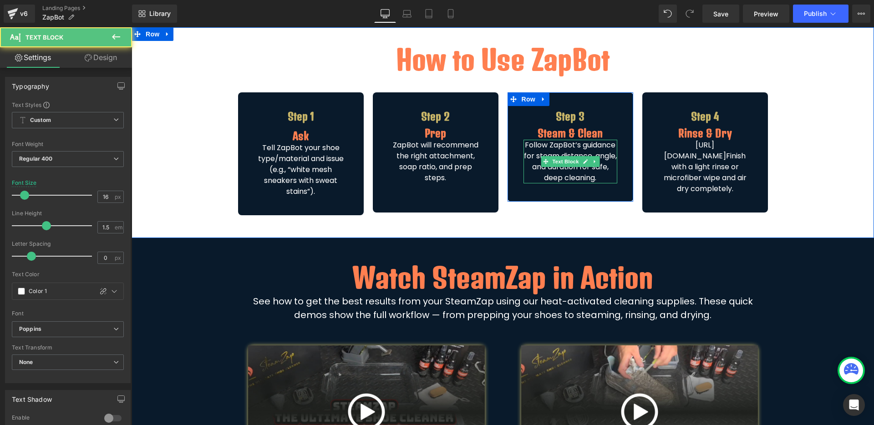
click at [602, 179] on p "Follow ZapBot’s guidance for steam distance, angle, and duration for safe, deep…" at bounding box center [570, 162] width 94 height 44
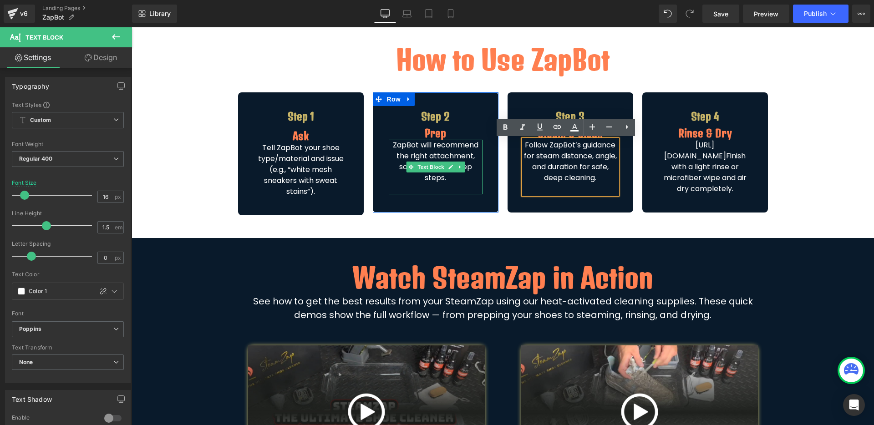
click at [457, 181] on p "ZapBot will recommend the right attachment, soap ratio, and prep steps." at bounding box center [436, 162] width 94 height 44
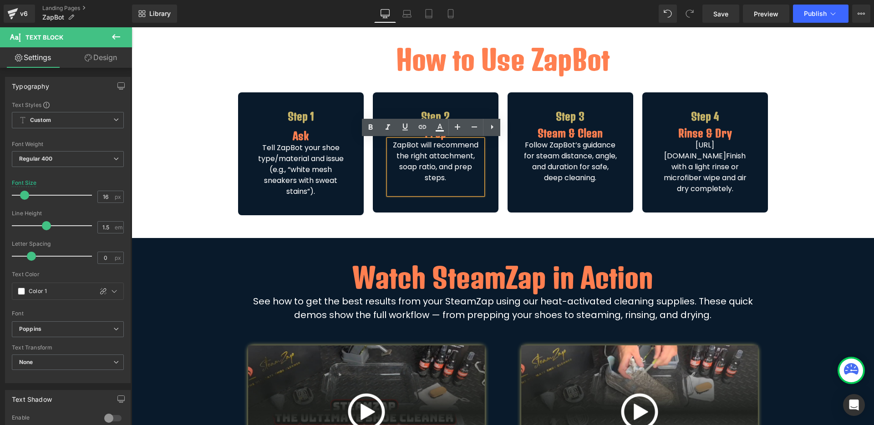
click at [242, 88] on div "Step 1 Heading Ask Heading Tell ZapBot your shoe type/material and issue (e.g.,…" at bounding box center [503, 151] width 546 height 145
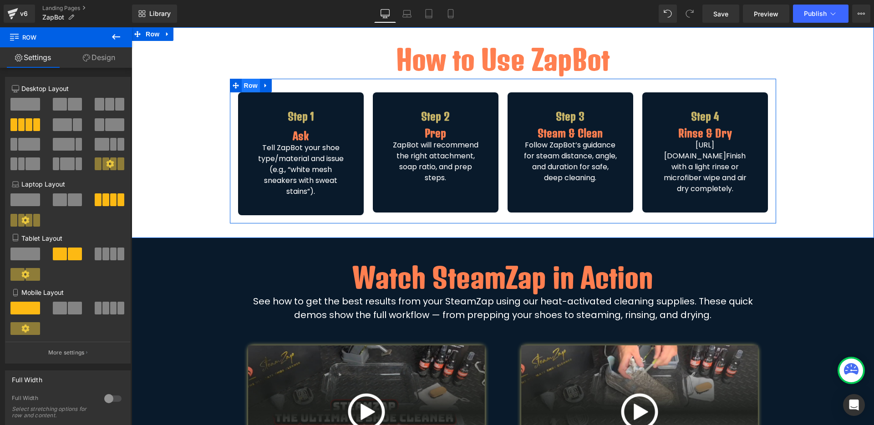
click at [247, 84] on span "Row" at bounding box center [251, 86] width 18 height 14
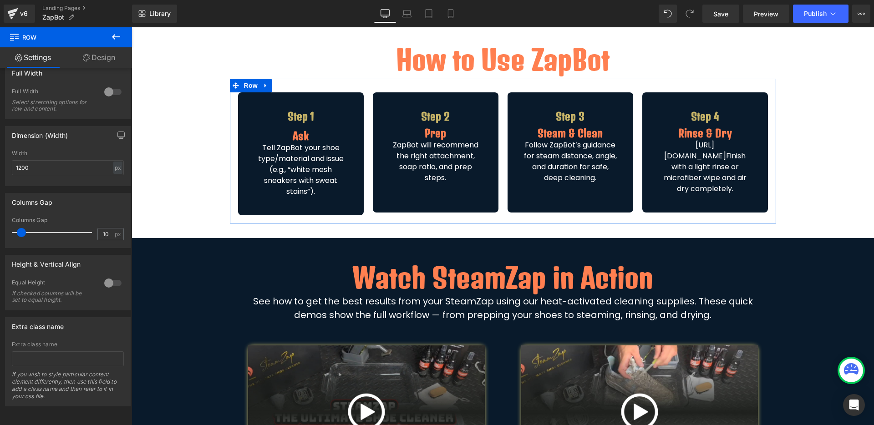
scroll to position [315, 0]
click at [97, 265] on div "Height & Vertical Align 0 Equal Height If checked columns will be set to equal …" at bounding box center [68, 283] width 126 height 56
click at [106, 276] on div at bounding box center [113, 283] width 22 height 15
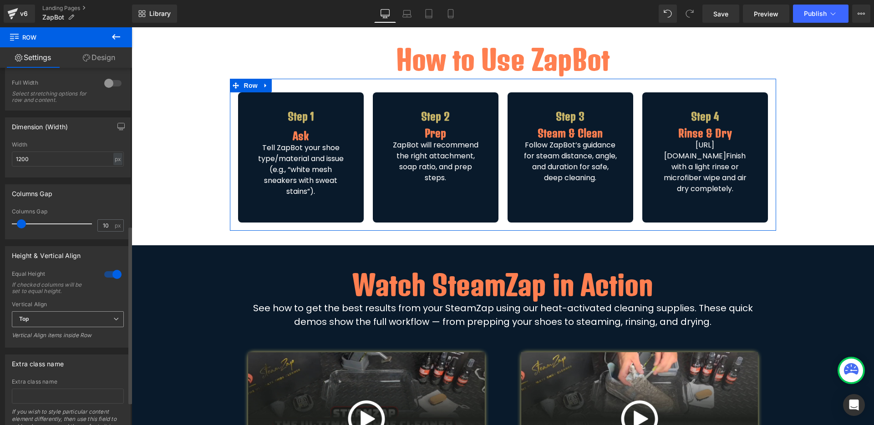
click at [76, 316] on span "Top" at bounding box center [68, 319] width 112 height 16
click at [66, 344] on li "Middle" at bounding box center [66, 349] width 108 height 14
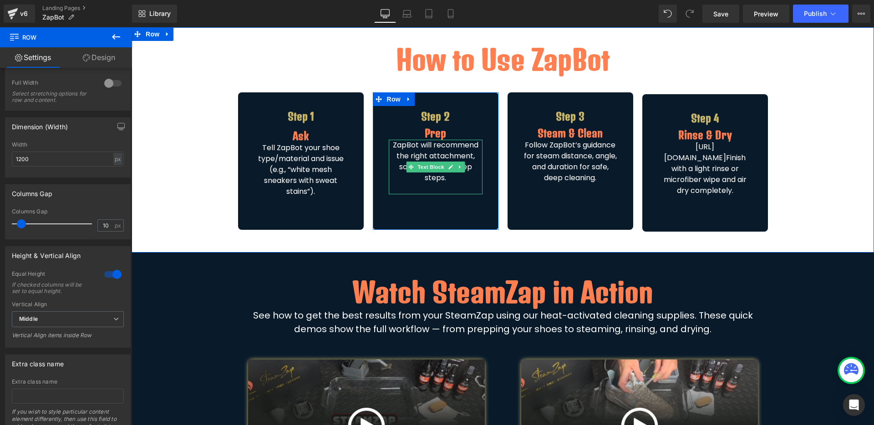
click at [444, 182] on p "ZapBot will recommend the right attachment, soap ratio, and prep steps." at bounding box center [436, 162] width 94 height 44
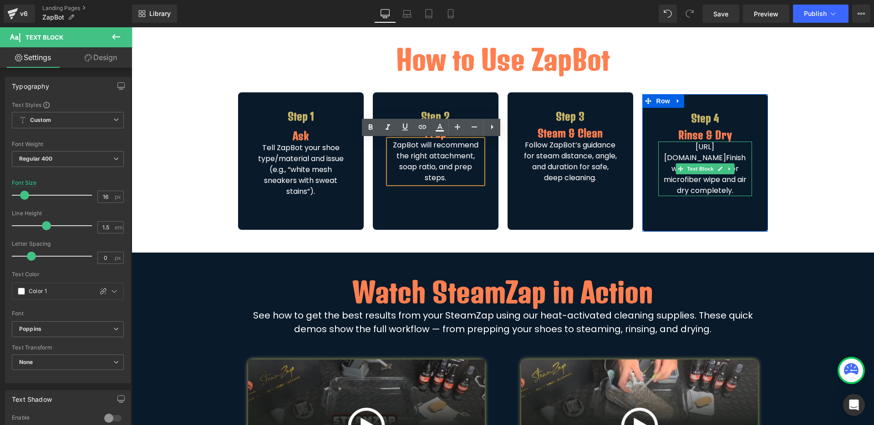
drag, startPoint x: 729, startPoint y: 151, endPoint x: 713, endPoint y: 142, distance: 19.1
click at [729, 151] on p "[URL][DOMAIN_NAME] Finish with a light rinse or microfiber wipe and air dry com…" at bounding box center [705, 169] width 94 height 55
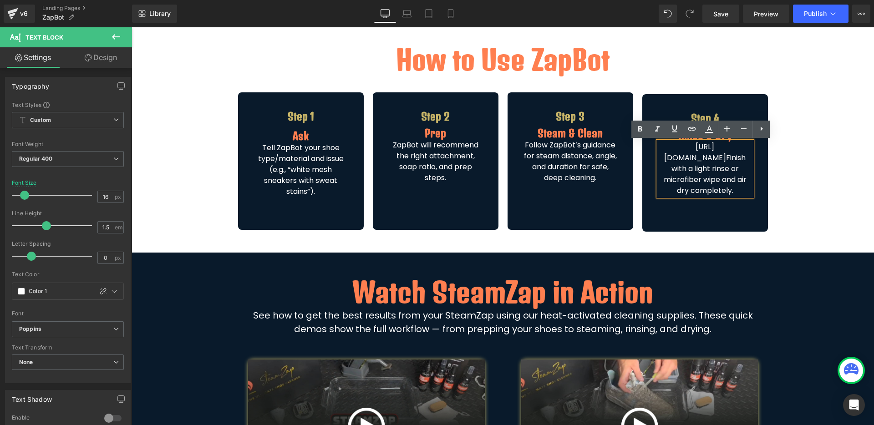
click at [672, 164] on p "[URL][DOMAIN_NAME] Finish with a light rinse or microfiber wipe and air dry com…" at bounding box center [705, 169] width 94 height 55
click at [787, 194] on div "How to Use ZapBot Heading Row Step 1 Heading Ask Heading Tell ZapBot your shoe …" at bounding box center [503, 140] width 742 height 196
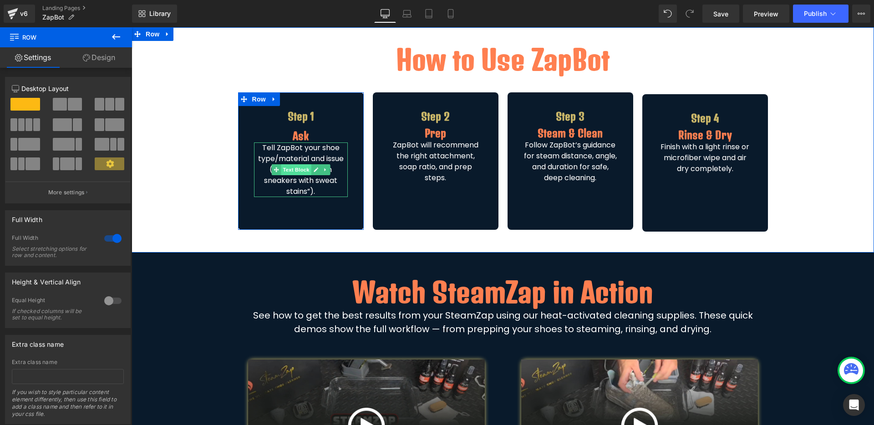
click at [292, 167] on span "Text Block" at bounding box center [296, 169] width 30 height 11
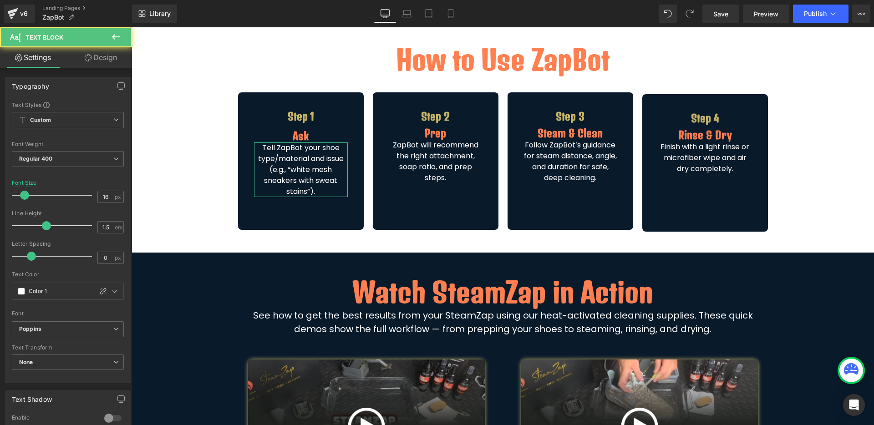
click at [106, 58] on link "Design" at bounding box center [101, 57] width 66 height 20
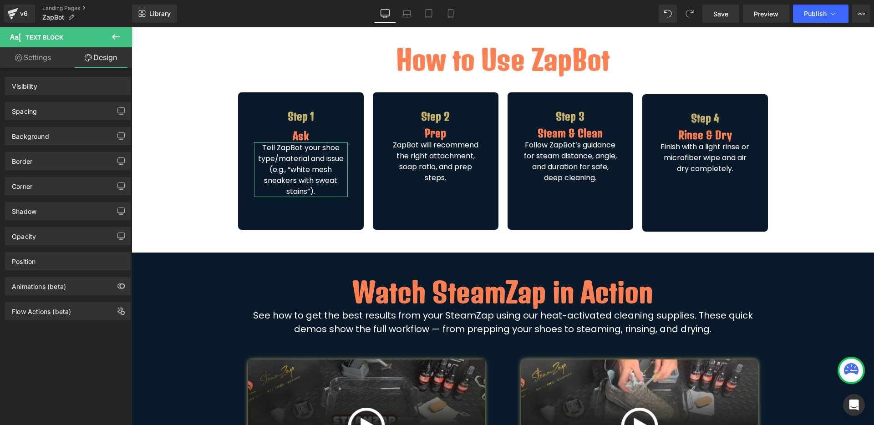
click at [70, 112] on div "Spacing" at bounding box center [67, 110] width 125 height 17
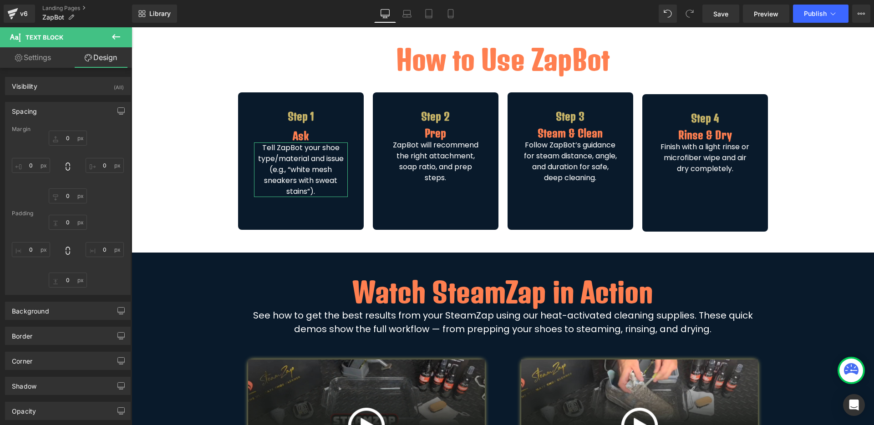
type input "0"
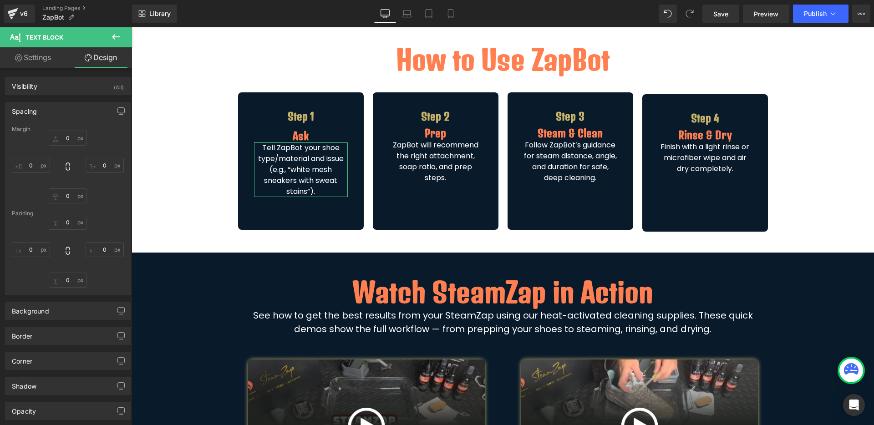
type input "0"
click at [66, 139] on input "0" at bounding box center [68, 138] width 38 height 15
click at [68, 144] on input "M" at bounding box center [68, 138] width 38 height 15
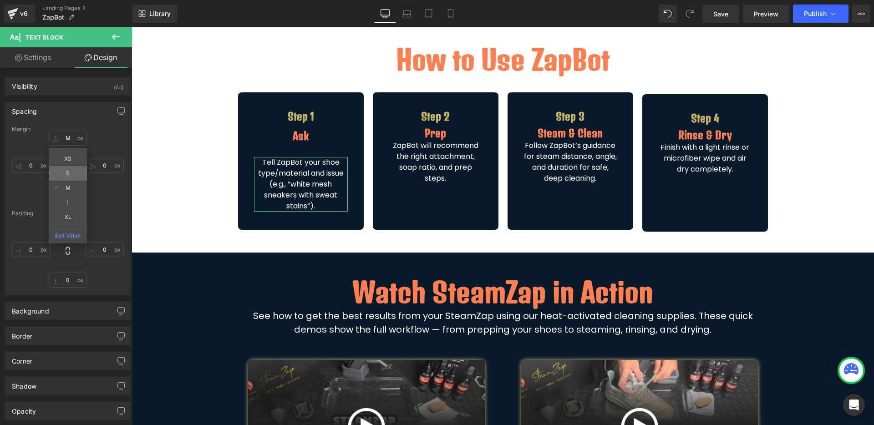
type input "S"
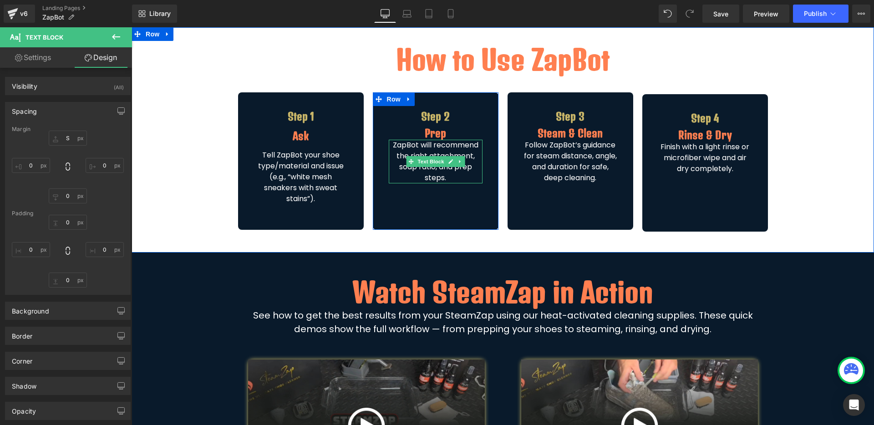
click at [445, 147] on p "ZapBot will recommend the right attachment, soap ratio, and prep steps." at bounding box center [436, 162] width 94 height 44
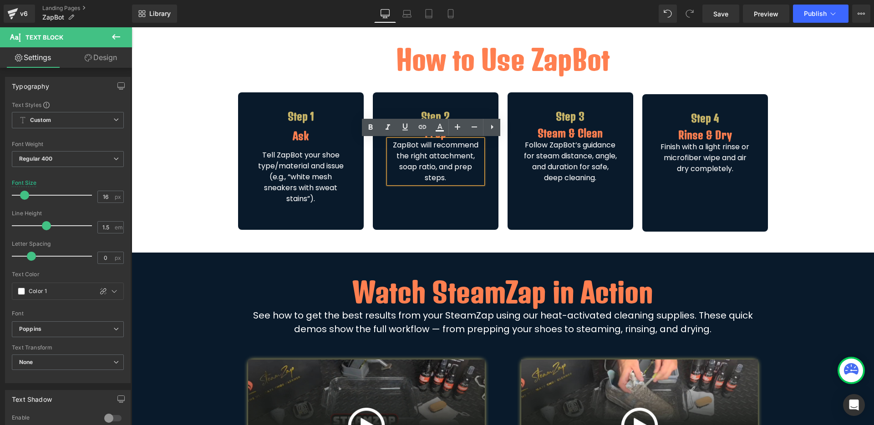
click at [112, 61] on link "Design" at bounding box center [101, 57] width 66 height 20
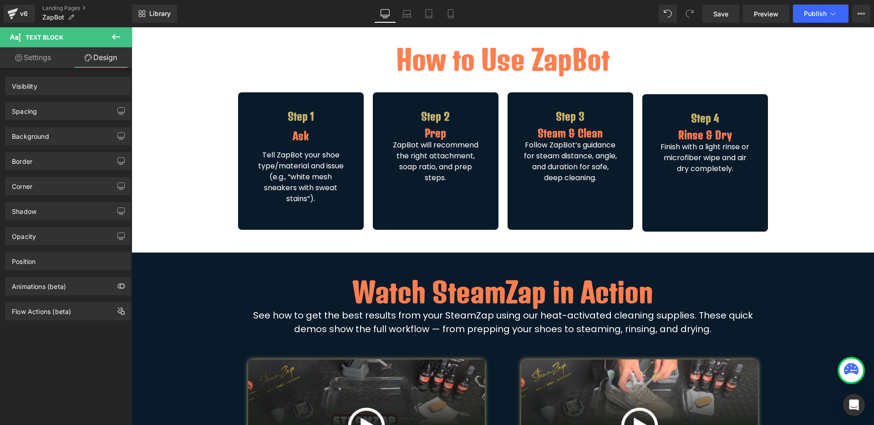
click at [75, 110] on div "Spacing" at bounding box center [67, 110] width 125 height 17
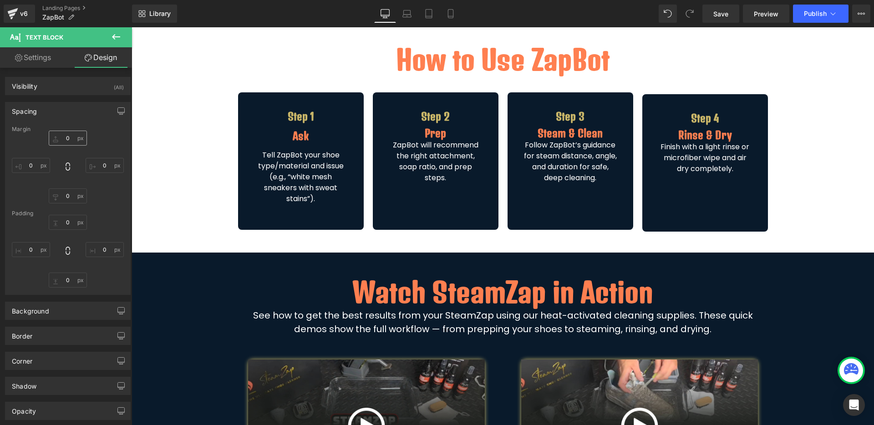
type input "0"
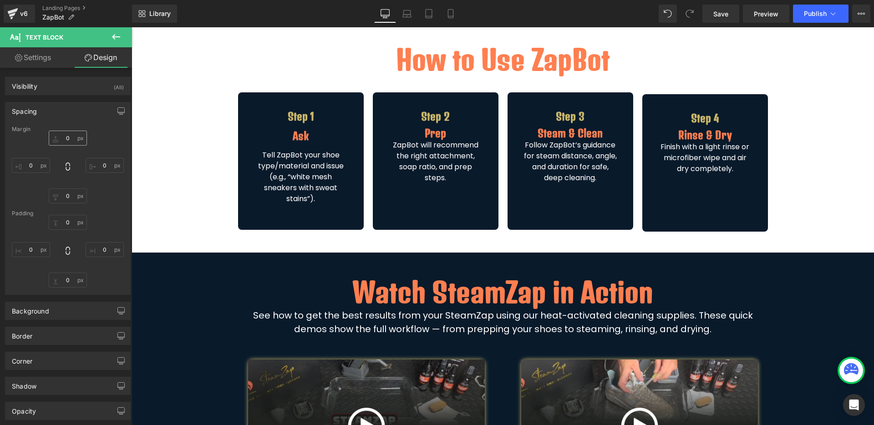
type input "0"
click at [66, 142] on input "0" at bounding box center [68, 138] width 38 height 15
type input "S"
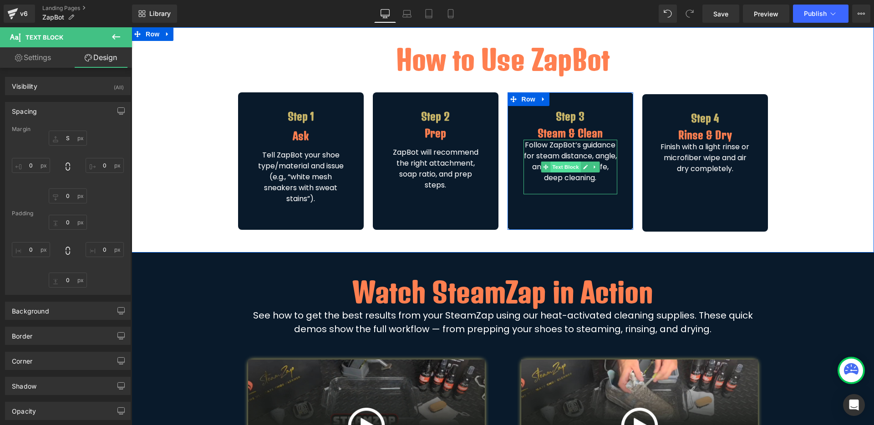
click at [558, 163] on span "Text Block" at bounding box center [565, 167] width 30 height 11
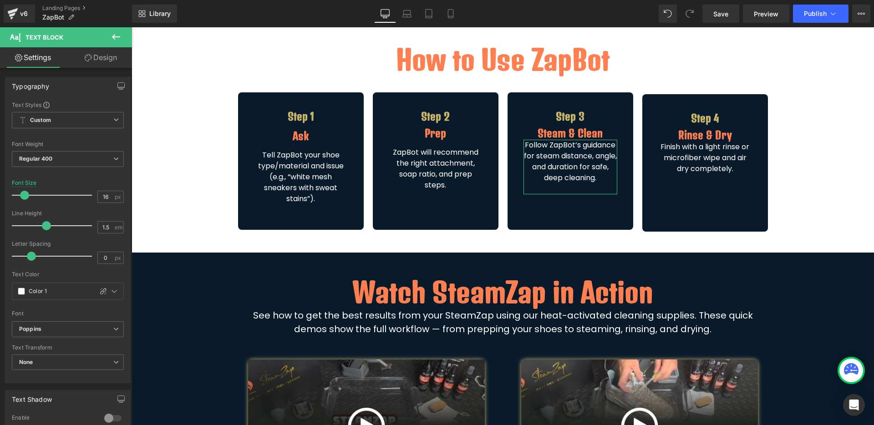
click at [115, 66] on link "Design" at bounding box center [101, 57] width 66 height 20
click at [0, 0] on div "Spacing" at bounding box center [0, 0] width 0 height 0
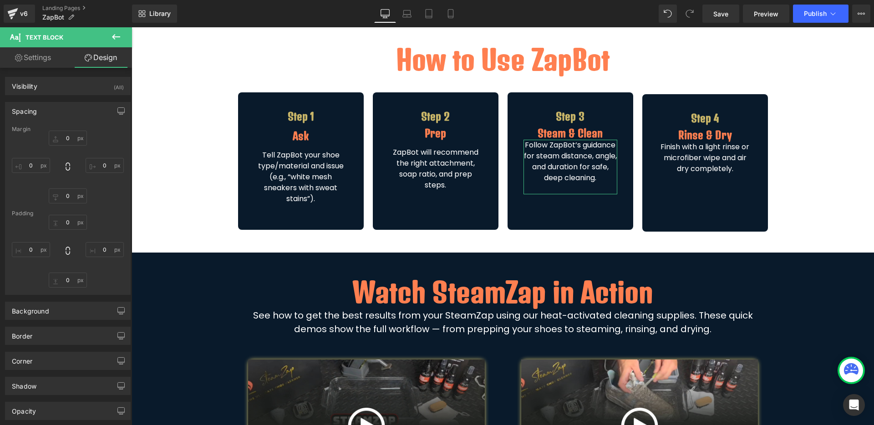
type input "0"
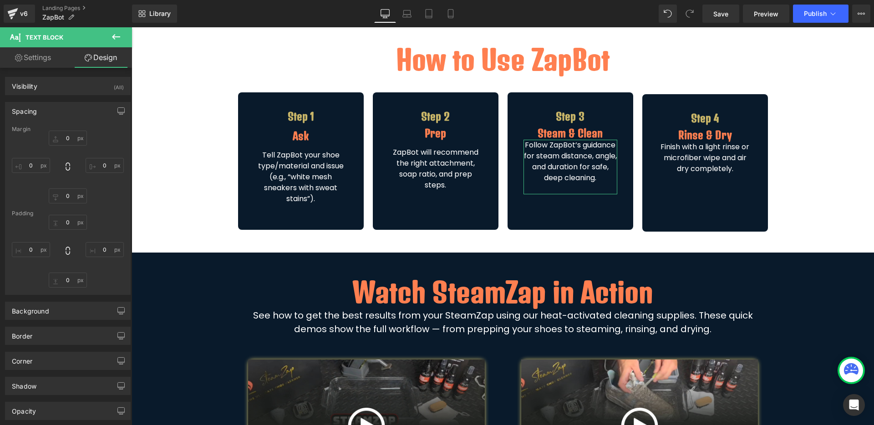
type input "0"
click at [62, 134] on input "0" at bounding box center [68, 138] width 38 height 15
type input "S"
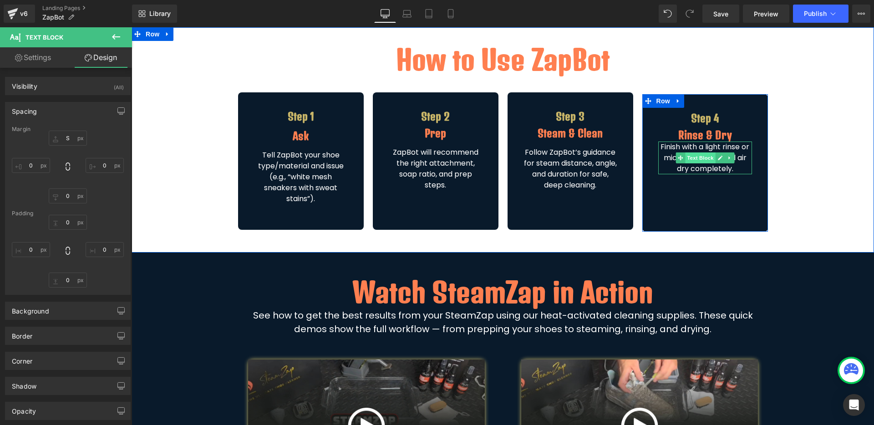
click at [698, 158] on span "Text Block" at bounding box center [700, 157] width 30 height 11
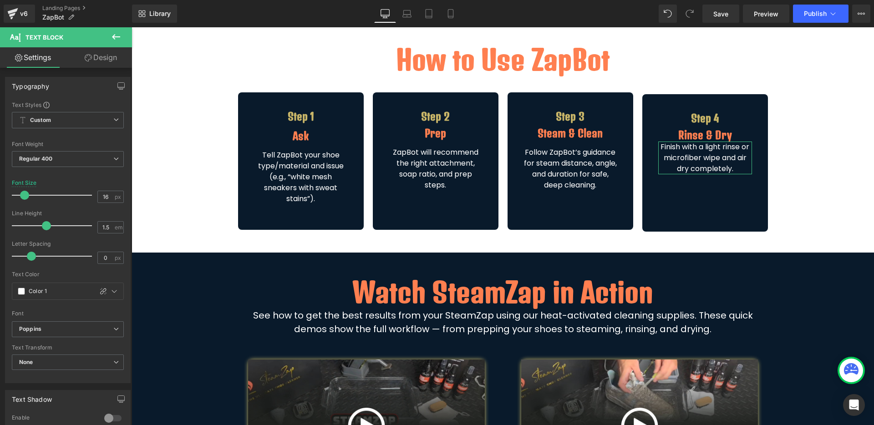
click at [104, 56] on link "Design" at bounding box center [101, 57] width 66 height 20
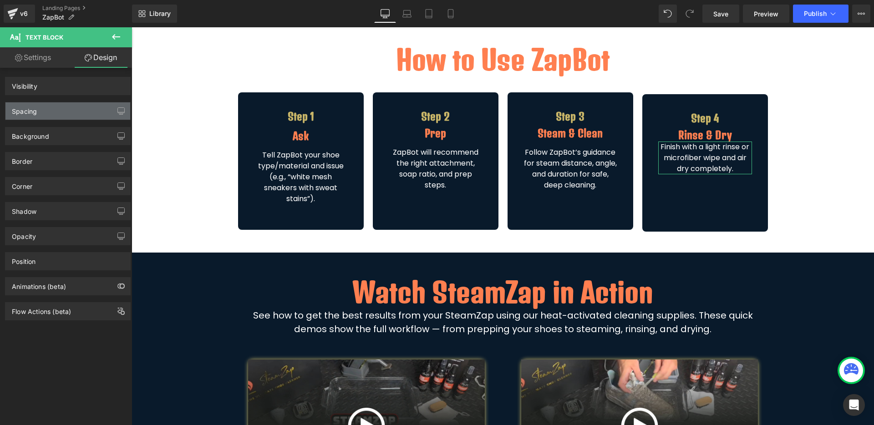
click at [57, 109] on div "Spacing" at bounding box center [67, 110] width 125 height 17
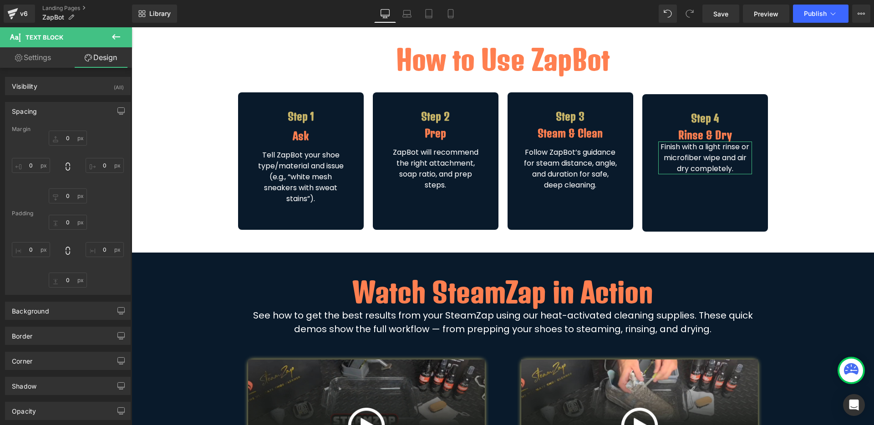
type input "0"
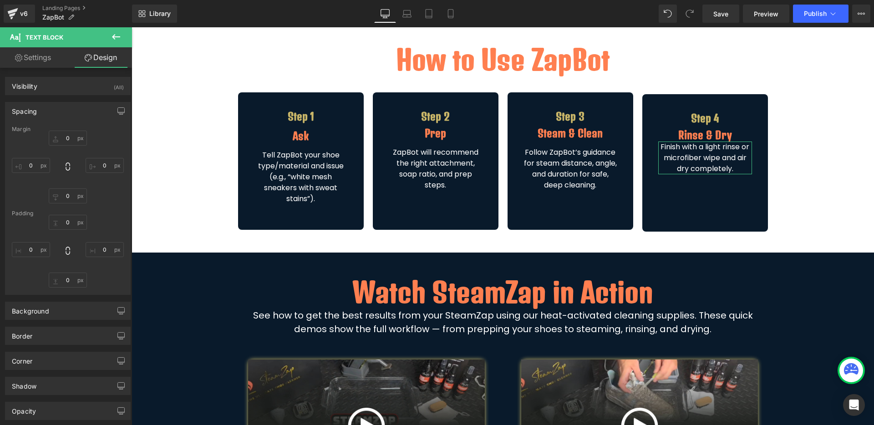
type input "0"
click at [67, 136] on input "0" at bounding box center [68, 138] width 38 height 15
type input "S"
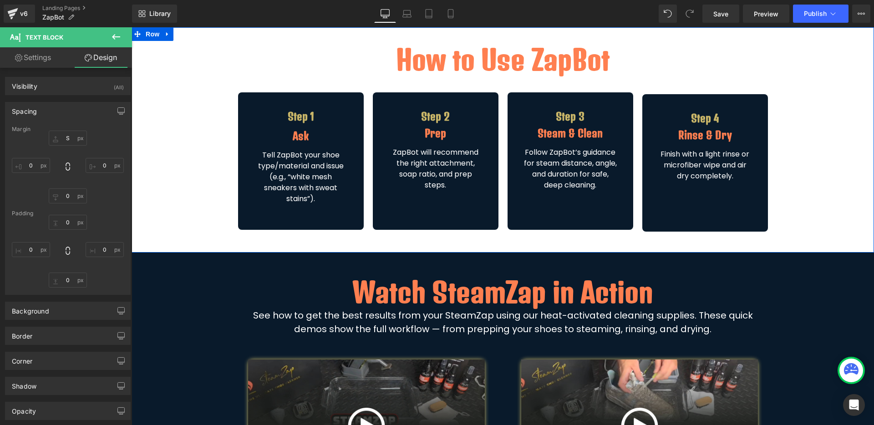
click at [779, 177] on div "How to Use ZapBot Heading Row Step 1 Heading Ask Heading Tell ZapBot your shoe …" at bounding box center [503, 140] width 742 height 196
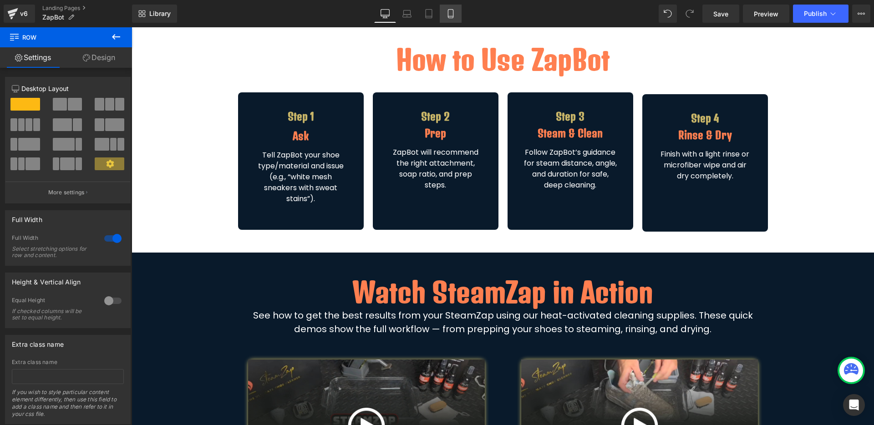
click at [450, 13] on icon at bounding box center [450, 13] width 9 height 9
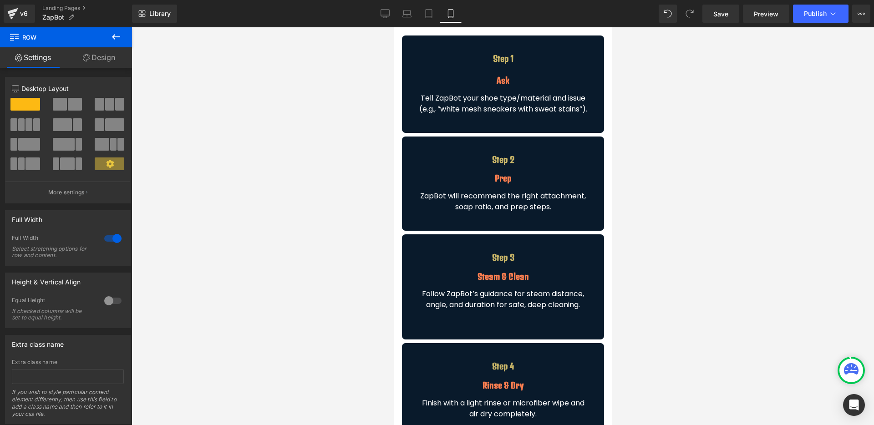
scroll to position [341, 0]
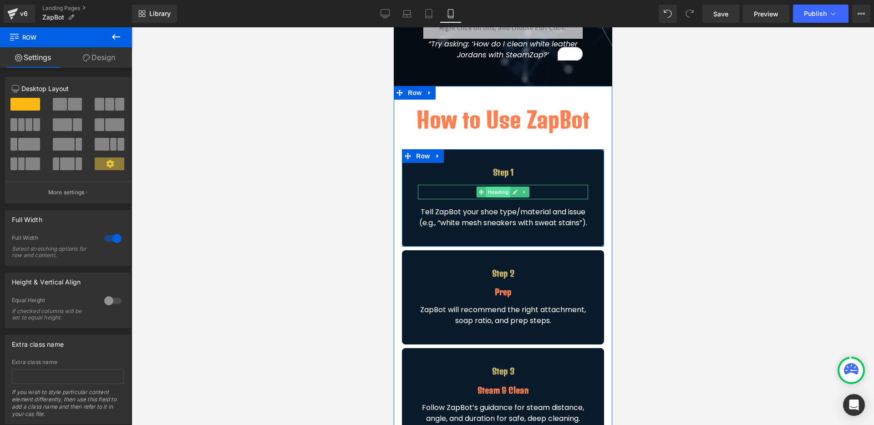
click at [498, 195] on span "Heading" at bounding box center [498, 192] width 25 height 11
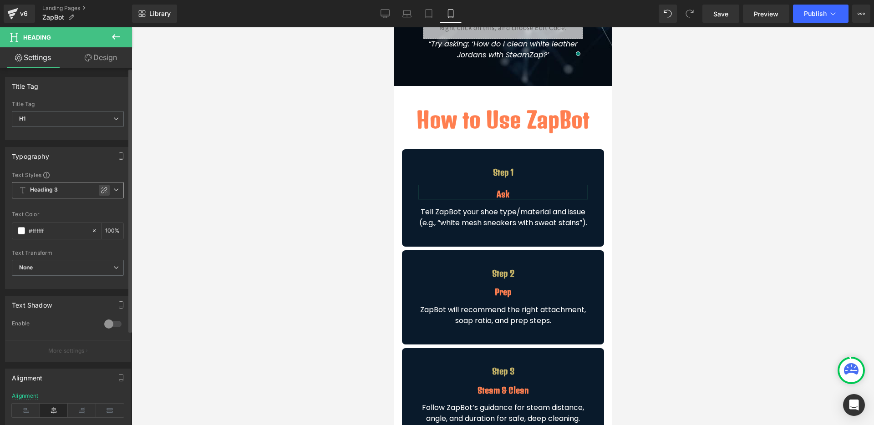
click at [101, 187] on icon at bounding box center [104, 190] width 7 height 7
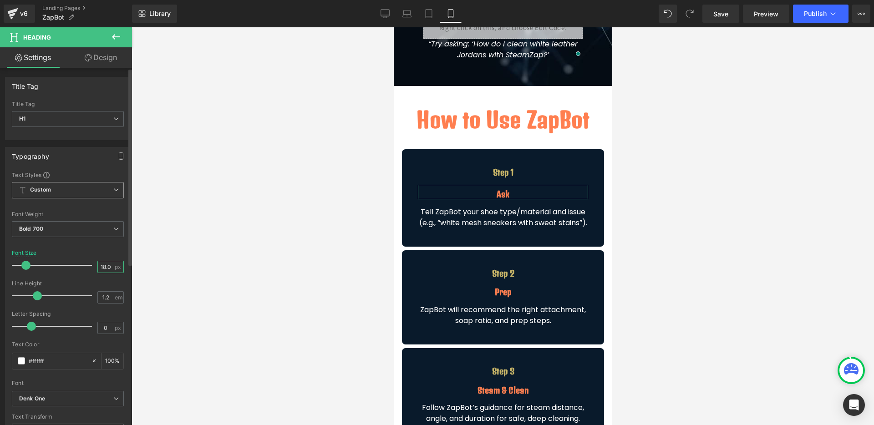
click at [108, 263] on input "18.06" at bounding box center [106, 266] width 16 height 11
click at [107, 265] on input "18.06" at bounding box center [106, 266] width 16 height 11
click at [100, 259] on div "Font Size 18.06 px" at bounding box center [68, 265] width 112 height 30
click at [98, 266] on input "18.06" at bounding box center [106, 266] width 16 height 11
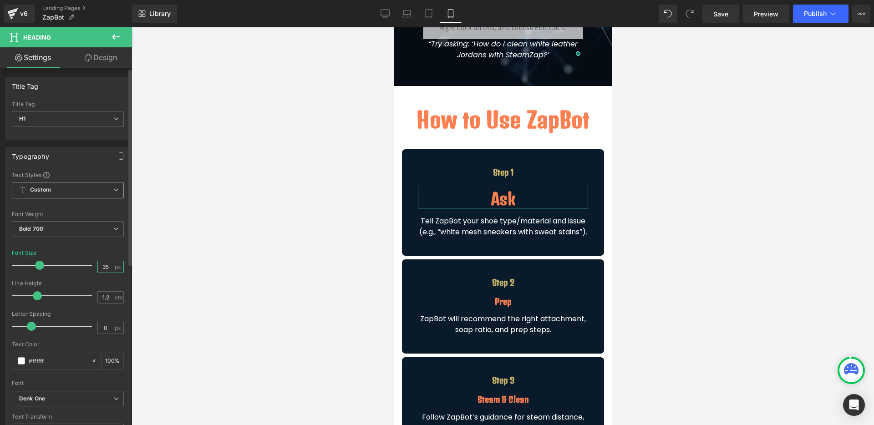
type input "35"
click at [103, 250] on div "Font Size 35 px" at bounding box center [68, 265] width 112 height 30
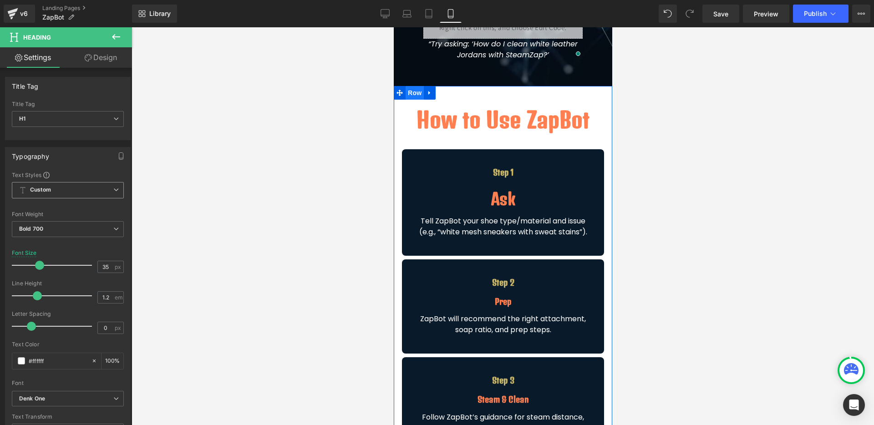
click at [405, 91] on span "Row" at bounding box center [414, 93] width 18 height 14
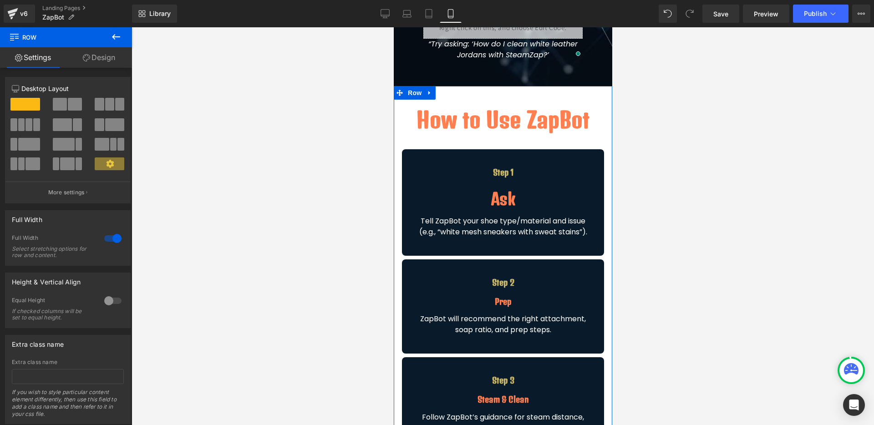
click at [114, 53] on link "Design" at bounding box center [99, 57] width 66 height 20
click at [0, 0] on div "Spacing" at bounding box center [0, 0] width 0 height 0
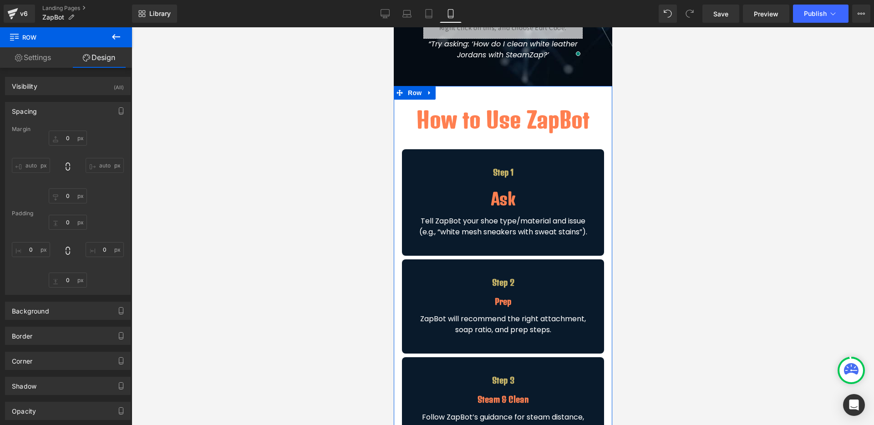
type input "0"
type input "M"
type input "0"
type input "M"
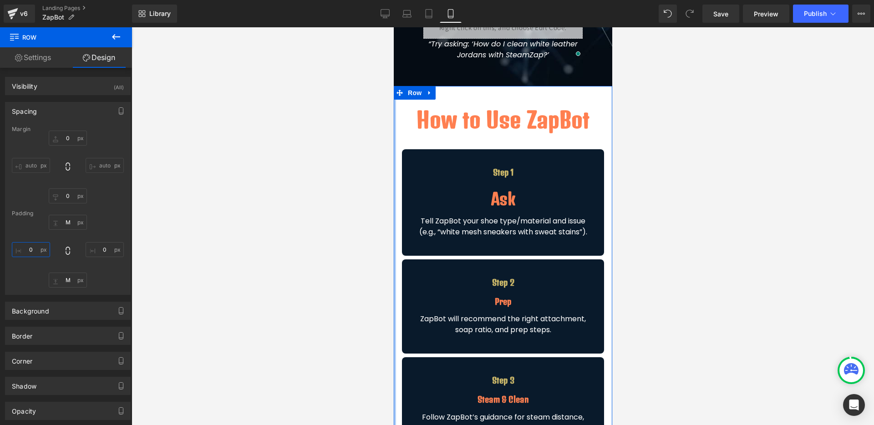
click at [30, 249] on input "0" at bounding box center [31, 249] width 38 height 15
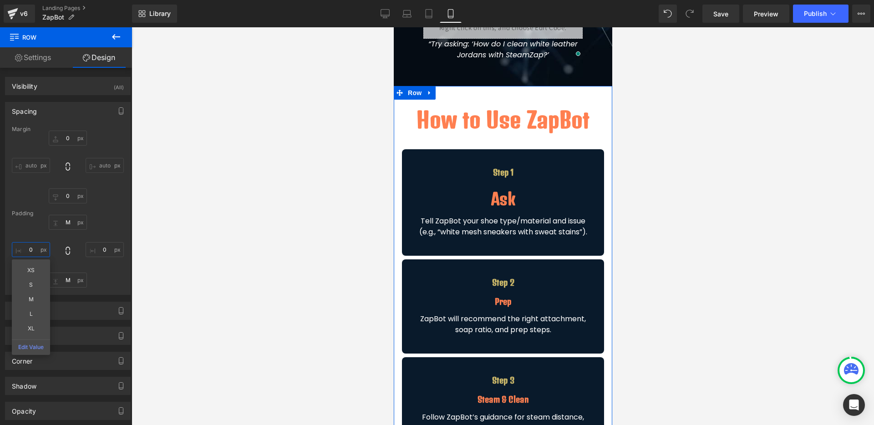
type input "1"
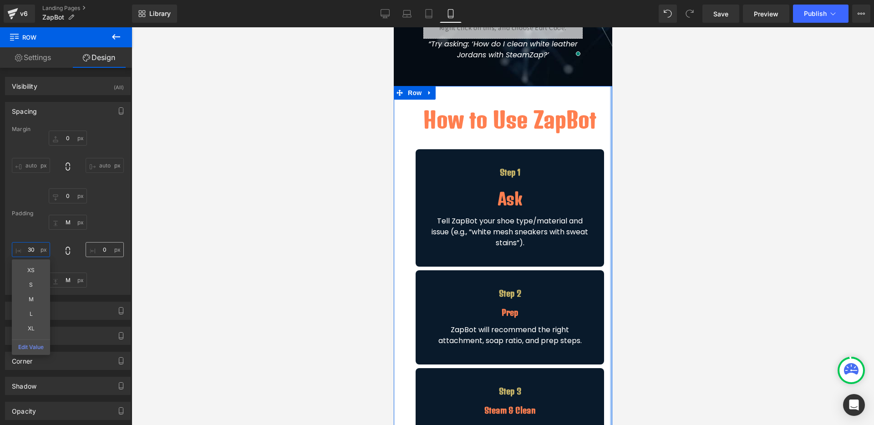
type input "30"
click at [94, 251] on input "0" at bounding box center [105, 249] width 38 height 15
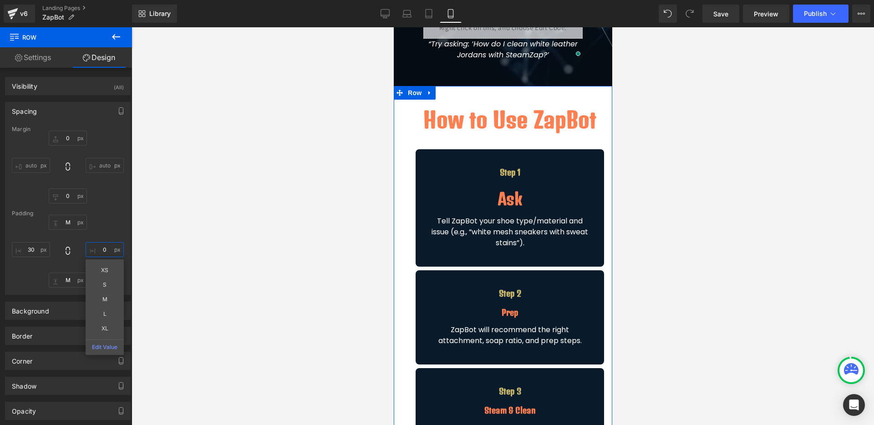
type input "2"
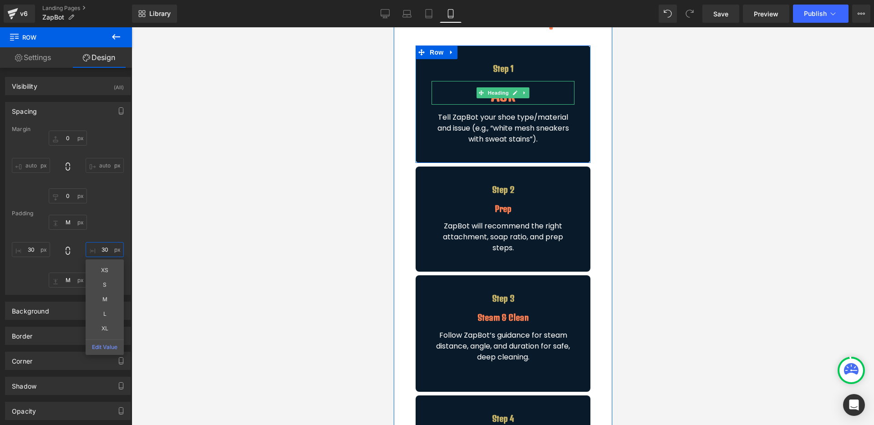
scroll to position [455, 0]
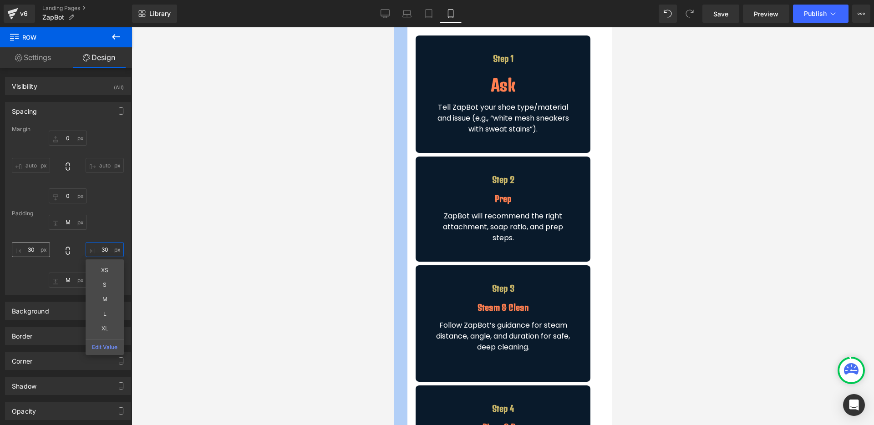
type input "30"
click at [29, 252] on input "30" at bounding box center [31, 249] width 38 height 15
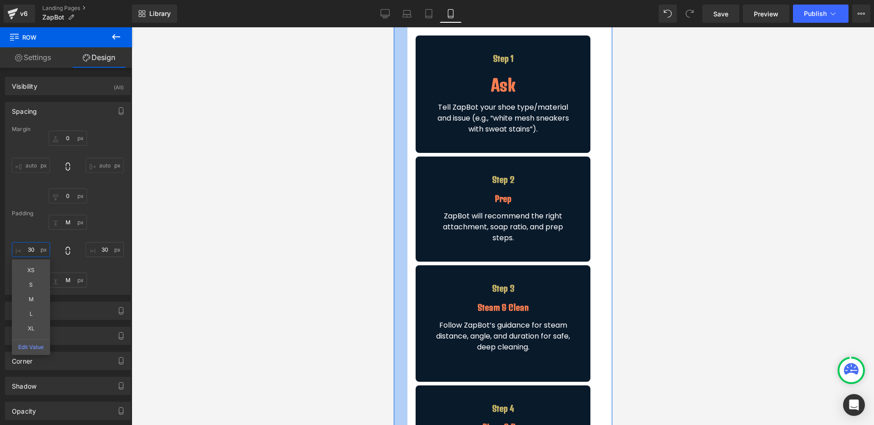
click at [29, 252] on input "30" at bounding box center [31, 249] width 38 height 15
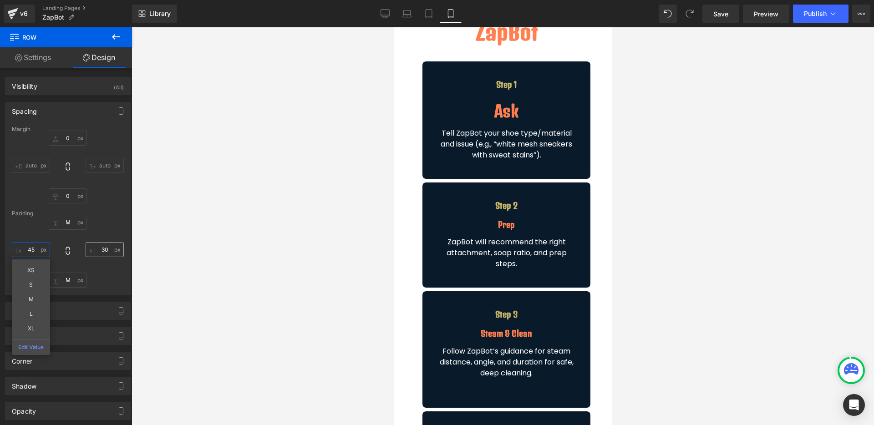
type input "45"
click at [99, 248] on input "30" at bounding box center [105, 249] width 38 height 15
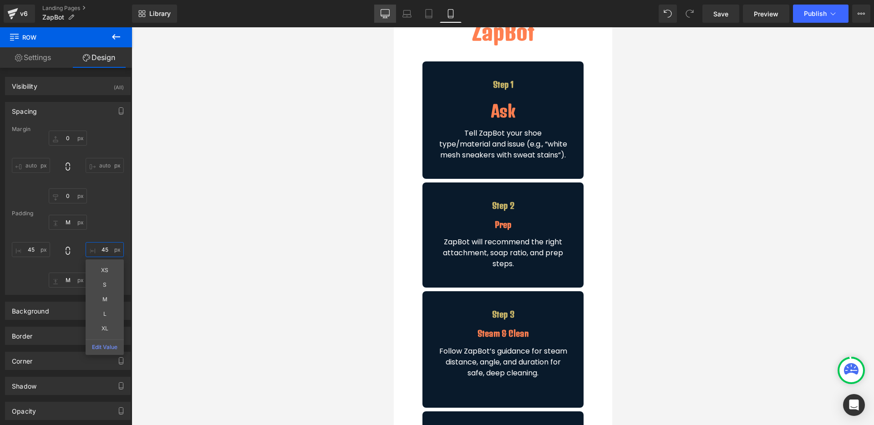
type input "45"
click at [384, 18] on link "Desktop" at bounding box center [385, 14] width 22 height 18
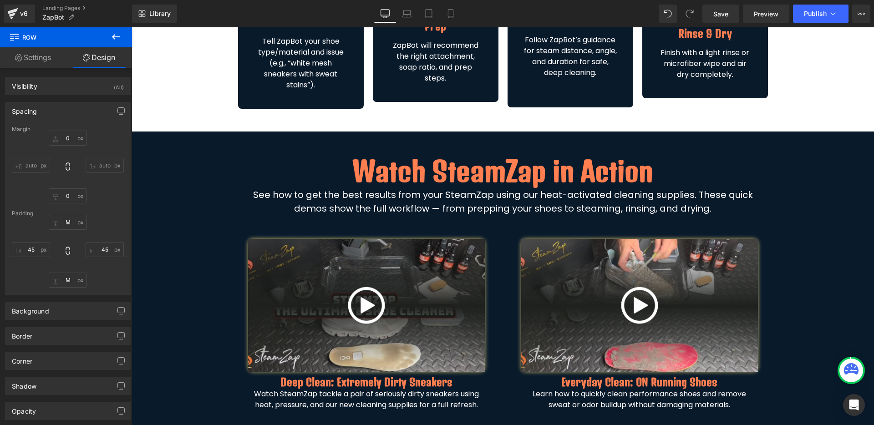
type input "0"
type input "M"
type input "0"
type input "M"
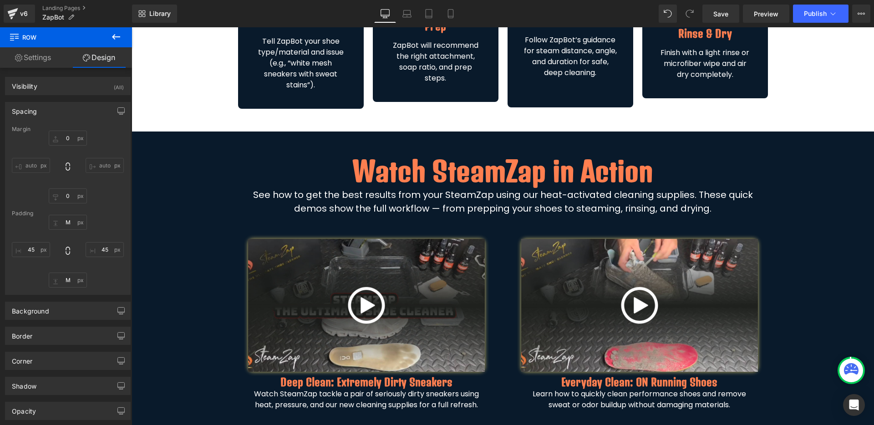
type input "0"
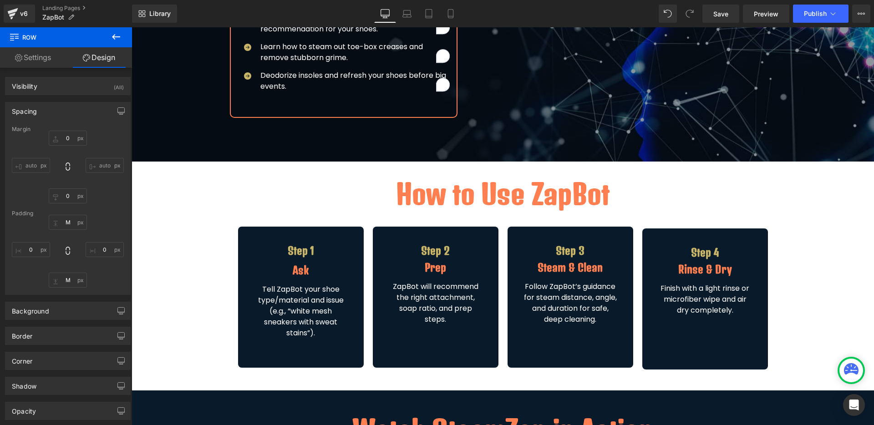
scroll to position [264, 0]
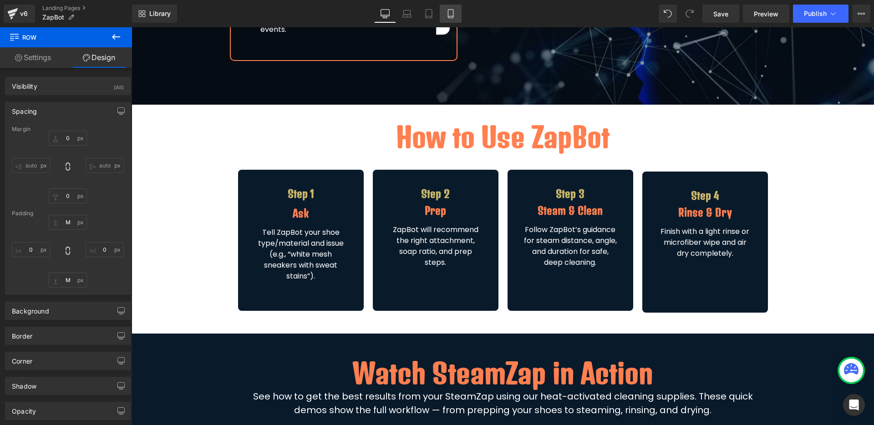
click at [449, 13] on icon at bounding box center [450, 13] width 9 height 9
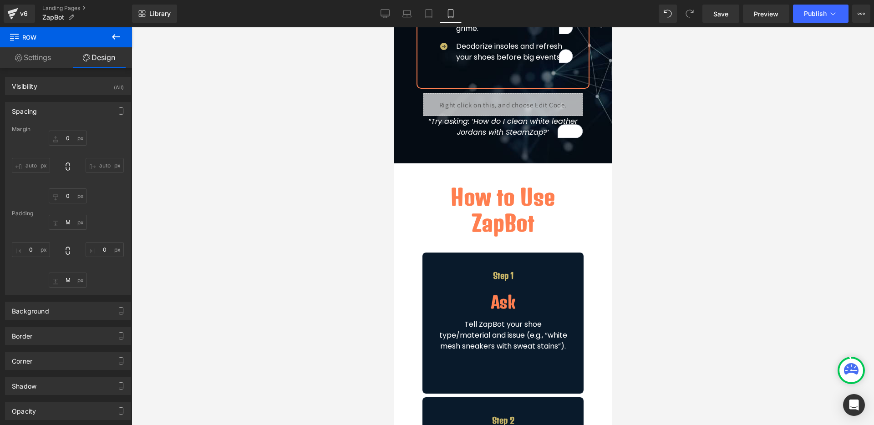
type input "0"
type input "M"
type input "45"
type input "M"
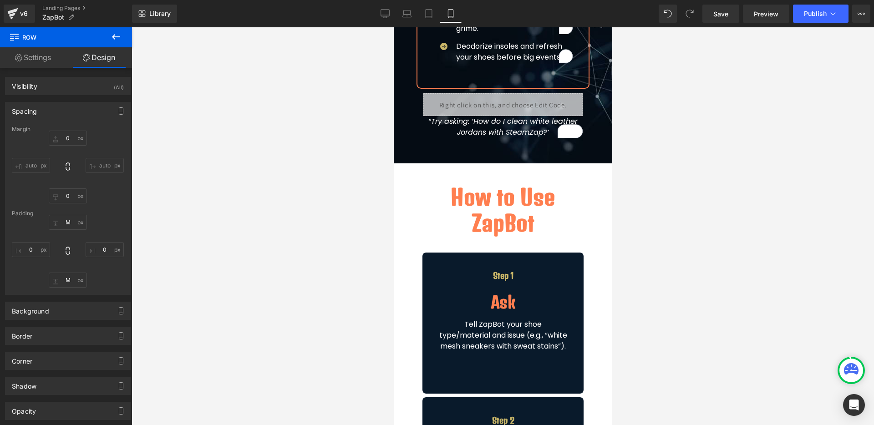
type input "45"
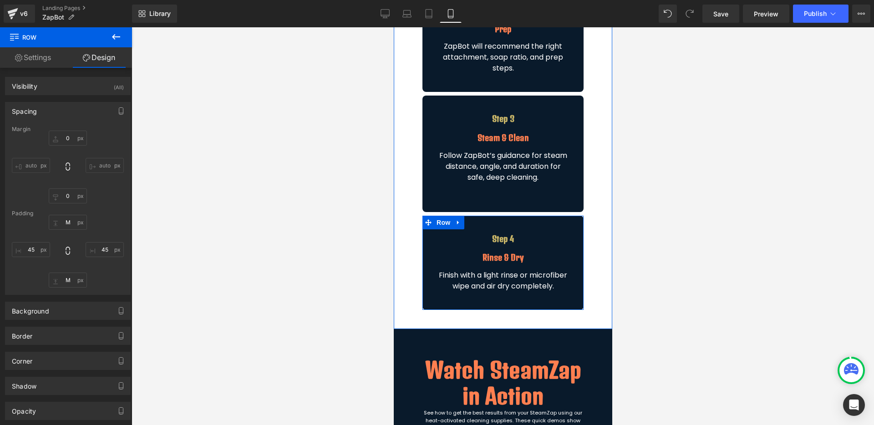
scroll to position [480, 0]
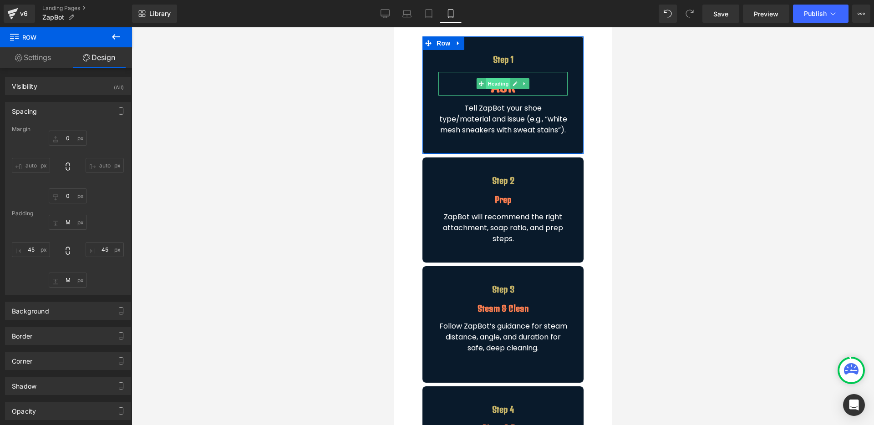
click at [497, 83] on span "Heading" at bounding box center [498, 83] width 25 height 11
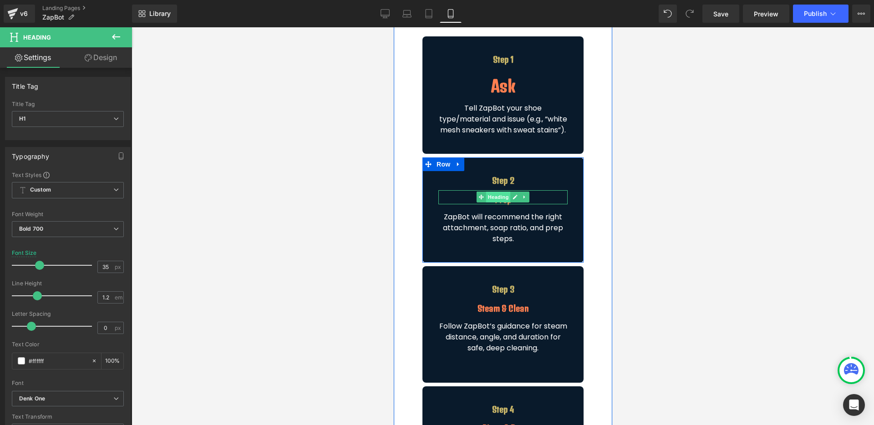
click at [496, 202] on span "Heading" at bounding box center [498, 197] width 25 height 11
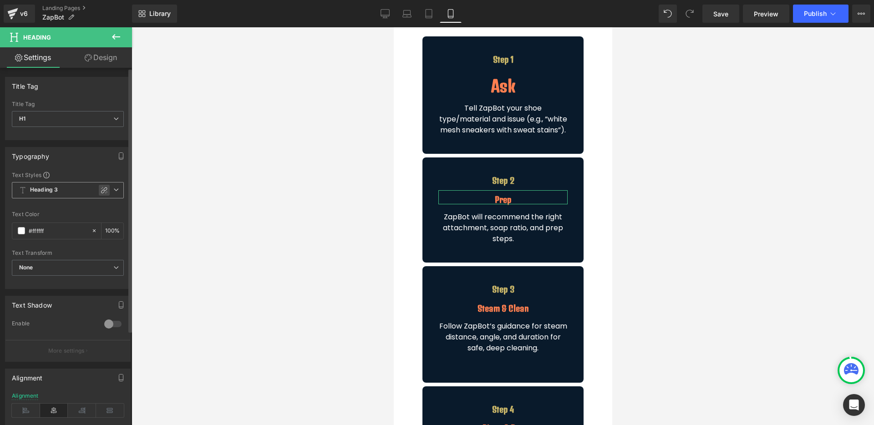
click at [101, 190] on icon at bounding box center [104, 190] width 6 height 6
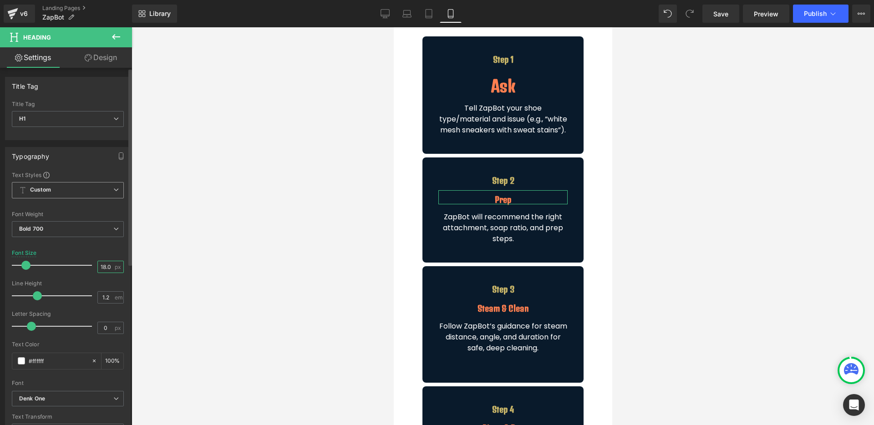
click at [98, 264] on input "18.06" at bounding box center [106, 266] width 16 height 11
type input "6"
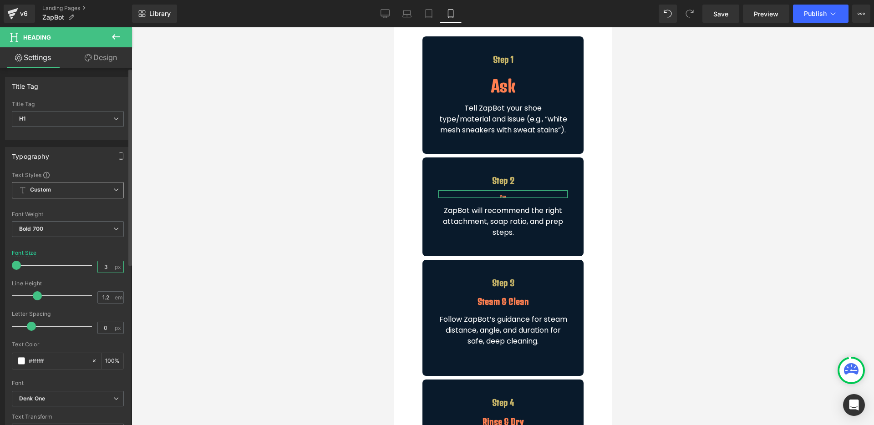
type input "35"
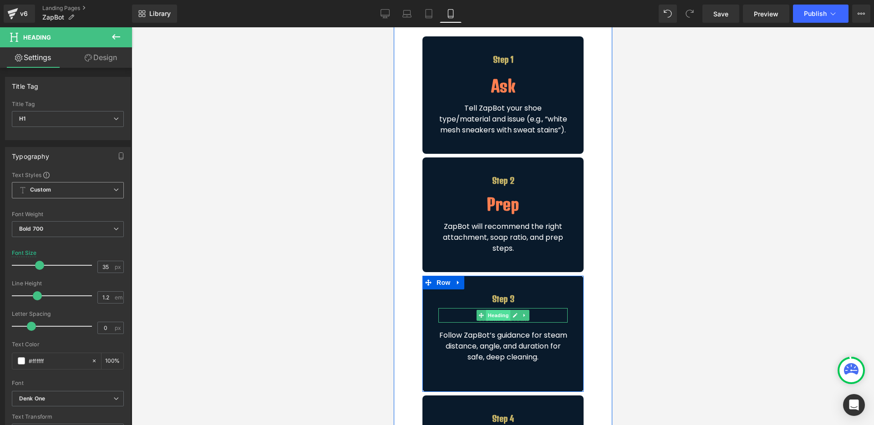
click at [495, 321] on span "Heading" at bounding box center [498, 315] width 25 height 11
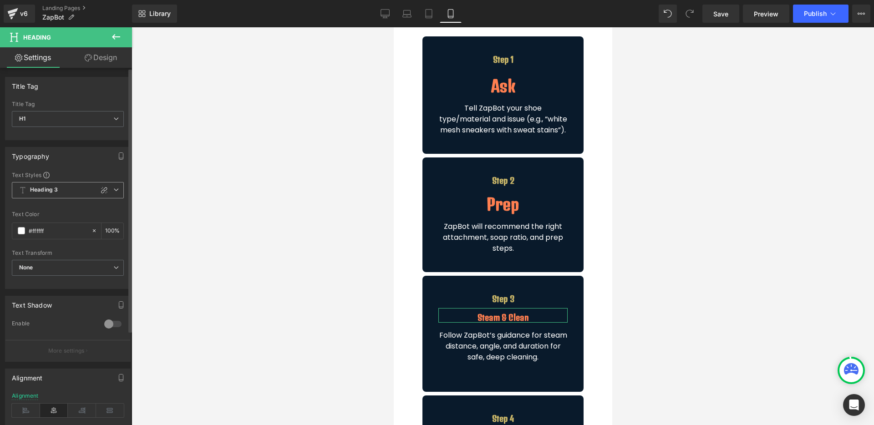
click at [113, 190] on icon at bounding box center [115, 189] width 5 height 5
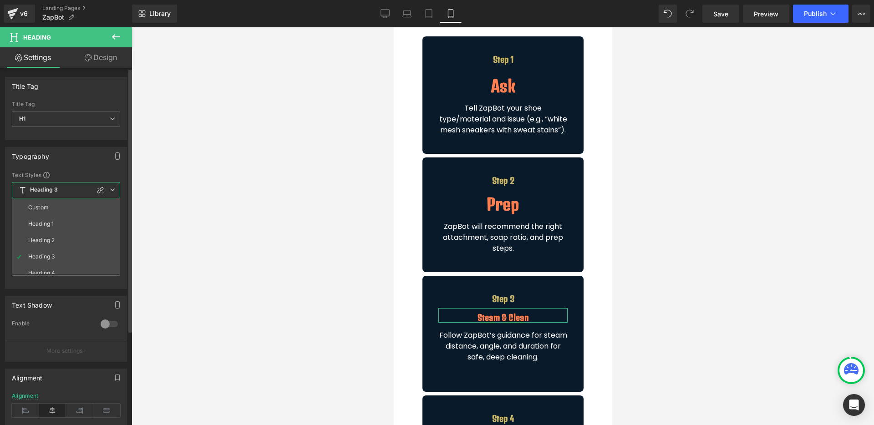
drag, startPoint x: 100, startPoint y: 190, endPoint x: 116, endPoint y: 249, distance: 61.9
click at [99, 190] on icon at bounding box center [100, 190] width 6 height 6
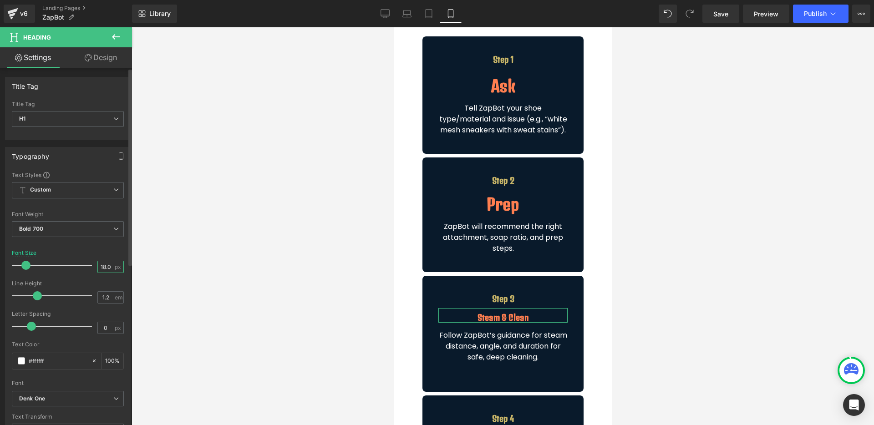
click at [106, 270] on input "18.06" at bounding box center [106, 266] width 16 height 11
type input "35"
click at [99, 250] on div "Font Size 35 px" at bounding box center [68, 265] width 112 height 30
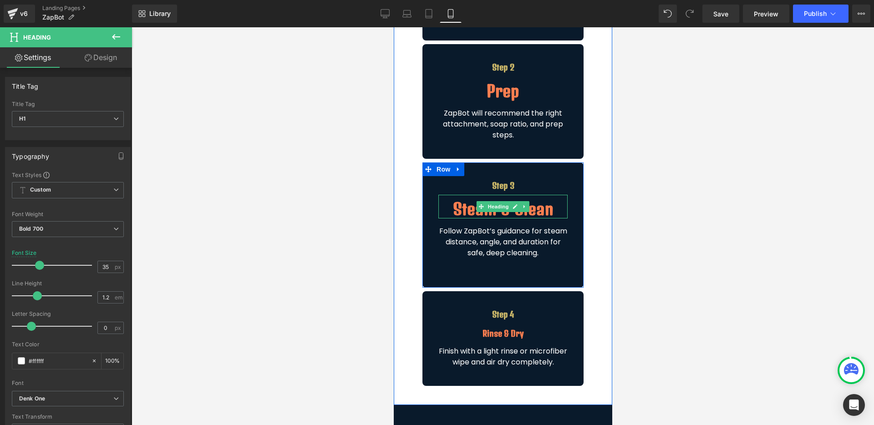
scroll to position [594, 0]
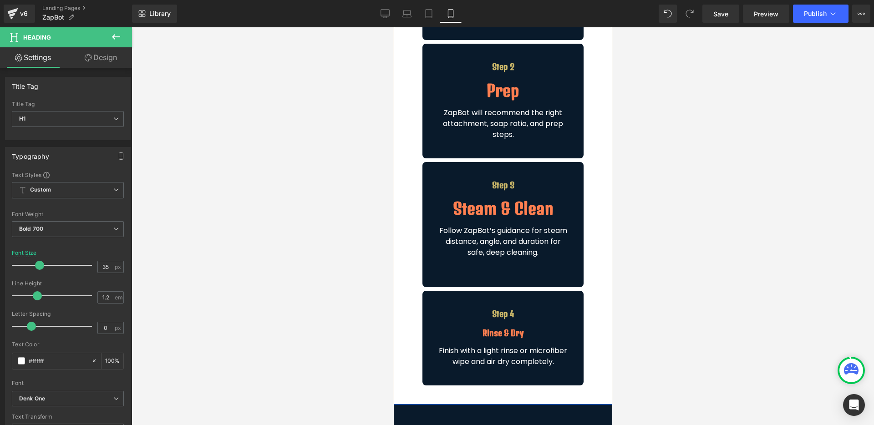
click at [495, 338] on div "Rinse & Dry Heading" at bounding box center [502, 331] width 129 height 15
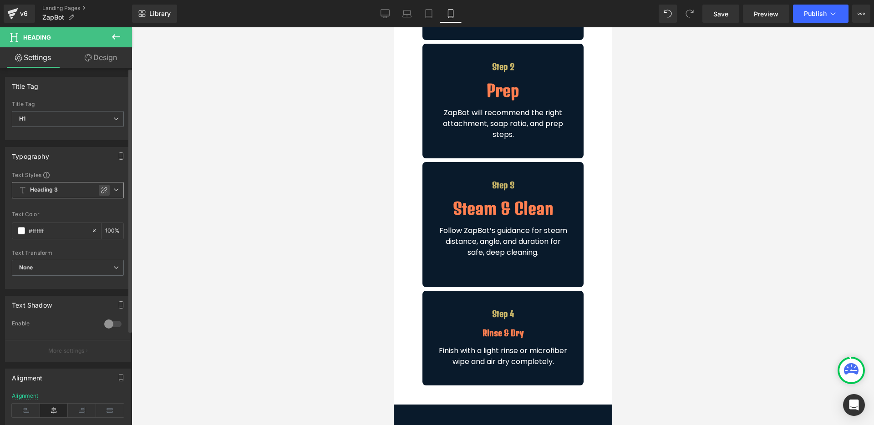
click at [101, 192] on icon at bounding box center [104, 190] width 7 height 7
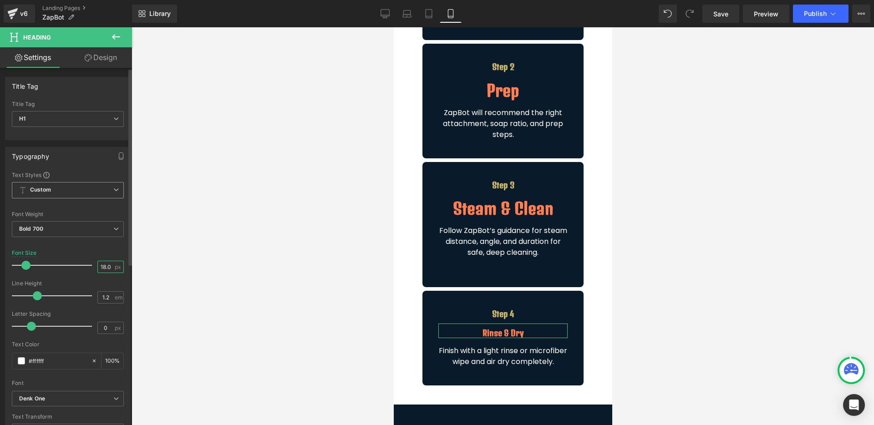
click at [102, 267] on input "18.06" at bounding box center [106, 266] width 16 height 11
type input "30"
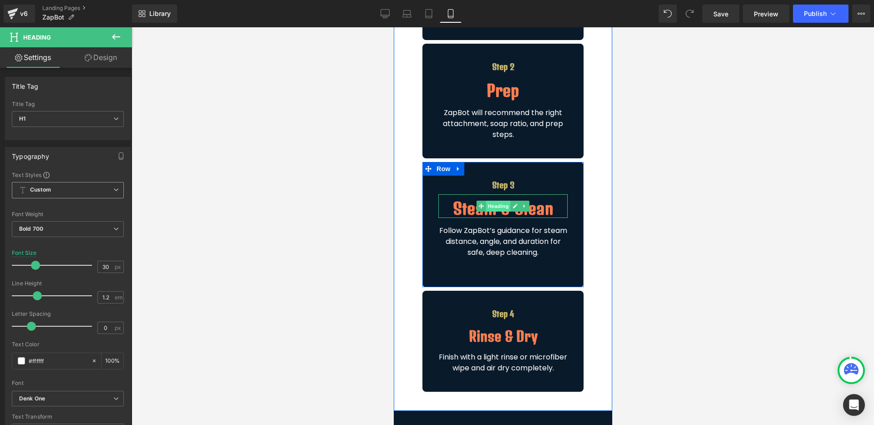
click at [496, 212] on span "Heading" at bounding box center [498, 206] width 25 height 11
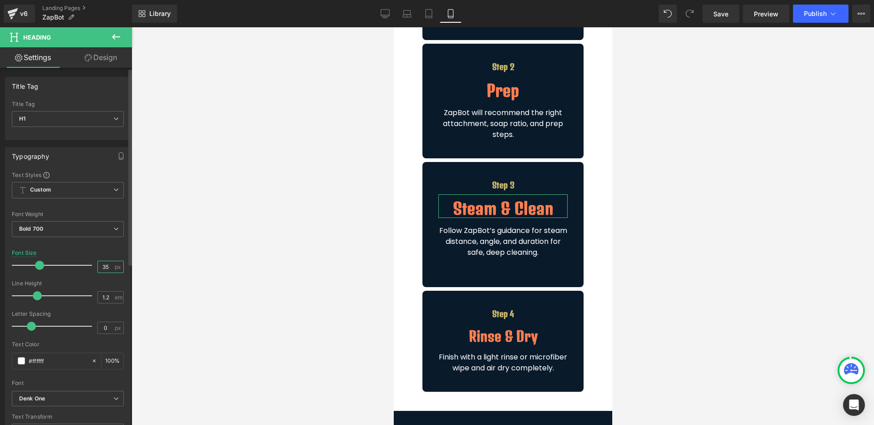
click at [107, 266] on input "35" at bounding box center [106, 266] width 16 height 11
type input "30"
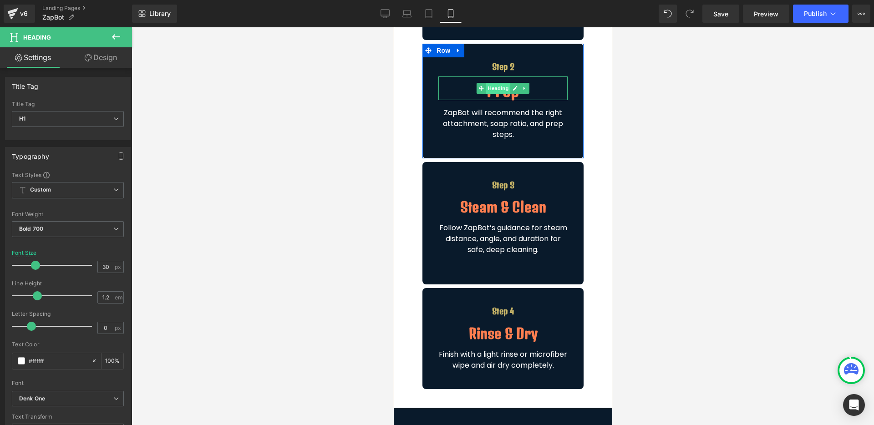
click at [497, 94] on span "Heading" at bounding box center [498, 88] width 25 height 11
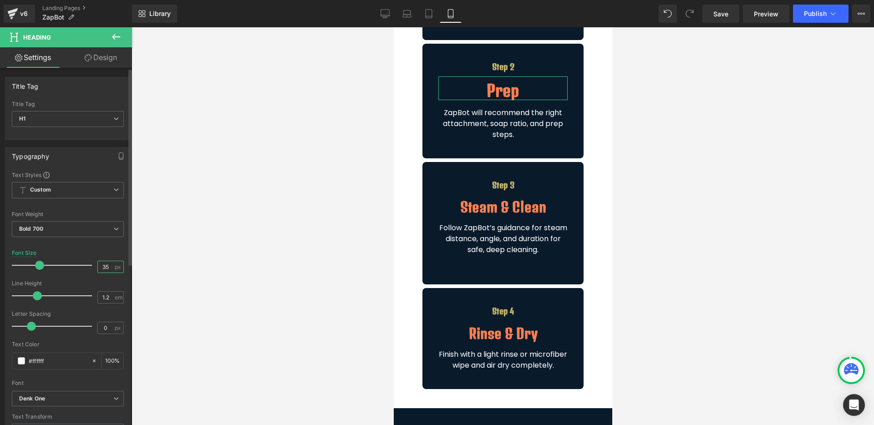
click at [105, 268] on input "35" at bounding box center [106, 266] width 16 height 11
type input "30"
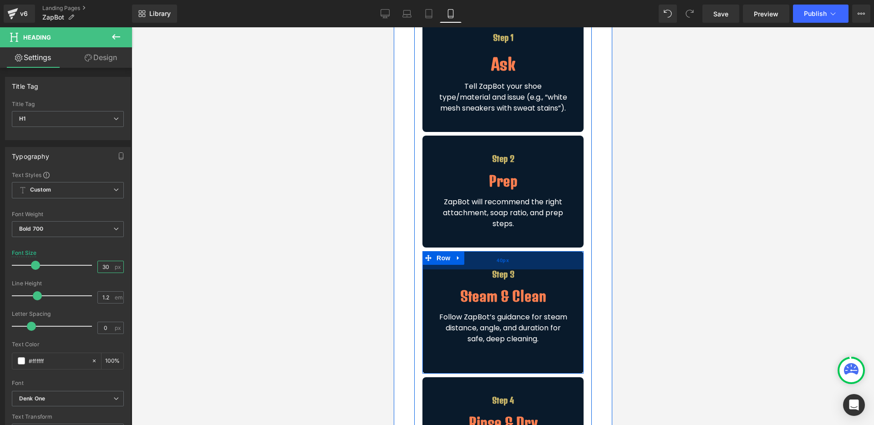
scroll to position [480, 0]
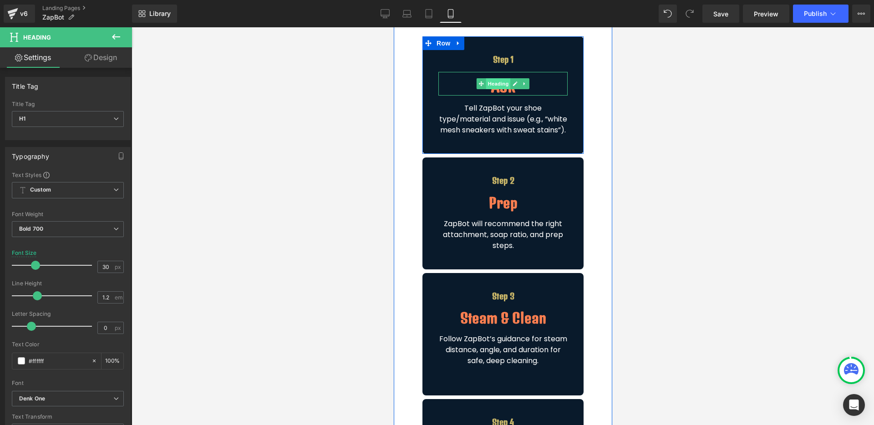
click at [491, 83] on span "Heading" at bounding box center [498, 83] width 25 height 11
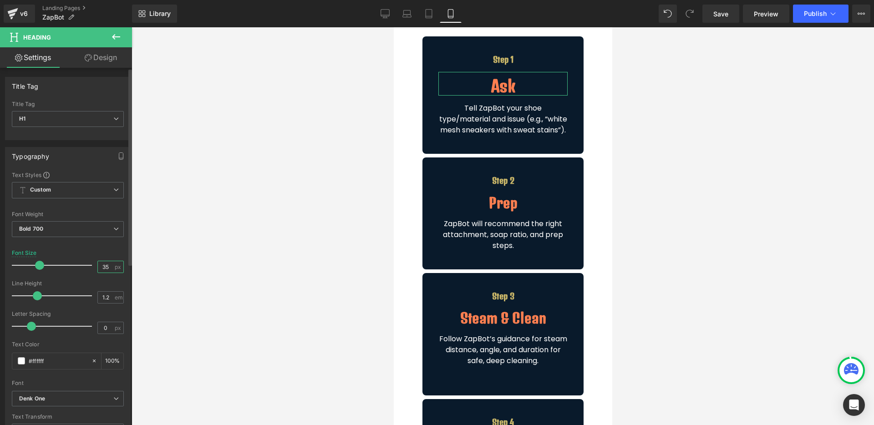
click at [104, 267] on input "35" at bounding box center [106, 266] width 16 height 11
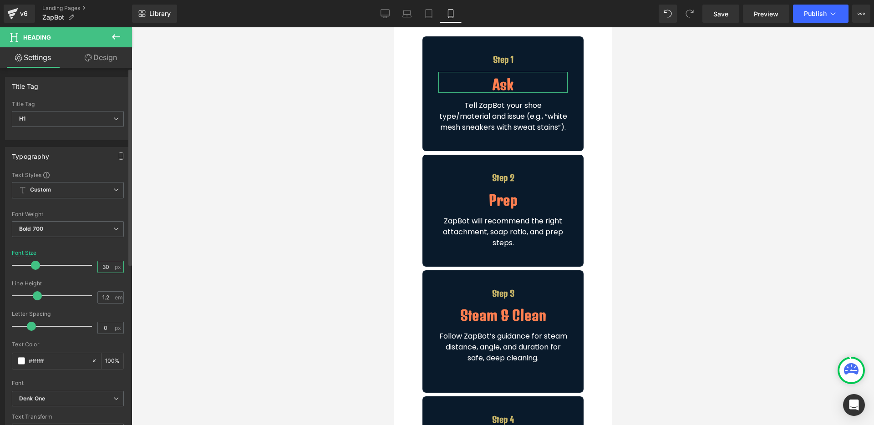
type input "30"
click at [92, 249] on div "Text Styles Custom Heading 1 Heading 2 Heading 3 Heading 4 Heading 5 Heading 6 …" at bounding box center [67, 311] width 125 height 281
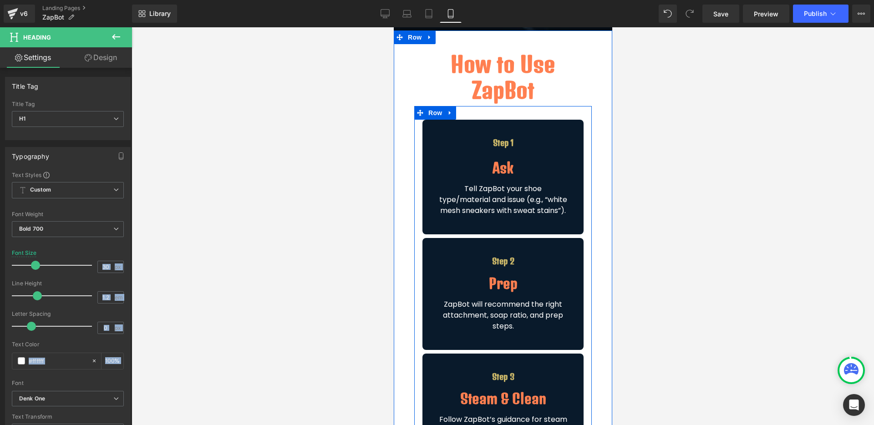
scroll to position [366, 0]
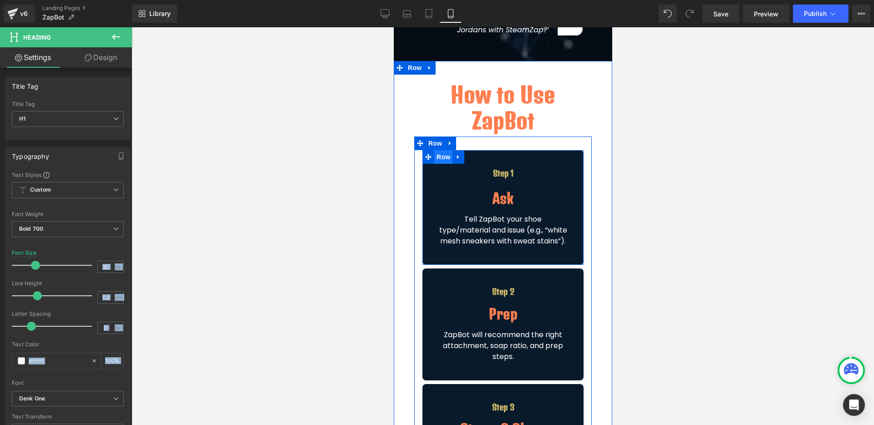
click at [439, 157] on span "Row" at bounding box center [443, 157] width 18 height 14
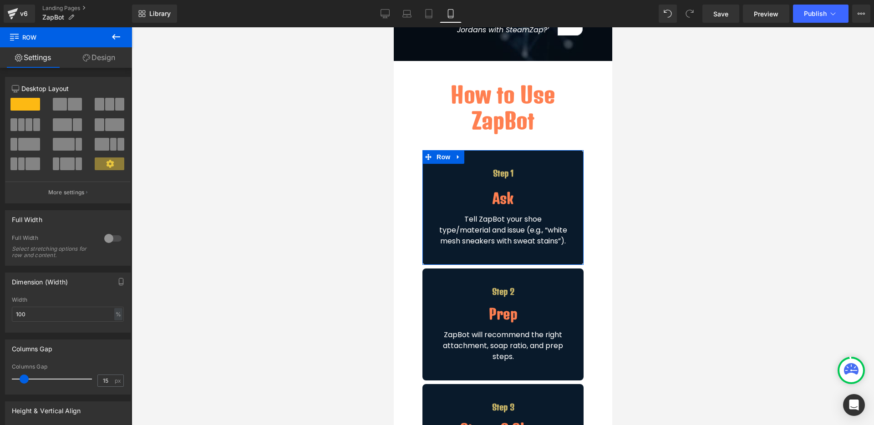
click at [105, 60] on link "Design" at bounding box center [99, 57] width 66 height 20
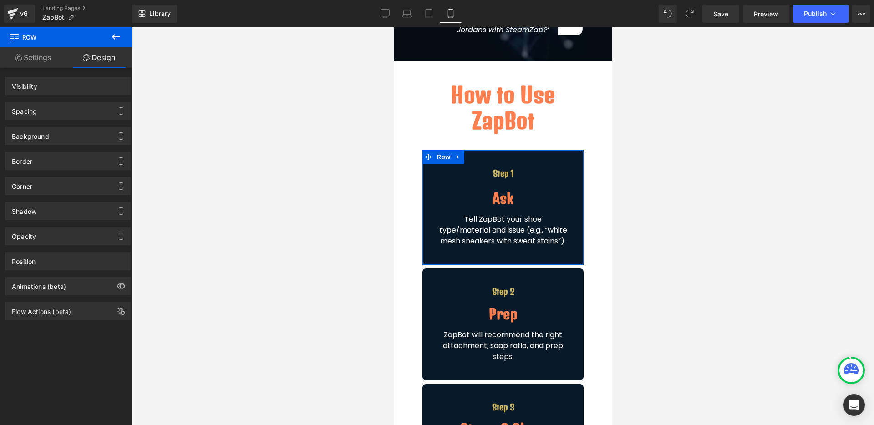
click at [49, 105] on div "Spacing" at bounding box center [67, 110] width 125 height 17
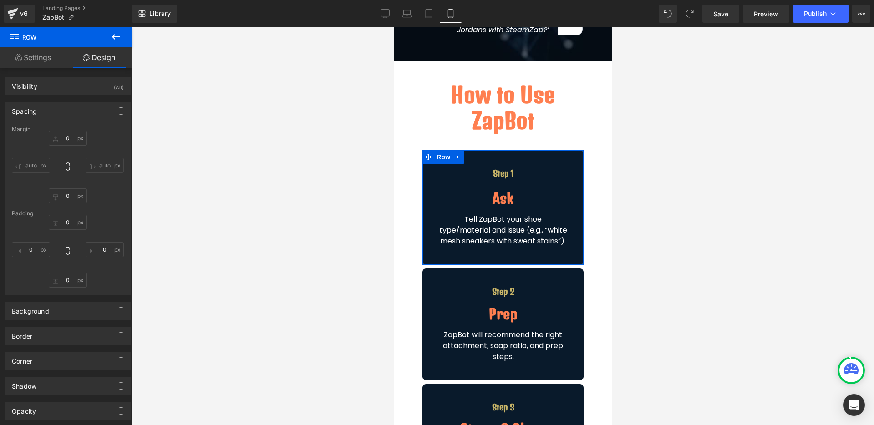
type input "0"
type input "XS"
type input "40"
type input "20"
type input "40"
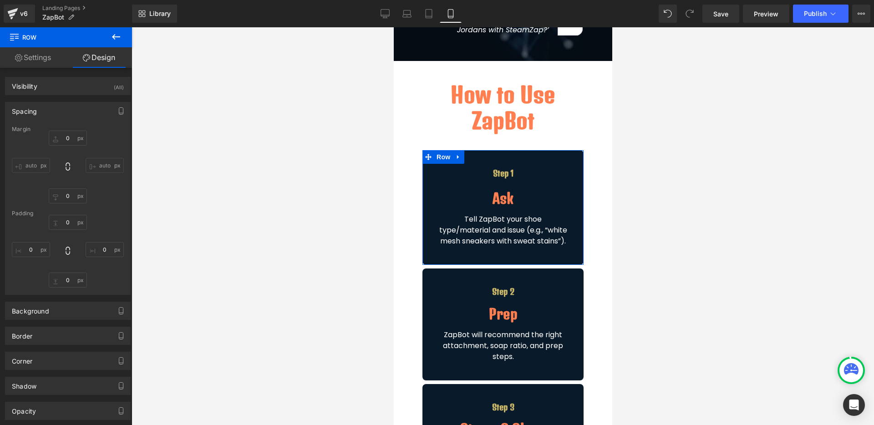
type input "20"
click at [66, 223] on input "40" at bounding box center [68, 222] width 38 height 15
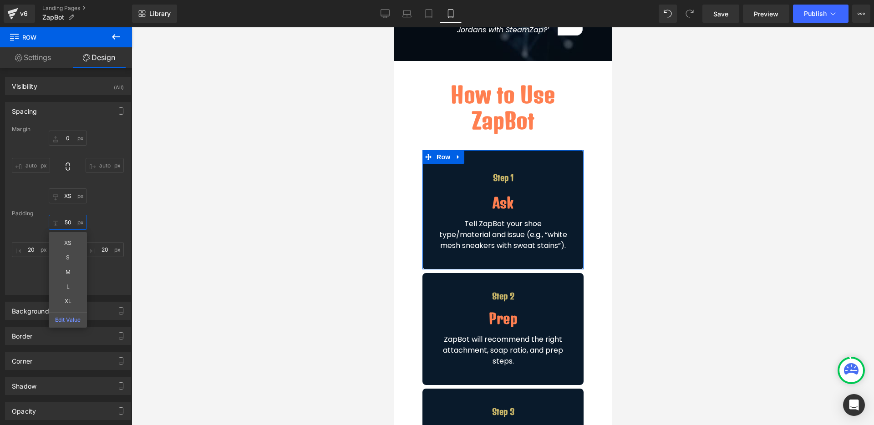
type input "50"
click at [107, 223] on div "50 50 20px 20 40px 40 20px 20" at bounding box center [68, 251] width 112 height 73
click at [67, 277] on input "40" at bounding box center [68, 280] width 38 height 15
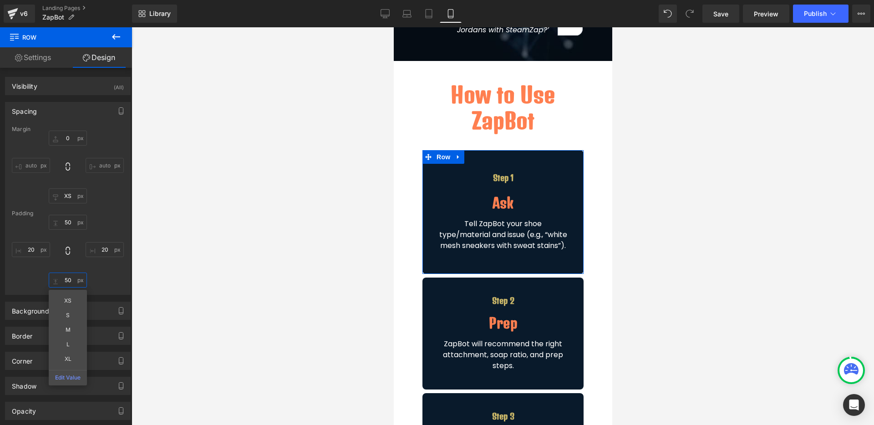
type input "50"
click at [99, 222] on div "50 50 20px 20 50 50 XS S M L XL Edit Value 20px 20" at bounding box center [68, 251] width 112 height 73
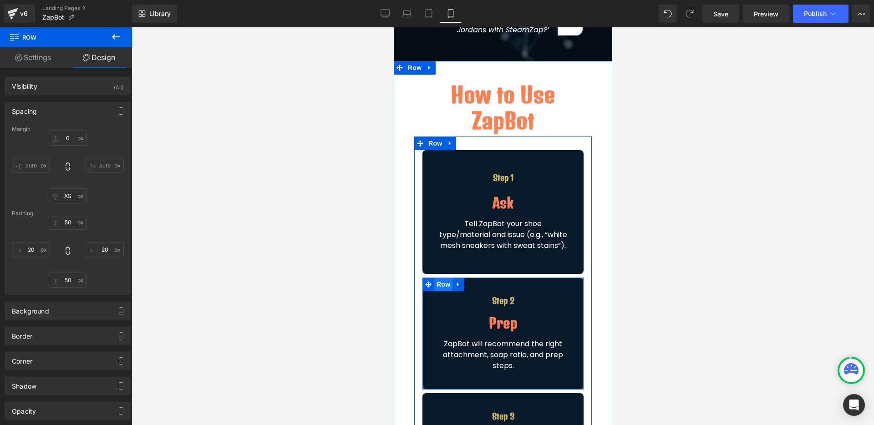
click at [438, 291] on span "Row" at bounding box center [443, 285] width 18 height 14
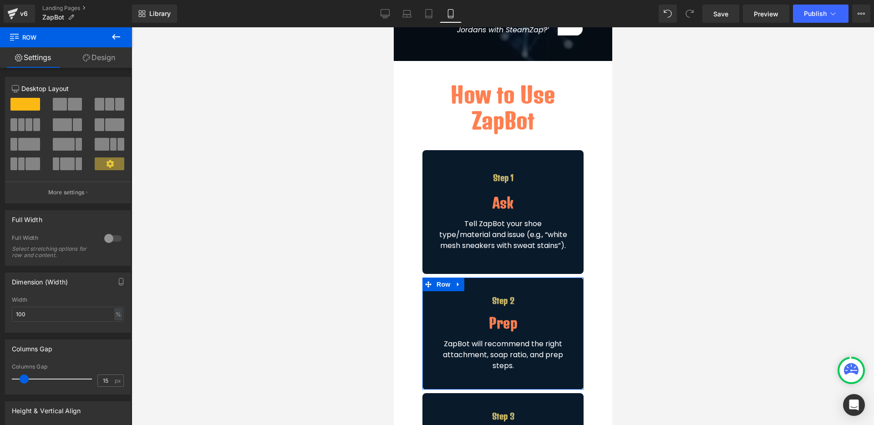
click at [112, 51] on link "Design" at bounding box center [99, 57] width 66 height 20
click at [0, 0] on div "Spacing" at bounding box center [0, 0] width 0 height 0
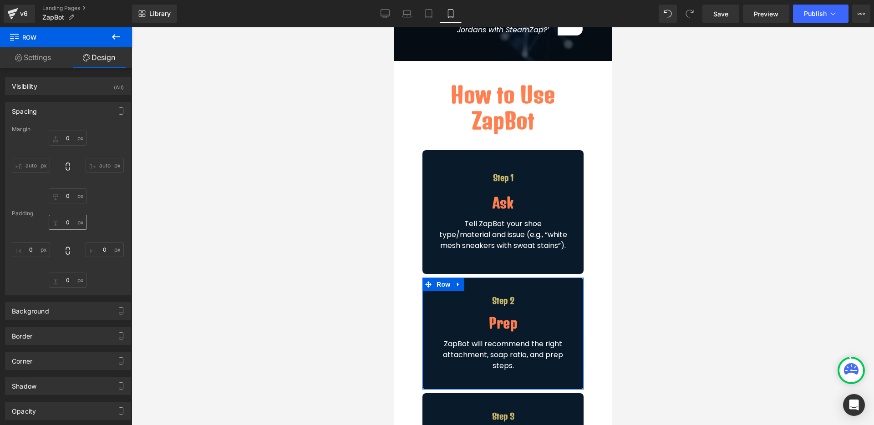
type input "0"
type input "XS"
type input "40"
type input "20"
type input "40"
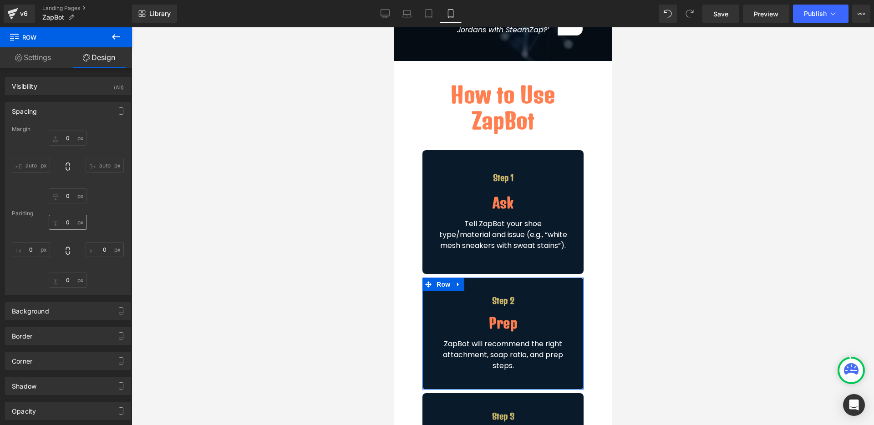
type input "20"
click at [70, 220] on input "40" at bounding box center [68, 222] width 38 height 15
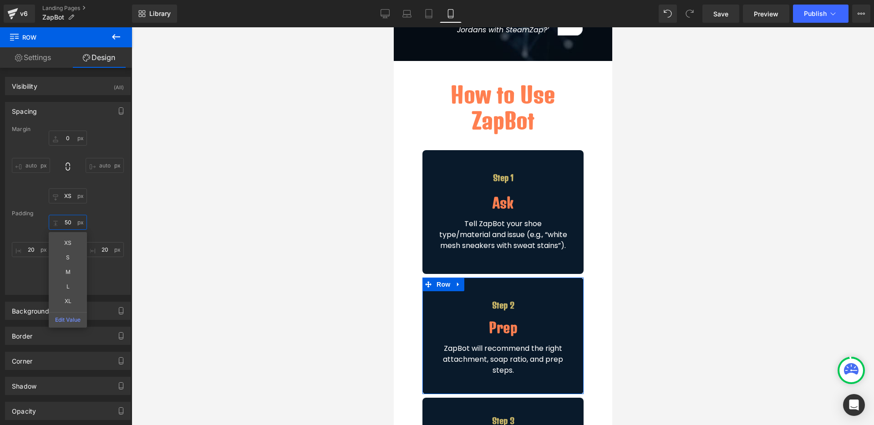
type input "50"
click at [112, 223] on div "50 50 XS S M L XL Edit Value 20px 20 40px 40 20px 20" at bounding box center [68, 251] width 112 height 73
click at [65, 279] on input "40" at bounding box center [68, 280] width 38 height 15
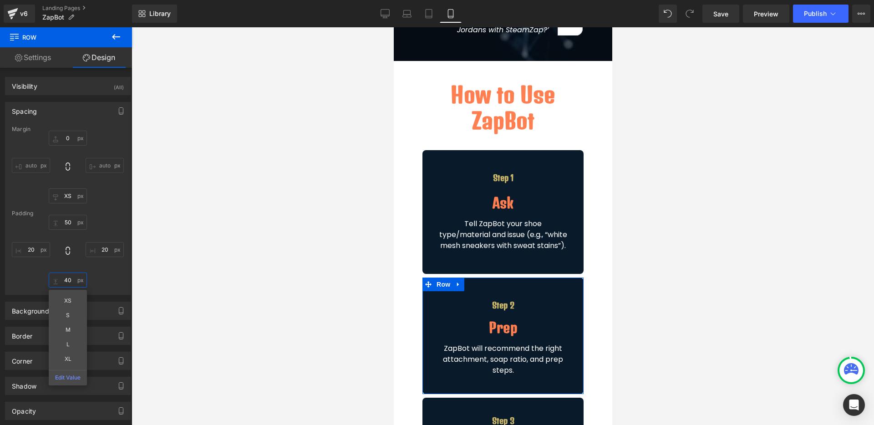
type input "6"
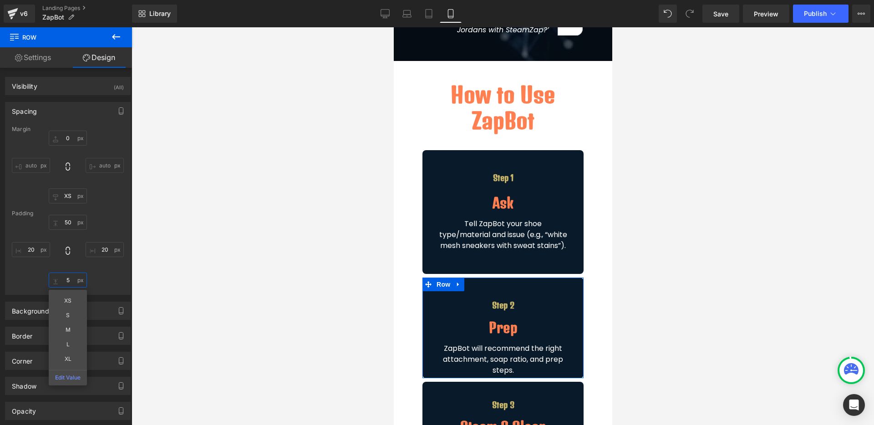
type input "50"
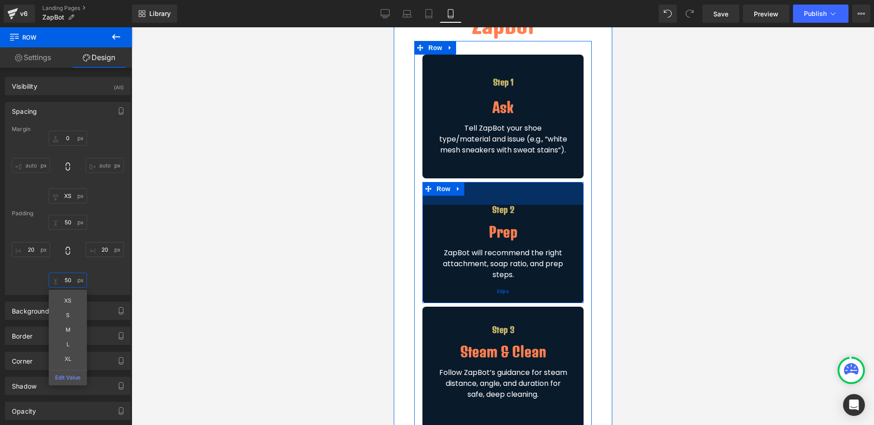
scroll to position [480, 0]
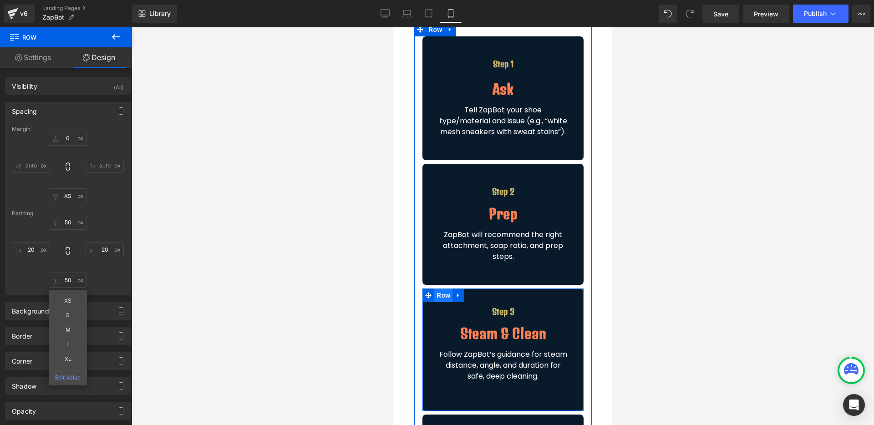
click at [434, 302] on span "Row" at bounding box center [443, 295] width 18 height 14
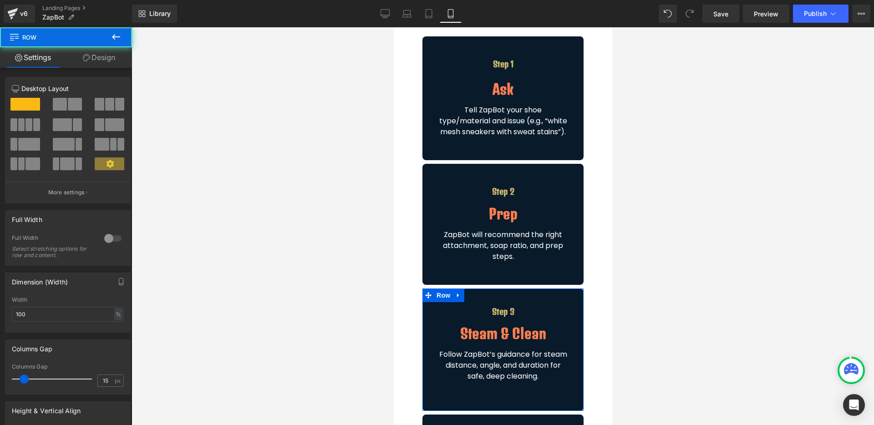
click at [101, 57] on link "Design" at bounding box center [99, 57] width 66 height 20
click at [0, 0] on div "Spacing" at bounding box center [0, 0] width 0 height 0
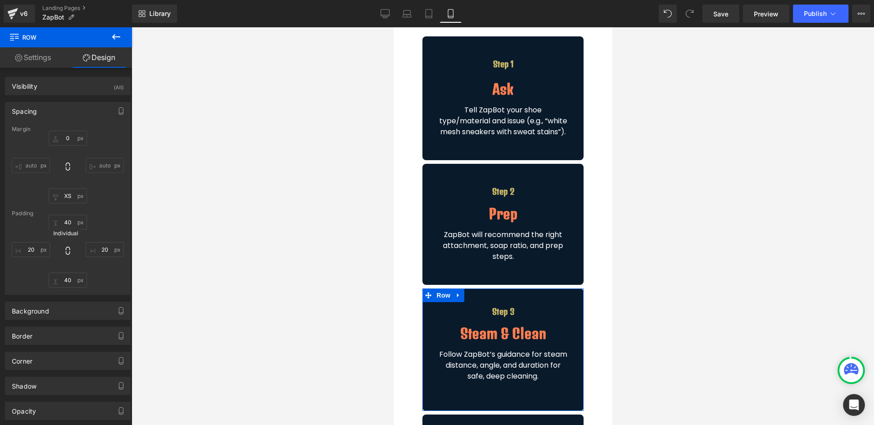
type input "0"
type input "XS"
type input "40"
type input "20"
type input "40"
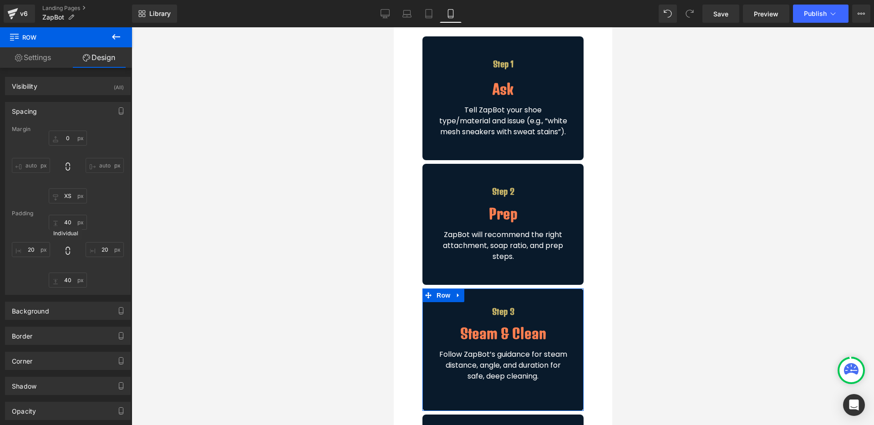
type input "20"
click at [64, 220] on input "40" at bounding box center [68, 222] width 38 height 15
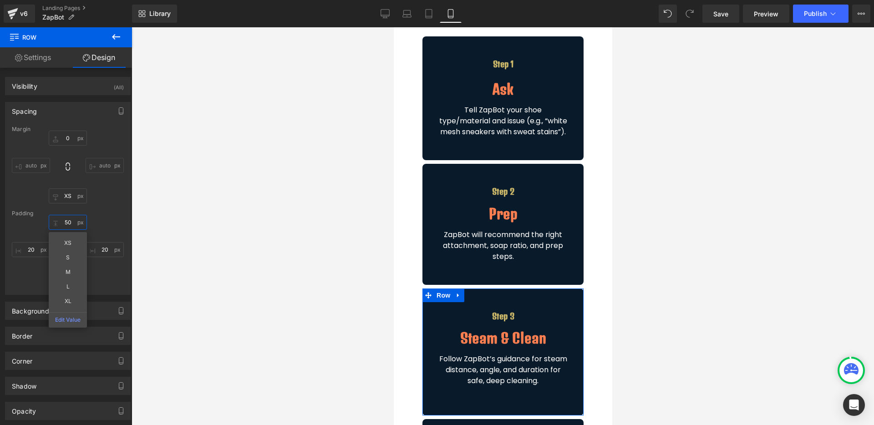
type input "50"
click at [107, 213] on div "Padding" at bounding box center [68, 213] width 112 height 6
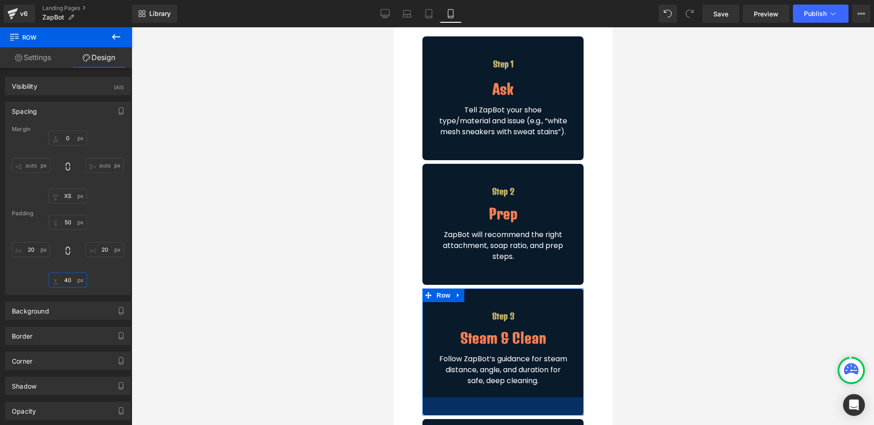
click at [67, 280] on input "40" at bounding box center [68, 280] width 38 height 15
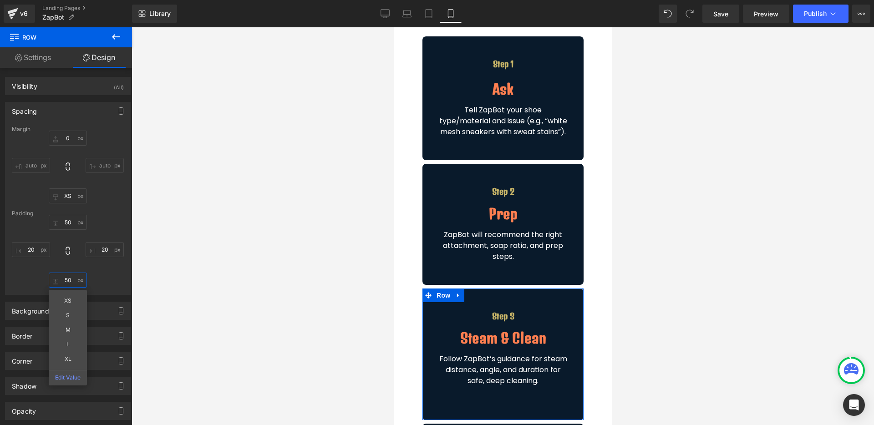
type input "50"
click at [110, 214] on div "Margin 0px 0 auto auto 8px XS auto auto [GEOGRAPHIC_DATA] 50 50 20px 20 50 50 X…" at bounding box center [67, 210] width 125 height 168
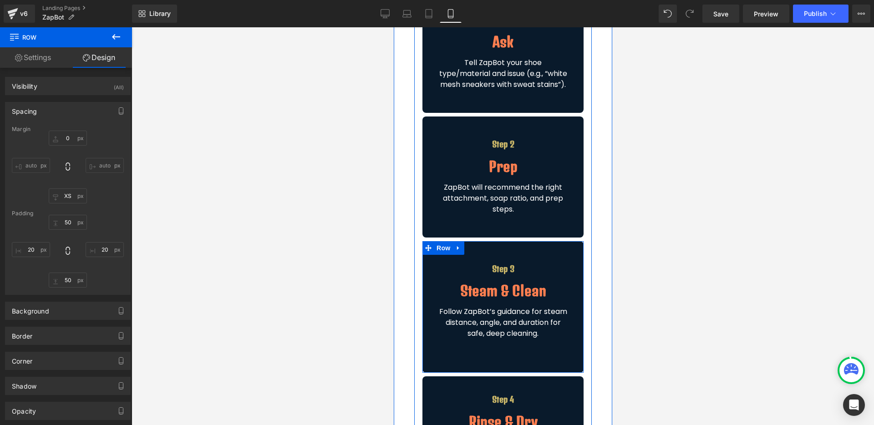
scroll to position [537, 0]
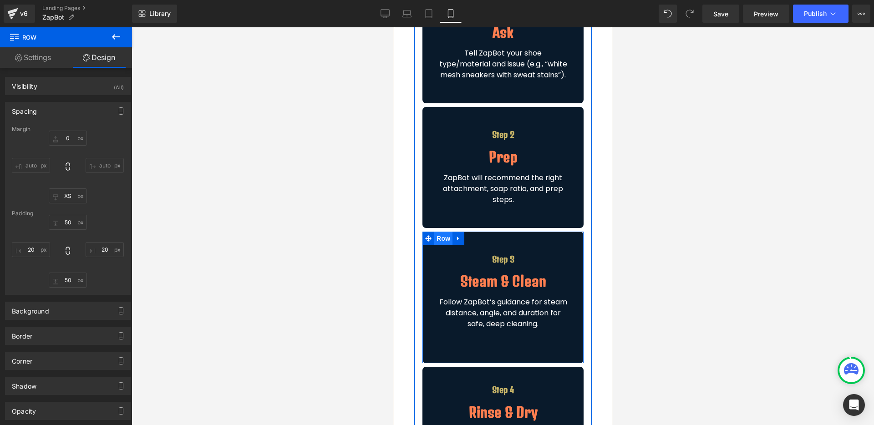
click at [437, 245] on span "Row" at bounding box center [443, 239] width 18 height 14
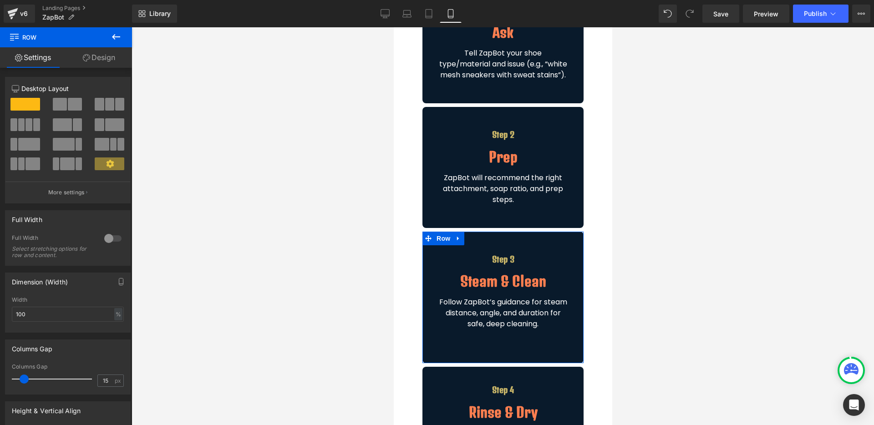
click at [92, 56] on link "Design" at bounding box center [99, 57] width 66 height 20
click at [0, 0] on div "Spacing" at bounding box center [0, 0] width 0 height 0
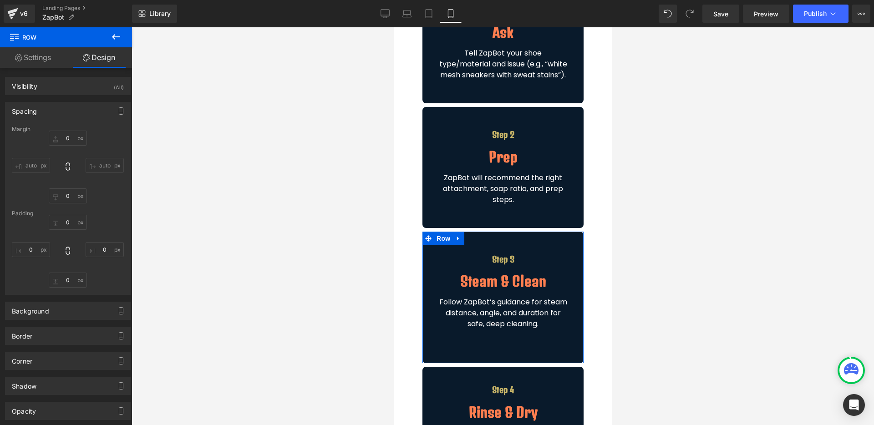
type input "0"
type input "XS"
type input "50"
type input "20"
type input "50"
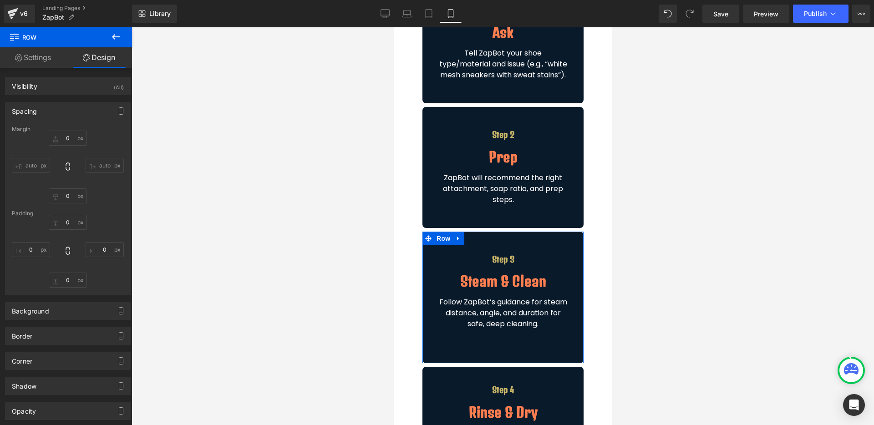
type input "20"
click at [70, 224] on input "50" at bounding box center [68, 222] width 38 height 15
click at [110, 221] on div "50px 50 XS S M L XL Edit Value 20px 20 50px 50 20px 20" at bounding box center [68, 251] width 112 height 73
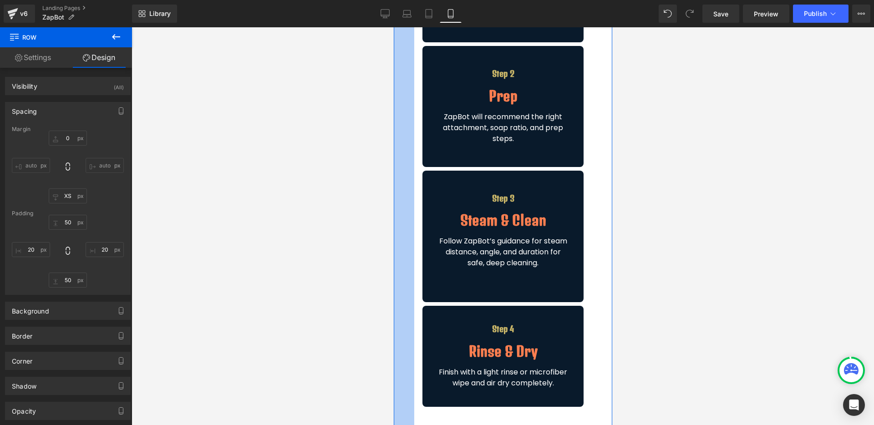
scroll to position [651, 0]
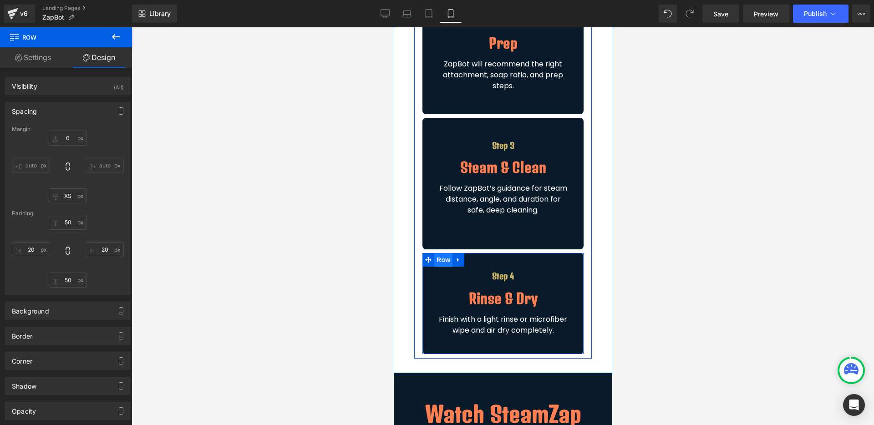
click at [436, 267] on span "Row" at bounding box center [443, 260] width 18 height 14
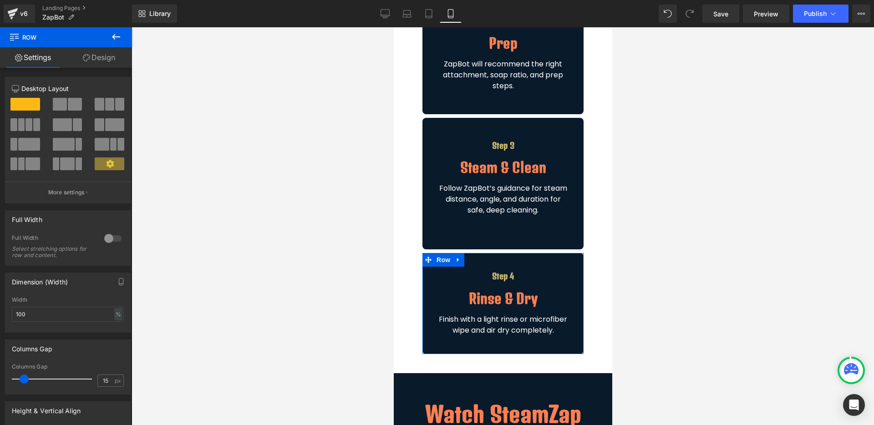
click at [106, 60] on link "Design" at bounding box center [99, 57] width 66 height 20
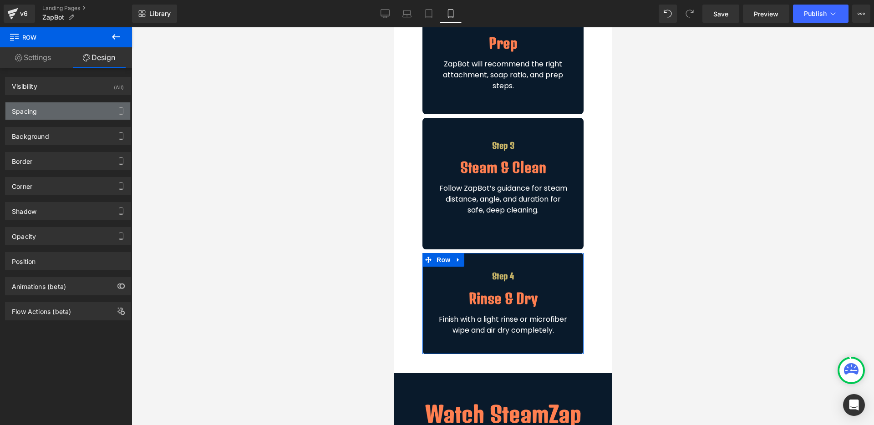
click at [53, 107] on div "Spacing" at bounding box center [67, 110] width 125 height 17
type input "0"
type input "40"
type input "20"
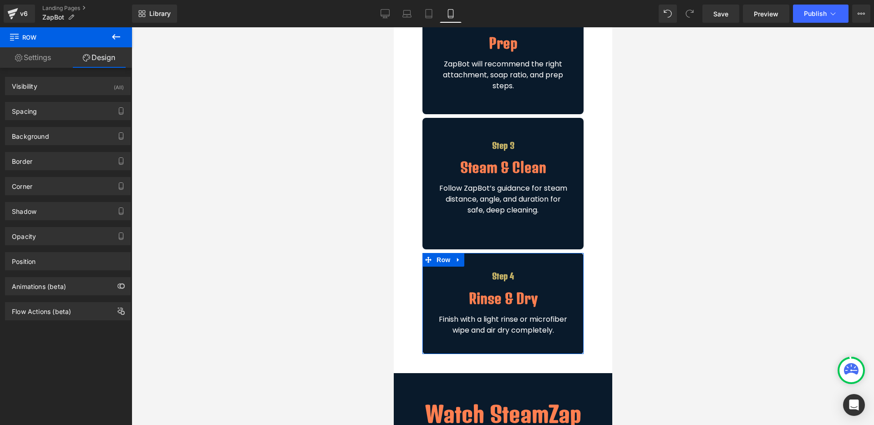
type input "40"
type input "20"
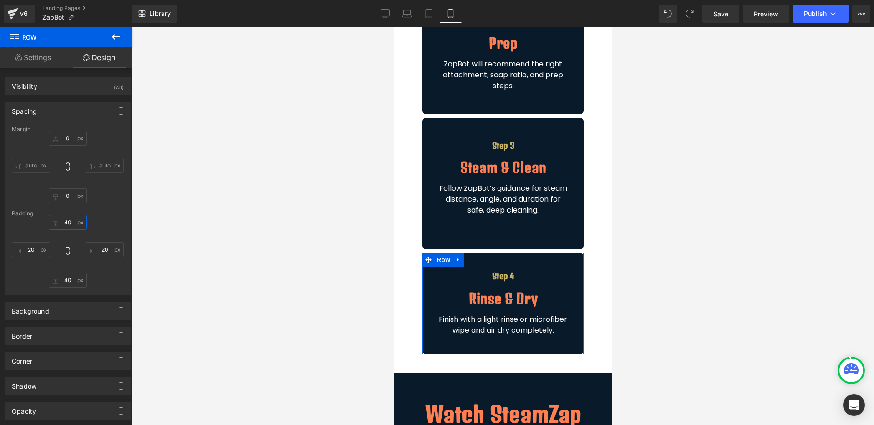
click at [72, 222] on input "40" at bounding box center [68, 222] width 38 height 15
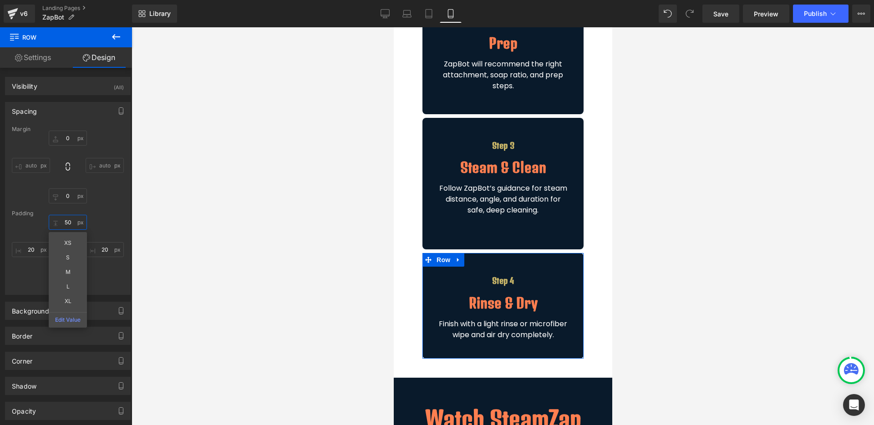
type input "50"
click at [114, 207] on div "Margin 0px 0 auto auto 0px 0 auto auto [GEOGRAPHIC_DATA] 50 50 XS S M L XL Edit…" at bounding box center [67, 210] width 125 height 168
click at [61, 284] on input "40" at bounding box center [68, 280] width 38 height 15
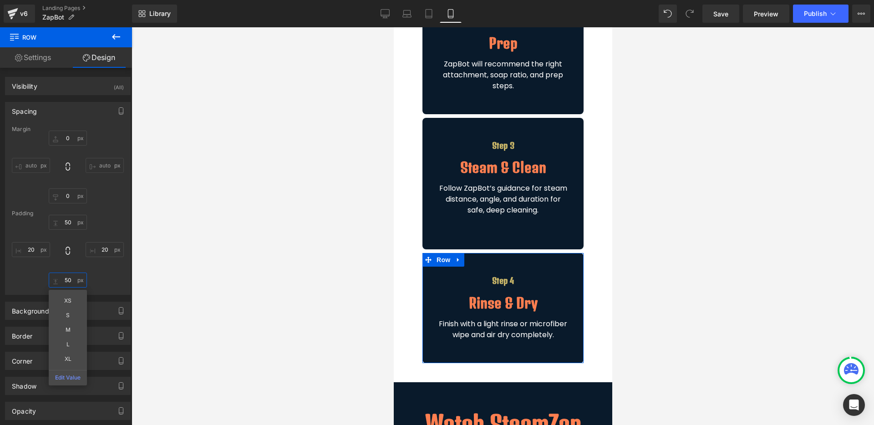
type input "50"
click at [99, 212] on div "Padding" at bounding box center [68, 213] width 112 height 6
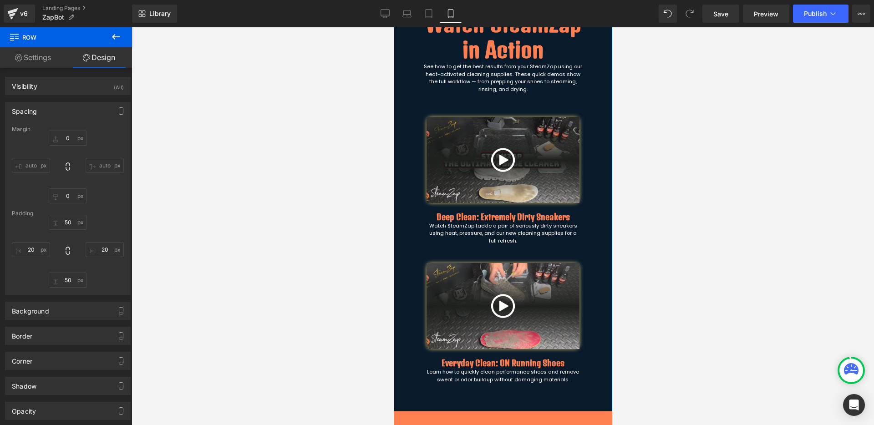
scroll to position [1049, 0]
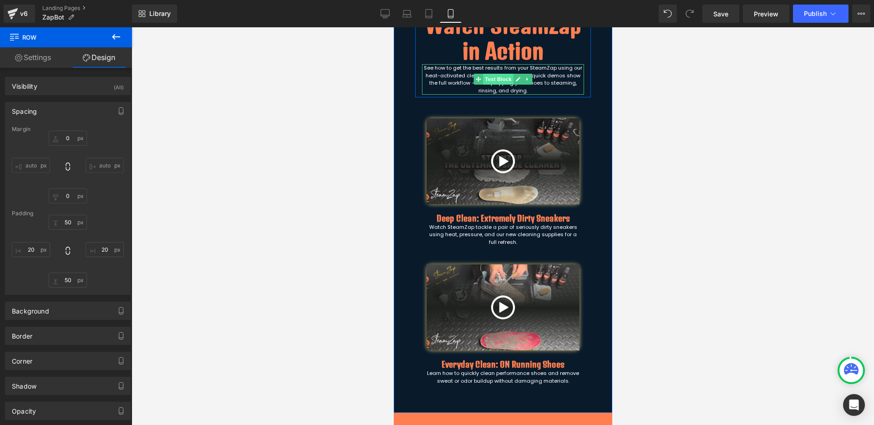
click at [491, 85] on span "Text Block" at bounding box center [497, 79] width 30 height 11
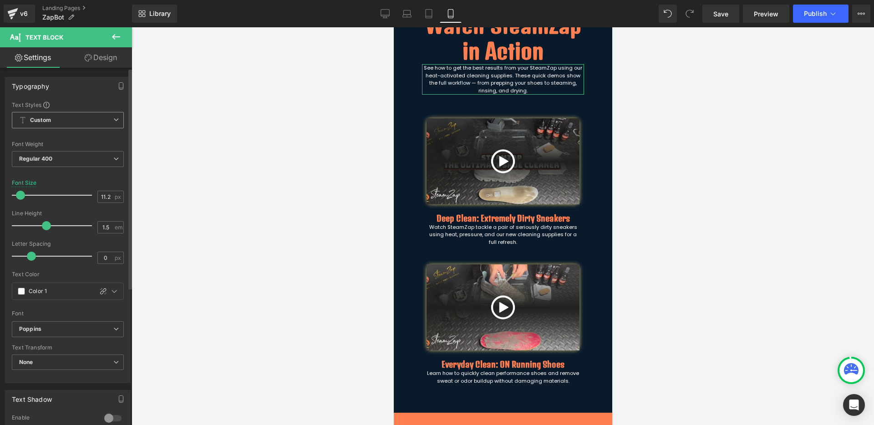
click at [104, 122] on span "Custom" at bounding box center [68, 120] width 112 height 16
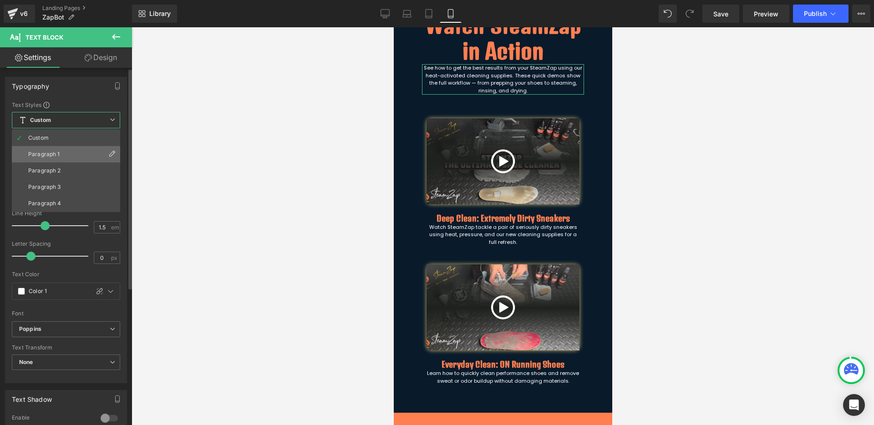
click at [74, 150] on li "Paragraph 1" at bounding box center [66, 154] width 108 height 16
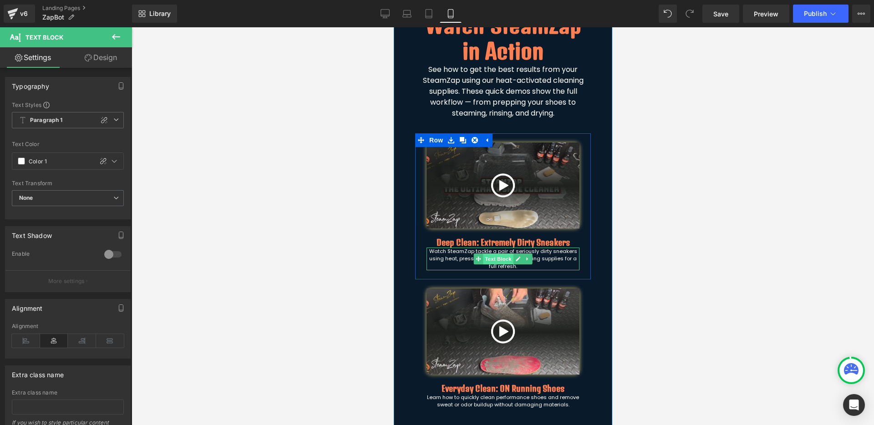
click at [497, 264] on span "Text Block" at bounding box center [497, 258] width 30 height 11
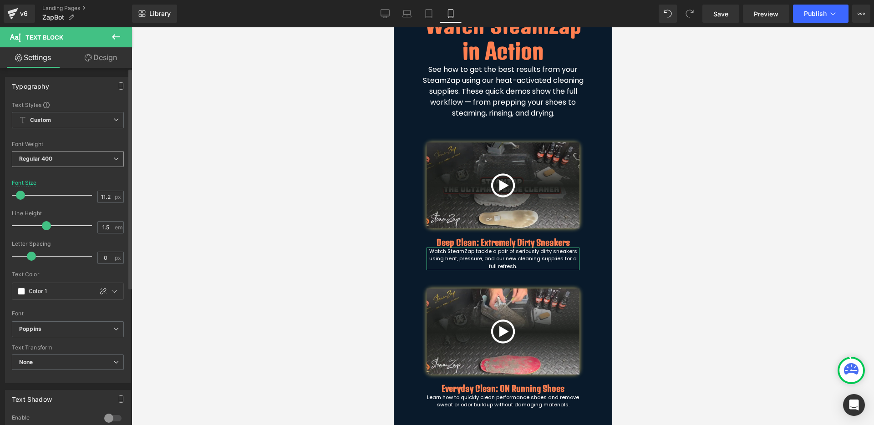
click at [114, 162] on span "Regular 400" at bounding box center [68, 159] width 112 height 16
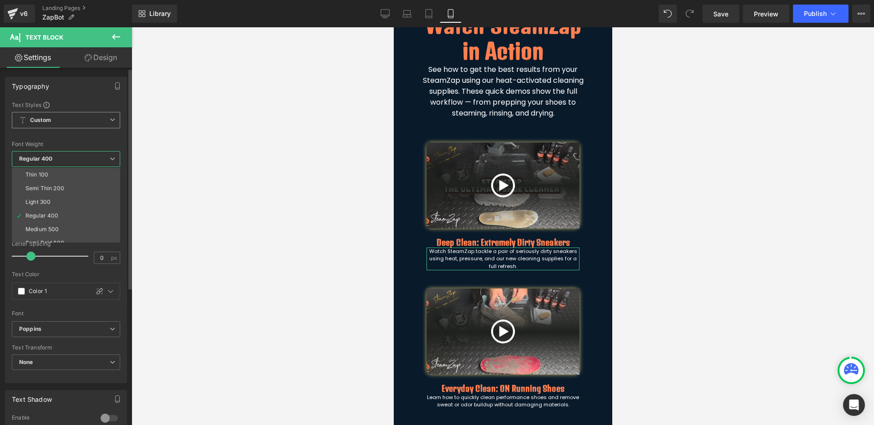
click at [99, 117] on span "Custom" at bounding box center [66, 120] width 108 height 16
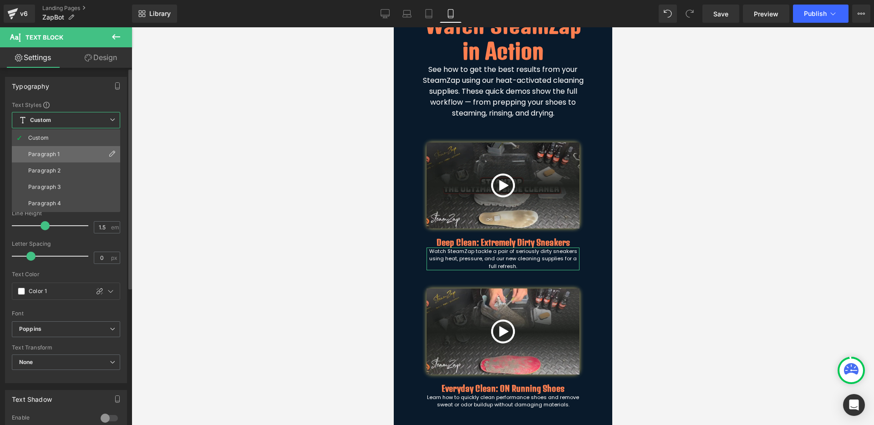
click at [74, 155] on li "Paragraph 1" at bounding box center [66, 154] width 108 height 16
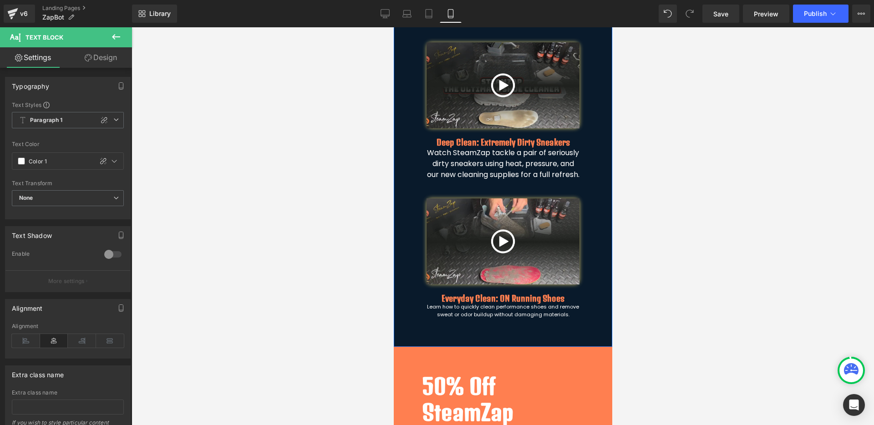
scroll to position [1163, 0]
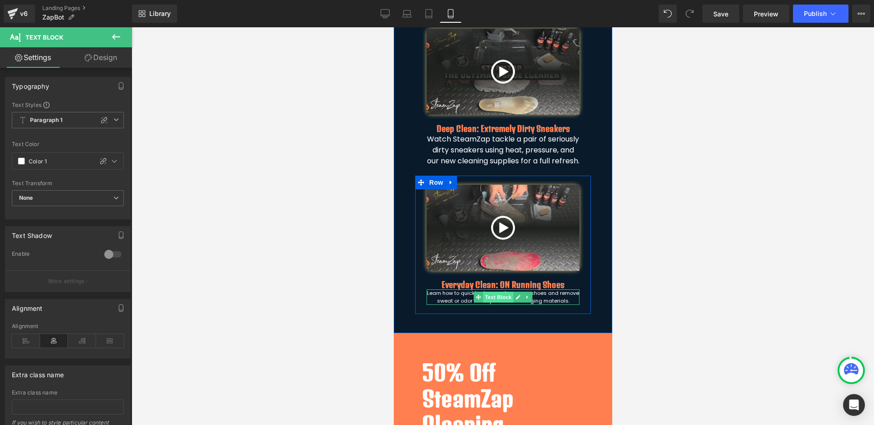
click at [494, 303] on span "Text Block" at bounding box center [497, 297] width 30 height 11
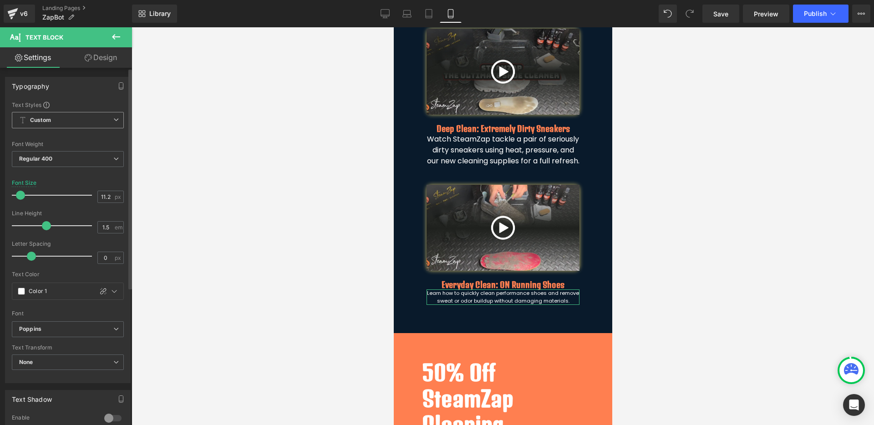
click at [113, 121] on icon at bounding box center [115, 119] width 5 height 5
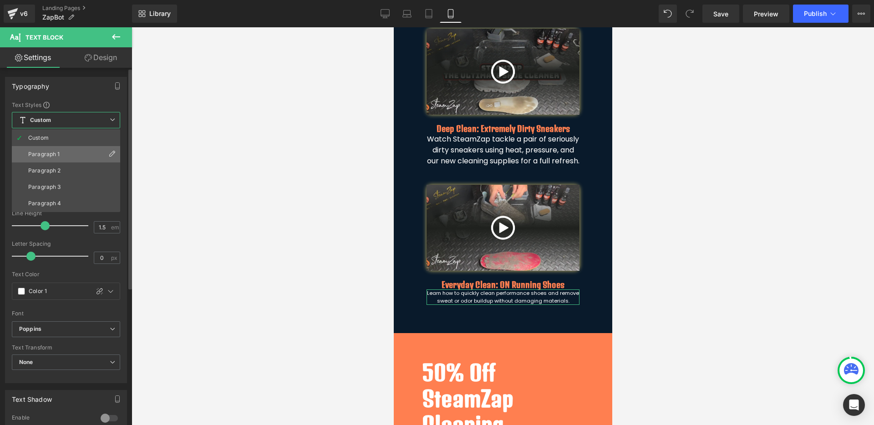
click at [90, 156] on li "Paragraph 1" at bounding box center [66, 154] width 108 height 16
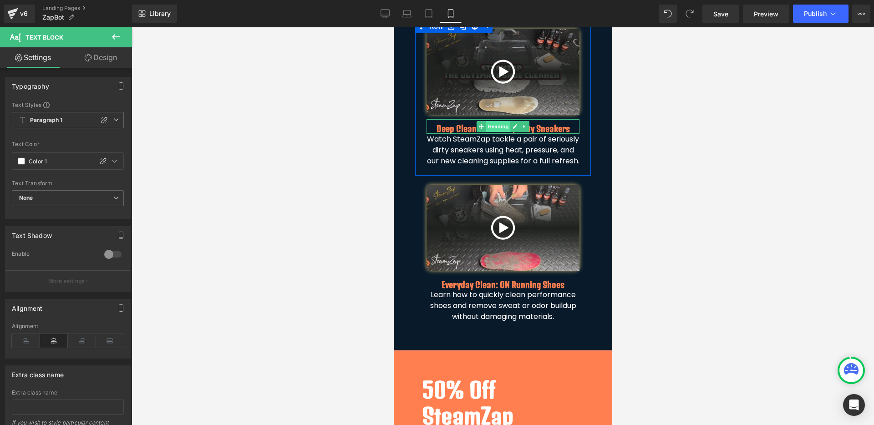
click at [497, 132] on span "Heading" at bounding box center [498, 126] width 25 height 11
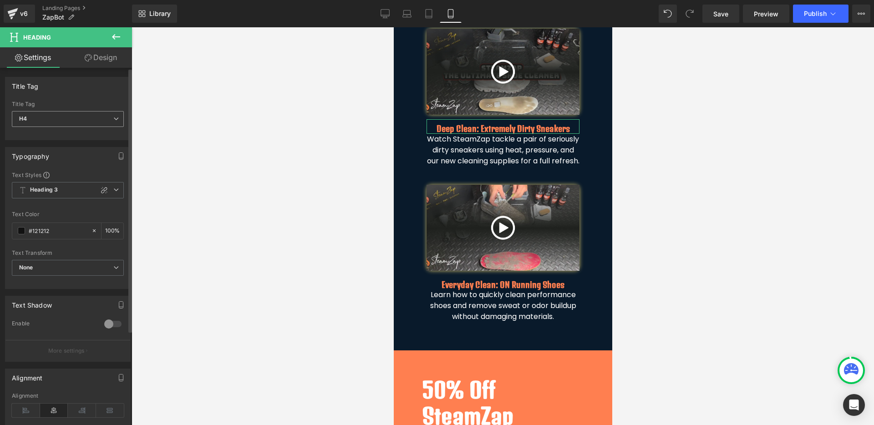
click at [56, 118] on span "H4" at bounding box center [68, 119] width 112 height 16
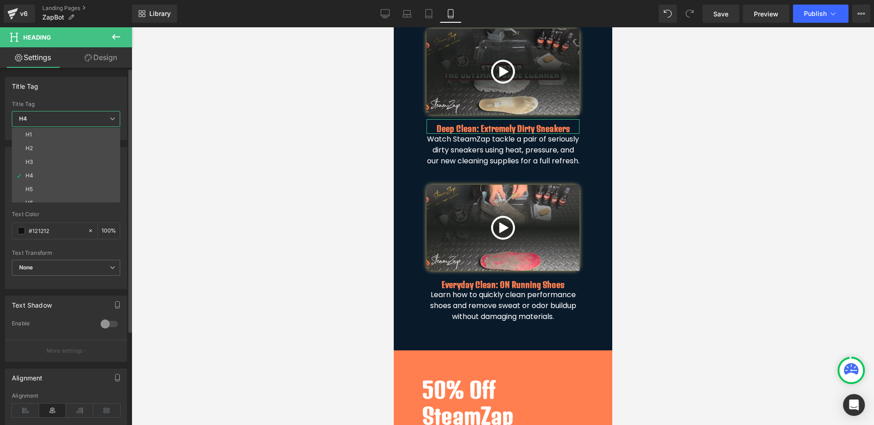
click at [56, 117] on span "H4" at bounding box center [66, 119] width 108 height 16
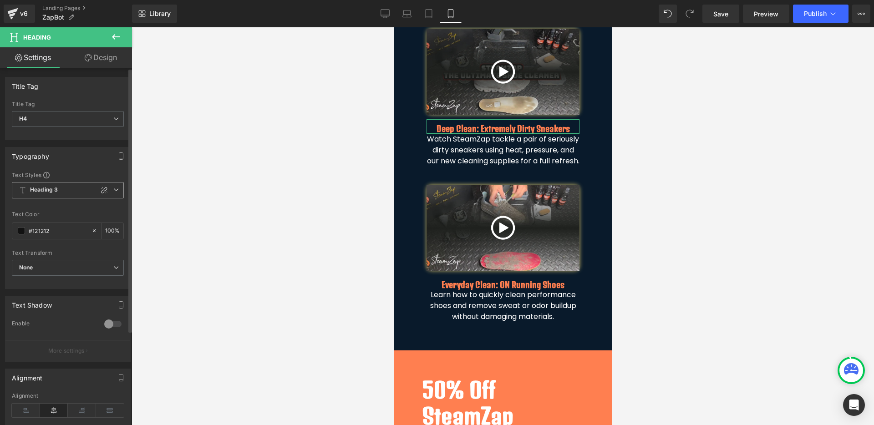
click at [67, 192] on span "Heading 3" at bounding box center [68, 190] width 112 height 16
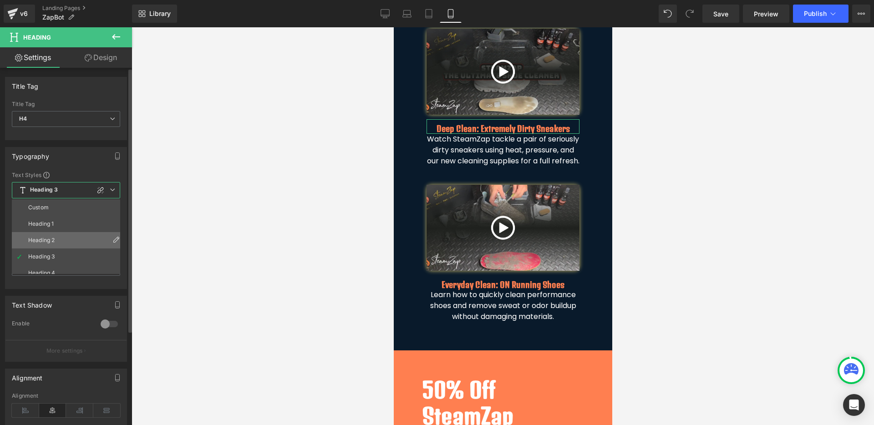
click at [56, 239] on li "Heading 2" at bounding box center [68, 240] width 112 height 16
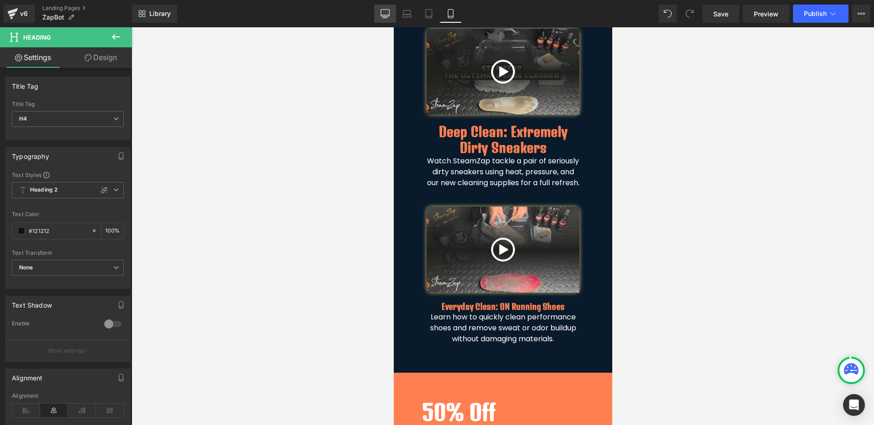
click at [386, 12] on icon at bounding box center [384, 13] width 9 height 9
type input "100"
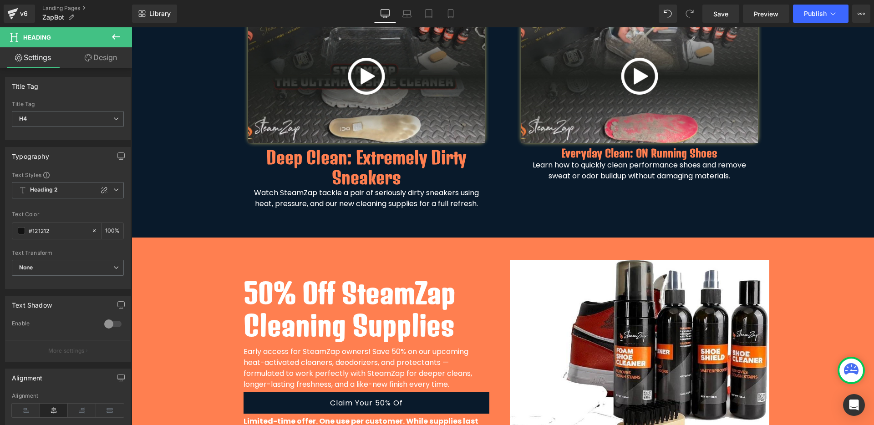
scroll to position [693, 0]
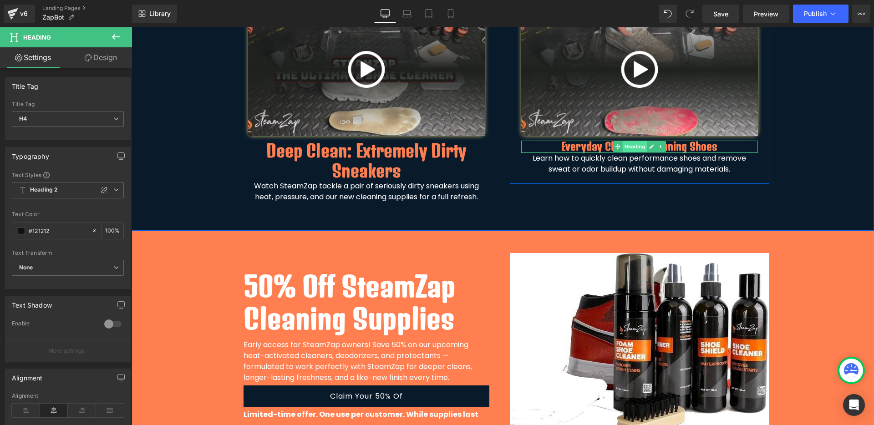
click at [624, 143] on span "Heading" at bounding box center [634, 146] width 25 height 11
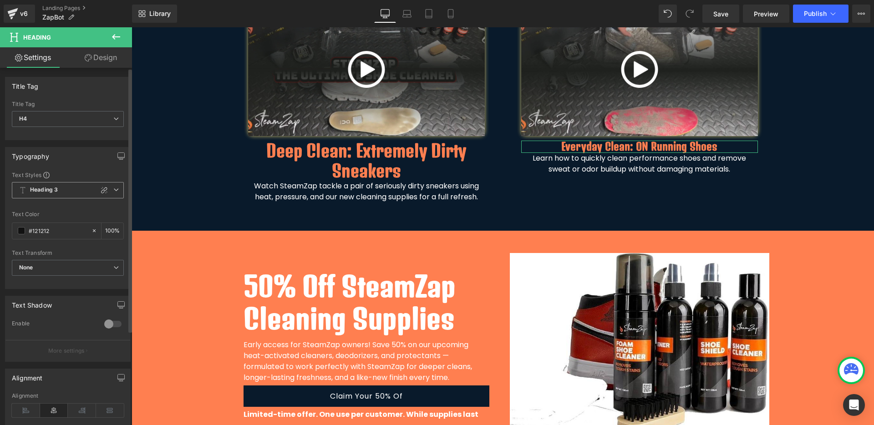
click at [68, 191] on span "Heading 3" at bounding box center [68, 190] width 112 height 16
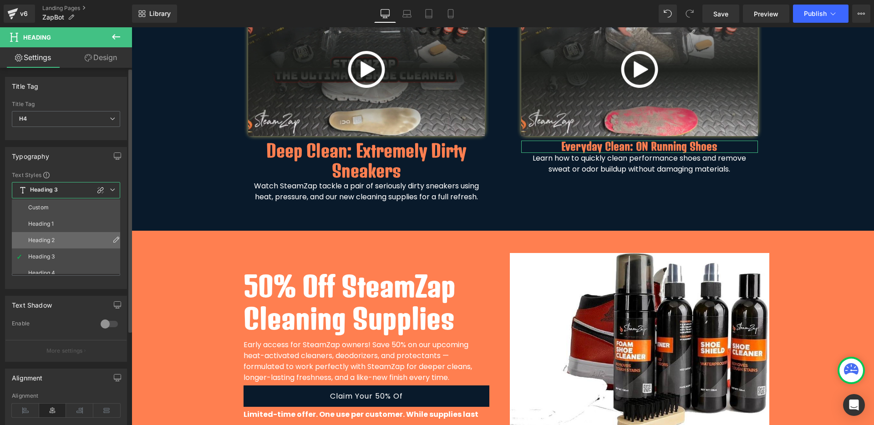
click at [68, 238] on li "Heading 2" at bounding box center [68, 240] width 112 height 16
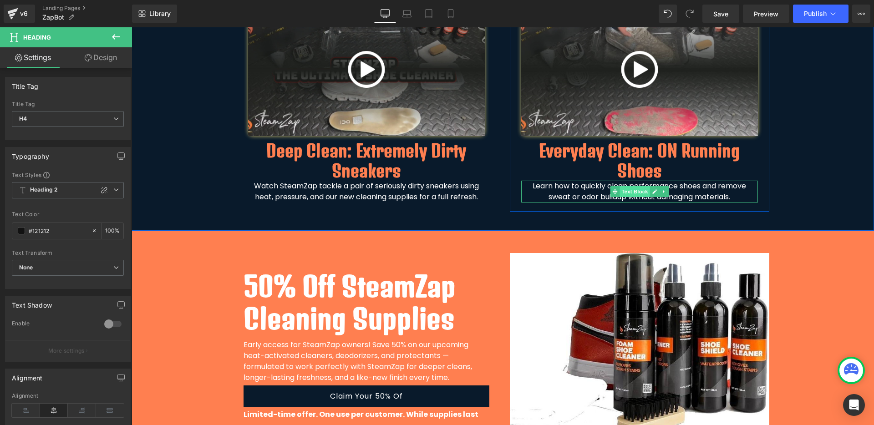
click at [634, 188] on span "Text Block" at bounding box center [634, 191] width 30 height 11
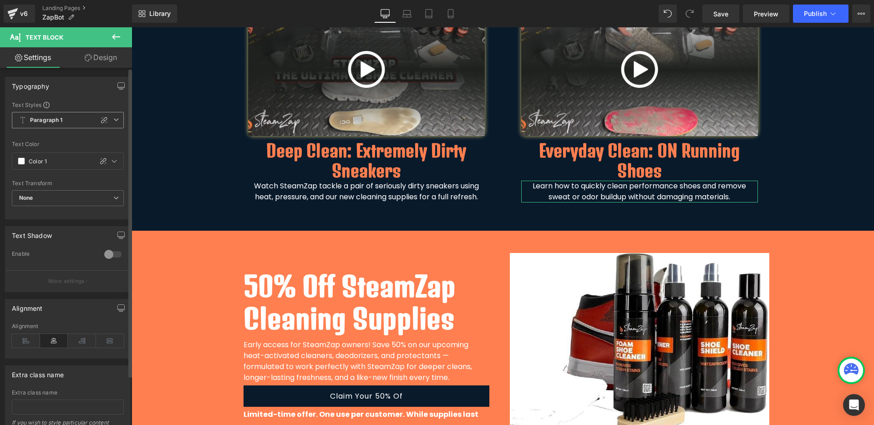
click at [74, 116] on span "Paragraph 1" at bounding box center [68, 120] width 112 height 16
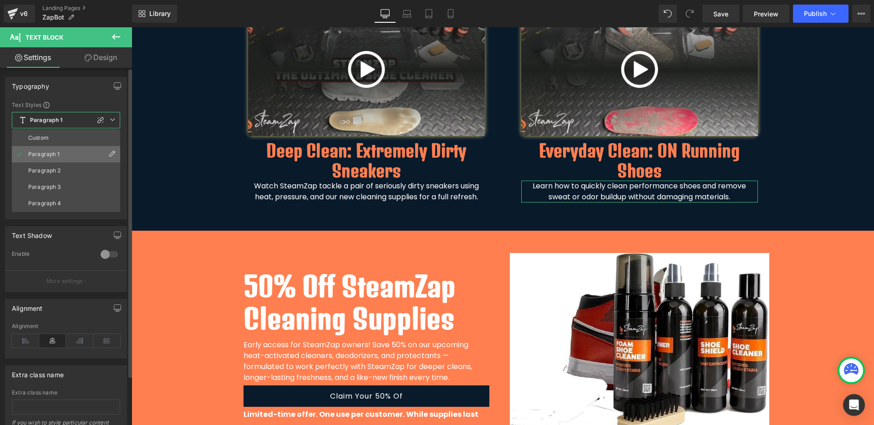
click at [78, 151] on li "Paragraph 1" at bounding box center [66, 154] width 108 height 16
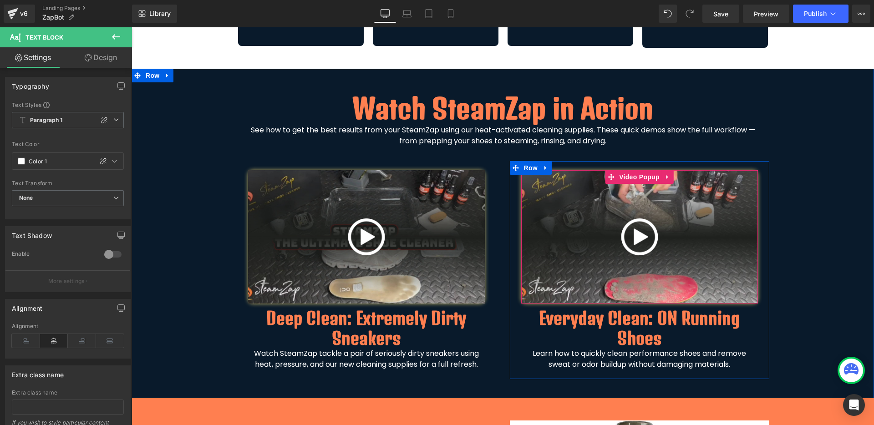
scroll to position [522, 0]
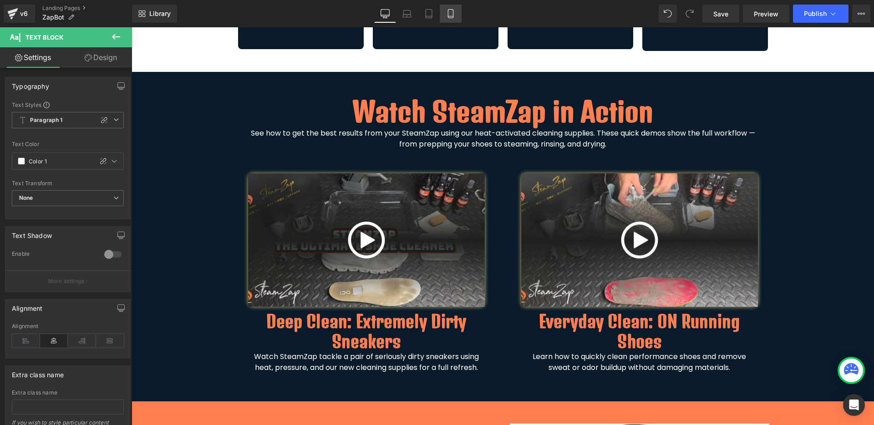
drag, startPoint x: 448, startPoint y: 12, endPoint x: 48, endPoint y: 148, distance: 422.8
click at [449, 12] on icon at bounding box center [450, 13] width 9 height 9
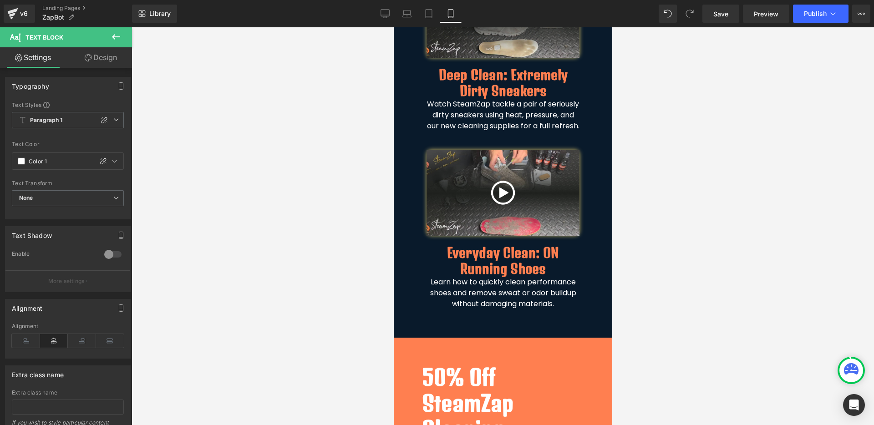
scroll to position [1178, 0]
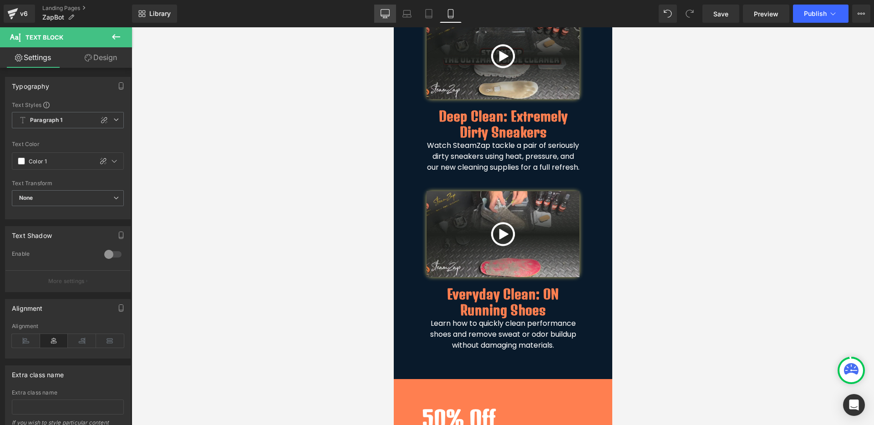
drag, startPoint x: 386, startPoint y: 11, endPoint x: 250, endPoint y: 177, distance: 214.1
click at [386, 11] on icon at bounding box center [384, 13] width 9 height 9
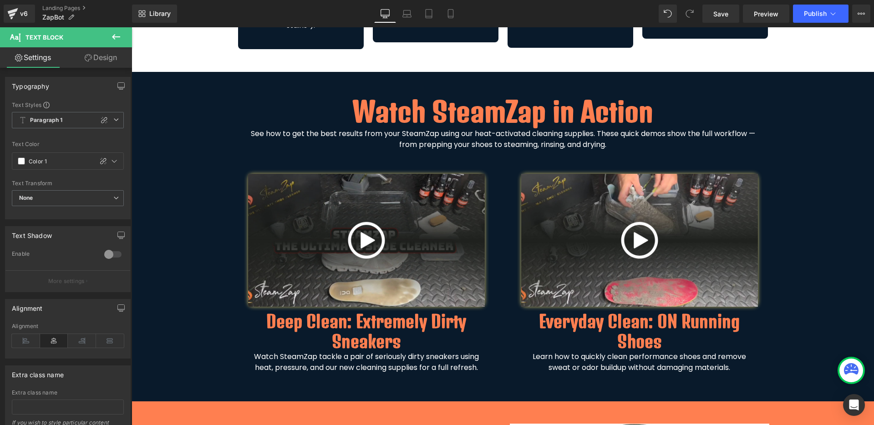
scroll to position [513, 0]
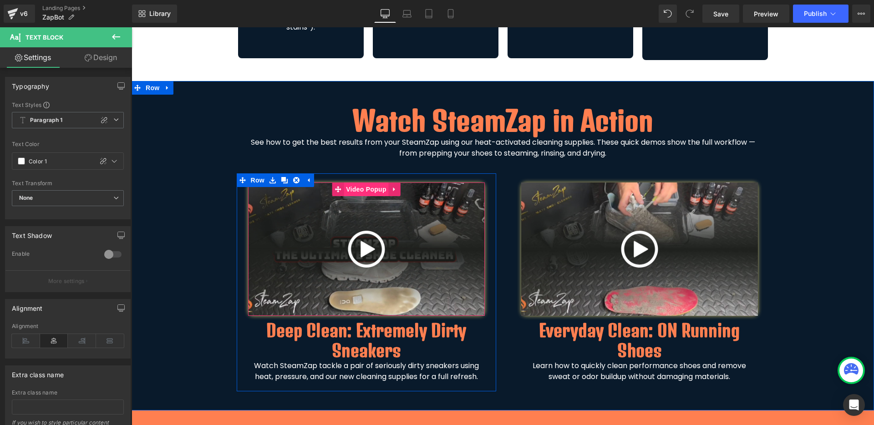
click at [356, 183] on span "Video Popup" at bounding box center [366, 189] width 45 height 14
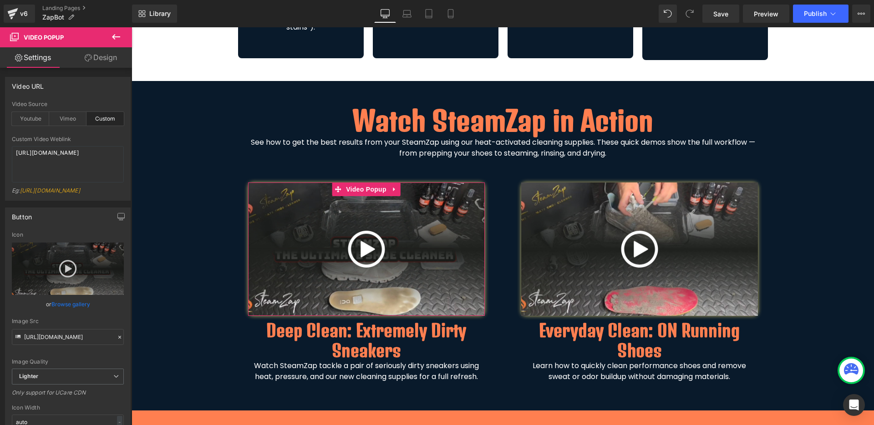
drag, startPoint x: 101, startPoint y: 61, endPoint x: 30, endPoint y: 155, distance: 117.9
click at [101, 61] on link "Design" at bounding box center [101, 57] width 66 height 20
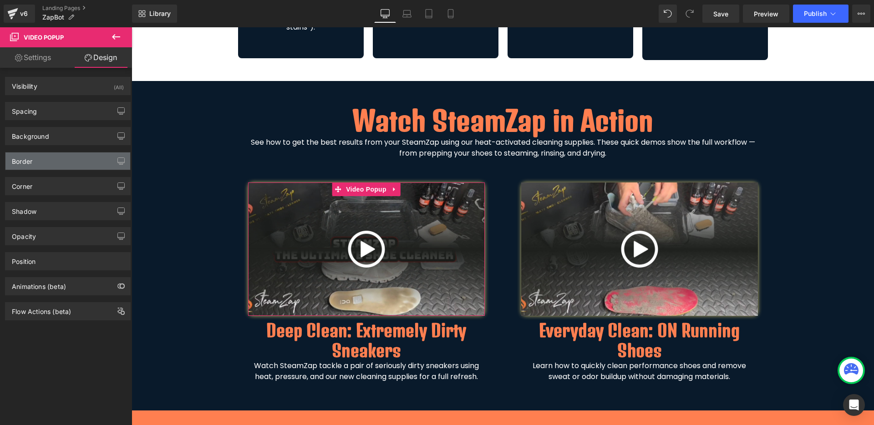
click at [30, 155] on div "Border" at bounding box center [22, 158] width 20 height 13
type input "#121212"
type input "75"
type input "0"
type input "10"
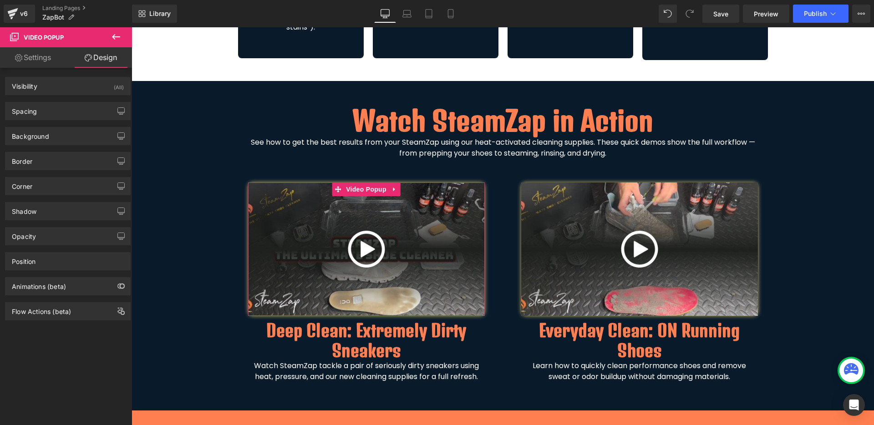
type input "10"
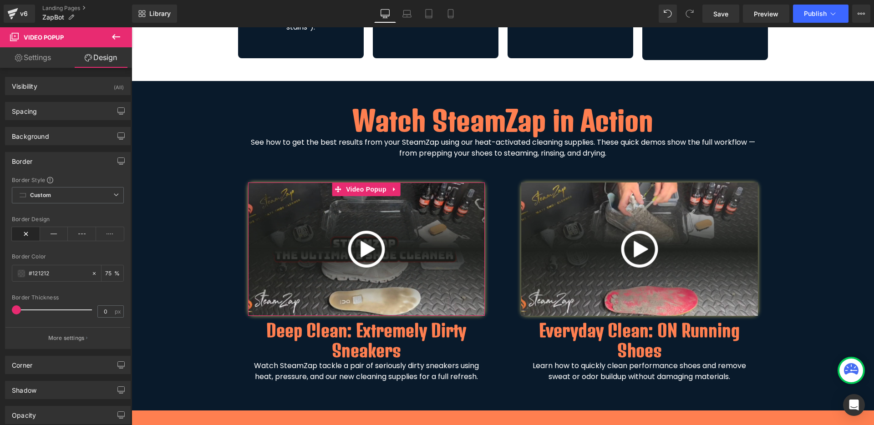
click at [47, 159] on div "Border" at bounding box center [67, 160] width 125 height 17
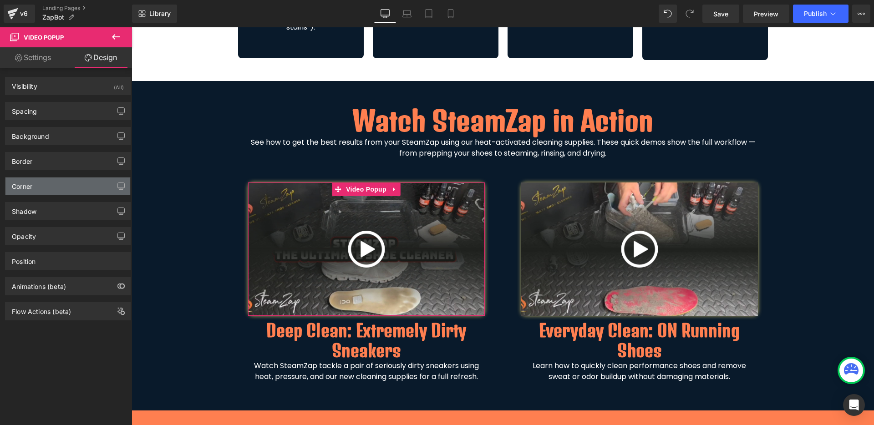
click at [48, 186] on div "Corner" at bounding box center [67, 185] width 125 height 17
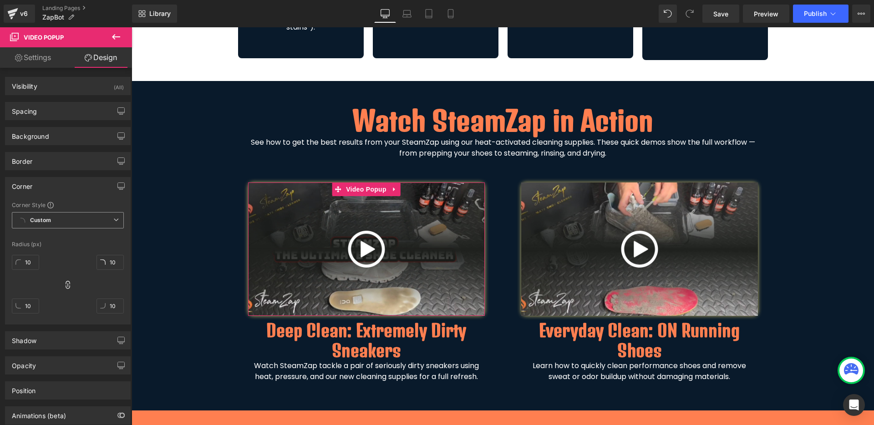
click at [45, 224] on span "Custom" at bounding box center [68, 220] width 112 height 16
click at [29, 304] on input "10" at bounding box center [25, 306] width 27 height 15
type input "0"
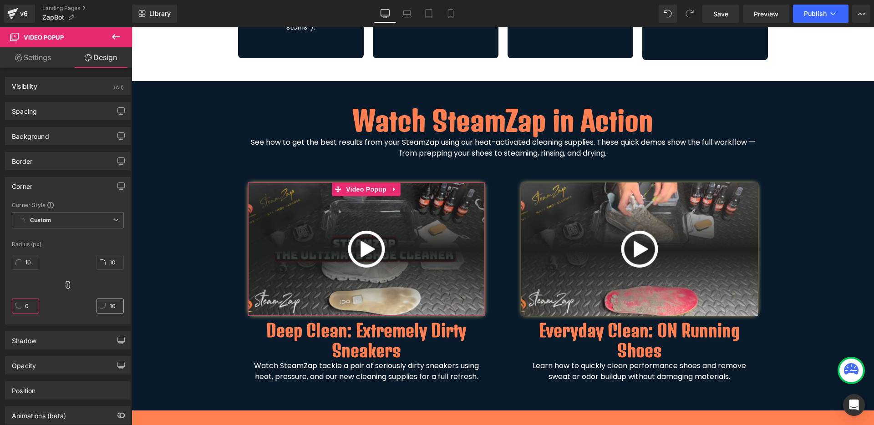
type input "0"
click at [77, 191] on div "Corner" at bounding box center [67, 185] width 125 height 17
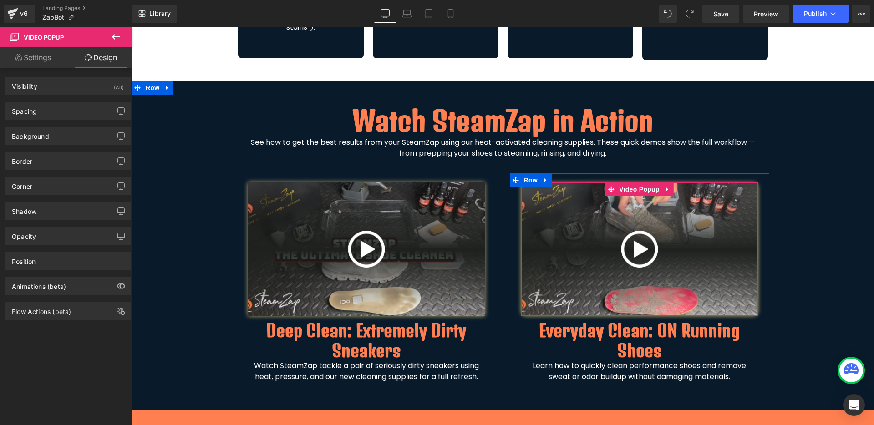
drag, startPoint x: 629, startPoint y: 191, endPoint x: 136, endPoint y: 151, distance: 494.9
click at [630, 191] on span "Video Popup" at bounding box center [639, 189] width 45 height 14
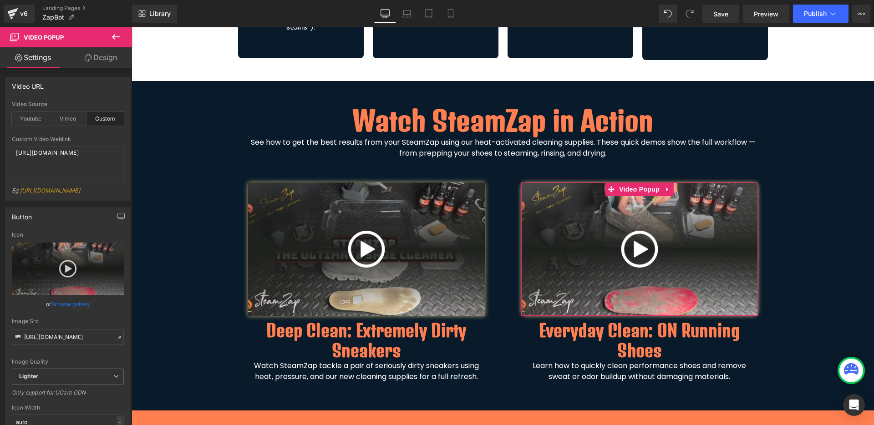
click at [111, 59] on link "Design" at bounding box center [101, 57] width 66 height 20
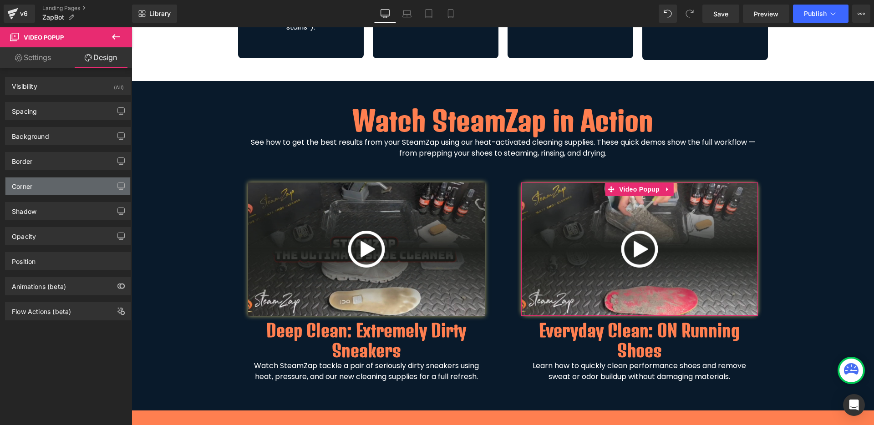
click at [35, 181] on div "Corner" at bounding box center [67, 185] width 125 height 17
type input "10"
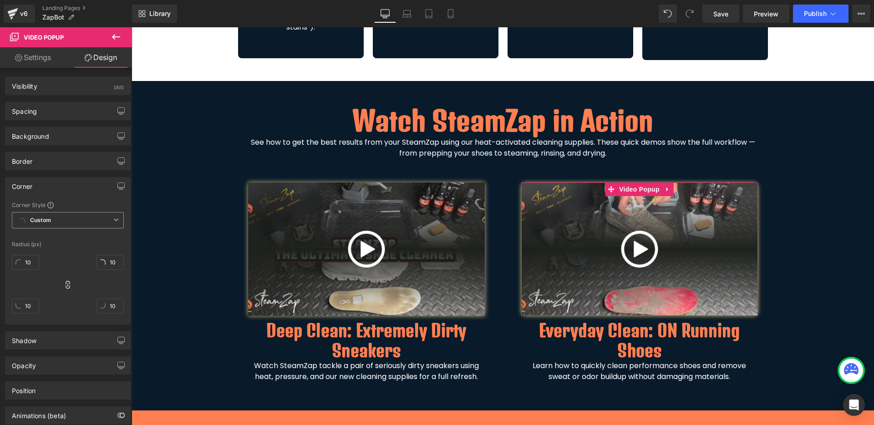
click at [56, 224] on span "Custom" at bounding box center [68, 220] width 112 height 16
click at [22, 267] on input "10" at bounding box center [25, 262] width 27 height 15
type input "0"
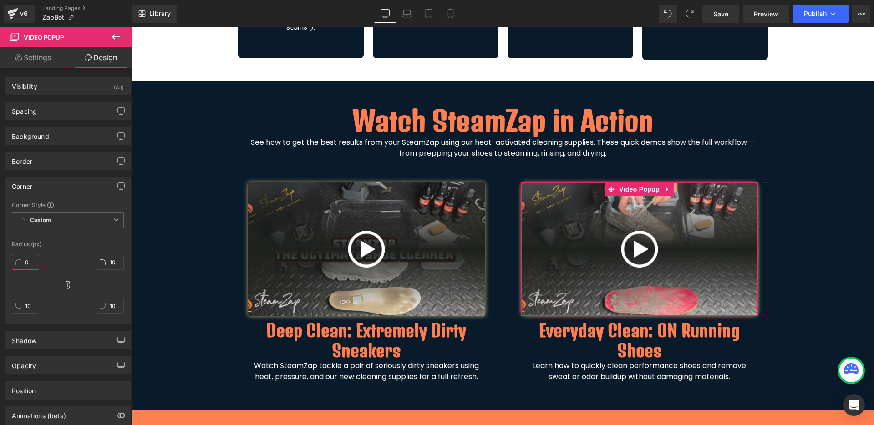
type input "0"
click at [63, 240] on div "Corner Style Custom Default Corner Custom Custom Default Corner Radius (px) 0px…" at bounding box center [67, 262] width 125 height 123
click at [776, 262] on div "Watch SteamZap in Action Heading See how to get the best results from your Stea…" at bounding box center [502, 246] width 713 height 300
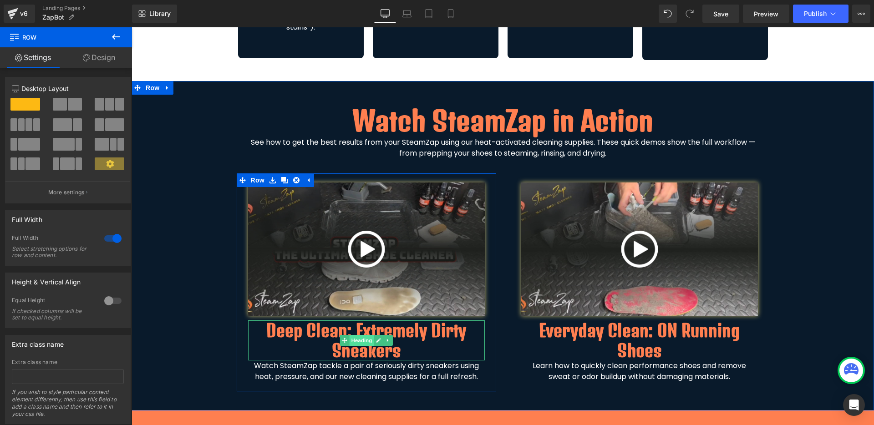
click at [354, 336] on span "Heading" at bounding box center [361, 340] width 25 height 11
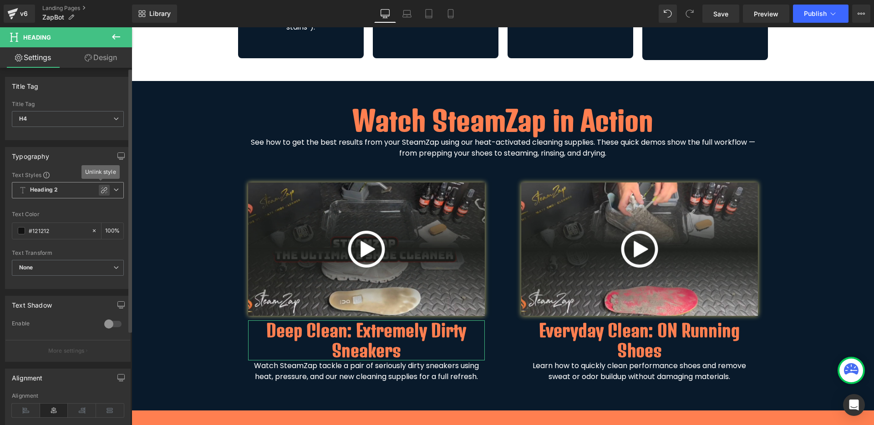
click at [101, 191] on icon at bounding box center [104, 190] width 7 height 7
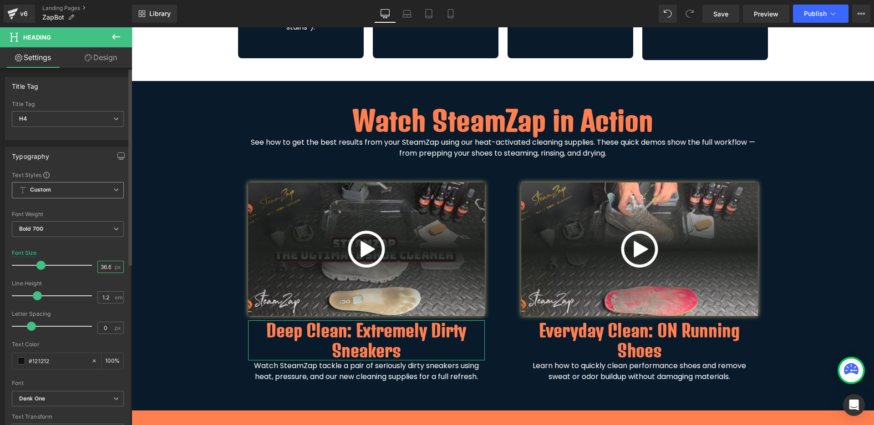
click at [106, 268] on input "36.68" at bounding box center [106, 266] width 16 height 11
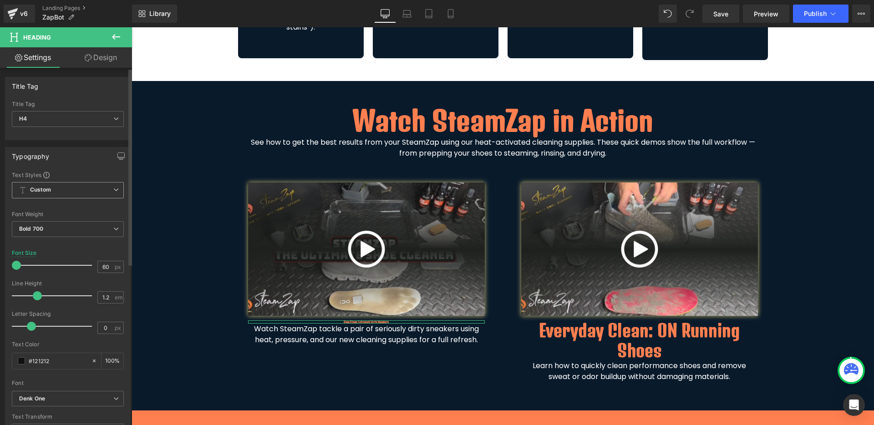
click at [102, 243] on div at bounding box center [68, 245] width 112 height 6
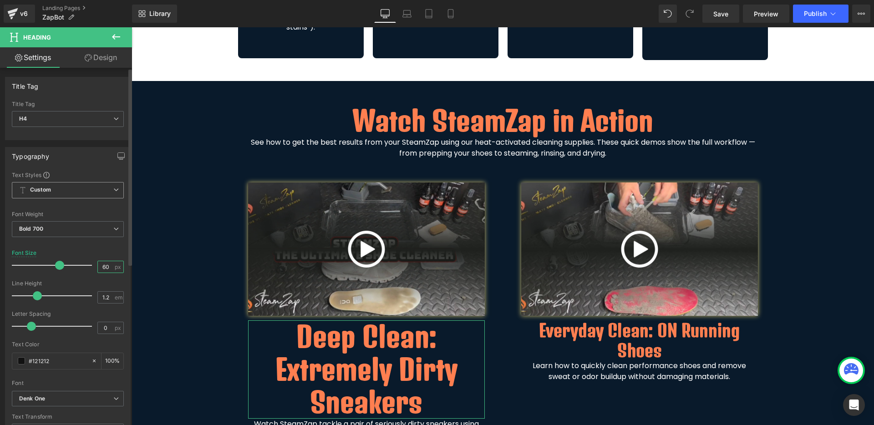
click at [100, 265] on input "60" at bounding box center [106, 266] width 16 height 11
type input "30"
click at [106, 247] on div at bounding box center [68, 245] width 112 height 6
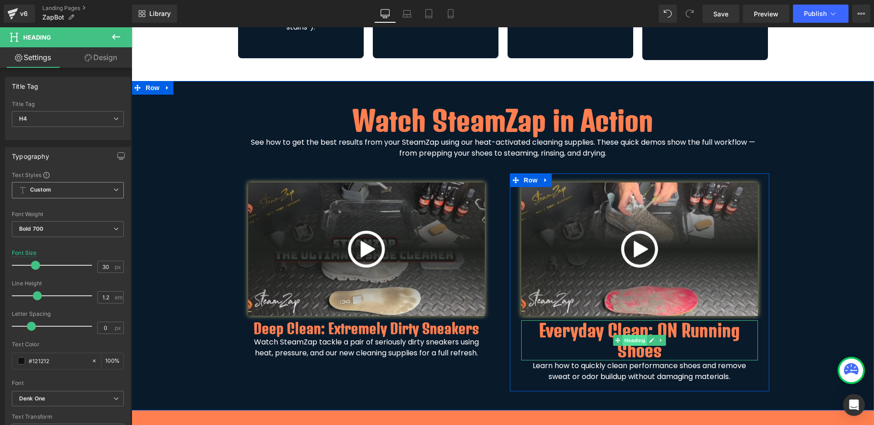
click at [637, 341] on span "Heading" at bounding box center [634, 340] width 25 height 11
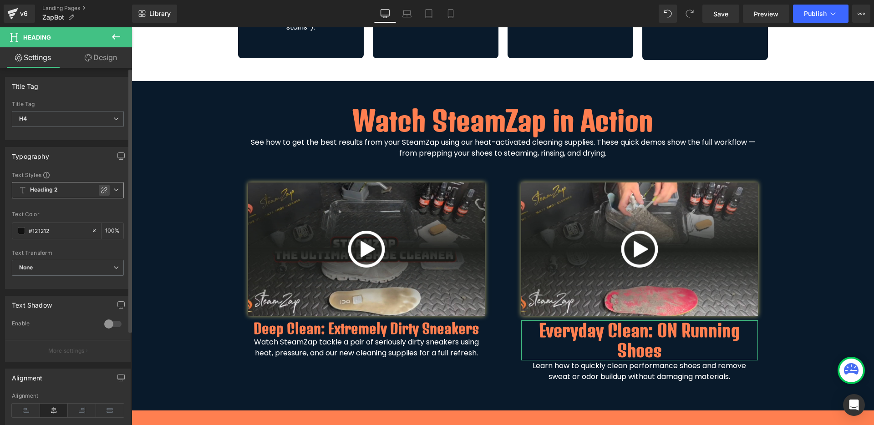
click at [101, 190] on icon at bounding box center [104, 190] width 7 height 7
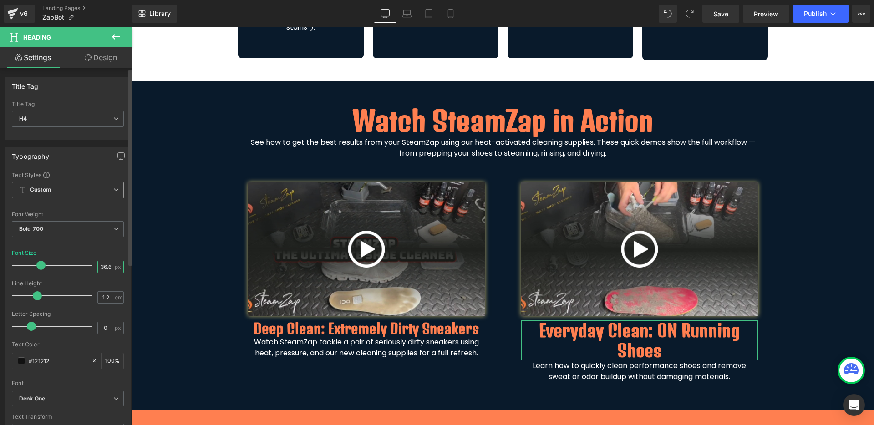
click at [100, 265] on input "36.68" at bounding box center [106, 266] width 16 height 11
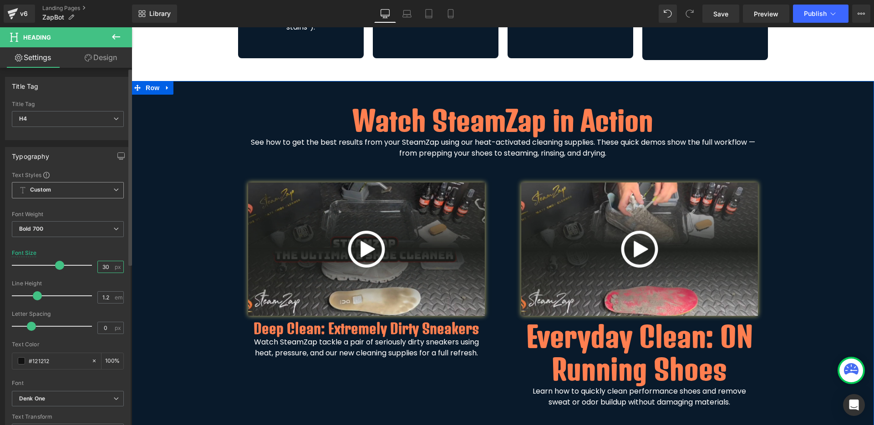
type input "30"
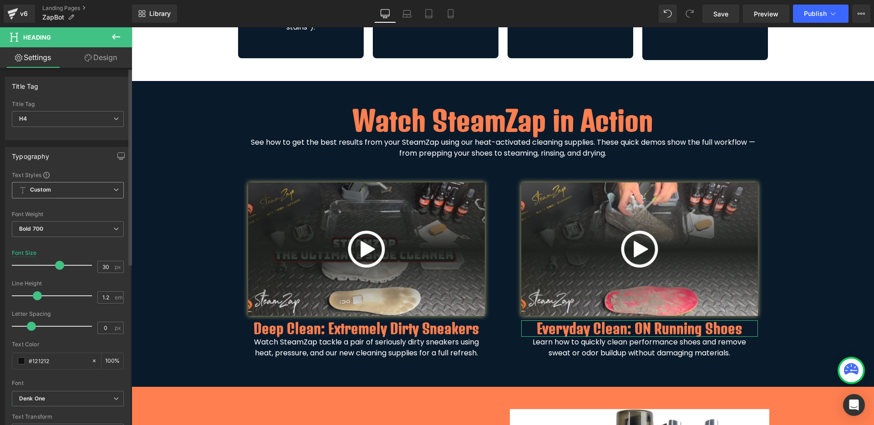
click at [113, 247] on div at bounding box center [68, 245] width 112 height 6
click at [794, 300] on div "Watch SteamZap in Action Heading See how to get the best results from your Stea…" at bounding box center [502, 234] width 713 height 277
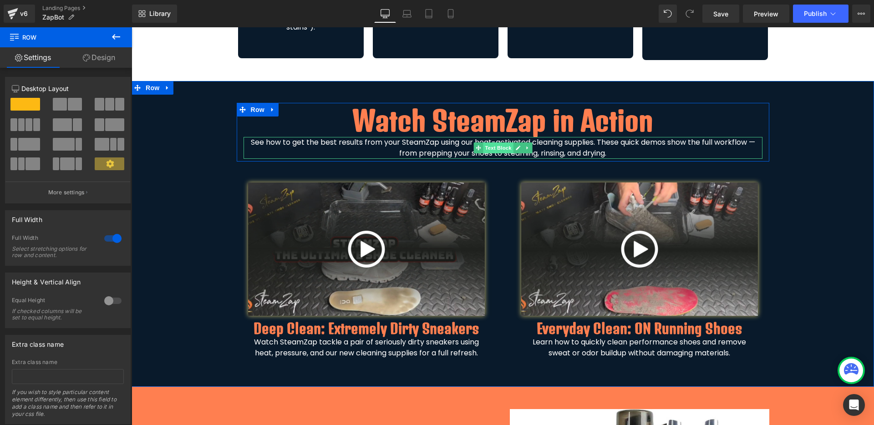
click at [506, 147] on span "Text Block" at bounding box center [498, 147] width 30 height 11
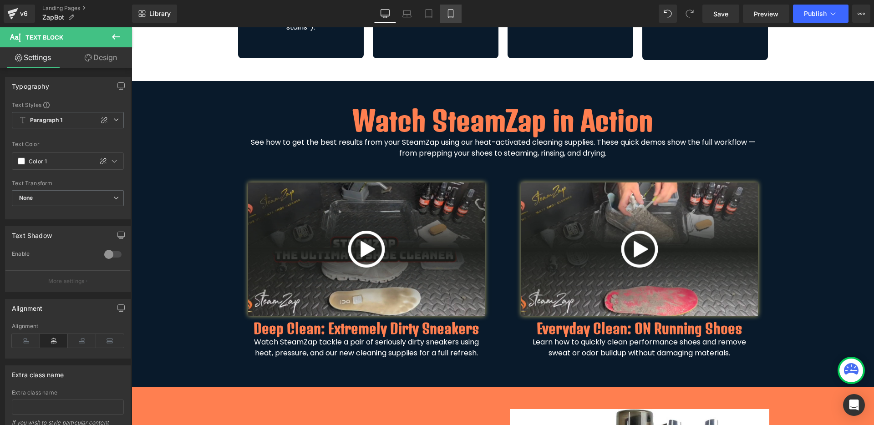
drag, startPoint x: 448, startPoint y: 14, endPoint x: 91, endPoint y: 111, distance: 369.7
click at [448, 14] on icon at bounding box center [450, 13] width 9 height 9
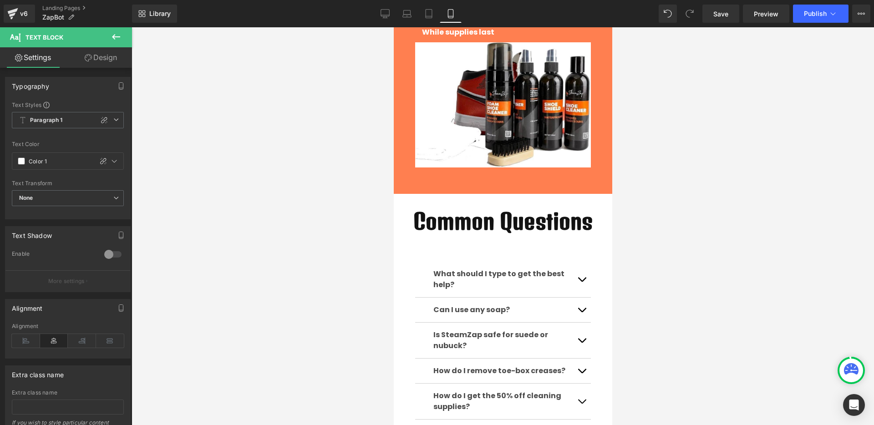
scroll to position [1811, 0]
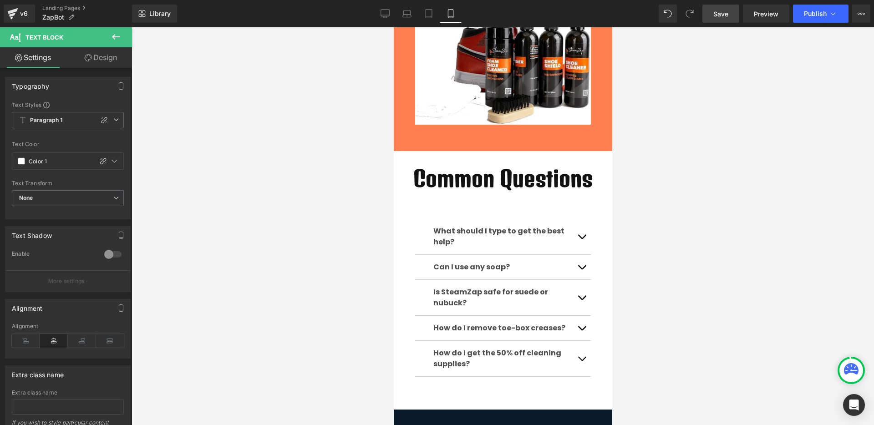
drag, startPoint x: 724, startPoint y: 15, endPoint x: 75, endPoint y: 209, distance: 678.1
click at [724, 15] on span "Save" at bounding box center [720, 14] width 15 height 10
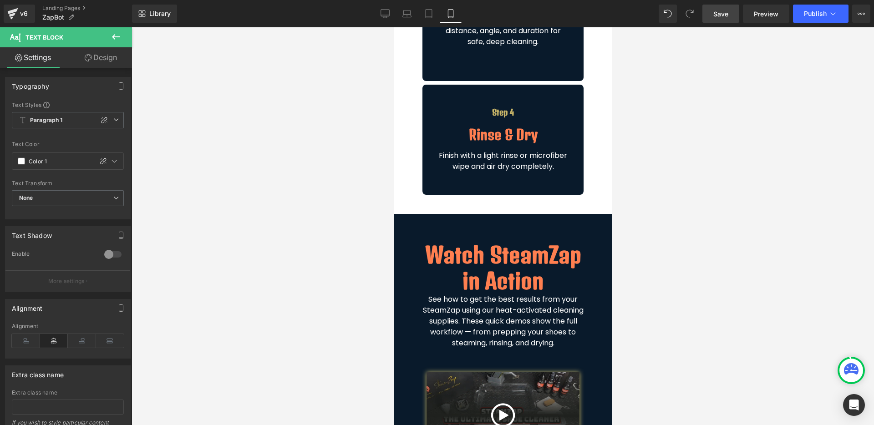
scroll to position [819, 0]
click at [811, 10] on span "Publish" at bounding box center [815, 13] width 23 height 7
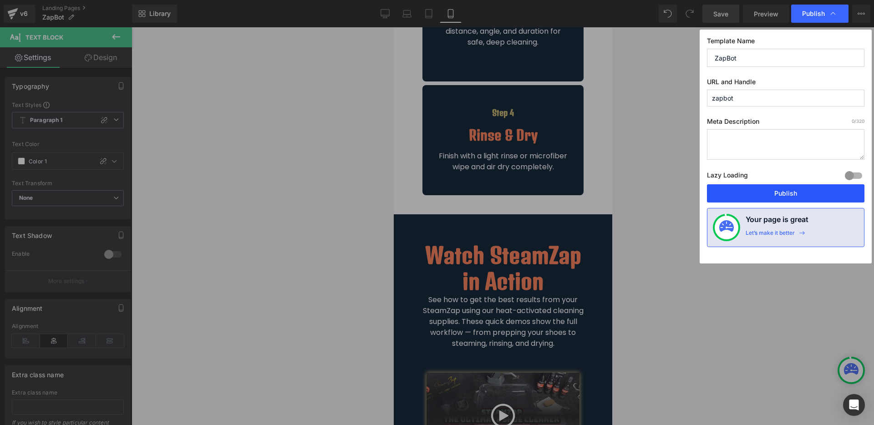
click at [752, 194] on button "Publish" at bounding box center [785, 193] width 157 height 18
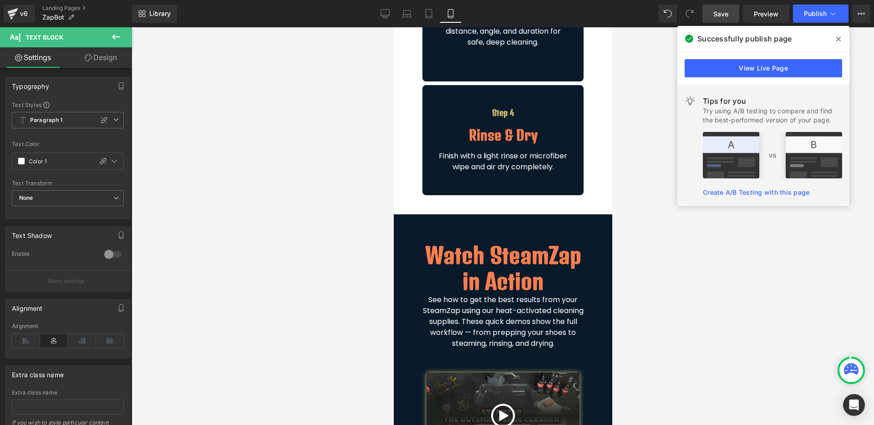
click at [840, 33] on span at bounding box center [838, 39] width 15 height 15
